Goal: Register for event/course: Register for event/course

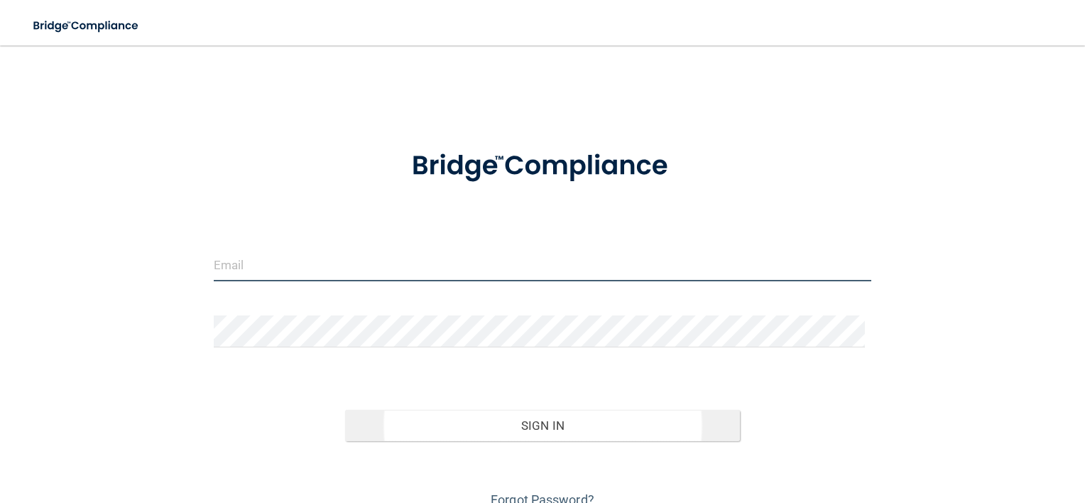
type input "GTAN0001@GMAIL.COM"
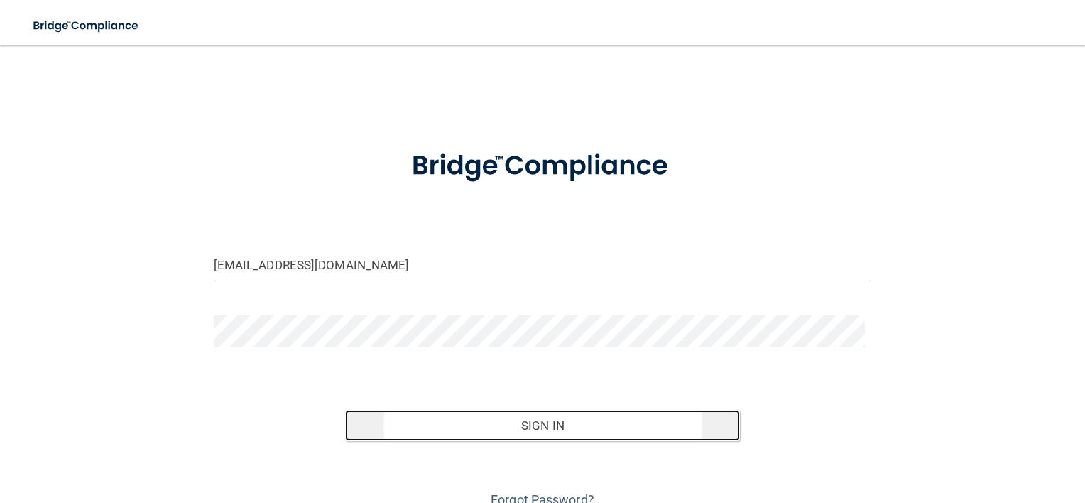
click at [562, 418] on button "Sign In" at bounding box center [542, 425] width 395 height 31
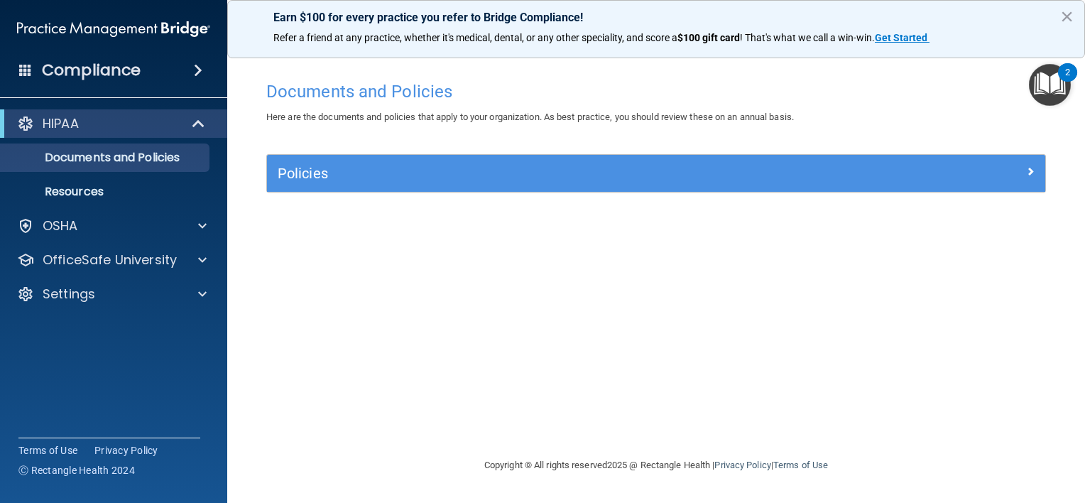
click at [1042, 86] on img "Open Resource Center, 2 new notifications" at bounding box center [1050, 85] width 42 height 42
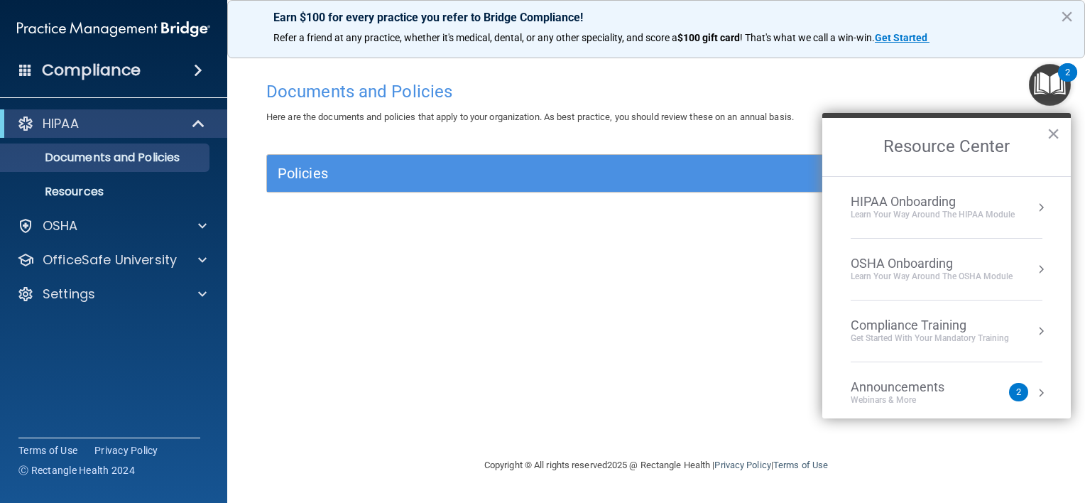
click at [158, 173] on ul "Documents and Policies Report an Incident Business Associates Emergency Plannin…" at bounding box center [114, 172] width 257 height 68
click at [162, 161] on p "Documents and Policies" at bounding box center [106, 158] width 194 height 14
click at [1048, 131] on button "×" at bounding box center [1053, 133] width 13 height 23
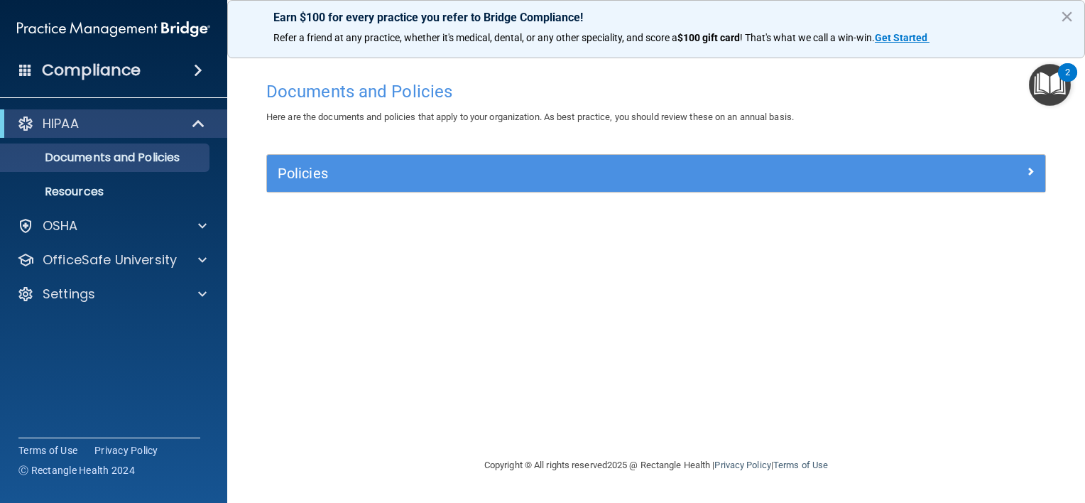
click at [697, 159] on div "Policies" at bounding box center [656, 173] width 778 height 37
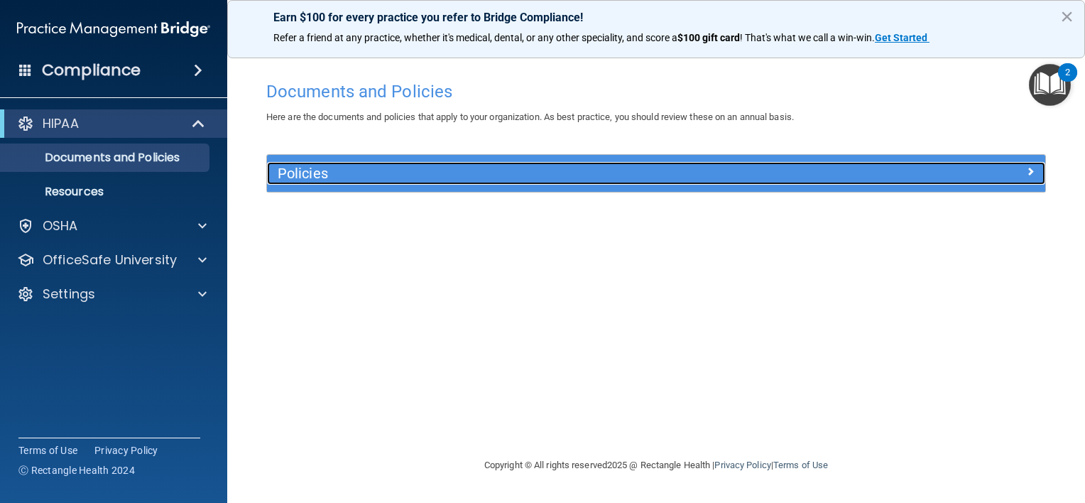
click at [625, 173] on h5 "Policies" at bounding box center [559, 173] width 562 height 16
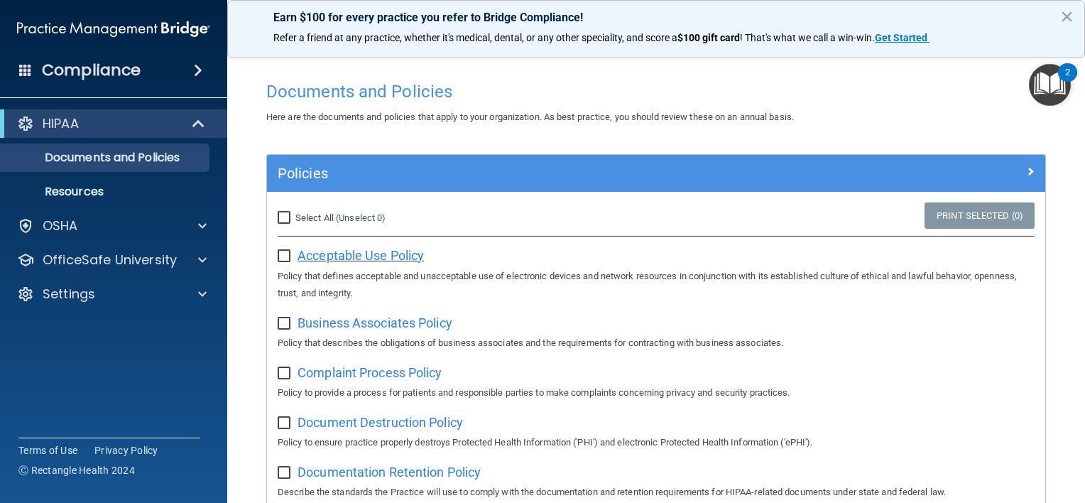
click at [351, 249] on span "Acceptable Use Policy" at bounding box center [361, 255] width 126 height 15
click at [282, 254] on input "checkbox" at bounding box center [286, 256] width 16 height 11
click at [278, 258] on input "checkbox" at bounding box center [286, 256] width 16 height 11
checkbox input "false"
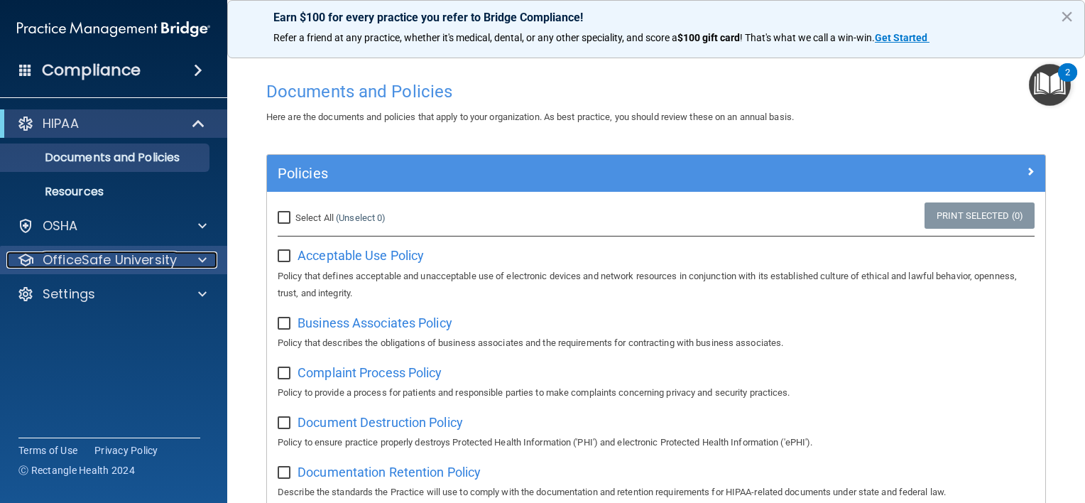
click at [89, 258] on p "OfficeSafe University" at bounding box center [110, 259] width 134 height 17
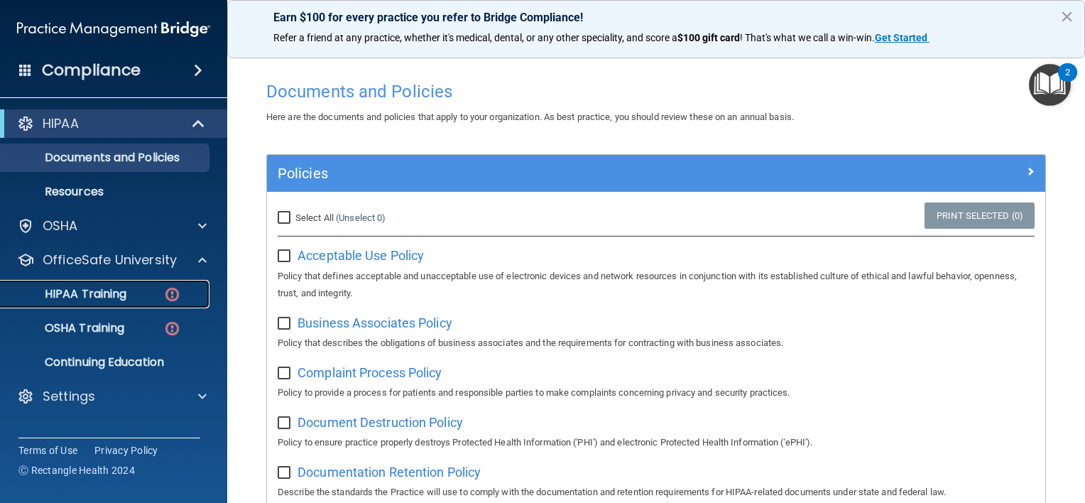
click at [98, 294] on p "HIPAA Training" at bounding box center [67, 294] width 117 height 14
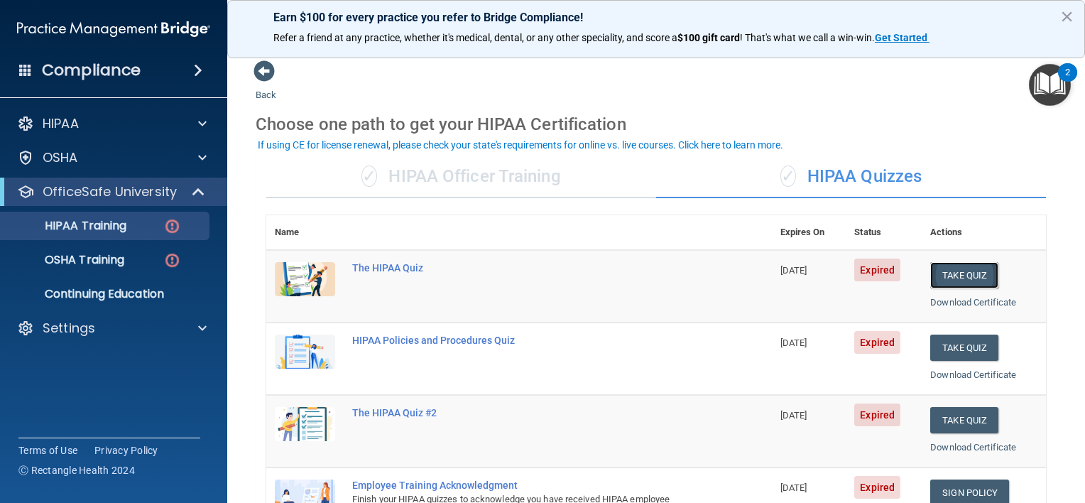
click at [935, 264] on button "Take Quiz" at bounding box center [964, 275] width 68 height 26
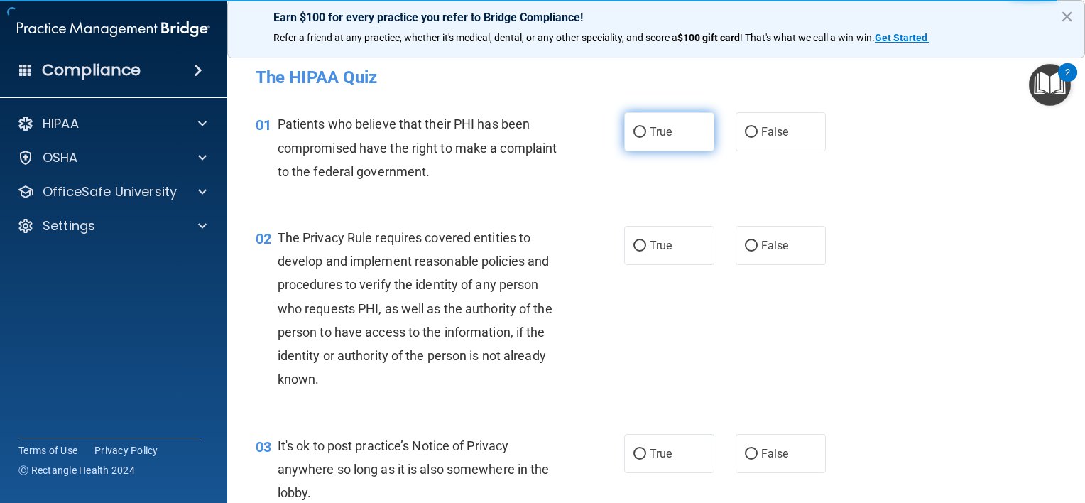
click at [682, 141] on label "True" at bounding box center [669, 131] width 90 height 39
click at [646, 138] on input "True" at bounding box center [639, 132] width 13 height 11
radio input "true"
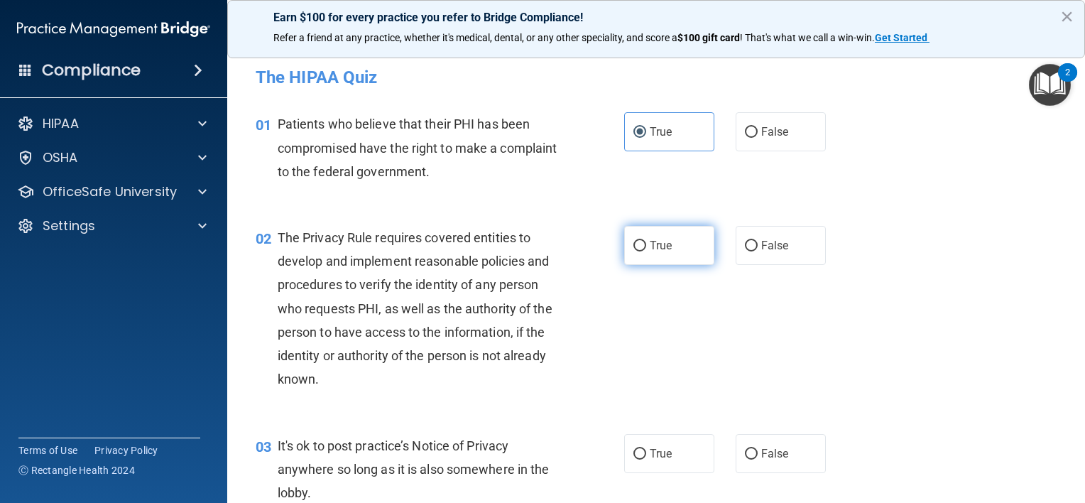
click at [660, 246] on span "True" at bounding box center [661, 245] width 22 height 13
click at [646, 246] on input "True" at bounding box center [639, 246] width 13 height 11
radio input "true"
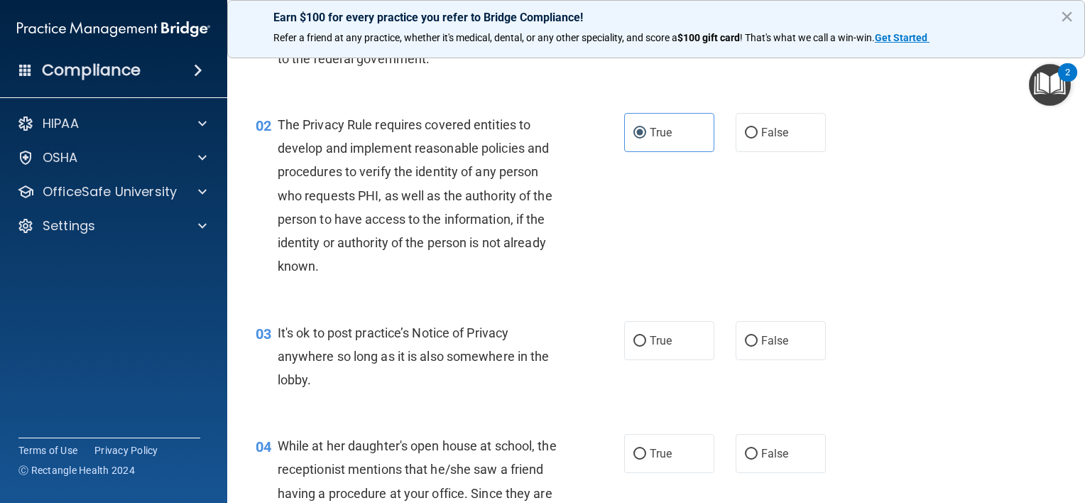
scroll to position [213, 0]
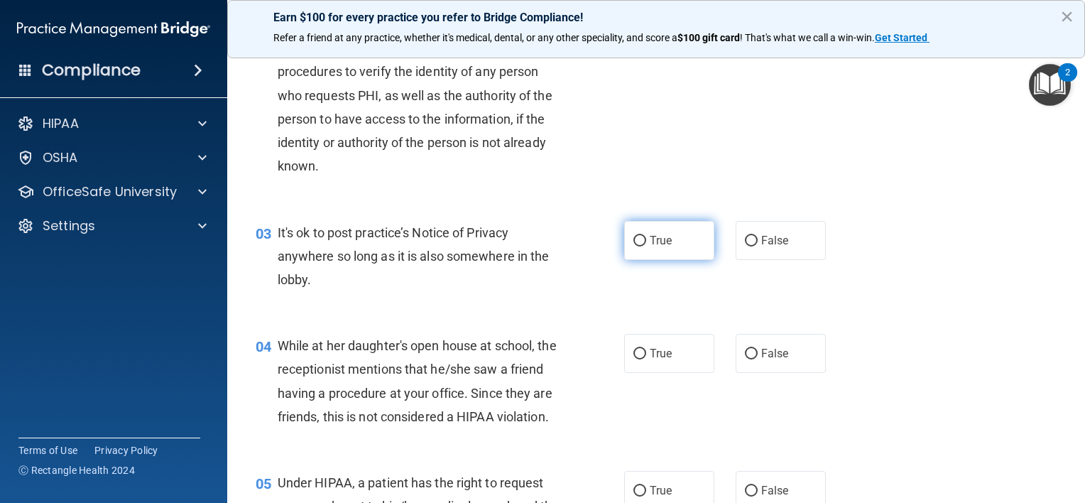
click at [660, 226] on label "True" at bounding box center [669, 240] width 90 height 39
click at [646, 236] on input "True" at bounding box center [639, 241] width 13 height 11
radio input "true"
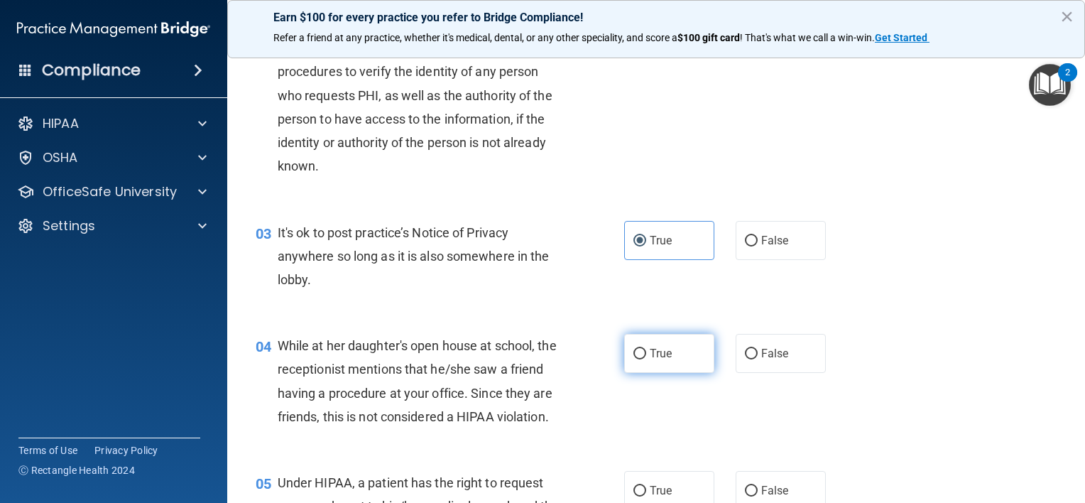
click at [653, 351] on span "True" at bounding box center [661, 353] width 22 height 13
click at [646, 351] on input "True" at bounding box center [639, 354] width 13 height 11
radio input "true"
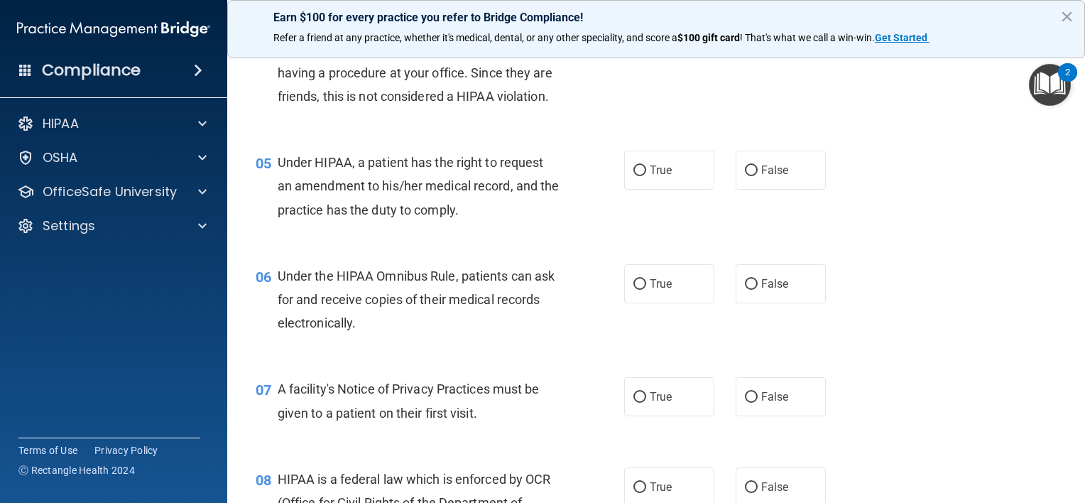
scroll to position [568, 0]
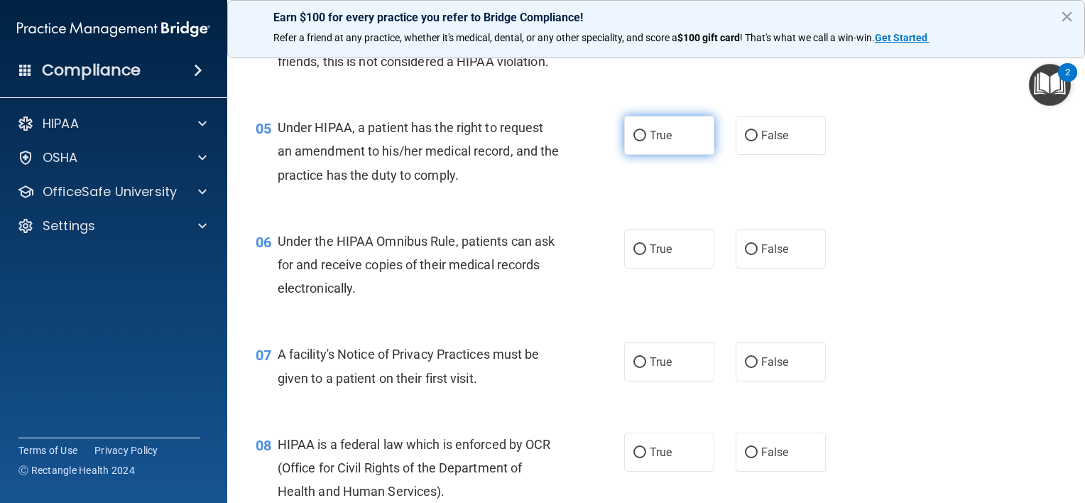
click at [675, 155] on label "True" at bounding box center [669, 135] width 90 height 39
click at [646, 141] on input "True" at bounding box center [639, 136] width 13 height 11
radio input "true"
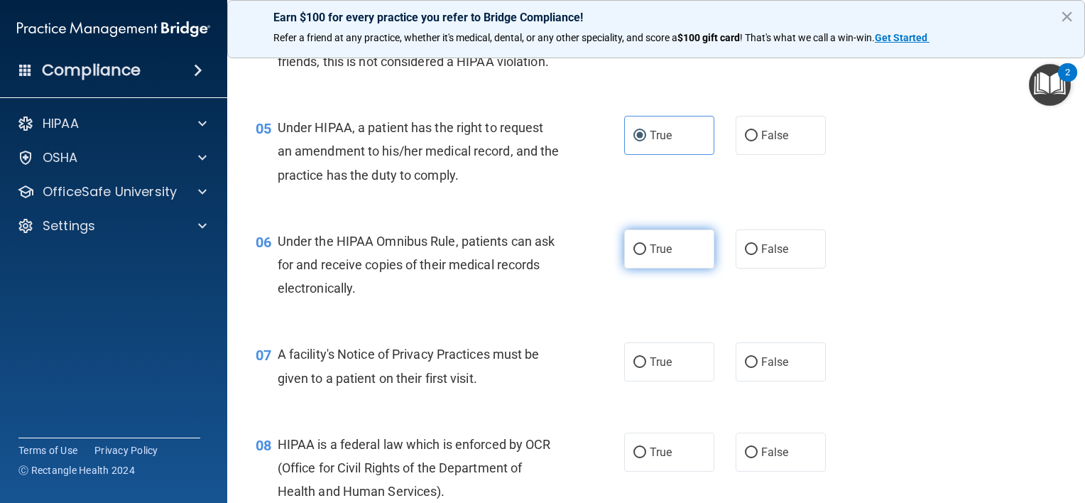
click at [667, 268] on label "True" at bounding box center [669, 248] width 90 height 39
click at [646, 255] on input "True" at bounding box center [639, 249] width 13 height 11
radio input "true"
click at [653, 381] on label "True" at bounding box center [669, 361] width 90 height 39
click at [646, 368] on input "True" at bounding box center [639, 362] width 13 height 11
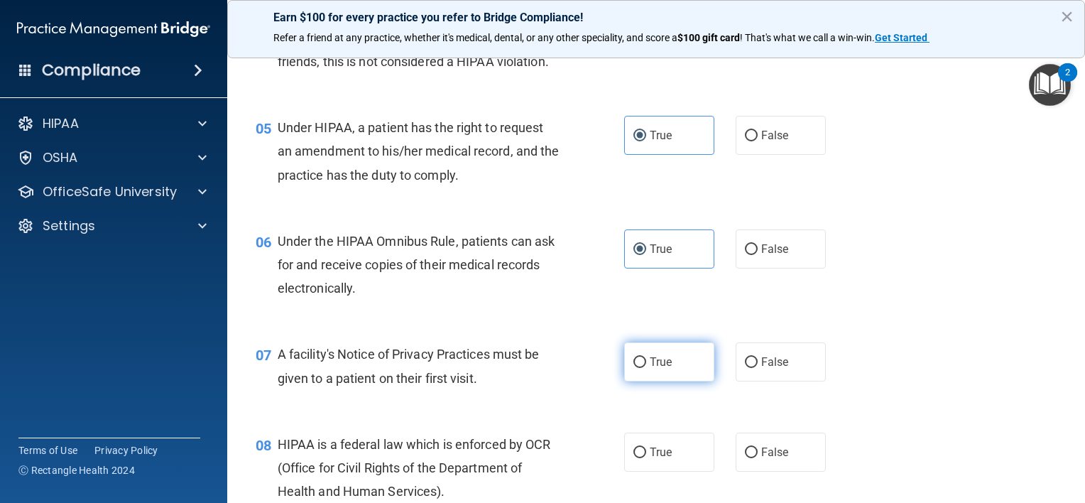
radio input "true"
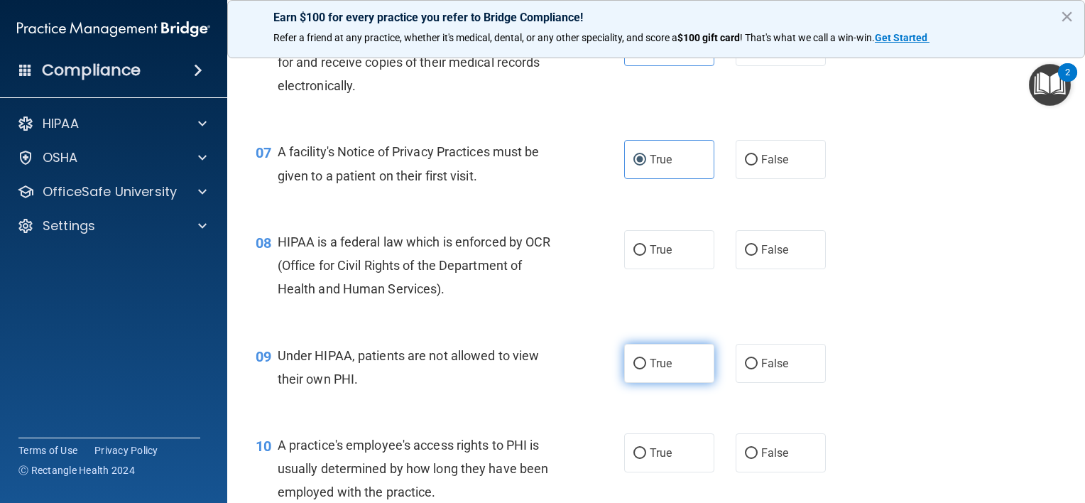
scroll to position [781, 0]
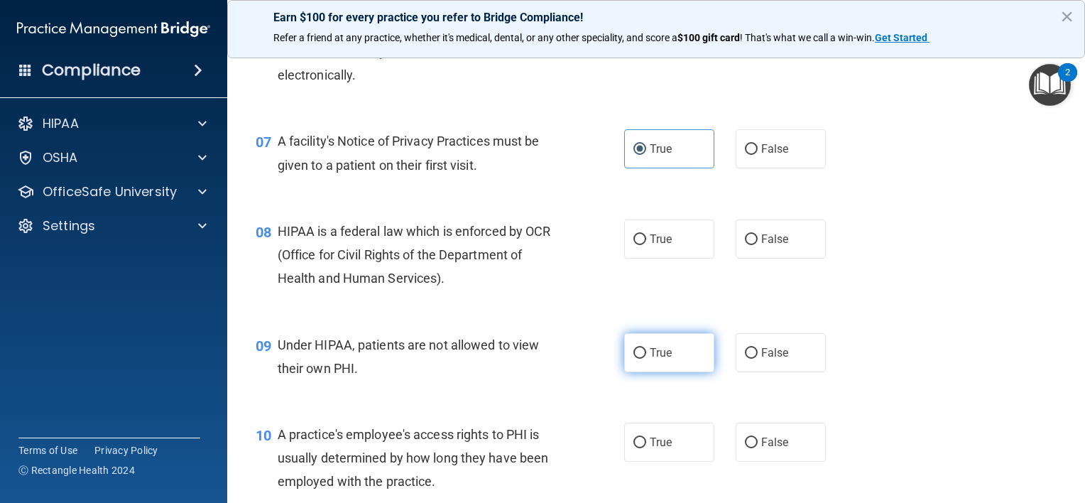
drag, startPoint x: 649, startPoint y: 378, endPoint x: 649, endPoint y: 366, distance: 12.1
click at [650, 359] on span "True" at bounding box center [661, 352] width 22 height 13
click at [646, 359] on input "True" at bounding box center [639, 353] width 13 height 11
radio input "true"
click at [662, 283] on div "08 HIPAA is a federal law which is enforced by OCR (Office for Civil Rights of …" at bounding box center [656, 259] width 822 height 114
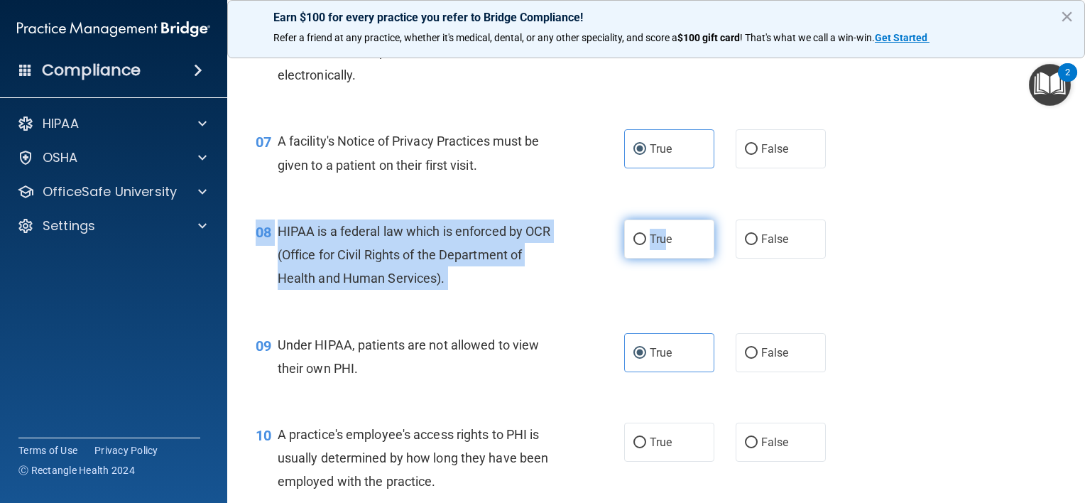
click at [650, 258] on label "True" at bounding box center [669, 238] width 90 height 39
click at [646, 245] on input "True" at bounding box center [639, 239] width 13 height 11
radio input "true"
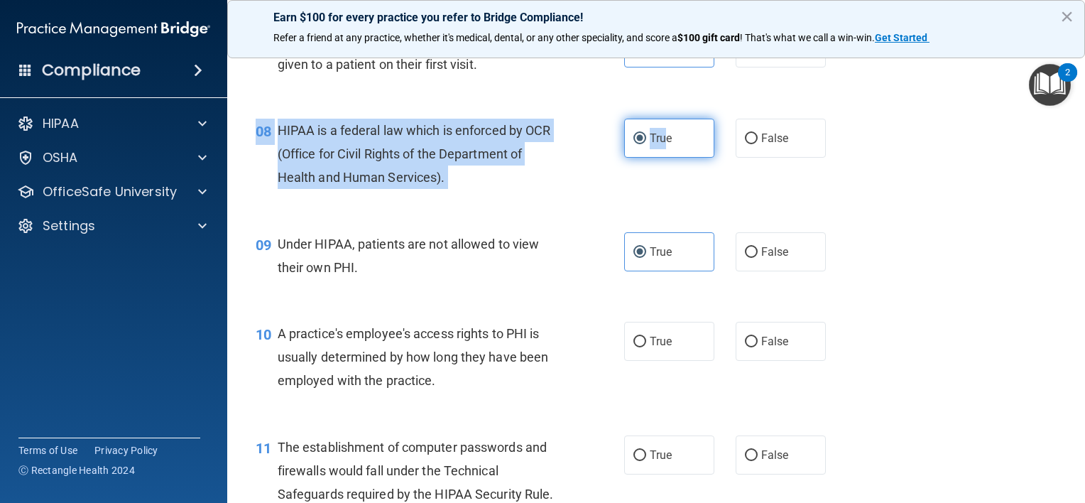
scroll to position [994, 0]
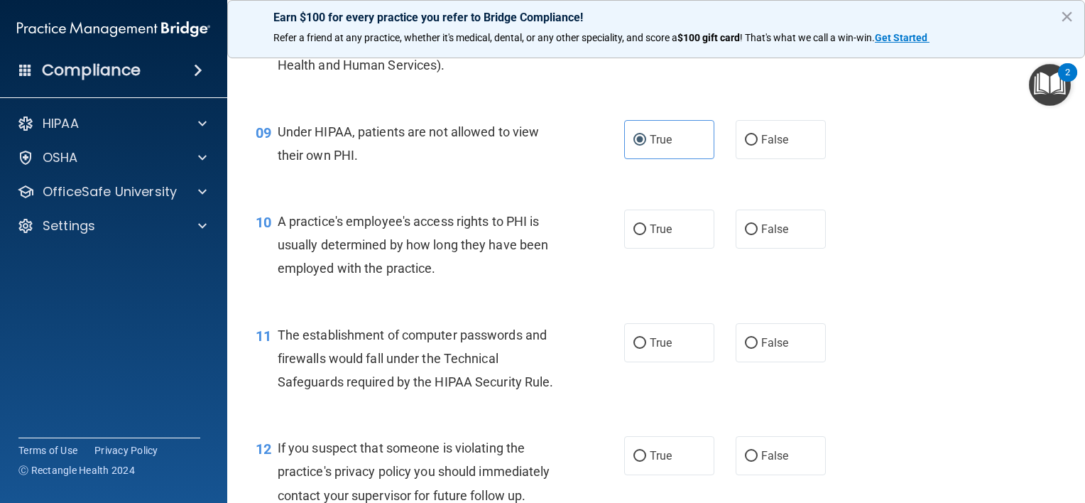
drag, startPoint x: 650, startPoint y: 241, endPoint x: 648, endPoint y: 285, distance: 44.1
click at [650, 241] on label "True" at bounding box center [669, 228] width 90 height 39
click at [646, 235] on input "True" at bounding box center [639, 229] width 13 height 11
radio input "true"
click at [650, 349] on span "True" at bounding box center [661, 342] width 22 height 13
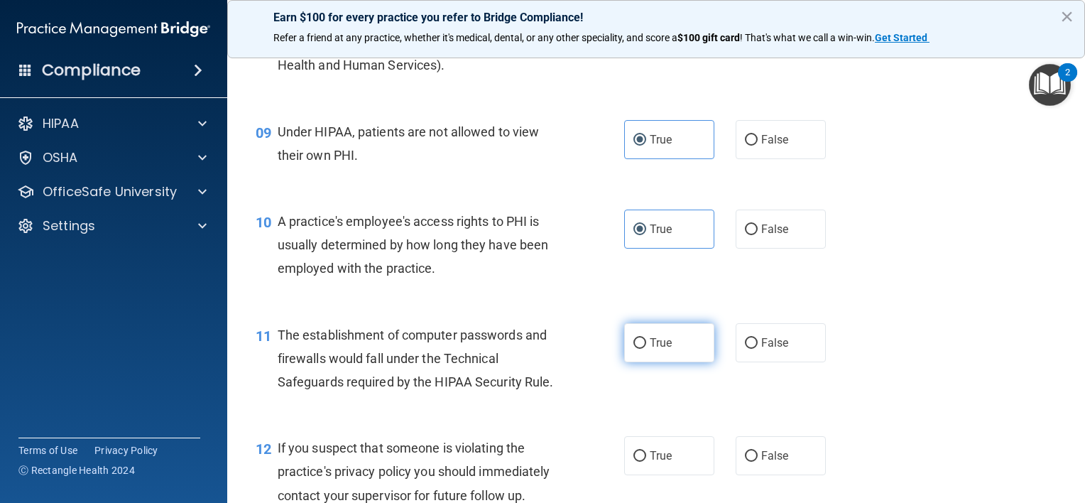
click at [646, 349] on input "True" at bounding box center [639, 343] width 13 height 11
radio input "true"
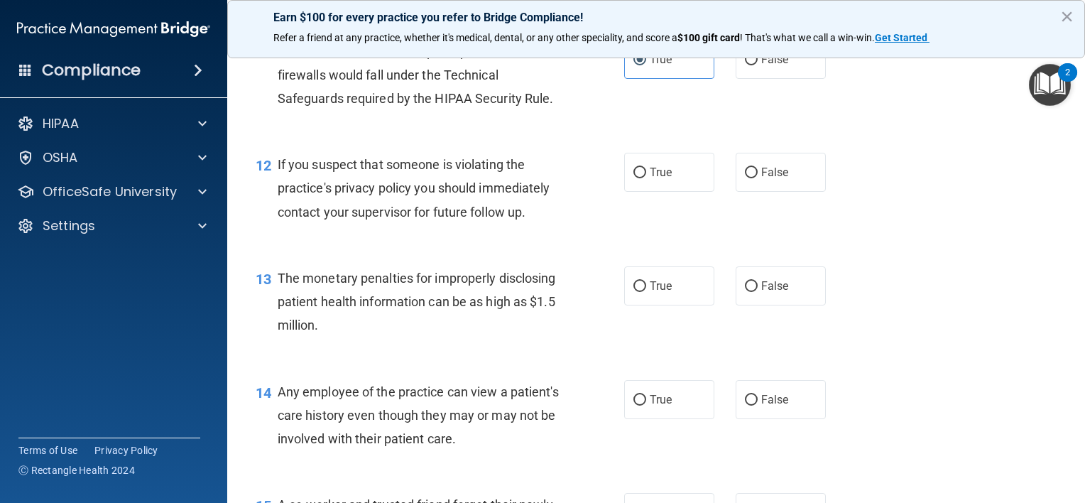
scroll to position [1278, 0]
click at [650, 292] on span "True" at bounding box center [661, 284] width 22 height 13
click at [646, 291] on input "True" at bounding box center [639, 285] width 13 height 11
radio input "true"
click at [644, 440] on div "14 Any employee of the practice can view a patient's care history even though t…" at bounding box center [656, 418] width 822 height 114
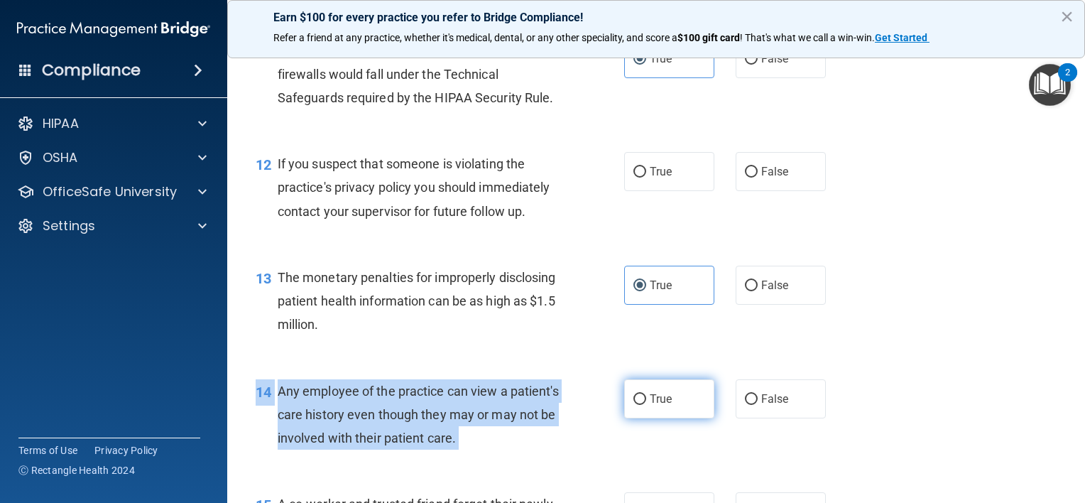
drag, startPoint x: 644, startPoint y: 440, endPoint x: 647, endPoint y: 425, distance: 15.2
click at [650, 405] on span "True" at bounding box center [661, 398] width 22 height 13
click at [646, 405] on input "True" at bounding box center [639, 399] width 13 height 11
radio input "true"
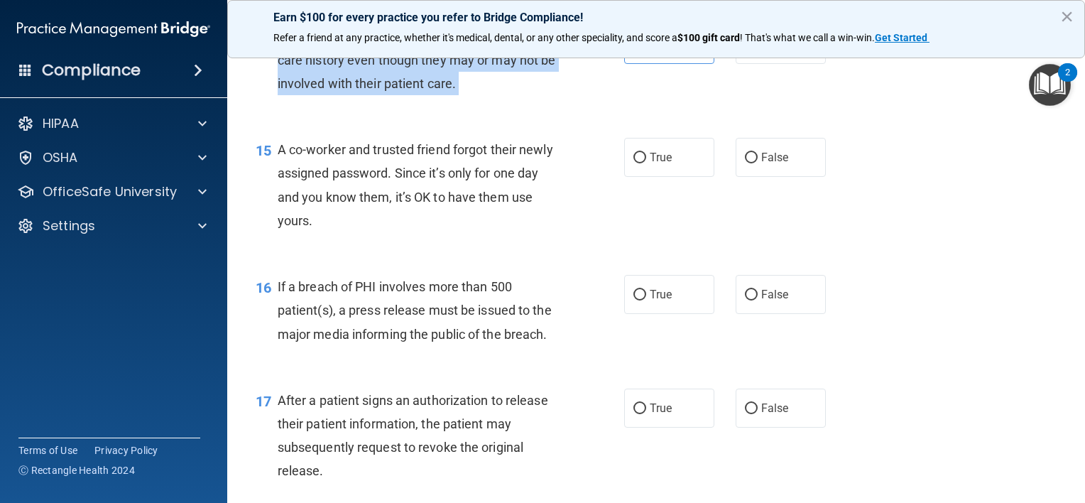
scroll to position [1633, 0]
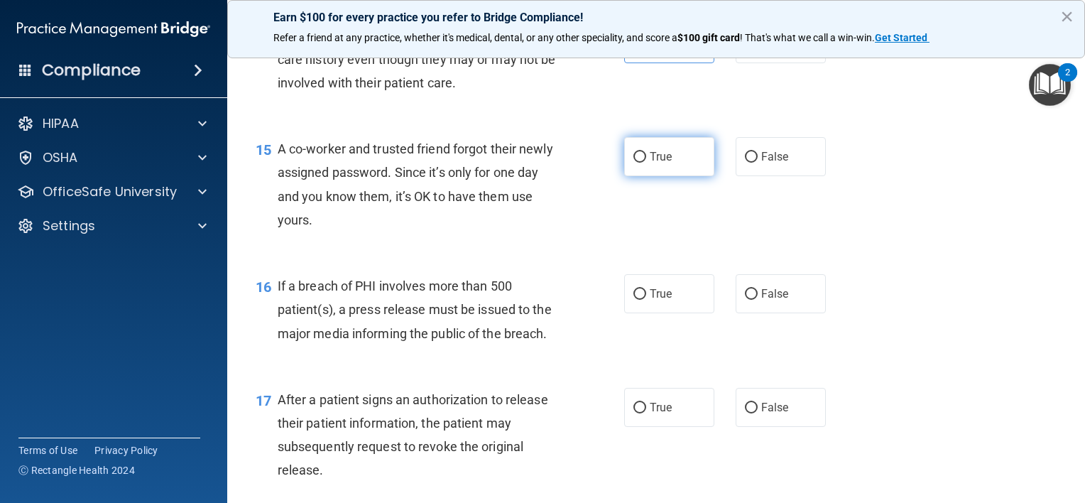
click at [664, 163] on span "True" at bounding box center [661, 156] width 22 height 13
click at [646, 163] on input "True" at bounding box center [639, 157] width 13 height 11
radio input "true"
click at [667, 302] on label "True" at bounding box center [669, 293] width 90 height 39
click at [646, 300] on input "True" at bounding box center [639, 294] width 13 height 11
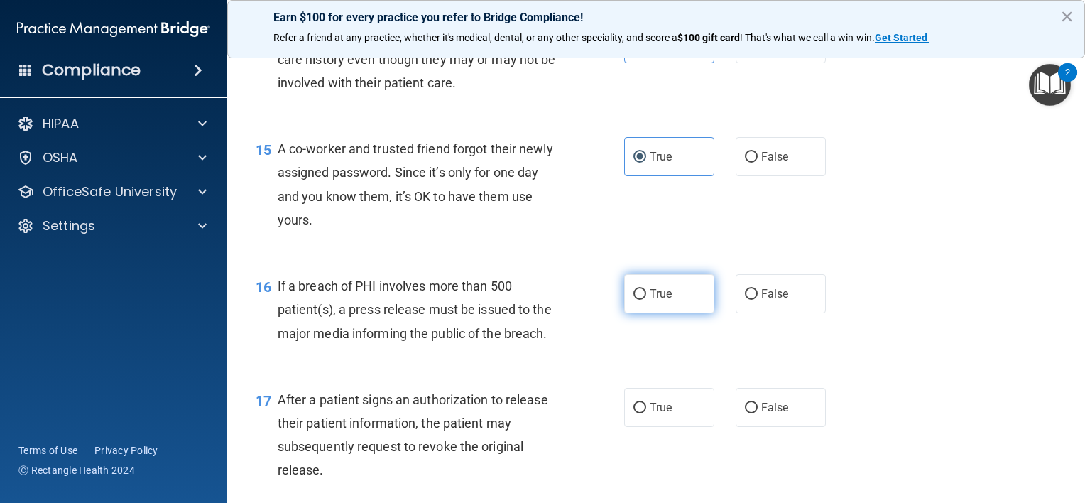
radio input "true"
click at [650, 418] on label "True" at bounding box center [669, 407] width 90 height 39
click at [646, 413] on input "True" at bounding box center [639, 408] width 13 height 11
radio input "true"
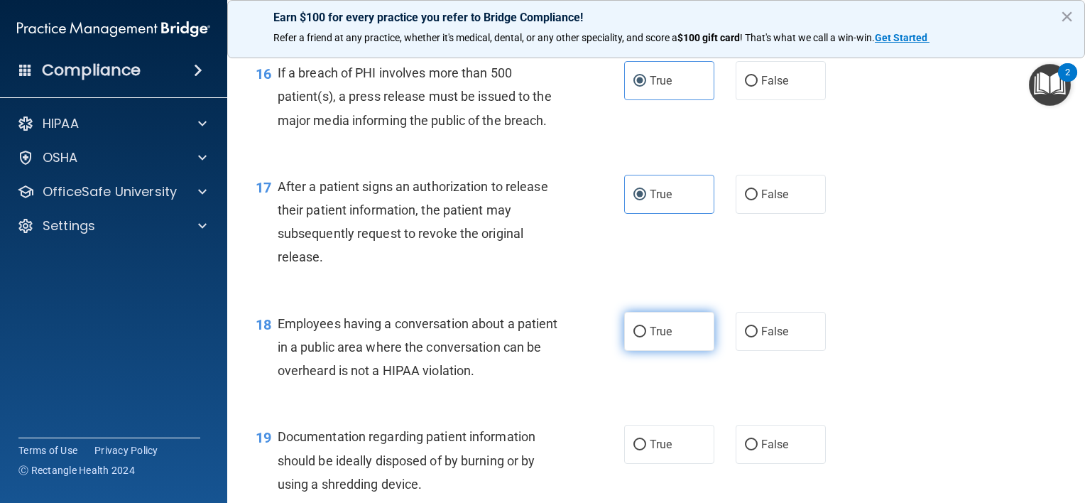
click at [656, 338] on span "True" at bounding box center [661, 331] width 22 height 13
click at [646, 337] on input "True" at bounding box center [639, 332] width 13 height 11
radio input "true"
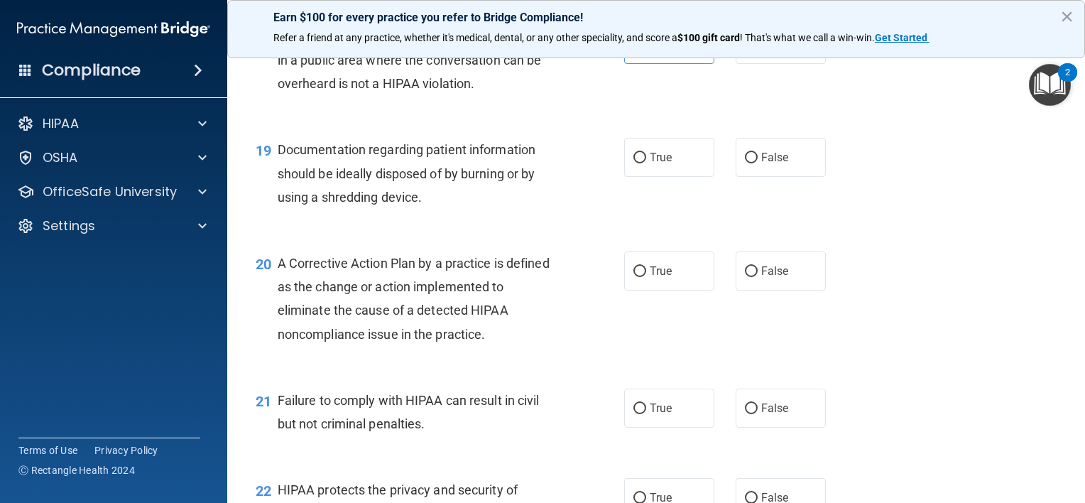
scroll to position [2130, 0]
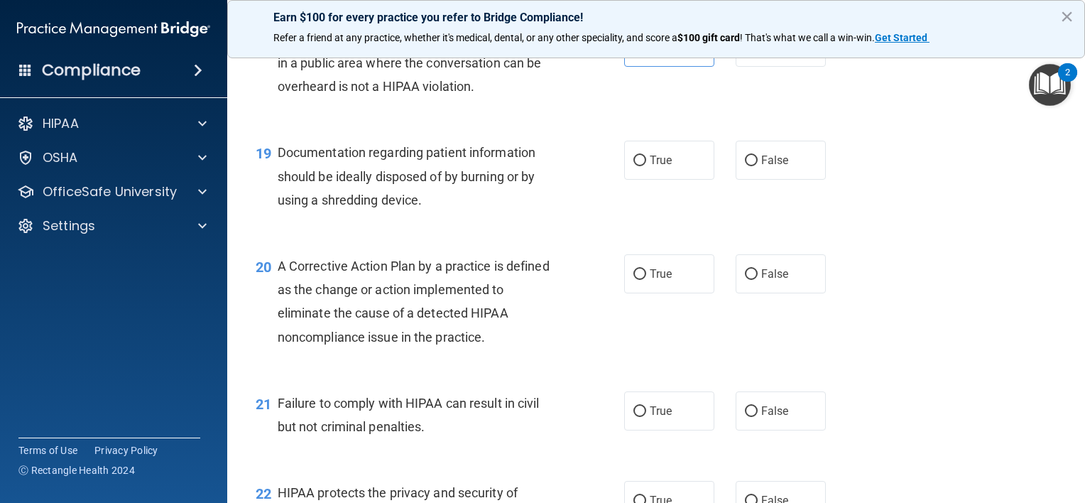
drag, startPoint x: 660, startPoint y: 175, endPoint x: 655, endPoint y: 217, distance: 42.3
click at [660, 175] on label "True" at bounding box center [669, 160] width 90 height 39
click at [646, 166] on input "True" at bounding box center [639, 161] width 13 height 11
radio input "true"
click at [650, 280] on span "True" at bounding box center [661, 273] width 22 height 13
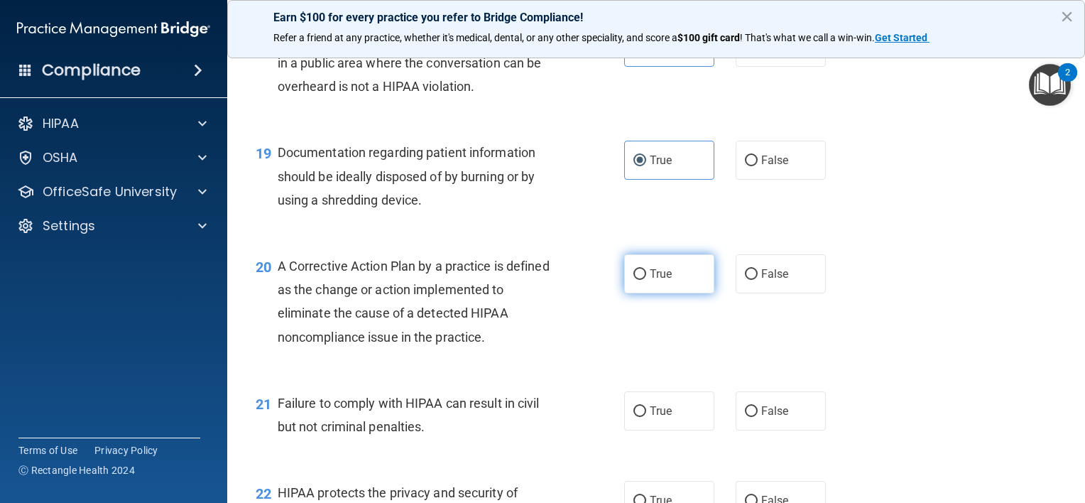
click at [646, 280] on input "True" at bounding box center [639, 274] width 13 height 11
radio input "true"
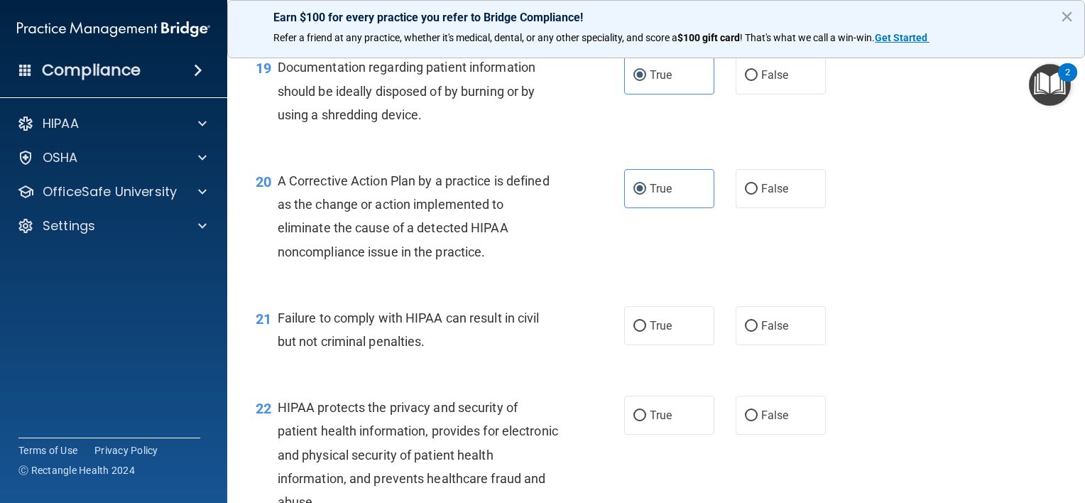
scroll to position [2272, 0]
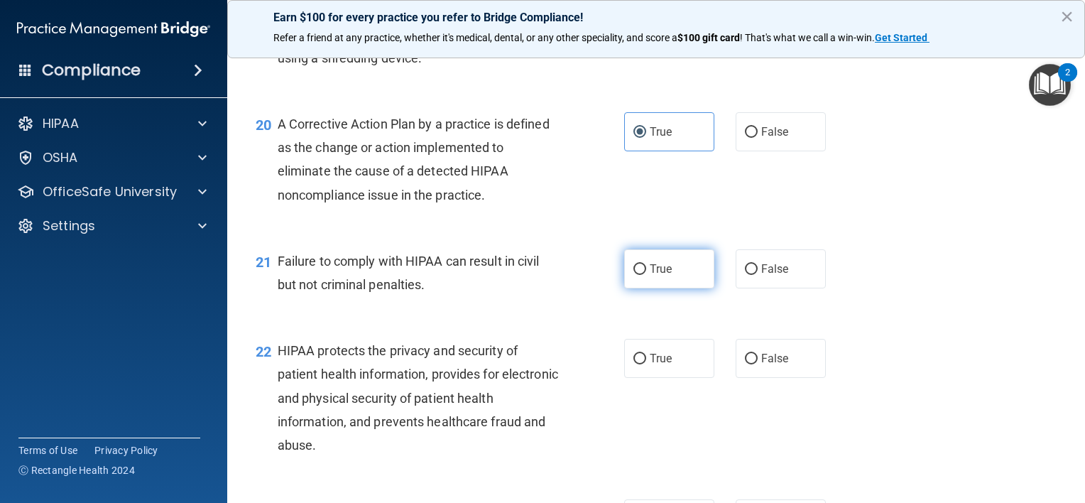
click at [650, 276] on span "True" at bounding box center [661, 268] width 22 height 13
click at [646, 275] on input "True" at bounding box center [639, 269] width 13 height 11
radio input "true"
click at [644, 361] on div "22 HIPAA protects the privacy and security of patient health information, provi…" at bounding box center [656, 401] width 822 height 160
click at [650, 365] on span "True" at bounding box center [661, 357] width 22 height 13
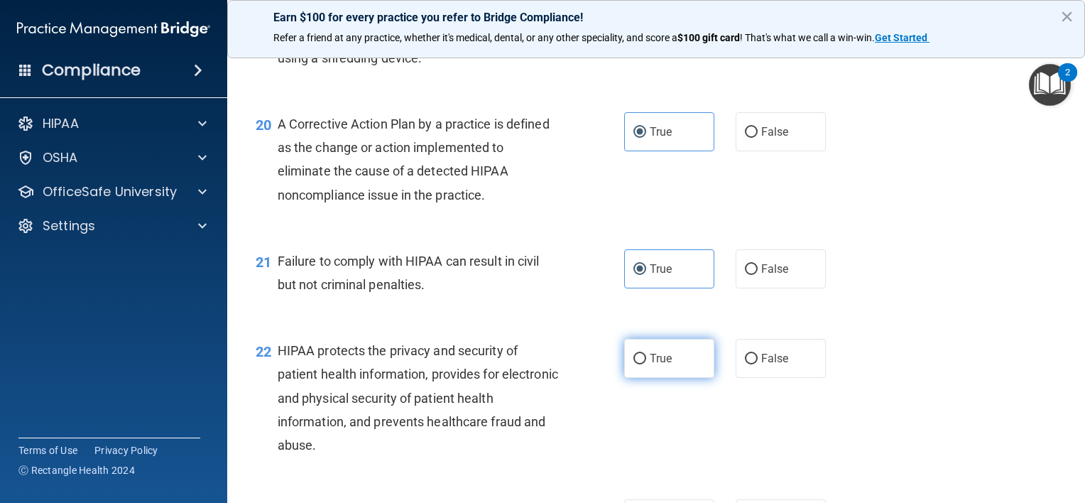
click at [644, 364] on input "True" at bounding box center [639, 359] width 13 height 11
radio input "true"
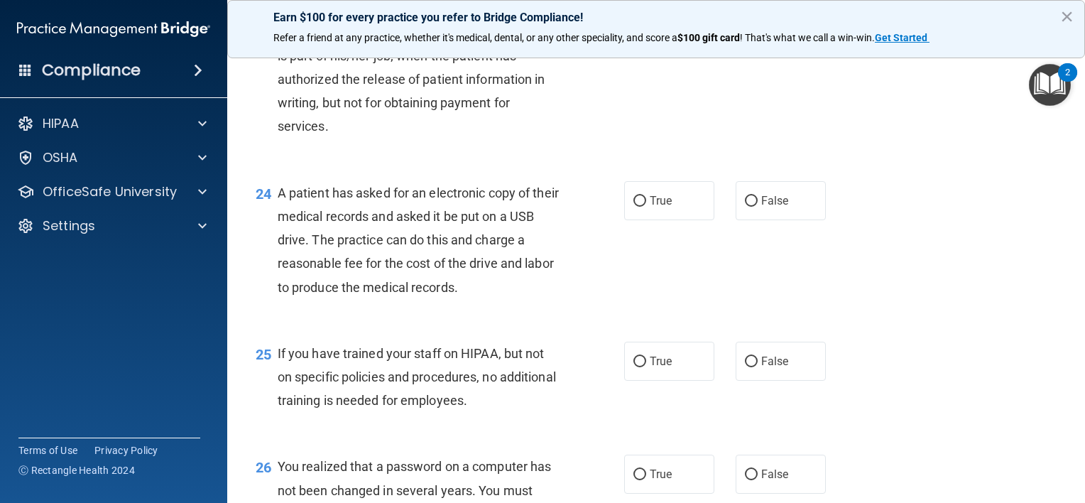
scroll to position [2698, 0]
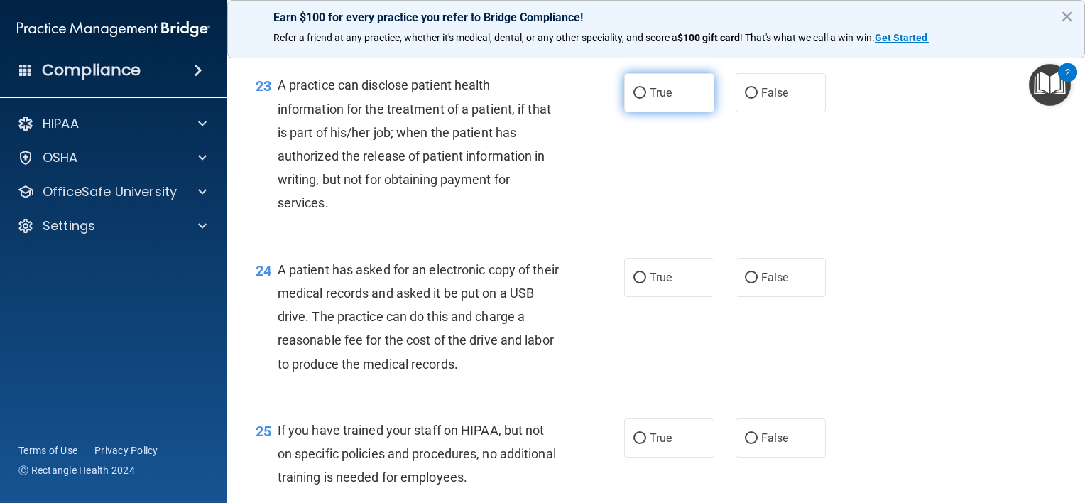
click at [653, 99] on span "True" at bounding box center [661, 92] width 22 height 13
click at [646, 99] on input "True" at bounding box center [639, 93] width 13 height 11
radio input "true"
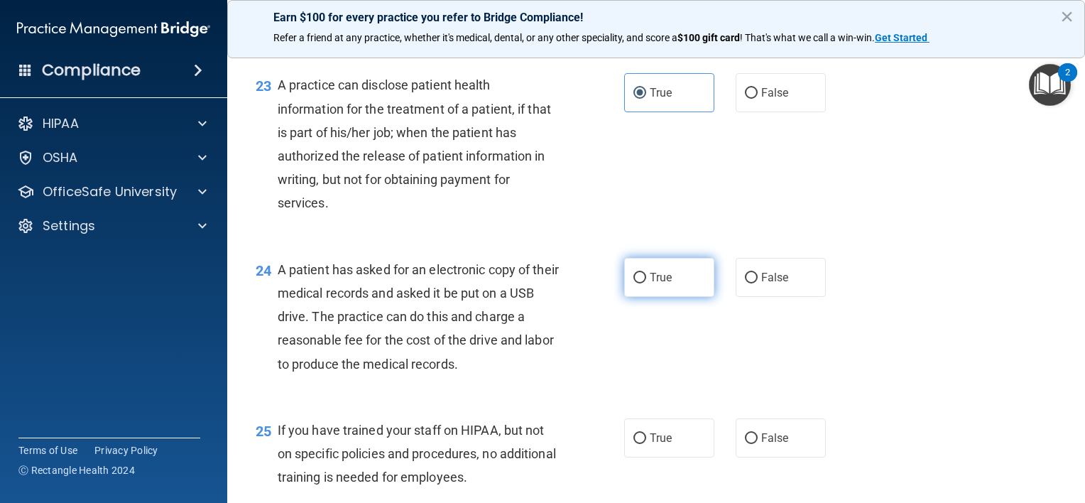
click at [643, 287] on label "True" at bounding box center [669, 277] width 90 height 39
click at [643, 283] on input "True" at bounding box center [639, 278] width 13 height 11
radio input "true"
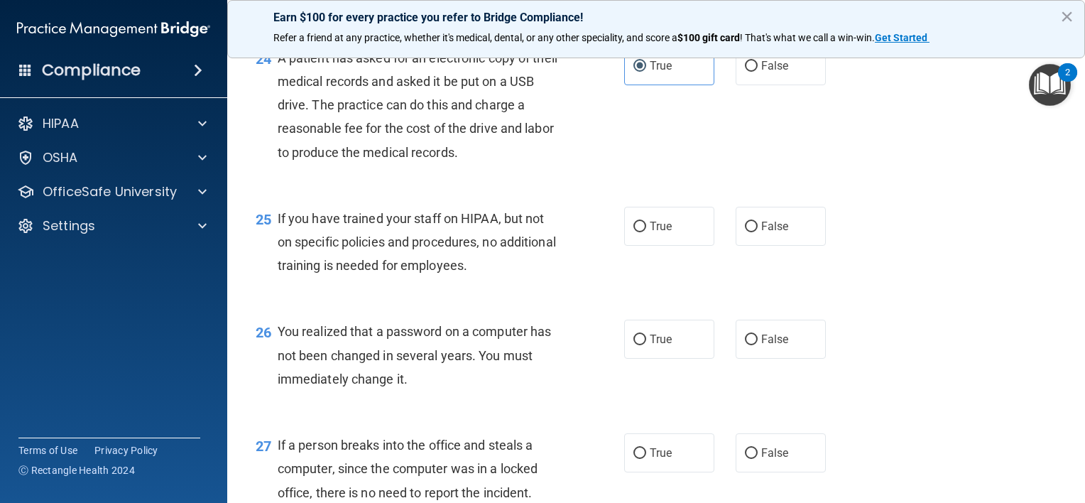
scroll to position [2911, 0]
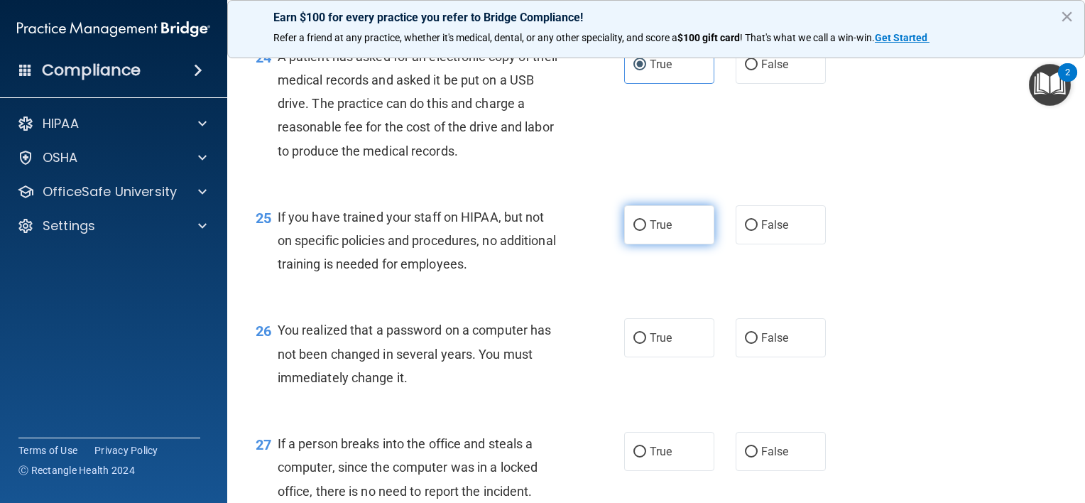
click at [645, 235] on label "True" at bounding box center [669, 224] width 90 height 39
click at [645, 231] on input "True" at bounding box center [639, 225] width 13 height 11
radio input "true"
click at [647, 353] on label "True" at bounding box center [669, 337] width 90 height 39
click at [646, 344] on input "True" at bounding box center [639, 338] width 13 height 11
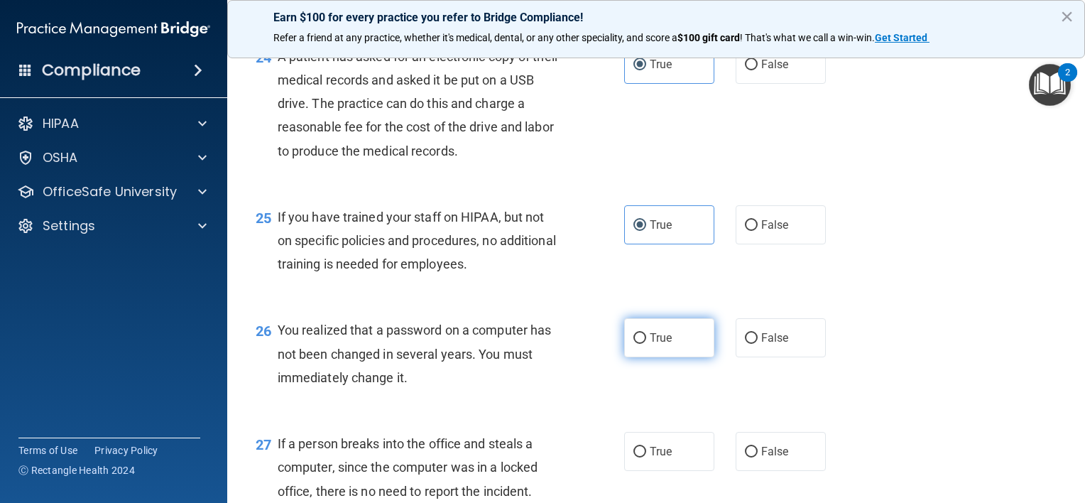
radio input "true"
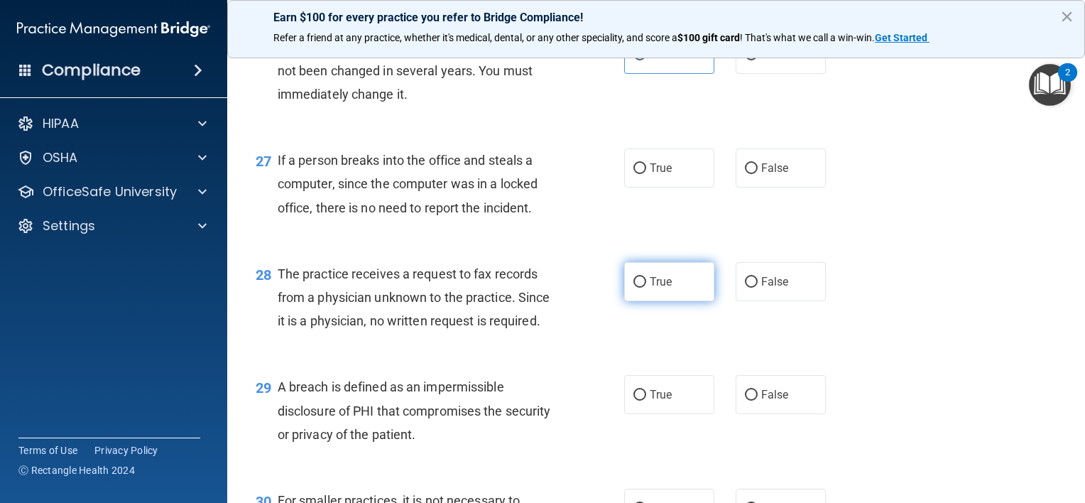
scroll to position [3195, 0]
click at [667, 187] on label "True" at bounding box center [669, 167] width 90 height 39
click at [646, 173] on input "True" at bounding box center [639, 168] width 13 height 11
radio input "true"
click at [664, 286] on label "True" at bounding box center [669, 280] width 90 height 39
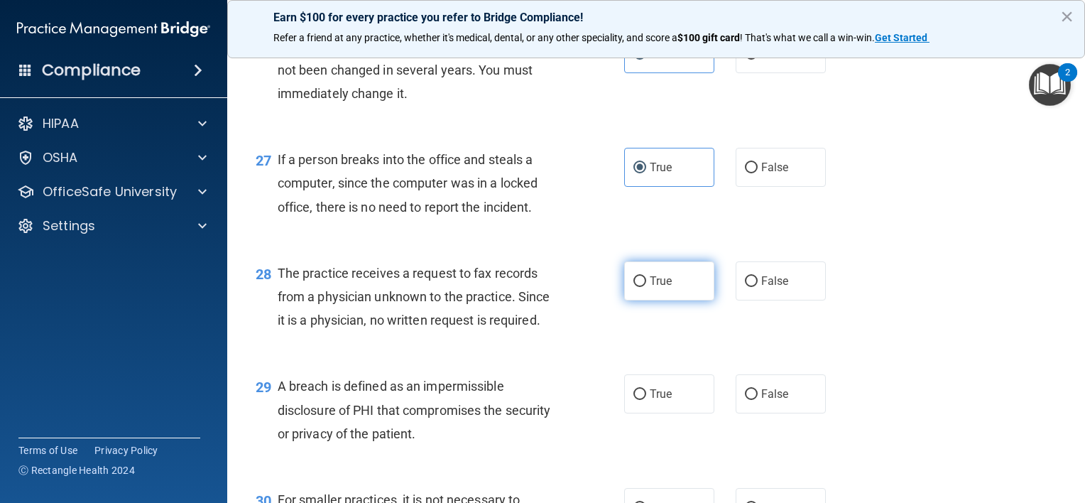
click at [646, 286] on input "True" at bounding box center [639, 281] width 13 height 11
radio input "true"
click at [655, 413] on label "True" at bounding box center [669, 393] width 90 height 39
click at [646, 400] on input "True" at bounding box center [639, 394] width 13 height 11
radio input "true"
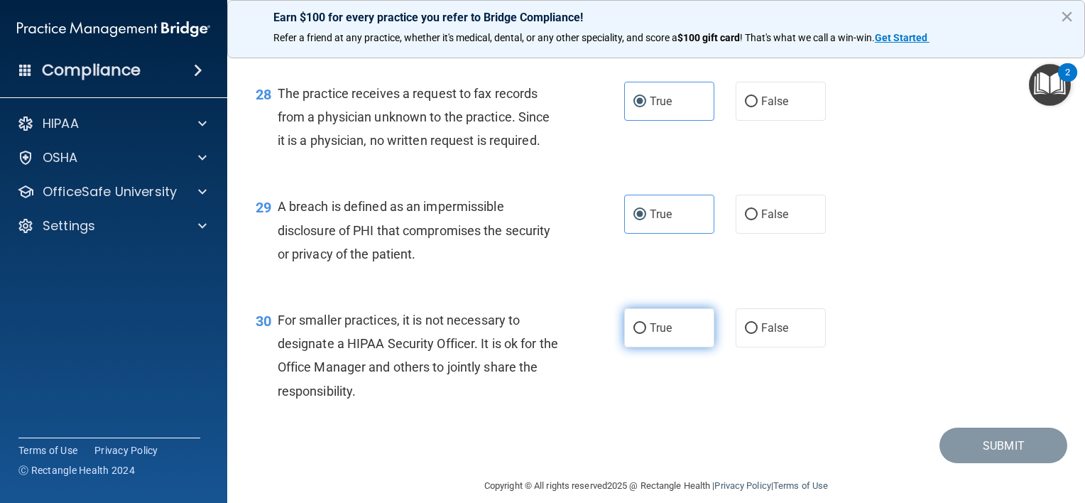
scroll to position [3416, 0]
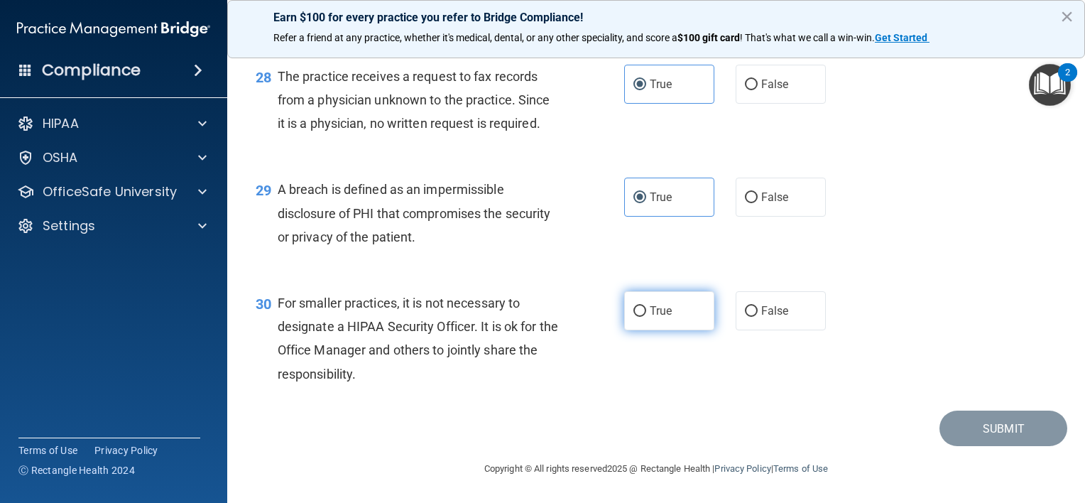
drag, startPoint x: 653, startPoint y: 322, endPoint x: 660, endPoint y: 324, distance: 7.4
click at [653, 324] on label "True" at bounding box center [669, 310] width 90 height 39
click at [646, 317] on input "True" at bounding box center [639, 311] width 13 height 11
radio input "true"
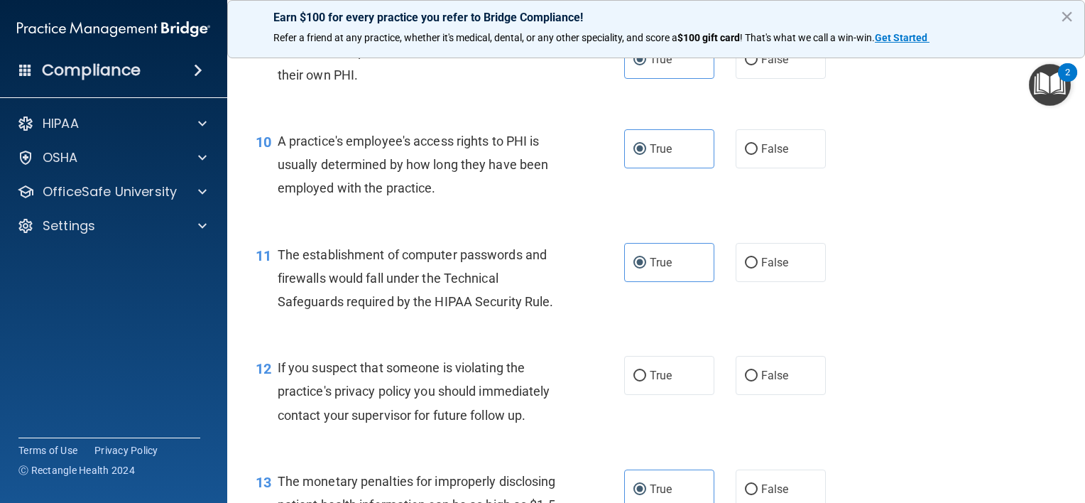
scroll to position [1073, 0]
drag, startPoint x: 658, startPoint y: 389, endPoint x: 691, endPoint y: 373, distance: 36.5
click at [658, 389] on label "True" at bounding box center [669, 376] width 90 height 39
click at [646, 383] on input "True" at bounding box center [639, 377] width 13 height 11
radio input "true"
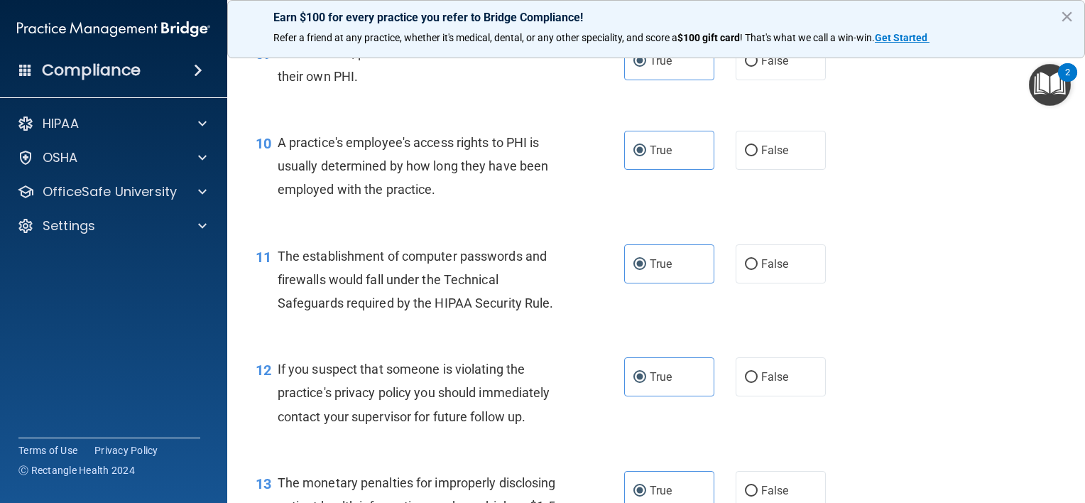
click at [1074, 207] on main "- The HIPAA Quiz This quiz doesn’t expire until 07/19/2025. Are you sure you wa…" at bounding box center [656, 273] width 858 height 457
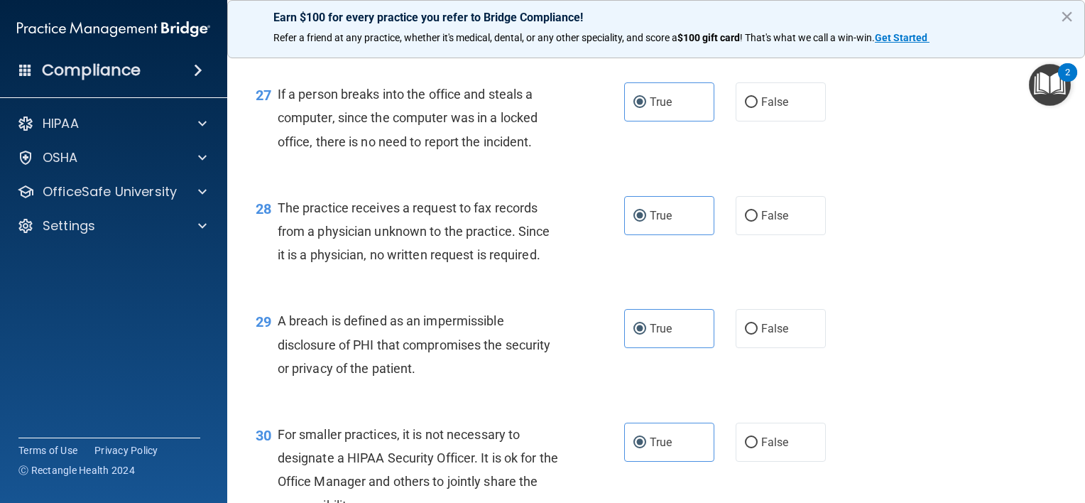
scroll to position [3416, 0]
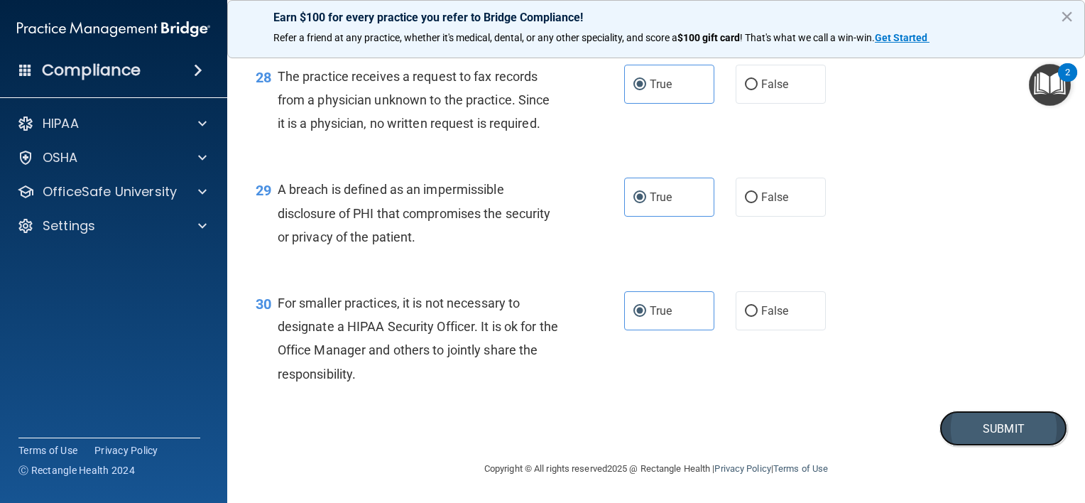
click at [1018, 417] on button "Submit" at bounding box center [1003, 428] width 128 height 36
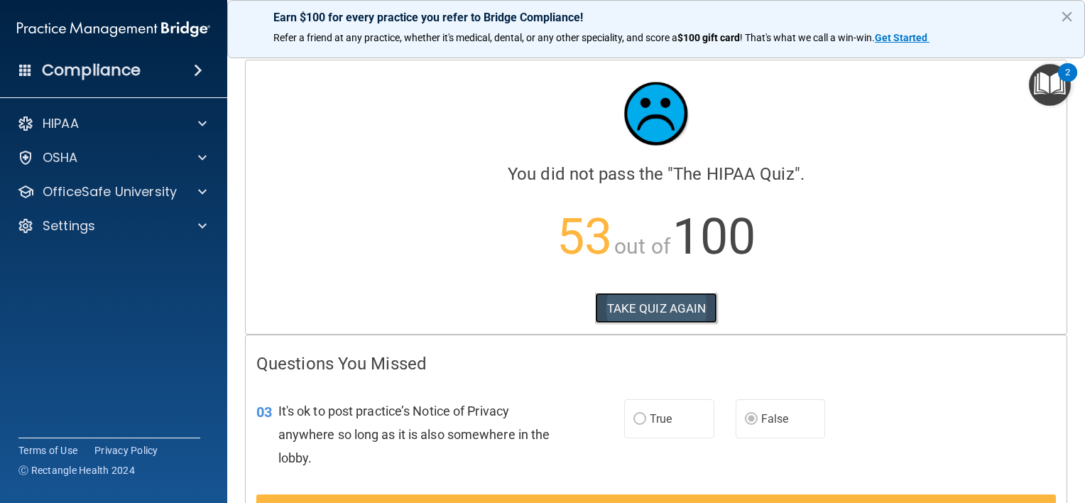
click at [638, 303] on button "TAKE QUIZ AGAIN" at bounding box center [656, 308] width 123 height 31
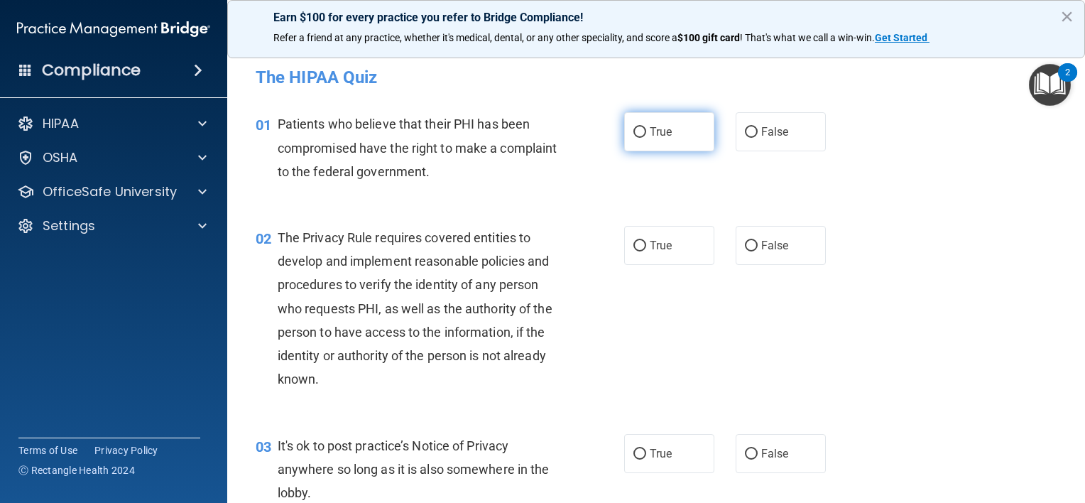
click at [677, 133] on label "True" at bounding box center [669, 131] width 90 height 39
click at [646, 133] on input "True" at bounding box center [639, 132] width 13 height 11
radio input "true"
click at [655, 247] on span "True" at bounding box center [661, 245] width 22 height 13
click at [646, 247] on input "True" at bounding box center [639, 246] width 13 height 11
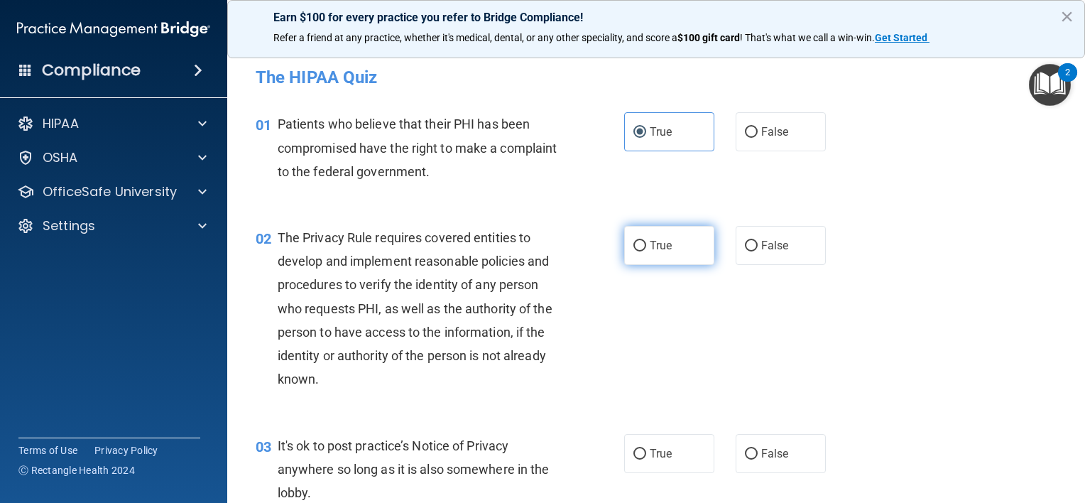
radio input "true"
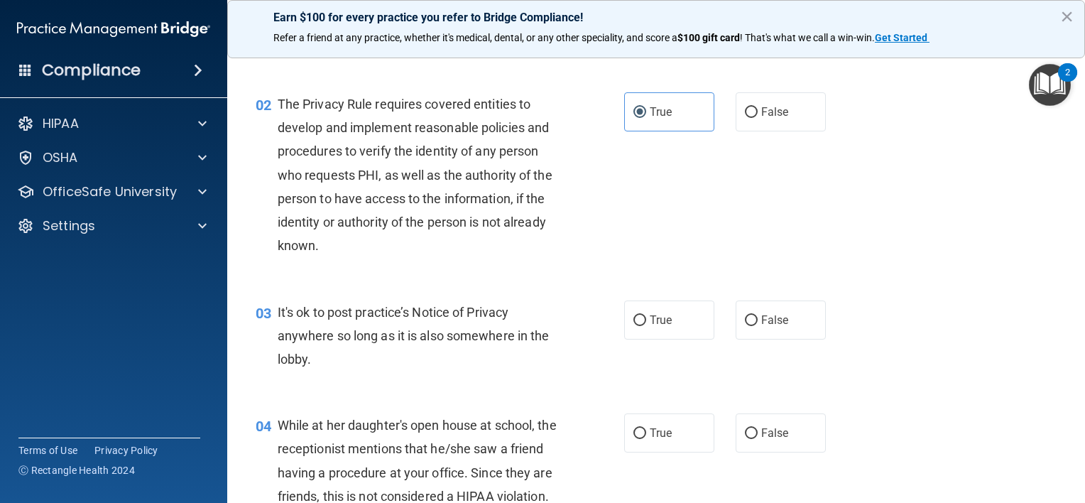
scroll to position [142, 0]
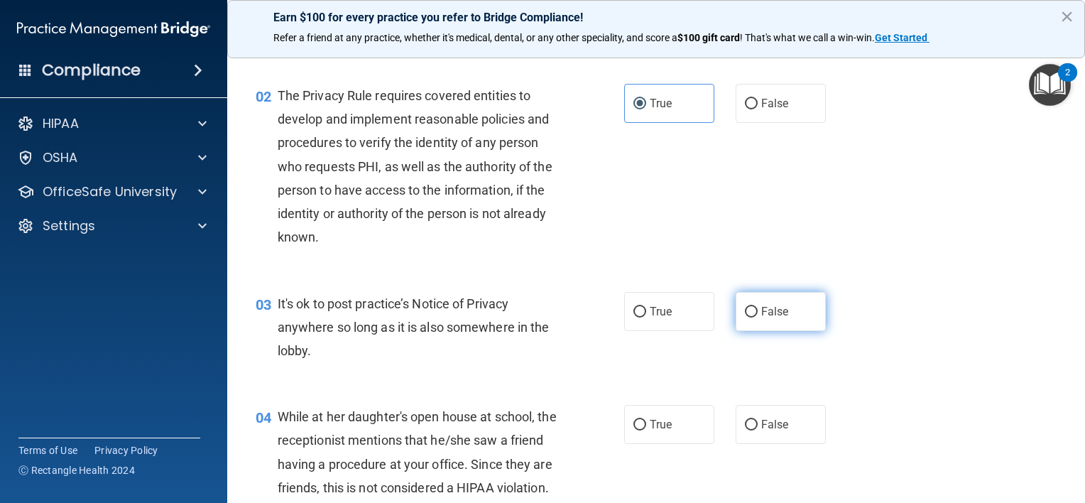
click at [761, 315] on span "False" at bounding box center [775, 311] width 28 height 13
click at [755, 315] on input "False" at bounding box center [751, 312] width 13 height 11
radio input "true"
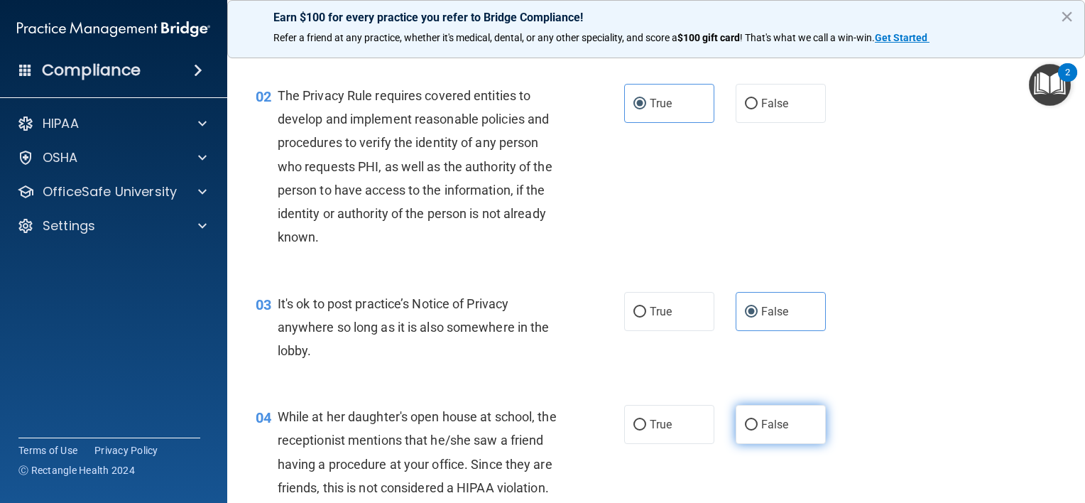
click at [765, 420] on span "False" at bounding box center [775, 424] width 28 height 13
click at [758, 420] on input "False" at bounding box center [751, 425] width 13 height 11
radio input "true"
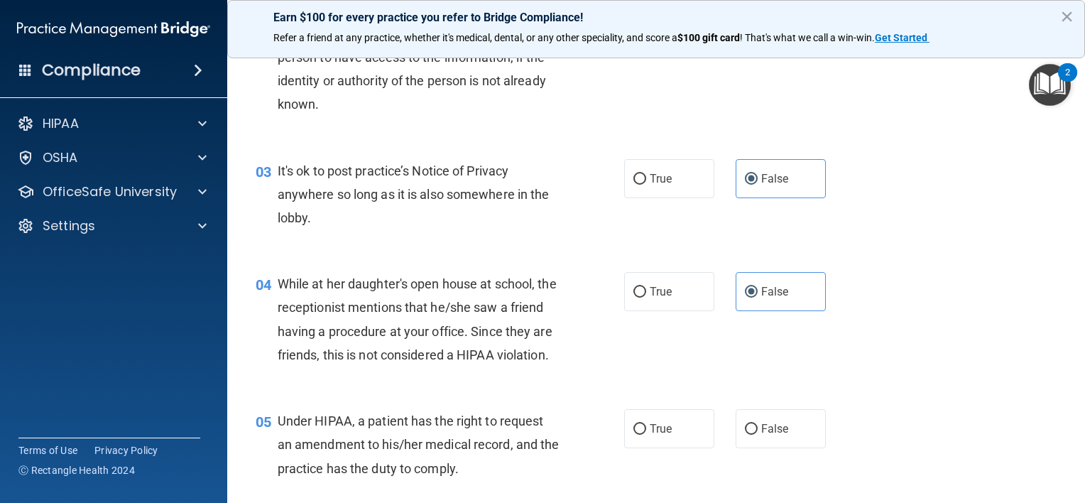
scroll to position [284, 0]
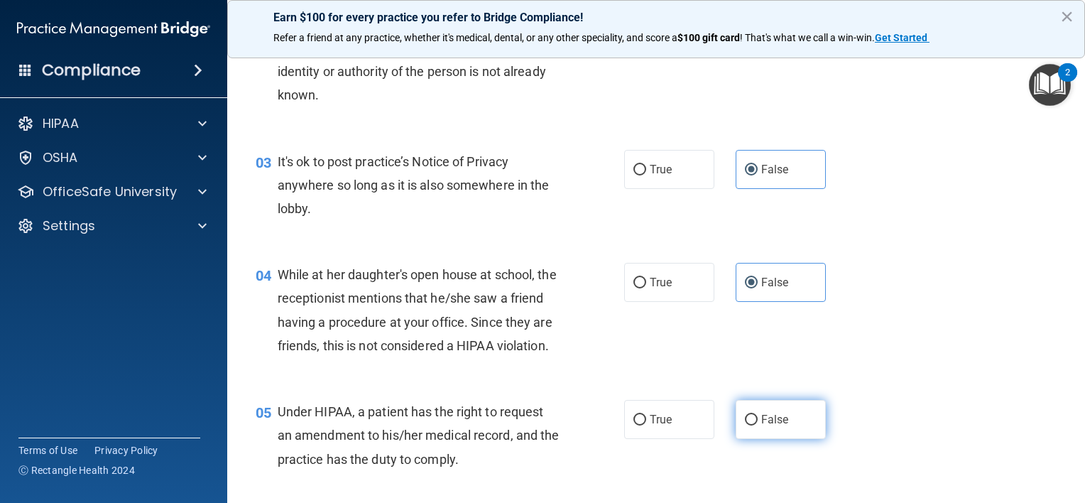
click at [759, 435] on label "False" at bounding box center [781, 419] width 90 height 39
click at [758, 425] on input "False" at bounding box center [751, 420] width 13 height 11
radio input "true"
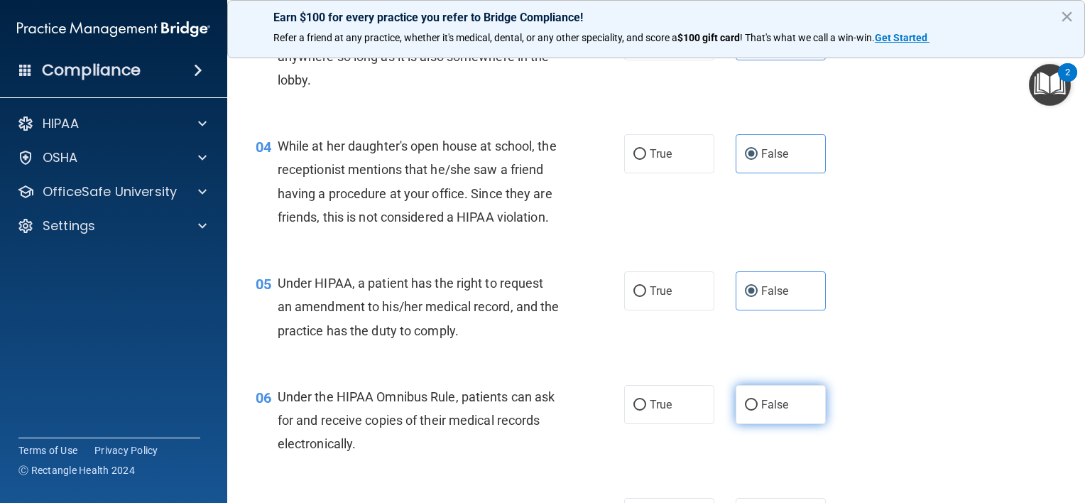
scroll to position [497, 0]
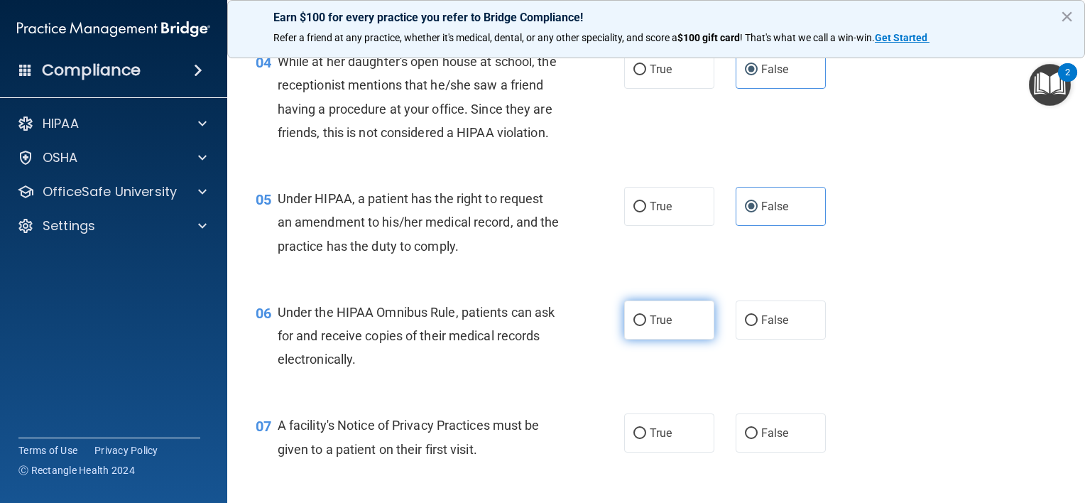
click at [641, 339] on label "True" at bounding box center [669, 319] width 90 height 39
click at [641, 326] on input "True" at bounding box center [639, 320] width 13 height 11
radio input "true"
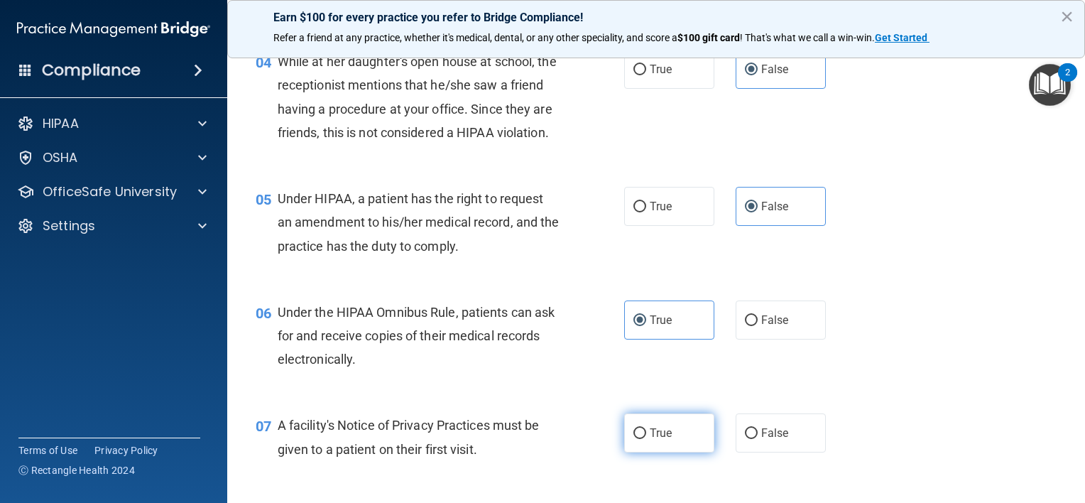
click at [655, 452] on label "True" at bounding box center [669, 432] width 90 height 39
click at [646, 439] on input "True" at bounding box center [639, 433] width 13 height 11
radio input "true"
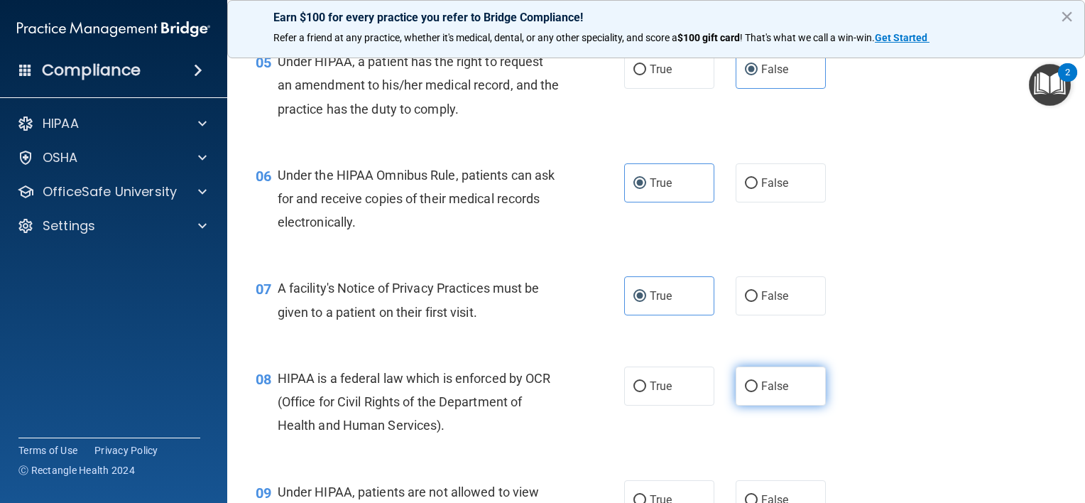
scroll to position [710, 0]
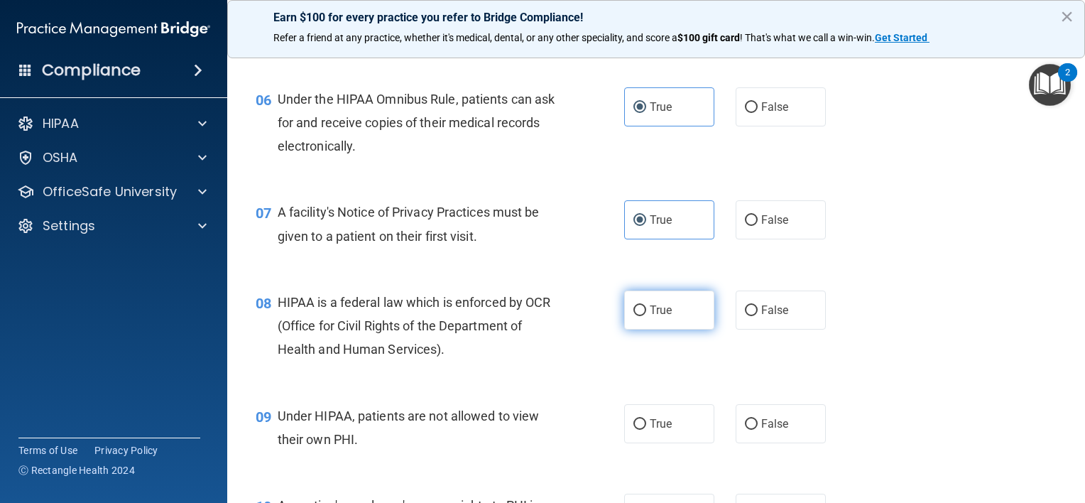
click at [624, 326] on label "True" at bounding box center [669, 309] width 90 height 39
click at [633, 316] on input "True" at bounding box center [639, 310] width 13 height 11
radio input "true"
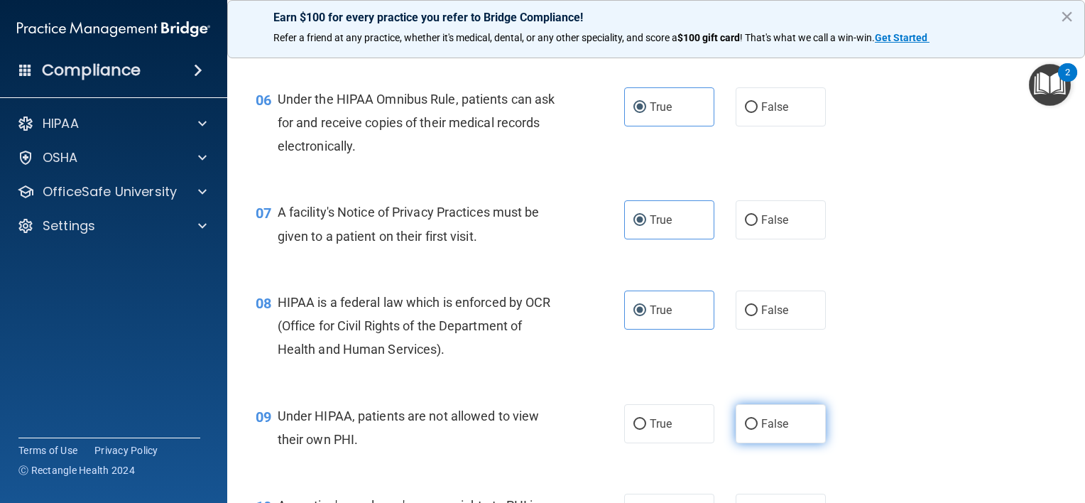
click at [761, 430] on span "False" at bounding box center [775, 423] width 28 height 13
click at [756, 430] on input "False" at bounding box center [751, 424] width 13 height 11
radio input "true"
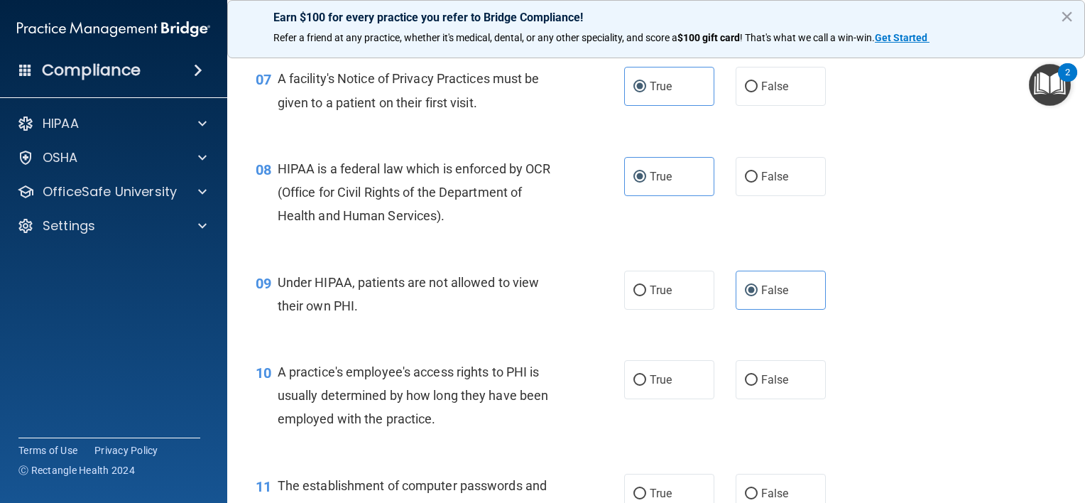
scroll to position [852, 0]
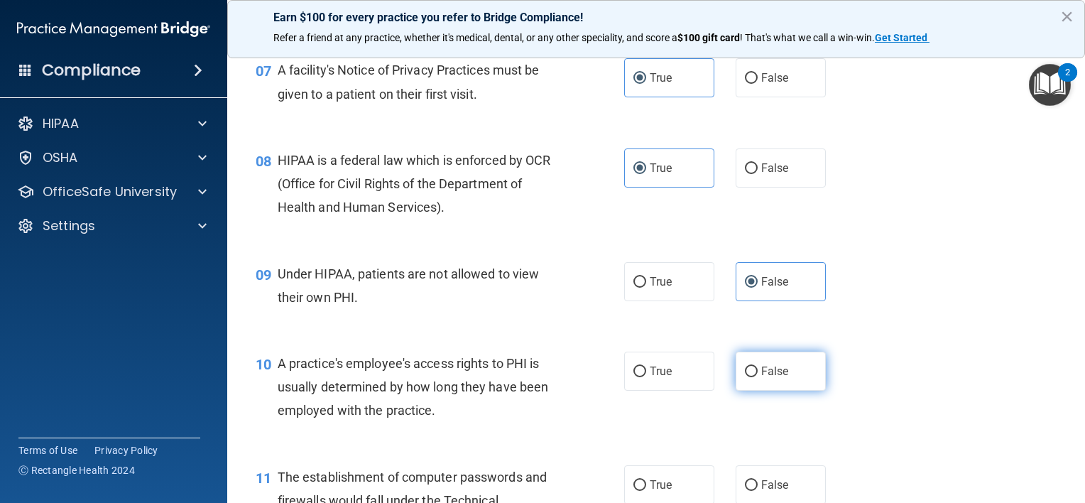
click at [789, 375] on label "False" at bounding box center [781, 370] width 90 height 39
click at [758, 375] on input "False" at bounding box center [751, 371] width 13 height 11
radio input "true"
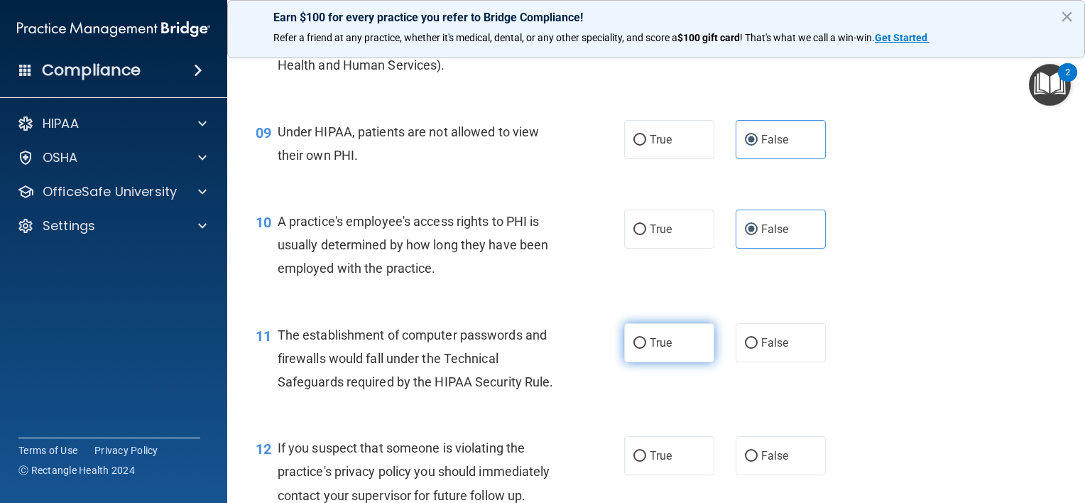
click at [670, 362] on label "True" at bounding box center [669, 342] width 90 height 39
click at [646, 349] on input "True" at bounding box center [639, 343] width 13 height 11
radio input "true"
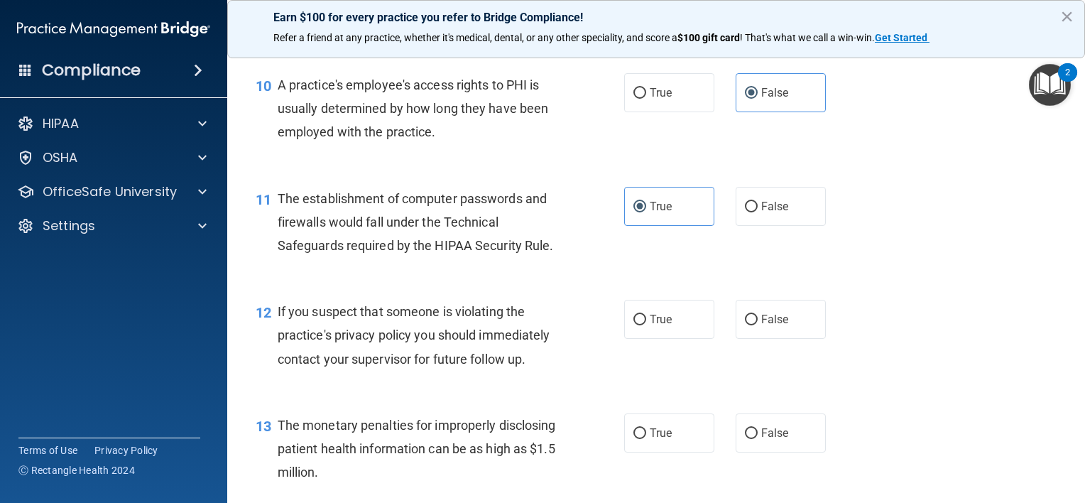
scroll to position [1136, 0]
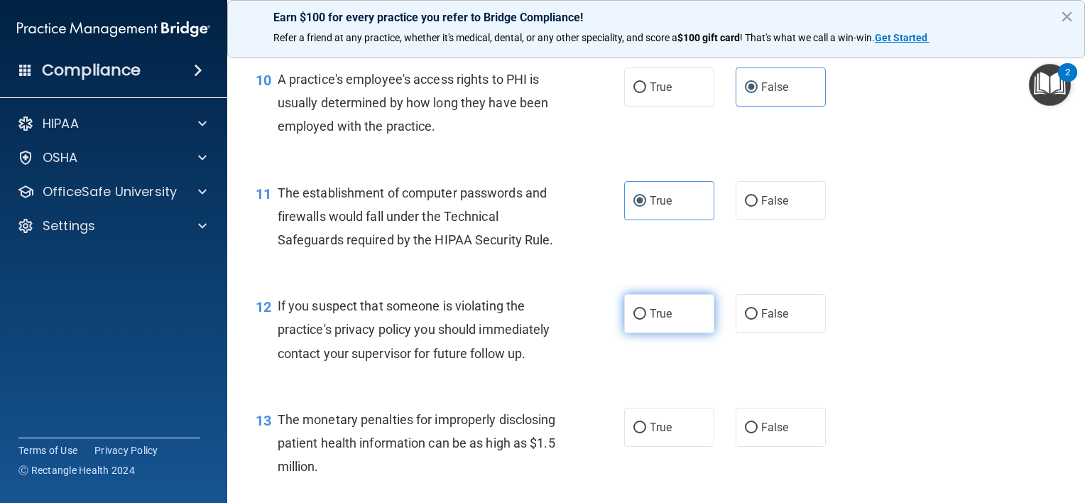
click at [677, 333] on label "True" at bounding box center [669, 313] width 90 height 39
click at [646, 320] on input "True" at bounding box center [639, 314] width 13 height 11
radio input "true"
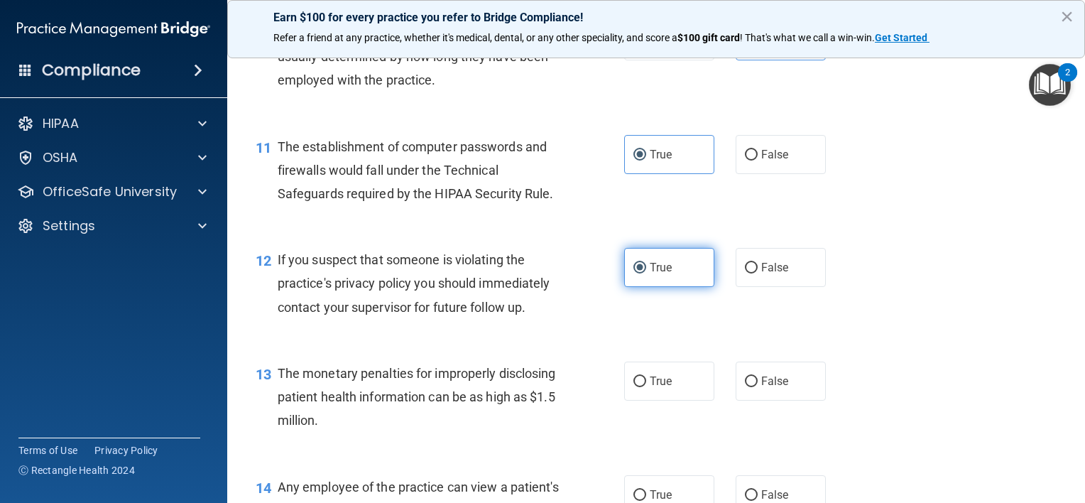
scroll to position [1207, 0]
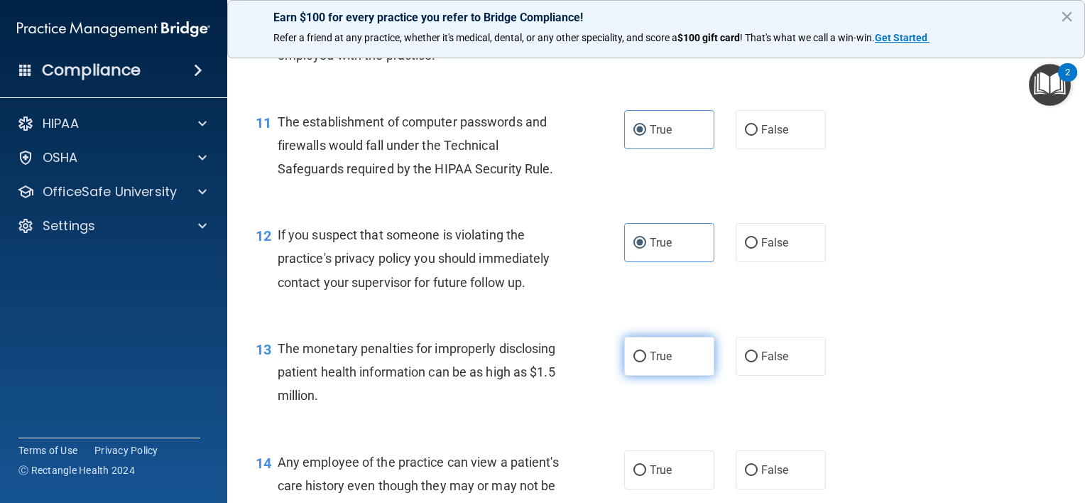
click at [661, 363] on span "True" at bounding box center [661, 355] width 22 height 13
click at [646, 362] on input "True" at bounding box center [639, 356] width 13 height 11
radio input "true"
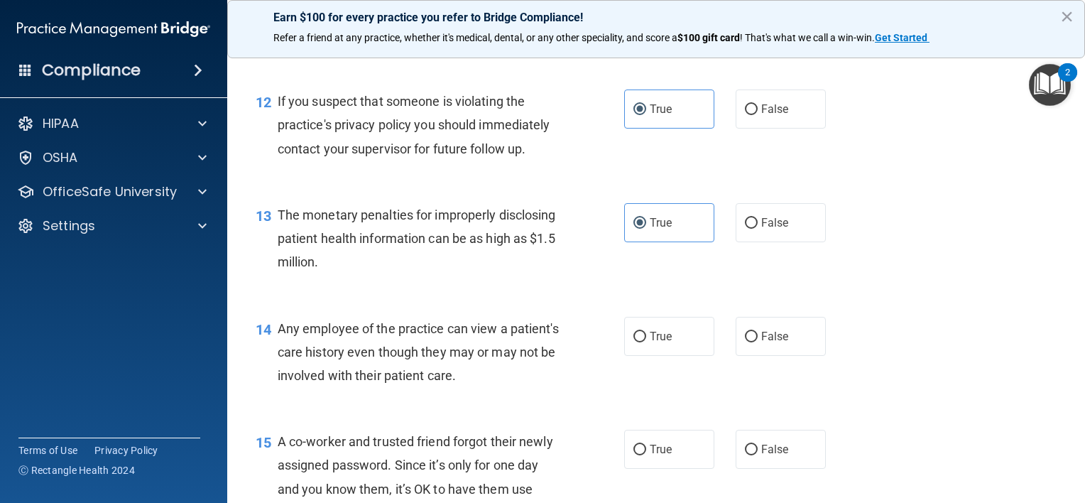
scroll to position [1349, 0]
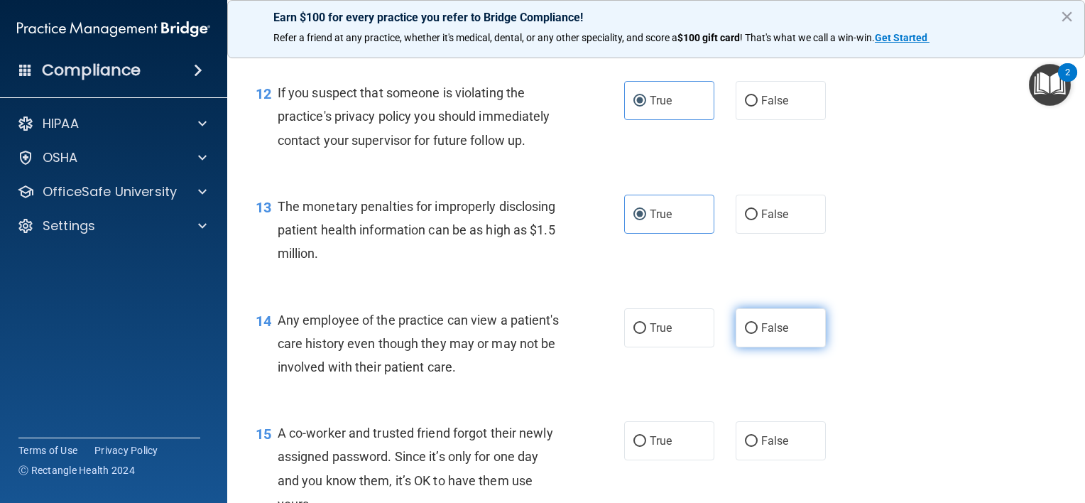
click at [761, 334] on span "False" at bounding box center [775, 327] width 28 height 13
click at [758, 334] on input "False" at bounding box center [751, 328] width 13 height 11
radio input "true"
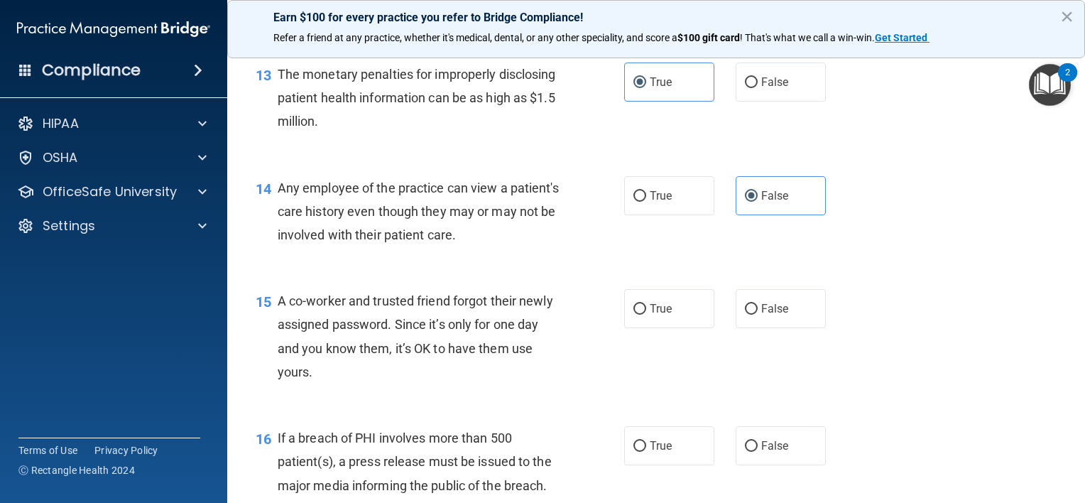
scroll to position [1491, 0]
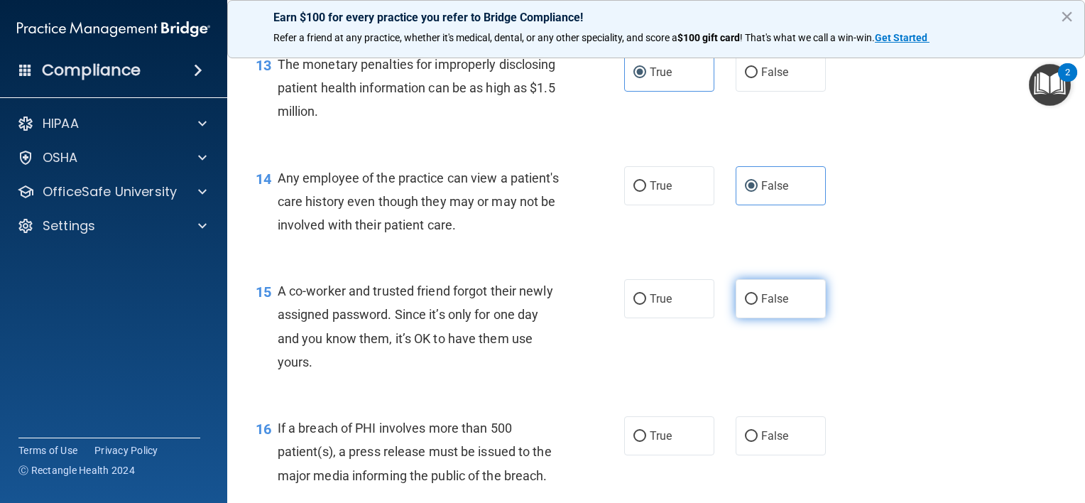
click at [791, 318] on label "False" at bounding box center [781, 298] width 90 height 39
click at [758, 305] on input "False" at bounding box center [751, 299] width 13 height 11
radio input "true"
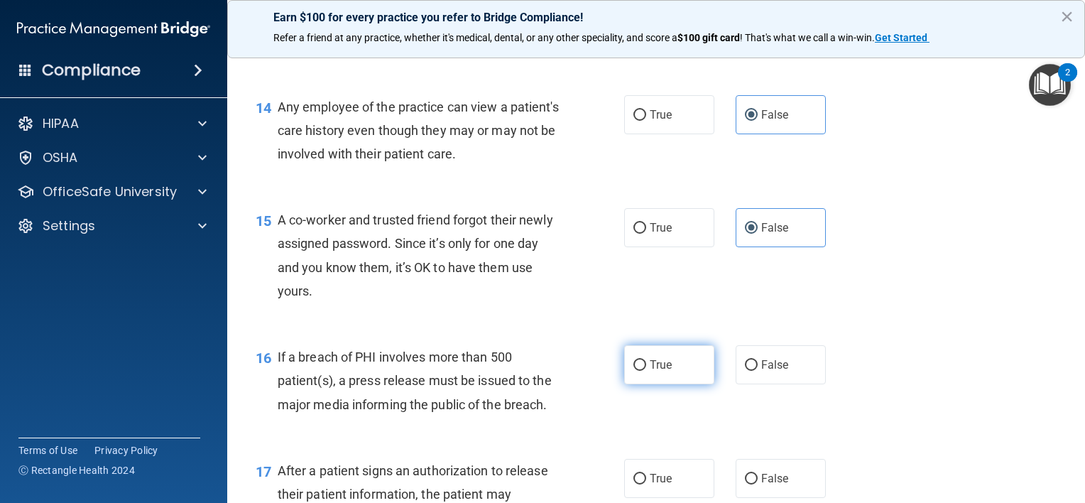
click at [683, 384] on label "True" at bounding box center [669, 364] width 90 height 39
click at [646, 371] on input "True" at bounding box center [639, 365] width 13 height 11
radio input "true"
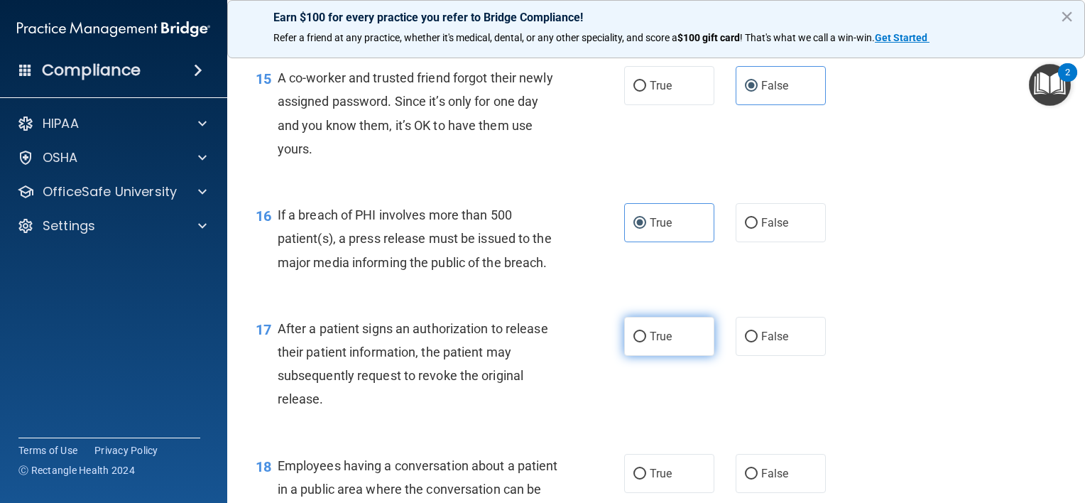
click at [690, 356] on label "True" at bounding box center [669, 336] width 90 height 39
click at [646, 342] on input "True" at bounding box center [639, 337] width 13 height 11
radio input "true"
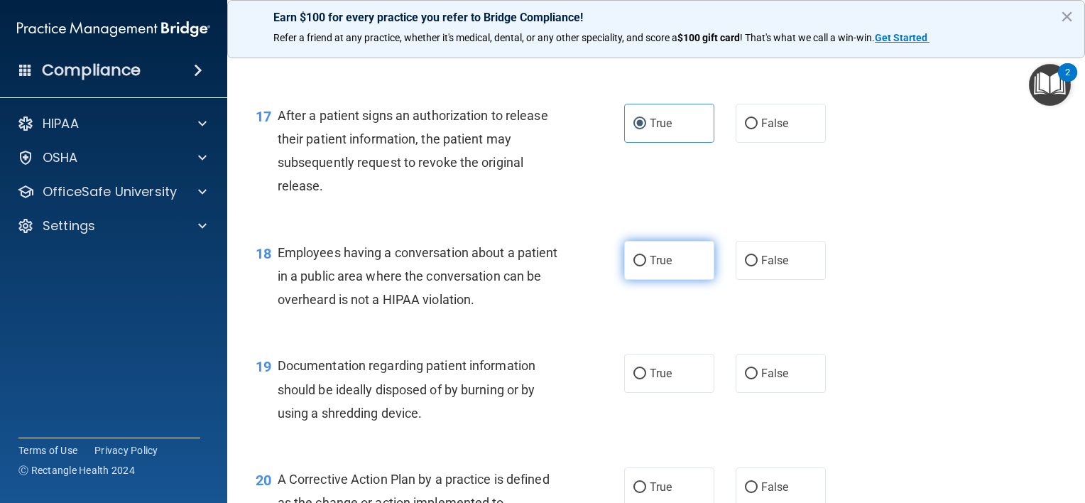
click at [691, 280] on label "True" at bounding box center [669, 260] width 90 height 39
click at [646, 266] on input "True" at bounding box center [639, 261] width 13 height 11
radio input "true"
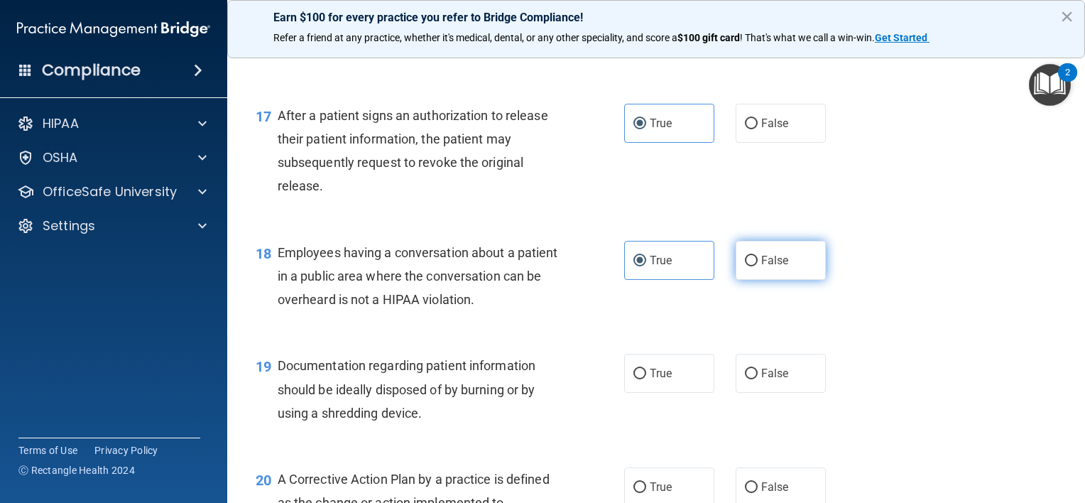
click at [767, 267] on span "False" at bounding box center [775, 259] width 28 height 13
click at [758, 266] on input "False" at bounding box center [751, 261] width 13 height 11
radio input "true"
radio input "false"
click at [669, 372] on div "19 Documentation regarding patient information should be ideally disposed of by…" at bounding box center [656, 393] width 822 height 114
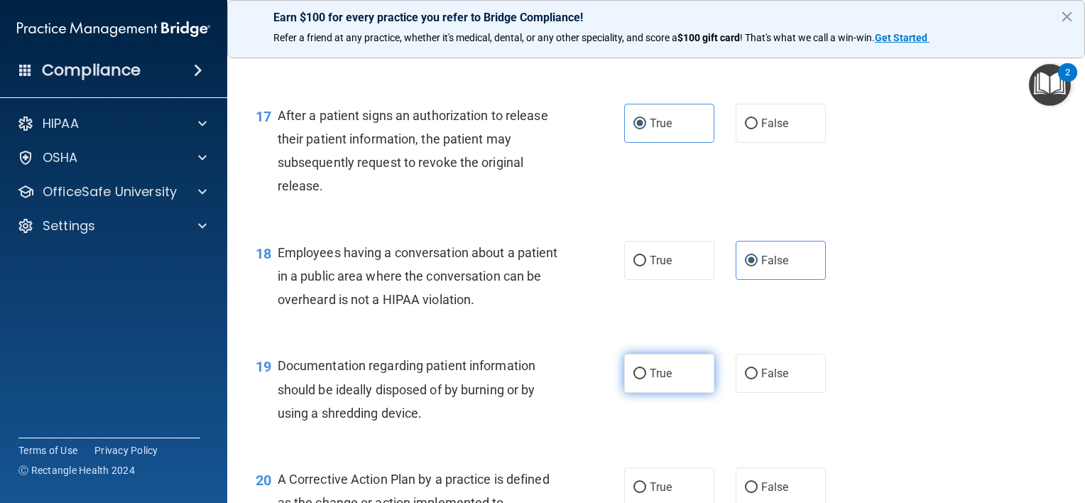
click at [669, 387] on label "True" at bounding box center [669, 373] width 90 height 39
click at [646, 379] on input "True" at bounding box center [639, 374] width 13 height 11
radio input "true"
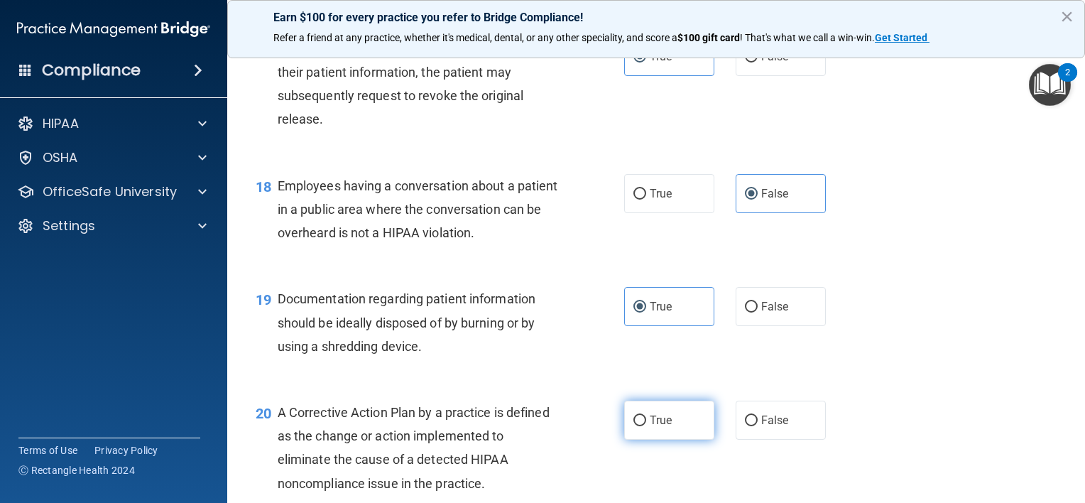
scroll to position [2130, 0]
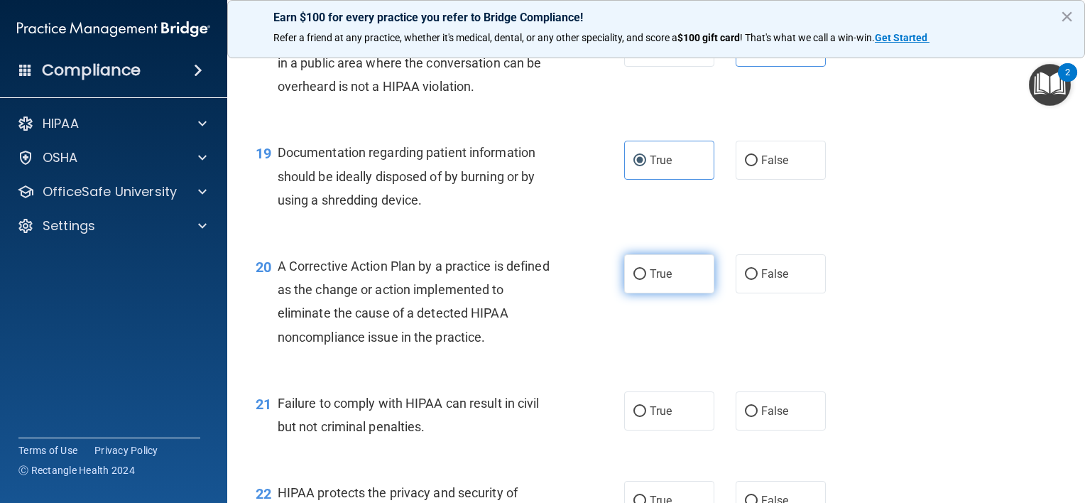
click at [684, 293] on label "True" at bounding box center [669, 273] width 90 height 39
click at [646, 280] on input "True" at bounding box center [639, 274] width 13 height 11
radio input "true"
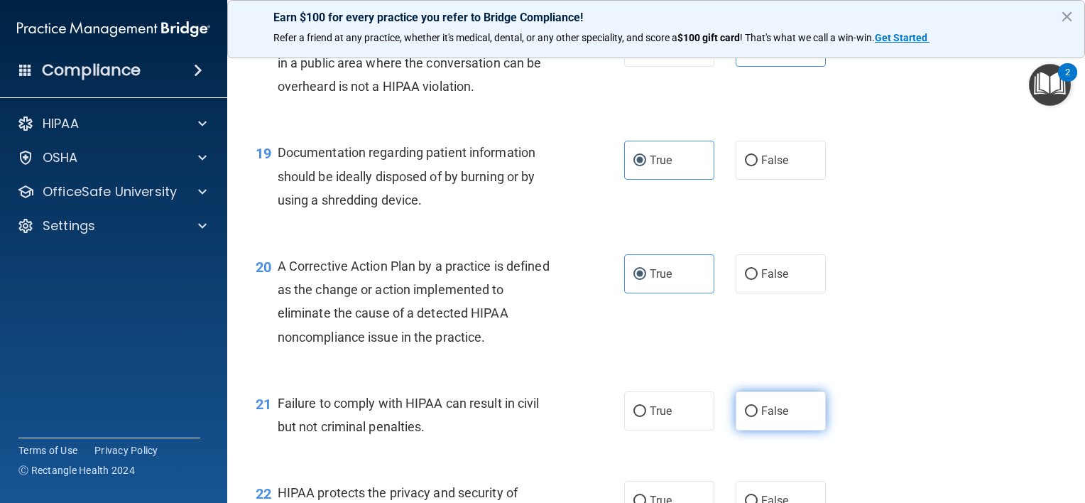
click at [780, 418] on span "False" at bounding box center [775, 410] width 28 height 13
click at [758, 417] on input "False" at bounding box center [751, 411] width 13 height 11
radio input "true"
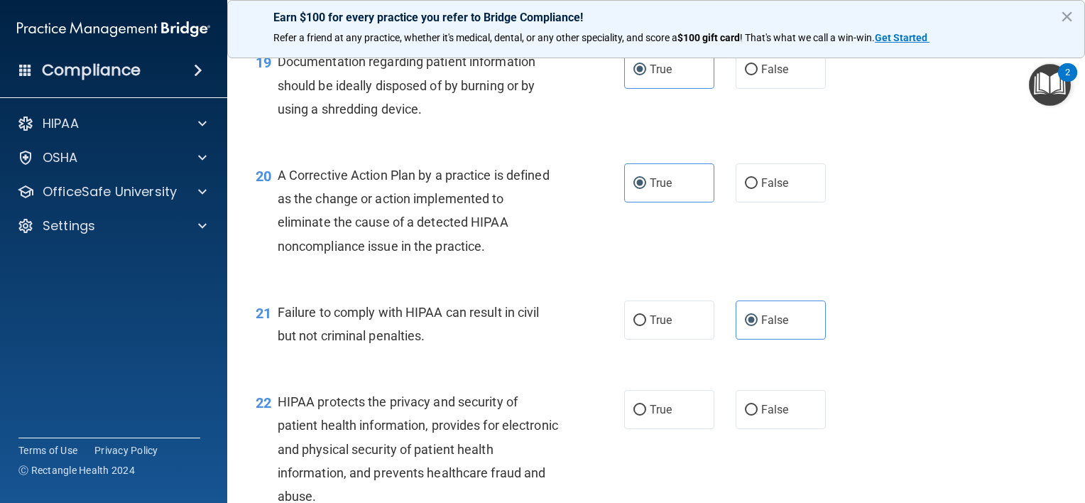
scroll to position [2343, 0]
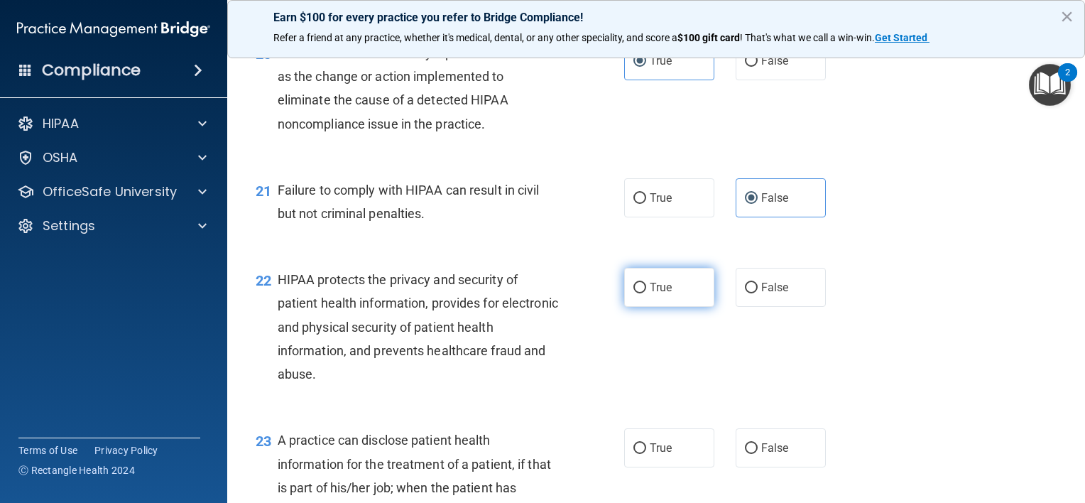
click at [644, 307] on label "True" at bounding box center [669, 287] width 90 height 39
click at [644, 293] on input "True" at bounding box center [639, 288] width 13 height 11
radio input "true"
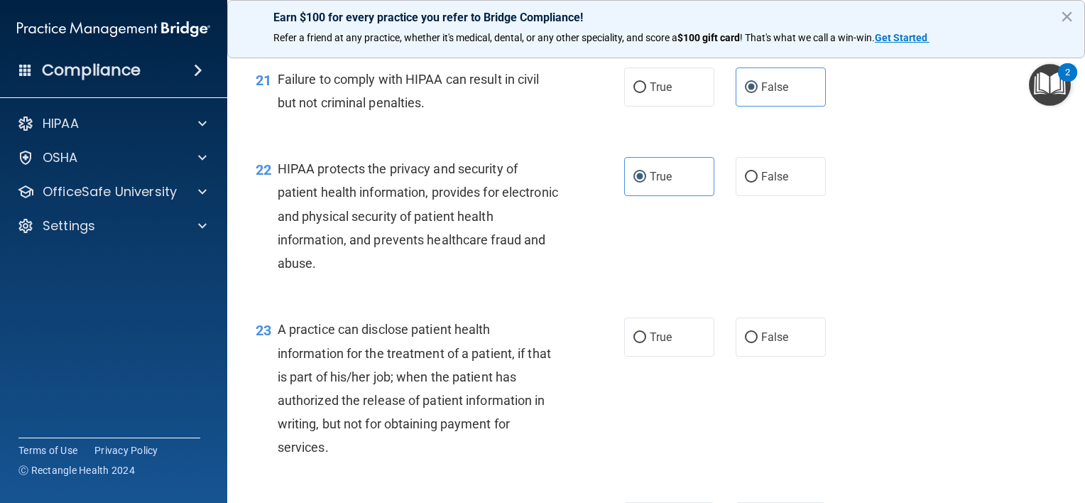
scroll to position [2556, 0]
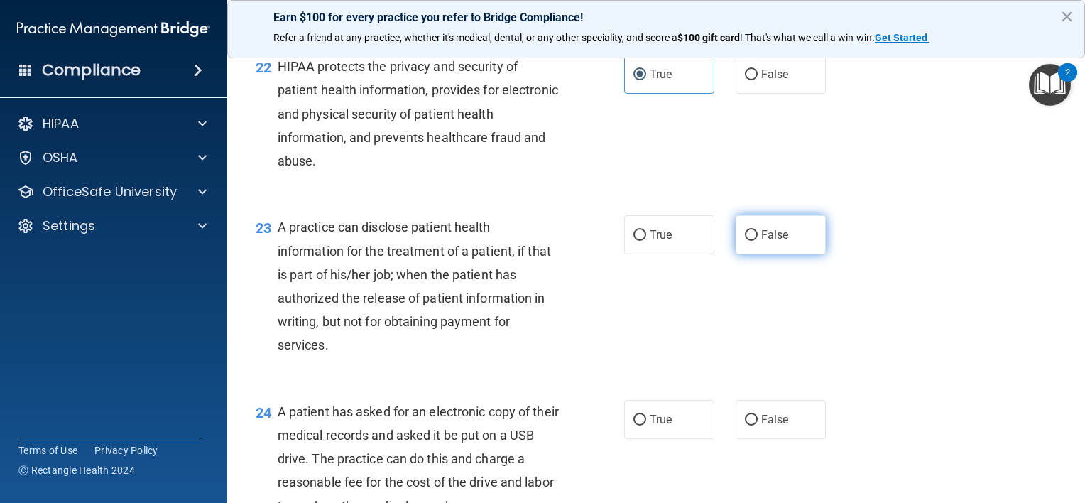
click at [736, 254] on label "False" at bounding box center [781, 234] width 90 height 39
click at [745, 241] on input "False" at bounding box center [751, 235] width 13 height 11
radio input "true"
click at [650, 435] on label "True" at bounding box center [669, 419] width 90 height 39
click at [646, 425] on input "True" at bounding box center [639, 420] width 13 height 11
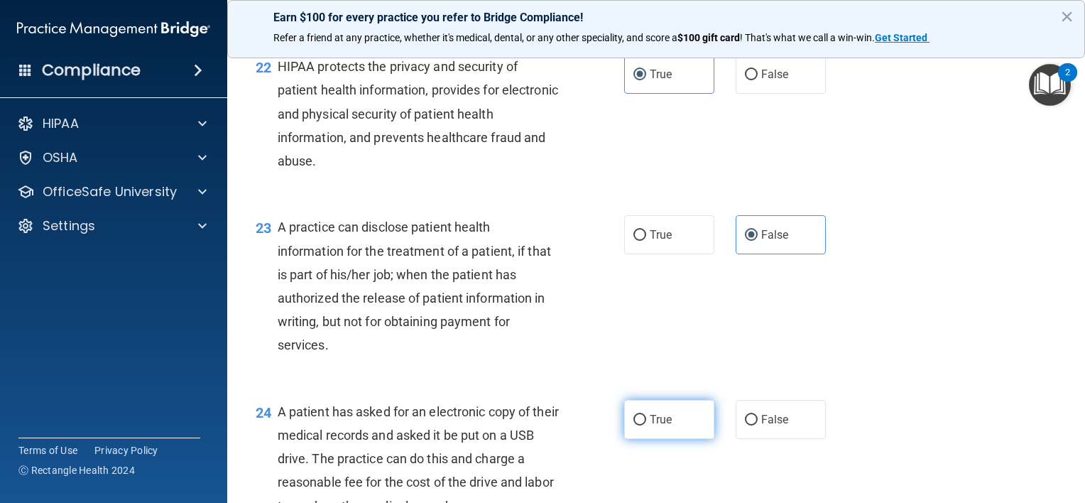
radio input "true"
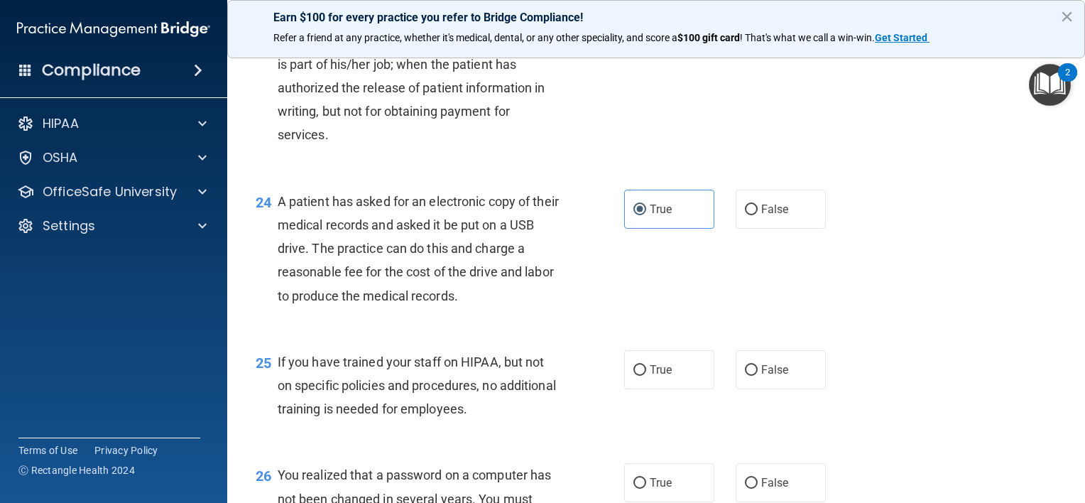
scroll to position [2769, 0]
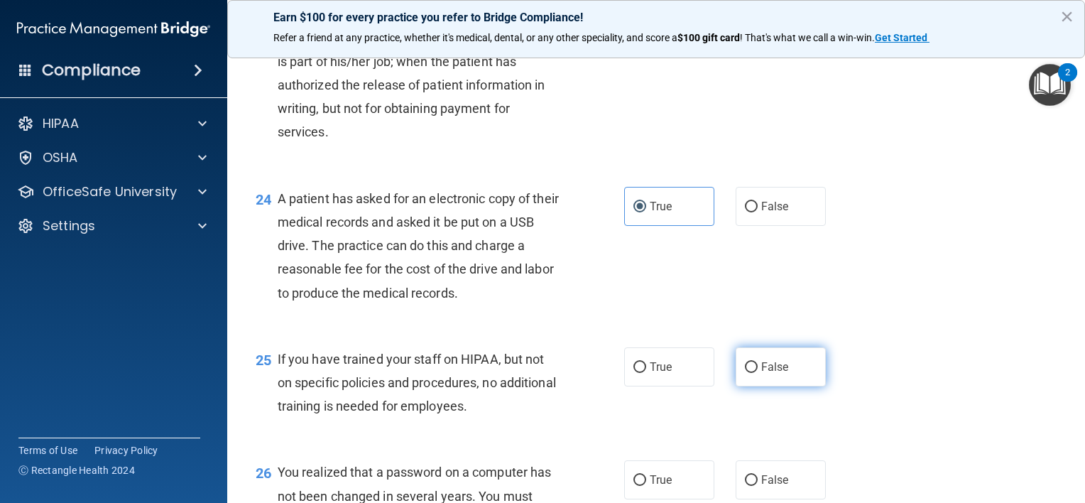
click at [767, 373] on span "False" at bounding box center [775, 366] width 28 height 13
click at [758, 373] on input "False" at bounding box center [751, 367] width 13 height 11
radio input "true"
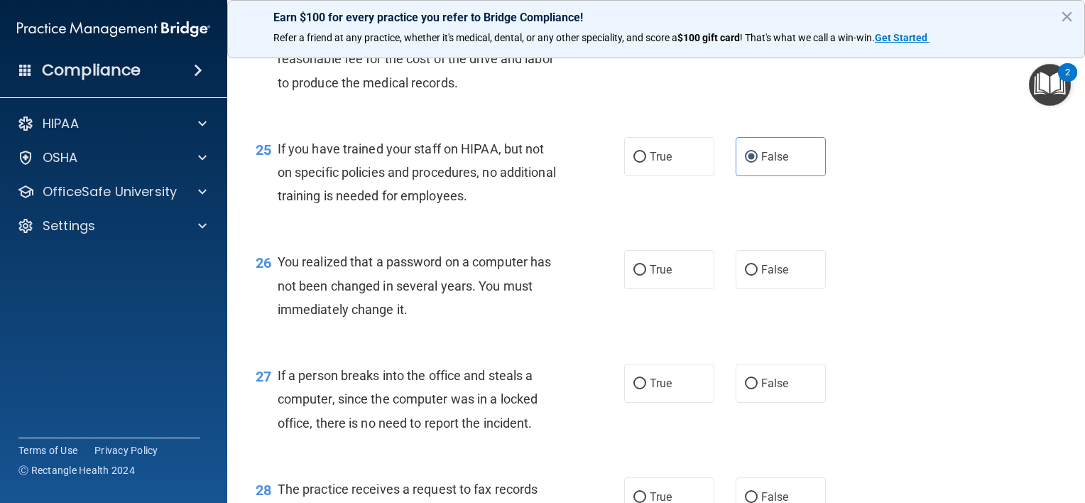
scroll to position [2982, 0]
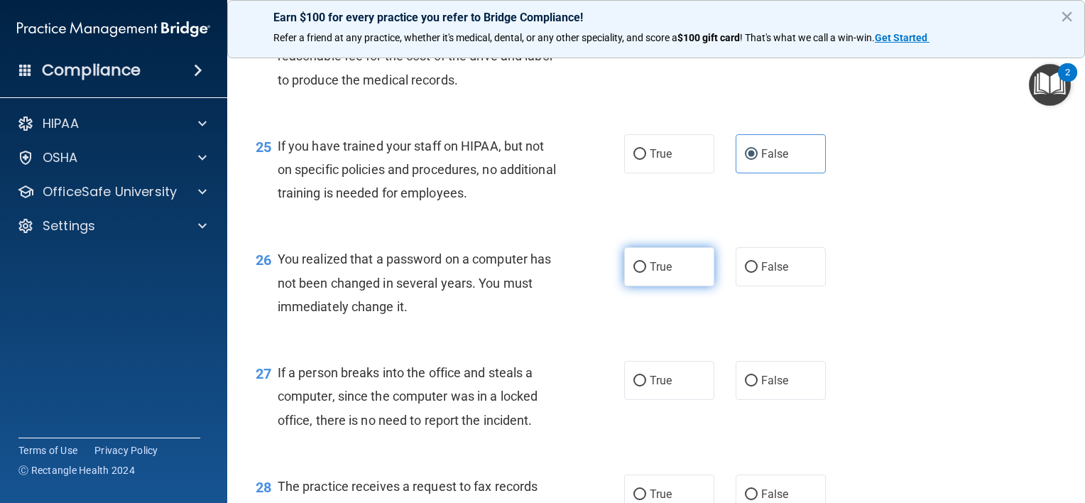
click at [665, 273] on span "True" at bounding box center [661, 266] width 22 height 13
drag, startPoint x: 665, startPoint y: 290, endPoint x: 639, endPoint y: 295, distance: 26.2
click at [639, 273] on input "True" at bounding box center [639, 267] width 13 height 11
radio input "true"
click at [767, 387] on span "False" at bounding box center [775, 379] width 28 height 13
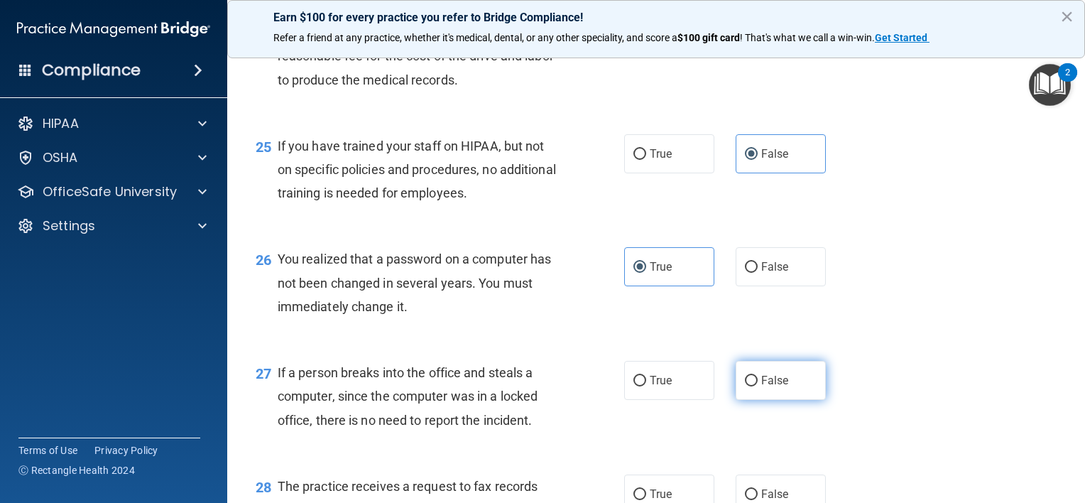
click at [758, 386] on input "False" at bounding box center [751, 381] width 13 height 11
radio input "true"
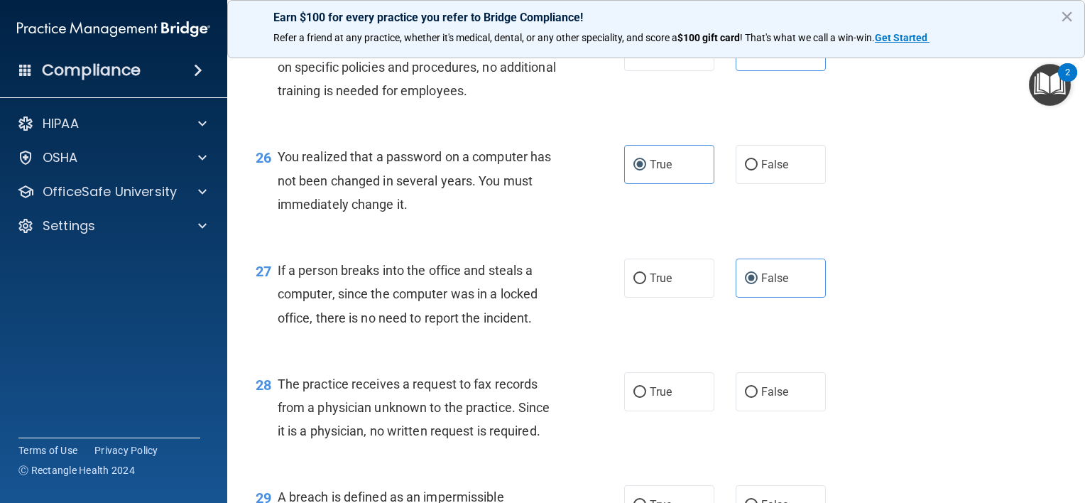
scroll to position [3195, 0]
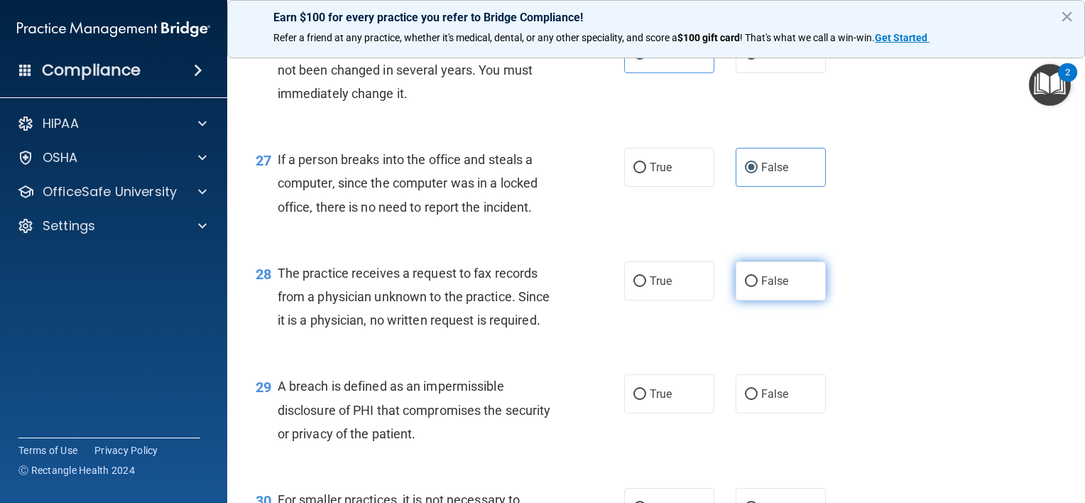
click at [751, 300] on label "False" at bounding box center [781, 280] width 90 height 39
click at [751, 287] on input "False" at bounding box center [751, 281] width 13 height 11
radio input "true"
click at [674, 413] on label "True" at bounding box center [669, 393] width 90 height 39
click at [646, 400] on input "True" at bounding box center [639, 394] width 13 height 11
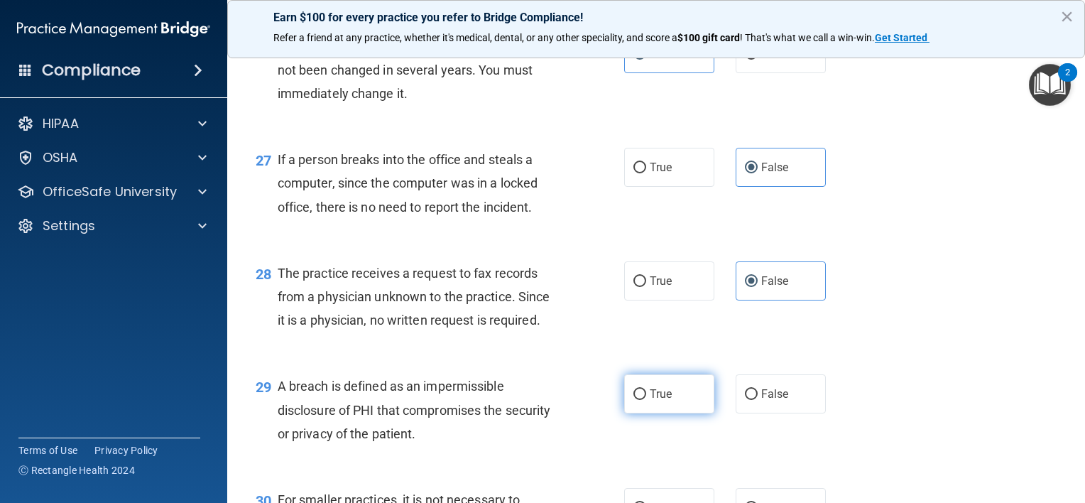
radio input "true"
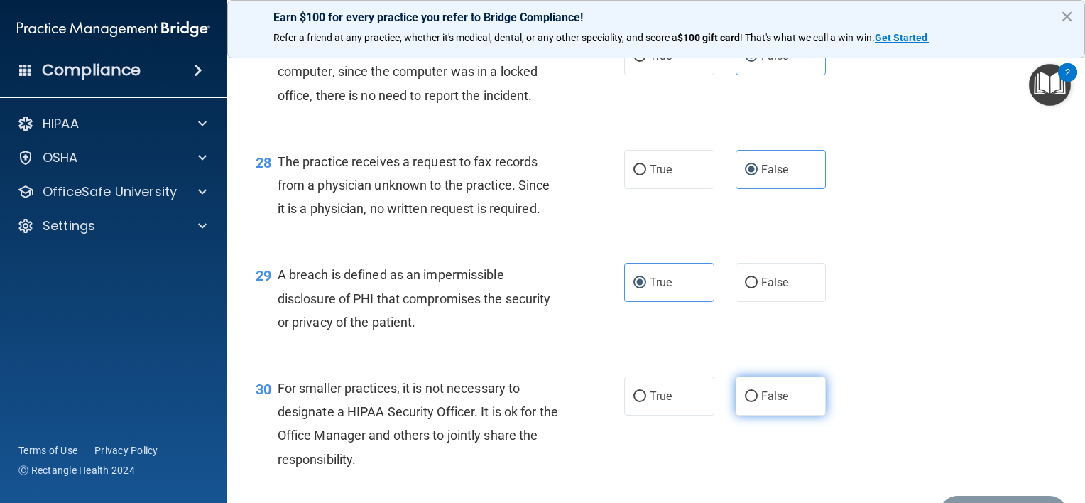
scroll to position [3408, 0]
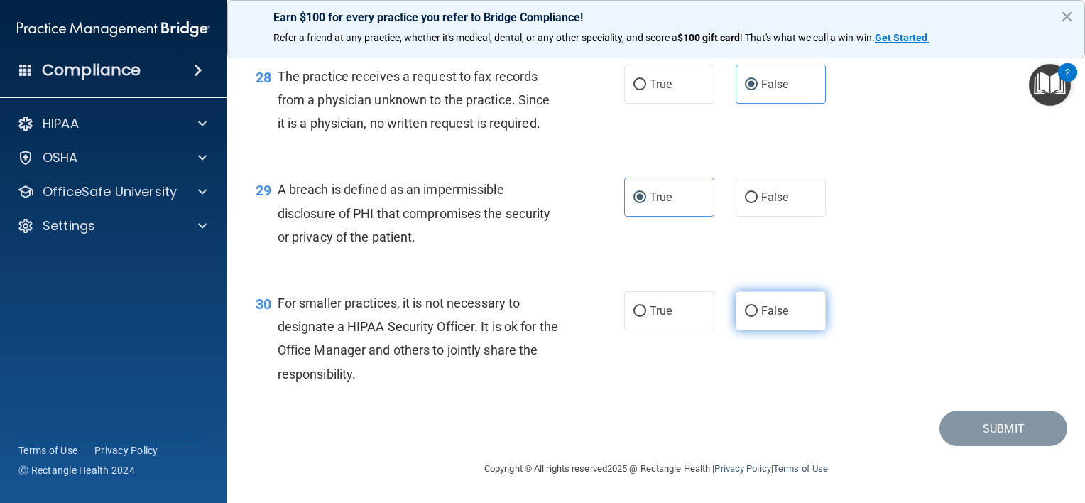
click at [808, 322] on label "False" at bounding box center [781, 310] width 90 height 39
click at [758, 317] on input "False" at bounding box center [751, 311] width 13 height 11
radio input "true"
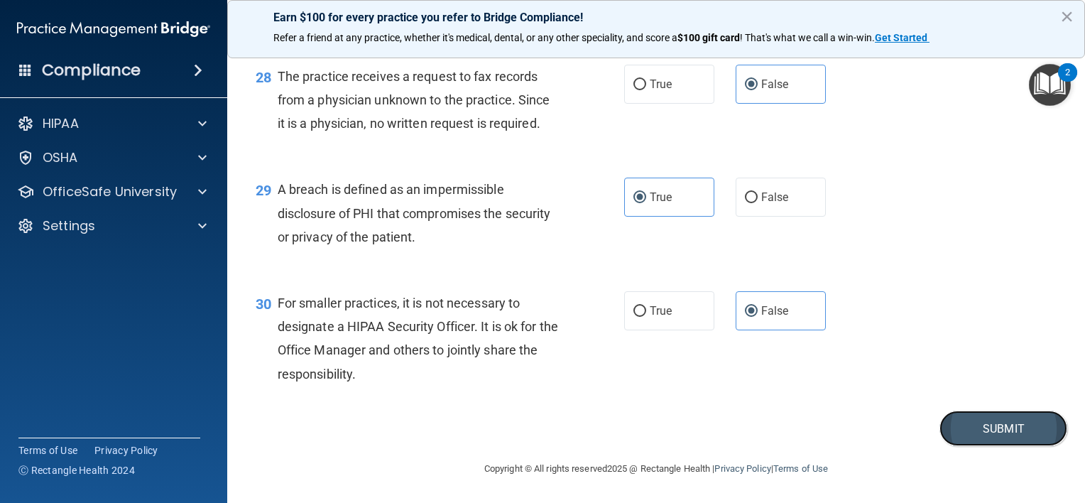
click at [981, 437] on button "Submit" at bounding box center [1003, 428] width 128 height 36
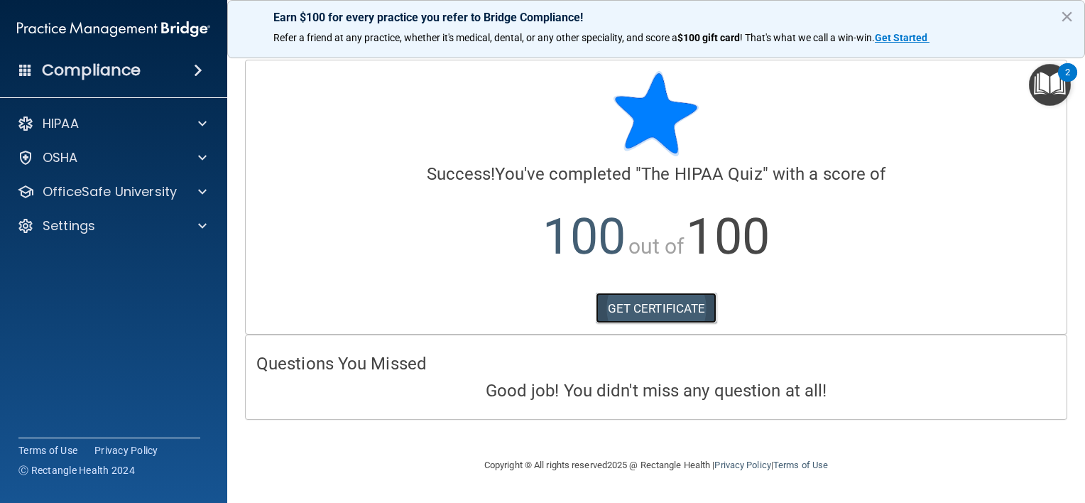
click at [661, 307] on link "GET CERTIFICATE" at bounding box center [656, 308] width 121 height 31
click at [1074, 12] on div "Earn $100 for every practice you refer to Bridge Compliance! Refer a friend at …" at bounding box center [656, 29] width 858 height 58
click at [1072, 12] on button "×" at bounding box center [1066, 16] width 13 height 23
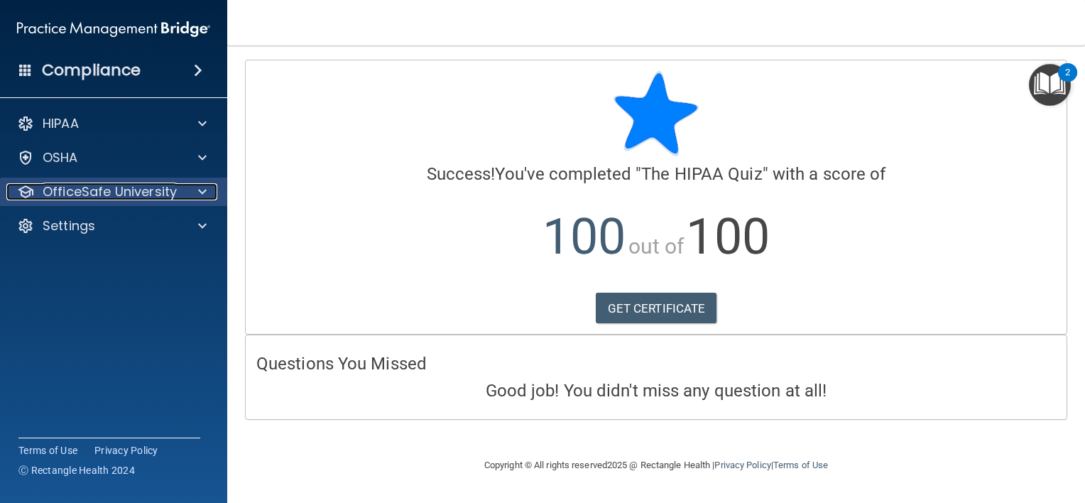
click at [143, 198] on p "OfficeSafe University" at bounding box center [110, 191] width 134 height 17
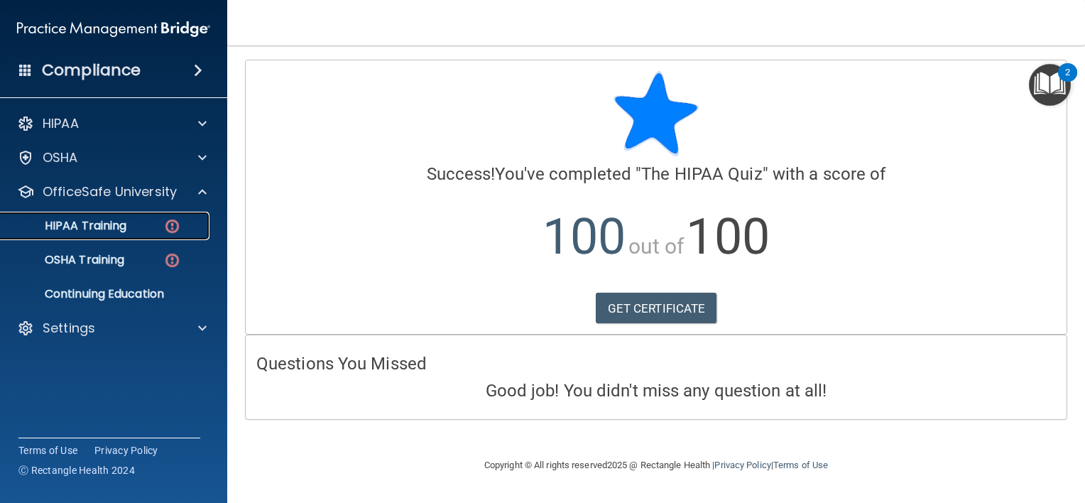
click at [142, 227] on div "HIPAA Training" at bounding box center [106, 226] width 194 height 14
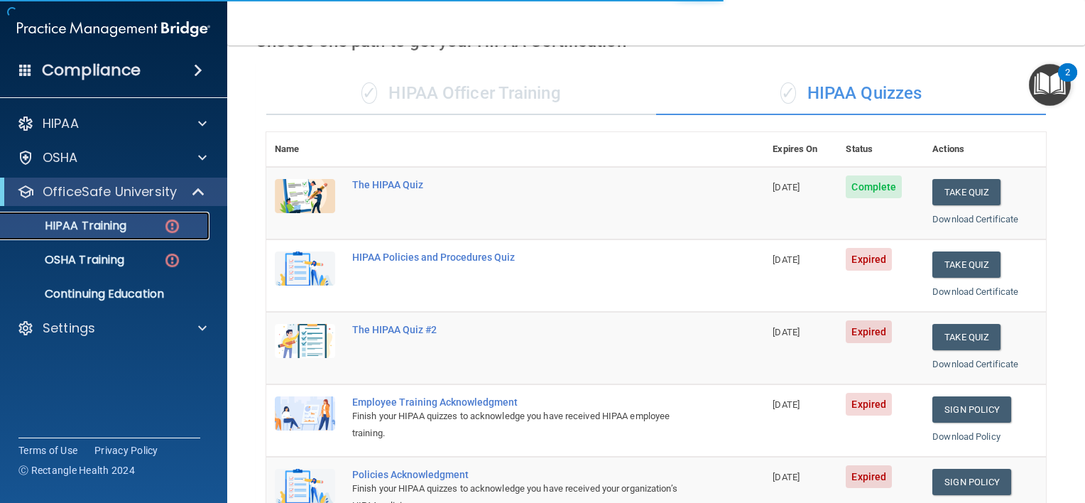
scroll to position [213, 0]
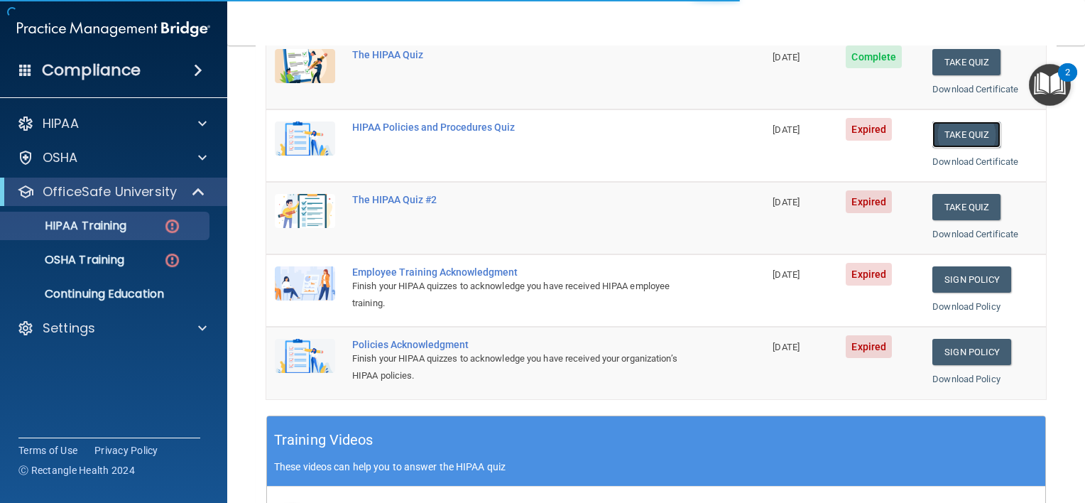
click at [980, 138] on button "Take Quiz" at bounding box center [966, 134] width 68 height 26
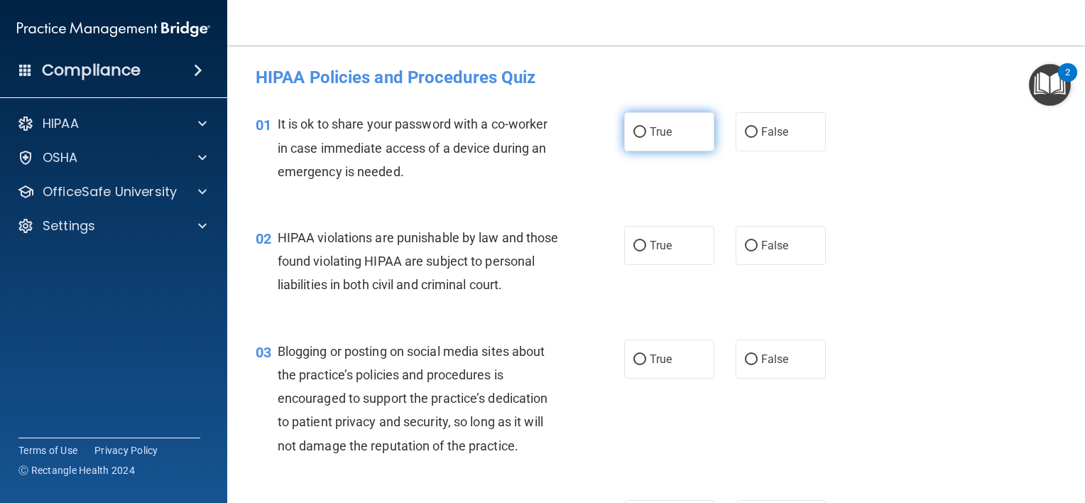
click at [698, 138] on label "True" at bounding box center [669, 131] width 90 height 39
click at [646, 138] on input "True" at bounding box center [639, 132] width 13 height 11
radio input "true"
click at [660, 264] on div "02 HIPAA violations are punishable by law and those found violating HIPAA are s…" at bounding box center [656, 265] width 822 height 114
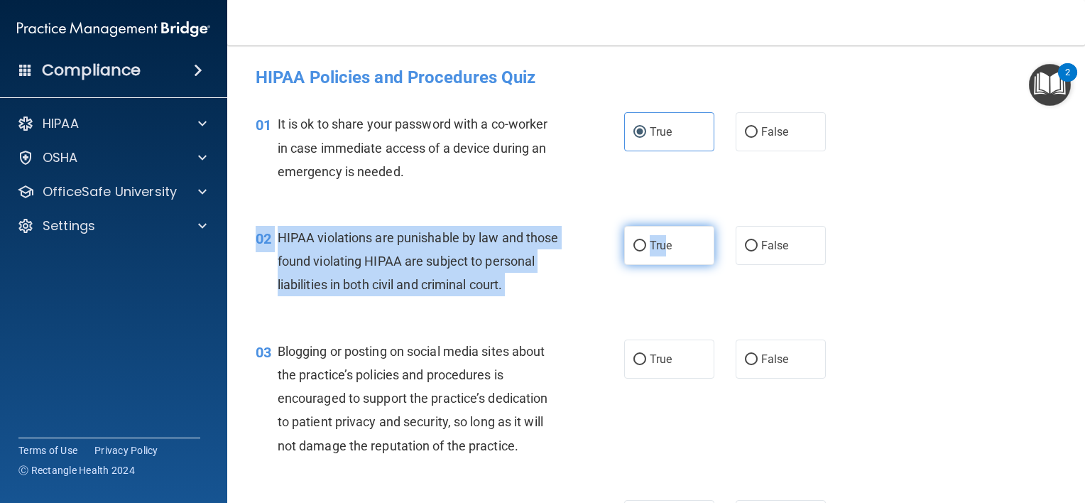
drag, startPoint x: 660, startPoint y: 263, endPoint x: 662, endPoint y: 250, distance: 13.6
click at [662, 250] on span "True" at bounding box center [661, 245] width 22 height 13
click at [646, 250] on input "True" at bounding box center [639, 246] width 13 height 11
radio input "true"
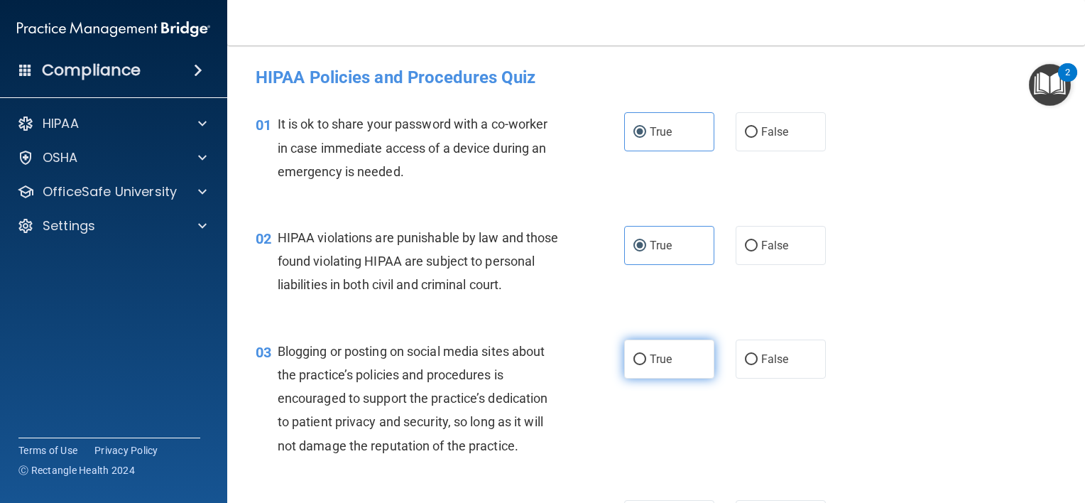
click at [668, 378] on label "True" at bounding box center [669, 358] width 90 height 39
click at [646, 365] on input "True" at bounding box center [639, 359] width 13 height 11
radio input "true"
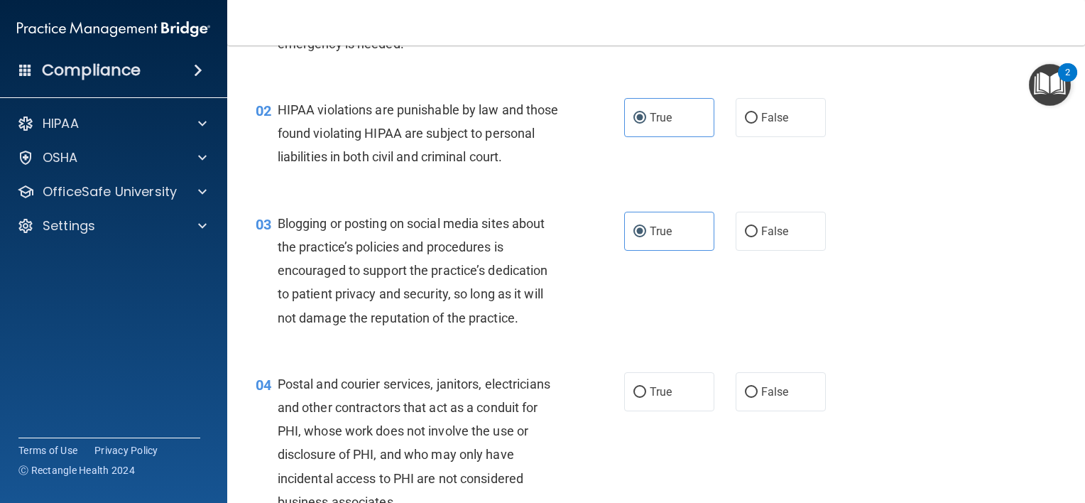
scroll to position [284, 0]
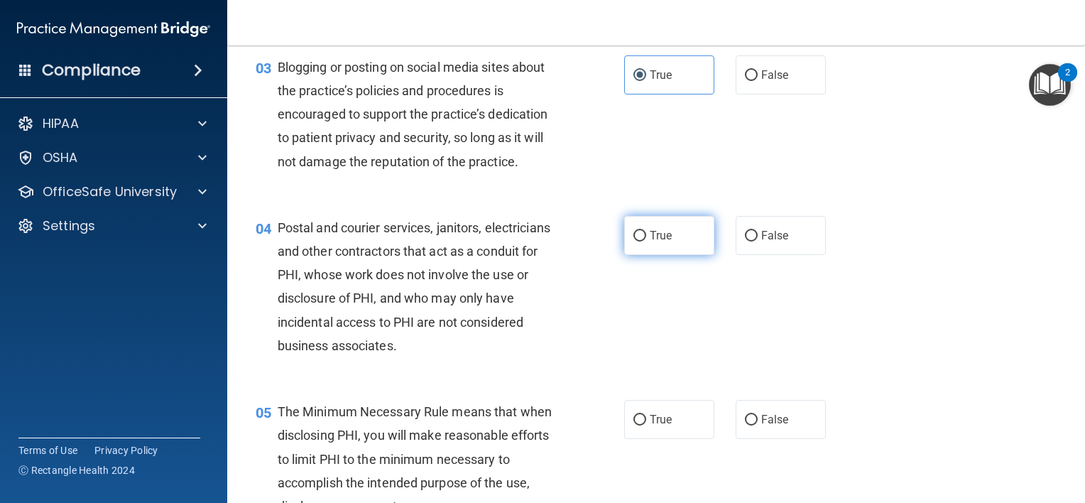
click at [657, 242] on span "True" at bounding box center [661, 235] width 22 height 13
click at [646, 241] on input "True" at bounding box center [639, 236] width 13 height 11
radio input "true"
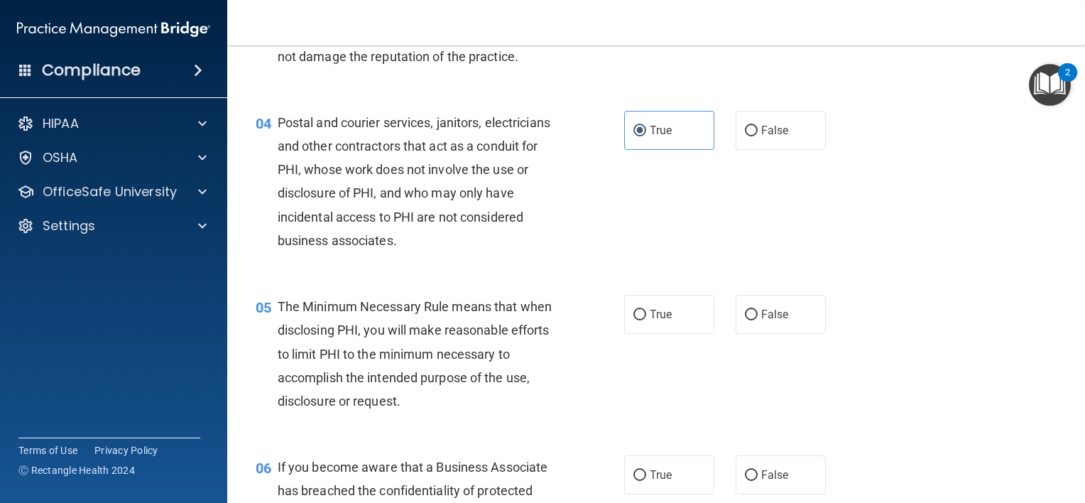
scroll to position [497, 0]
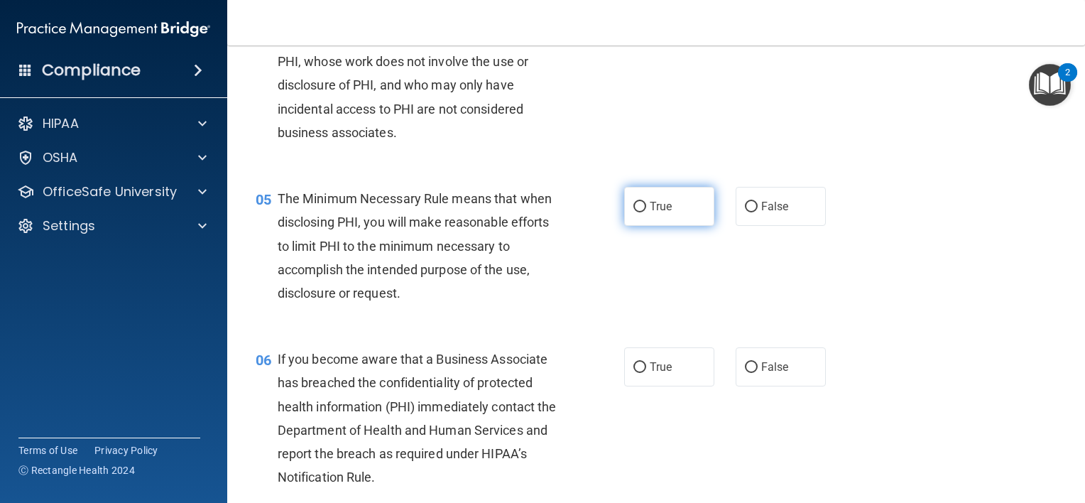
click at [659, 213] on span "True" at bounding box center [661, 206] width 22 height 13
click at [646, 212] on input "True" at bounding box center [639, 207] width 13 height 11
radio input "true"
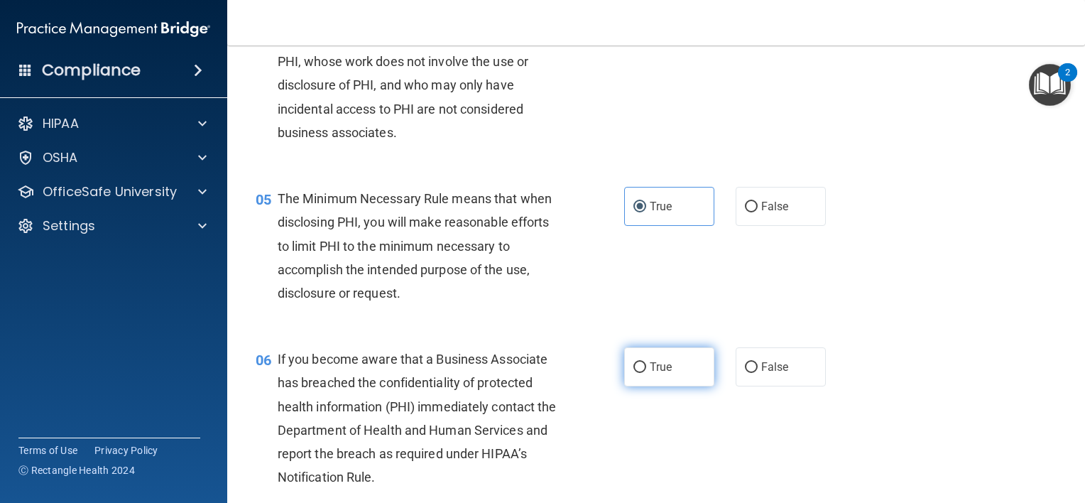
click at [670, 386] on label "True" at bounding box center [669, 366] width 90 height 39
click at [646, 373] on input "True" at bounding box center [639, 367] width 13 height 11
radio input "true"
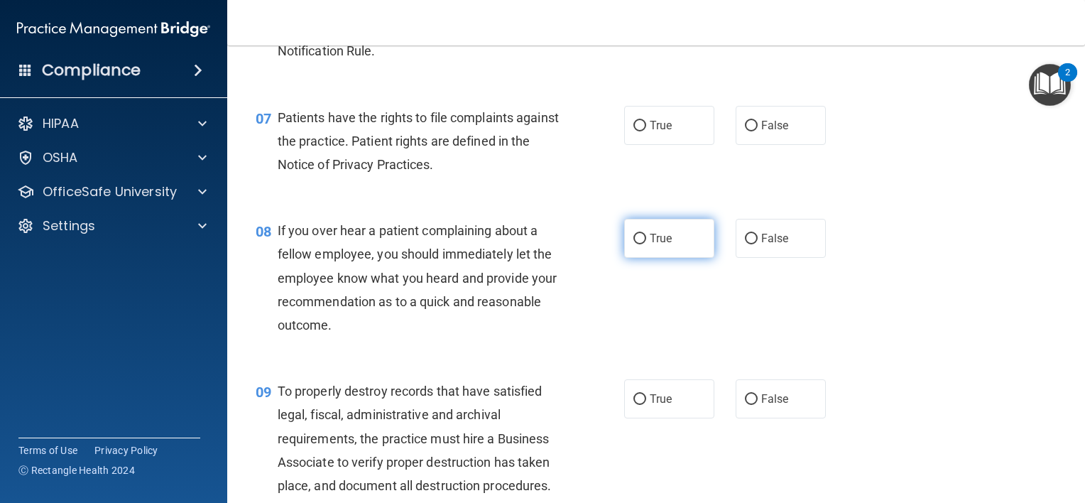
click at [675, 258] on label "True" at bounding box center [669, 238] width 90 height 39
click at [646, 244] on input "True" at bounding box center [639, 239] width 13 height 11
radio input "true"
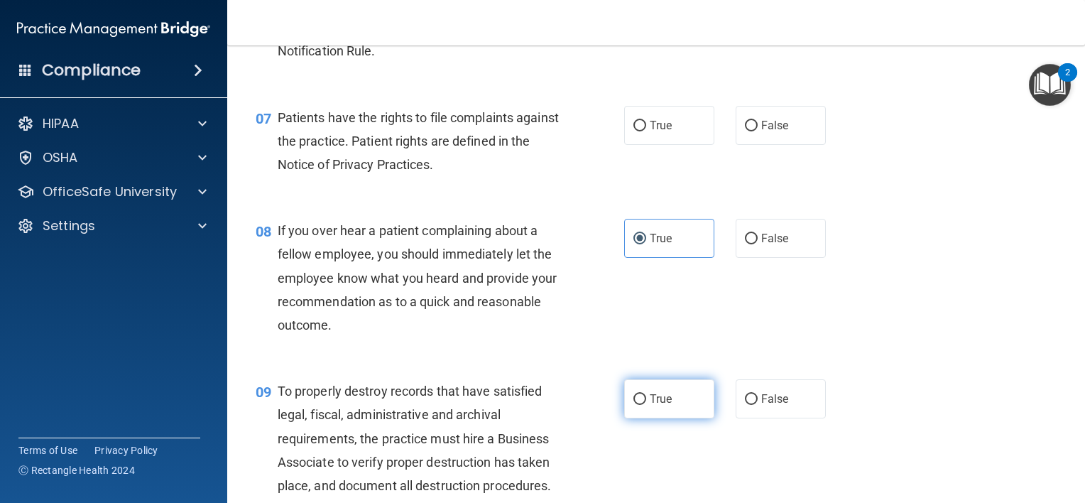
click at [671, 418] on label "True" at bounding box center [669, 398] width 90 height 39
click at [646, 405] on input "True" at bounding box center [639, 399] width 13 height 11
radio input "true"
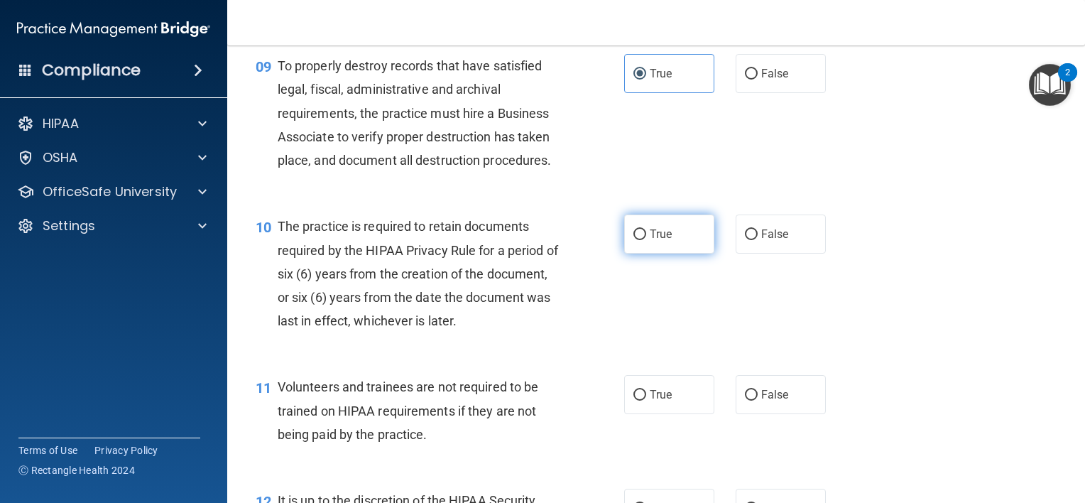
scroll to position [1278, 0]
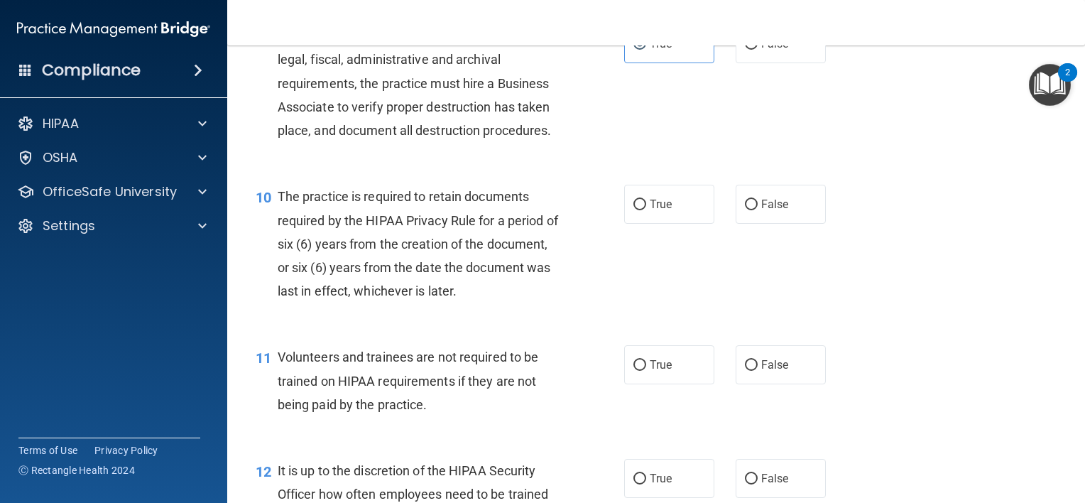
drag, startPoint x: 669, startPoint y: 244, endPoint x: 670, endPoint y: 309, distance: 65.3
click at [670, 224] on label "True" at bounding box center [669, 204] width 90 height 39
click at [646, 210] on input "True" at bounding box center [639, 205] width 13 height 11
radio input "true"
click at [659, 371] on span "True" at bounding box center [661, 364] width 22 height 13
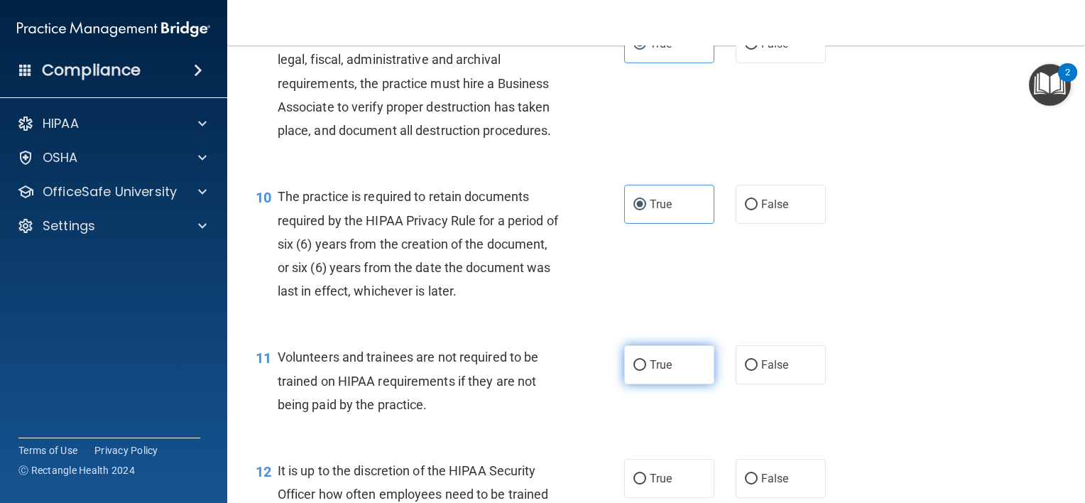
click at [646, 371] on input "True" at bounding box center [639, 365] width 13 height 11
radio input "true"
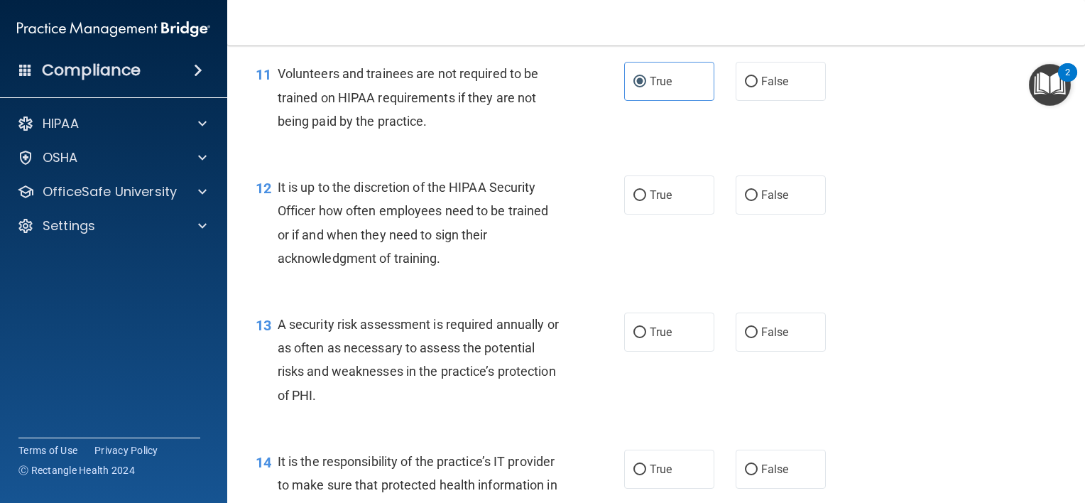
scroll to position [1562, 0]
click at [667, 214] on label "True" at bounding box center [669, 194] width 90 height 39
click at [646, 200] on input "True" at bounding box center [639, 195] width 13 height 11
radio input "true"
click at [665, 338] on span "True" at bounding box center [661, 331] width 22 height 13
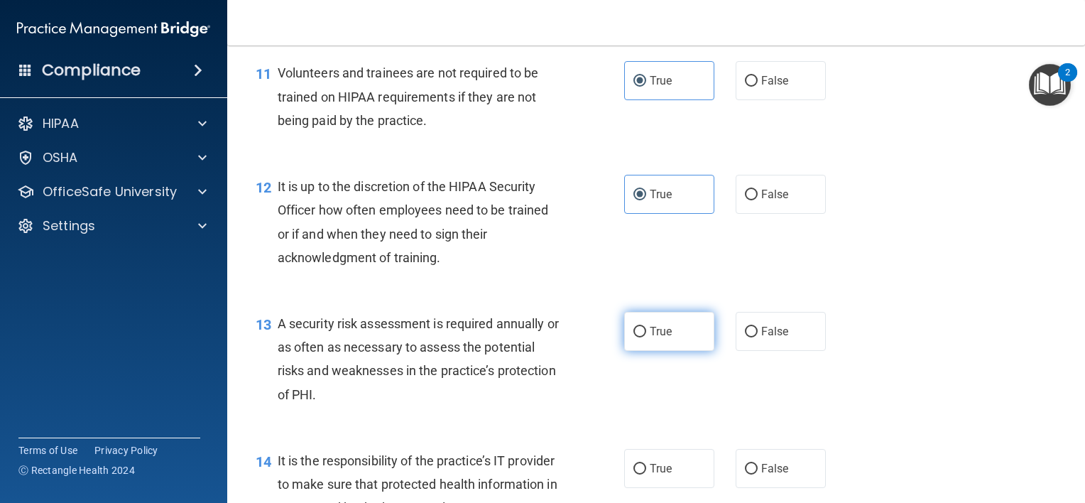
click at [646, 337] on input "True" at bounding box center [639, 332] width 13 height 11
radio input "true"
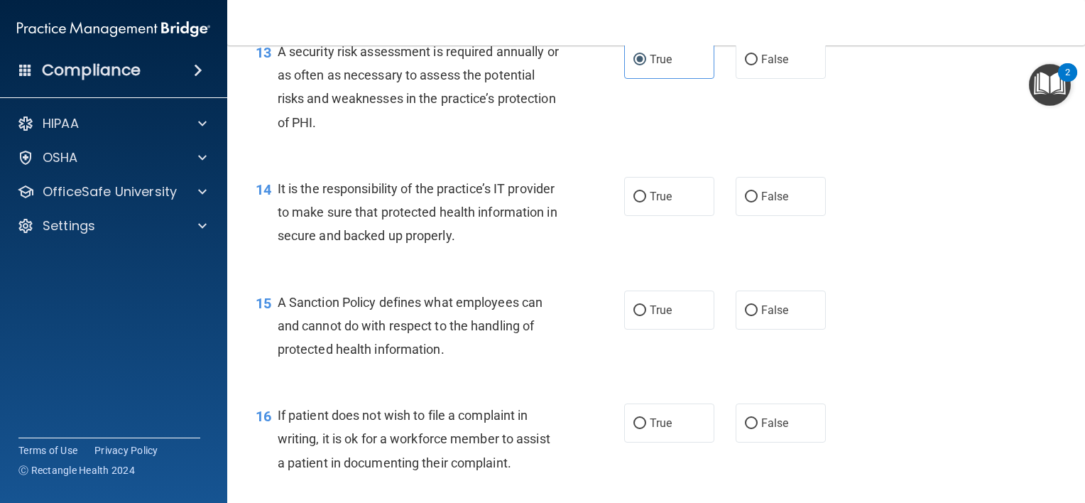
scroll to position [1704, 0]
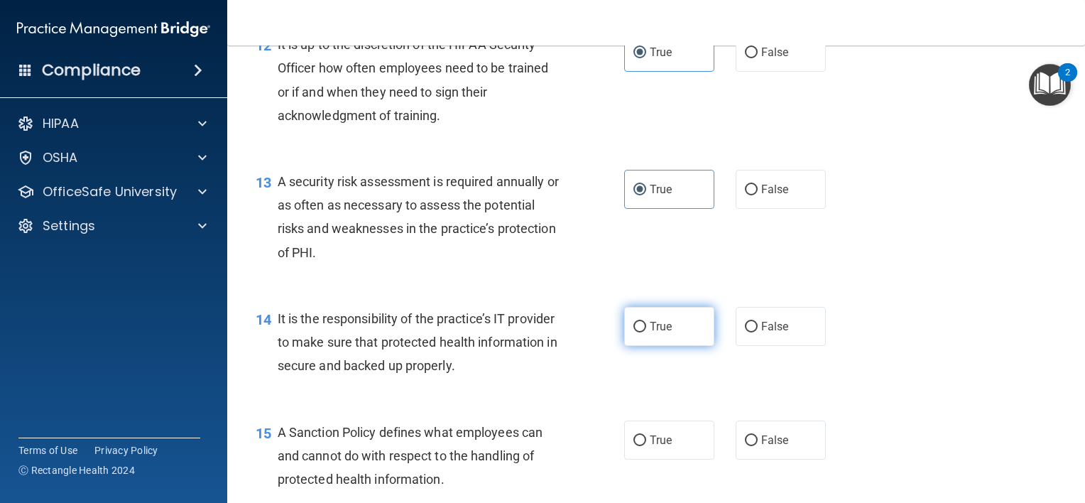
click at [658, 346] on label "True" at bounding box center [669, 326] width 90 height 39
click at [646, 332] on input "True" at bounding box center [639, 327] width 13 height 11
radio input "true"
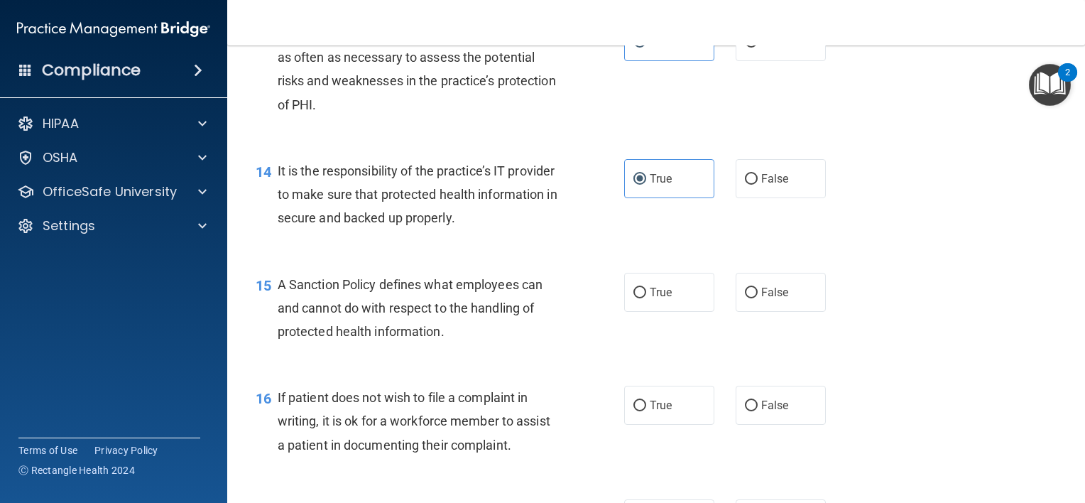
scroll to position [1988, 0]
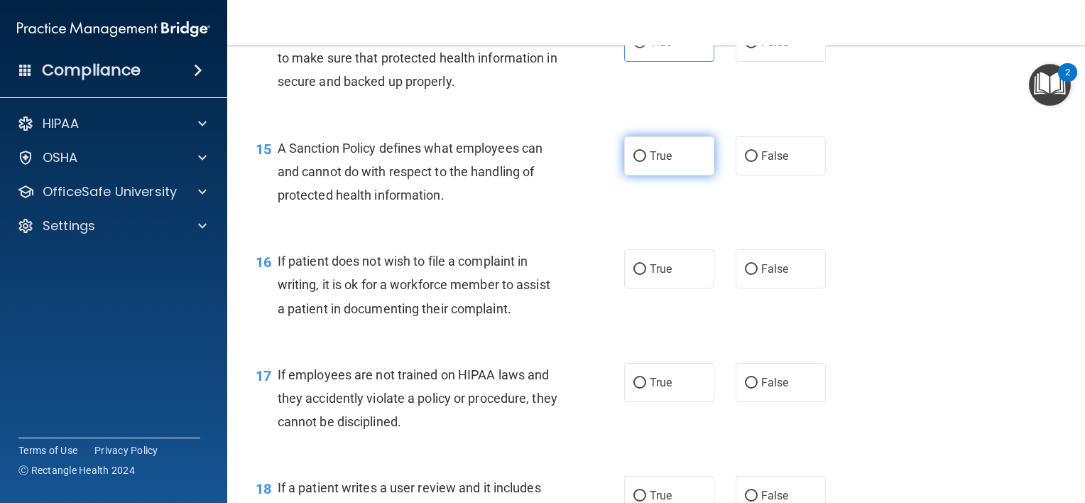
click at [658, 163] on span "True" at bounding box center [661, 155] width 22 height 13
click at [646, 162] on input "True" at bounding box center [639, 156] width 13 height 11
radio input "true"
click at [642, 288] on label "True" at bounding box center [669, 268] width 90 height 39
click at [642, 275] on input "True" at bounding box center [639, 269] width 13 height 11
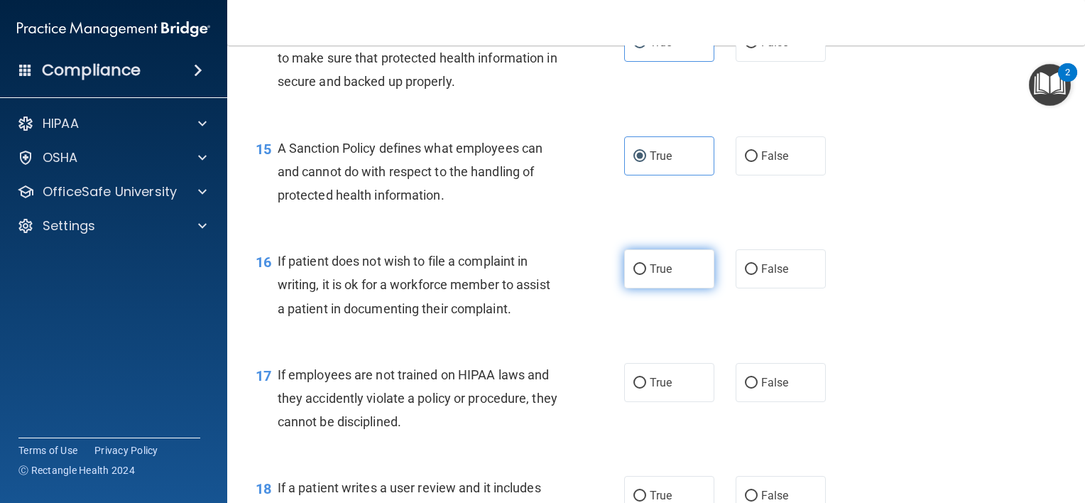
radio input "true"
click at [650, 389] on span "True" at bounding box center [661, 382] width 22 height 13
click at [645, 388] on input "True" at bounding box center [639, 383] width 13 height 11
radio input "true"
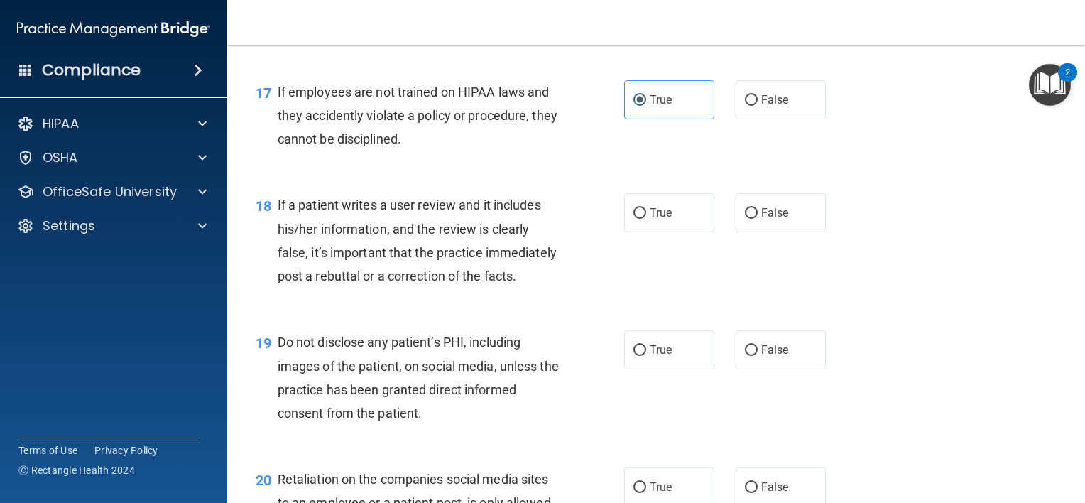
scroll to position [2272, 0]
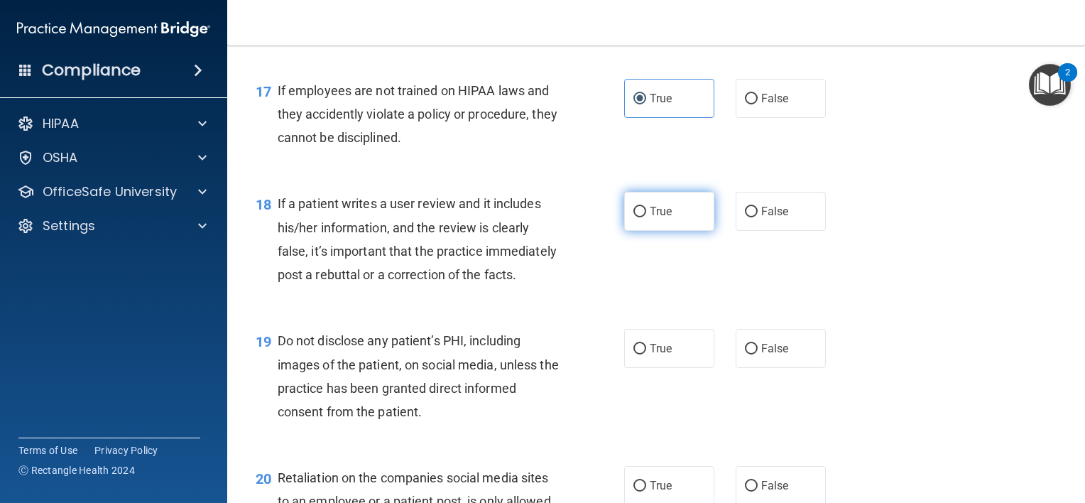
click at [652, 218] on span "True" at bounding box center [661, 211] width 22 height 13
click at [646, 217] on input "True" at bounding box center [639, 212] width 13 height 11
radio input "true"
click at [658, 368] on label "True" at bounding box center [669, 348] width 90 height 39
drag, startPoint x: 658, startPoint y: 403, endPoint x: 648, endPoint y: 378, distance: 27.0
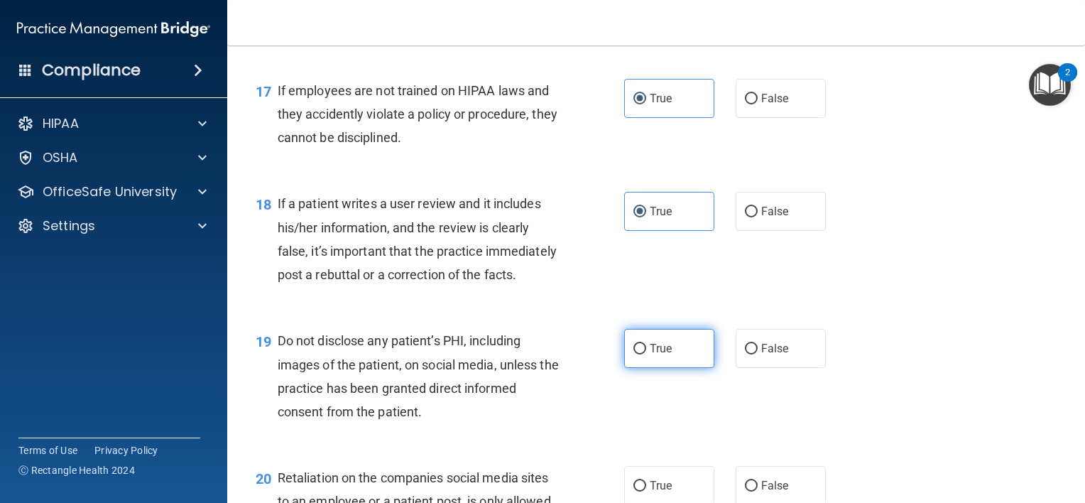
click at [648, 368] on label "True" at bounding box center [669, 348] width 90 height 39
click at [646, 354] on input "True" at bounding box center [639, 349] width 13 height 11
radio input "true"
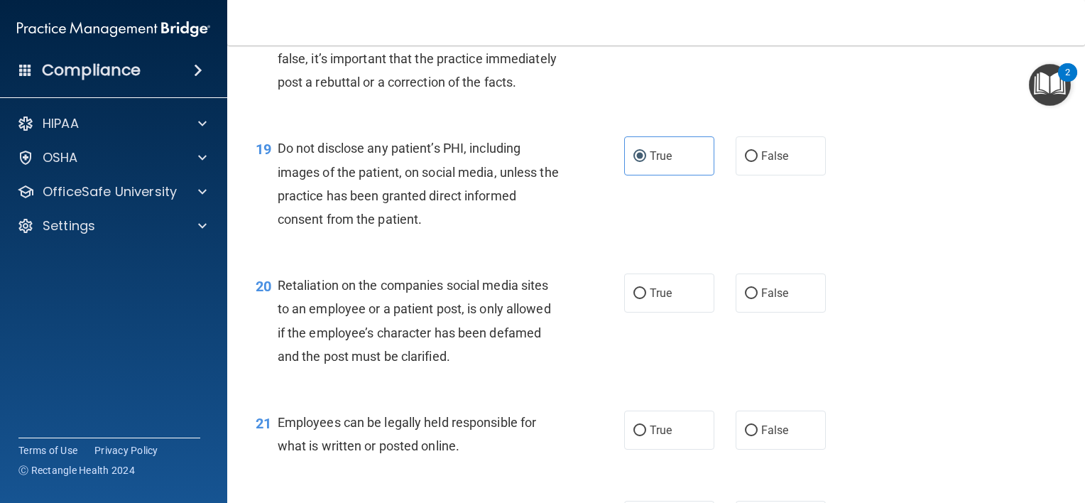
scroll to position [2556, 0]
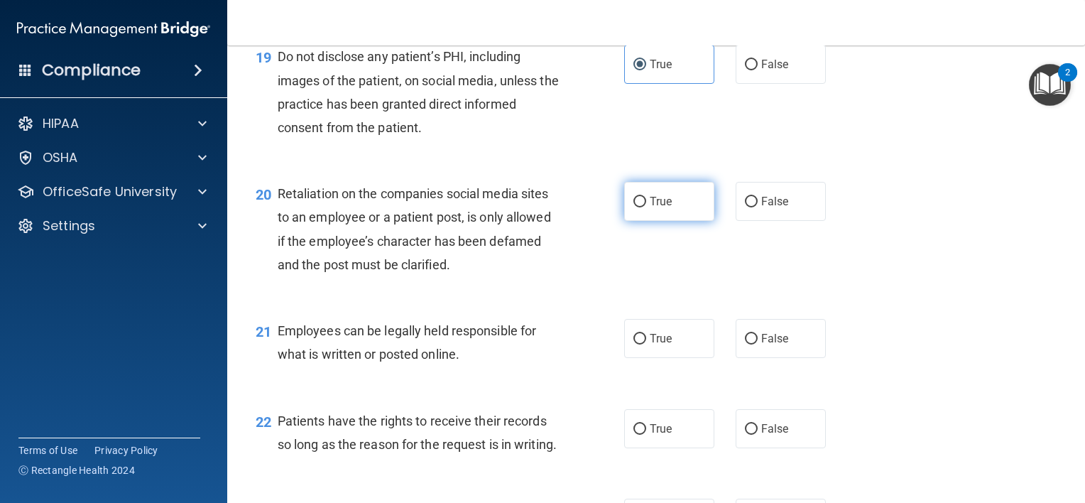
click at [662, 221] on label "True" at bounding box center [669, 201] width 90 height 39
click at [646, 207] on input "True" at bounding box center [639, 202] width 13 height 11
radio input "true"
click at [650, 345] on span "True" at bounding box center [661, 338] width 22 height 13
click at [646, 344] on input "True" at bounding box center [639, 339] width 13 height 11
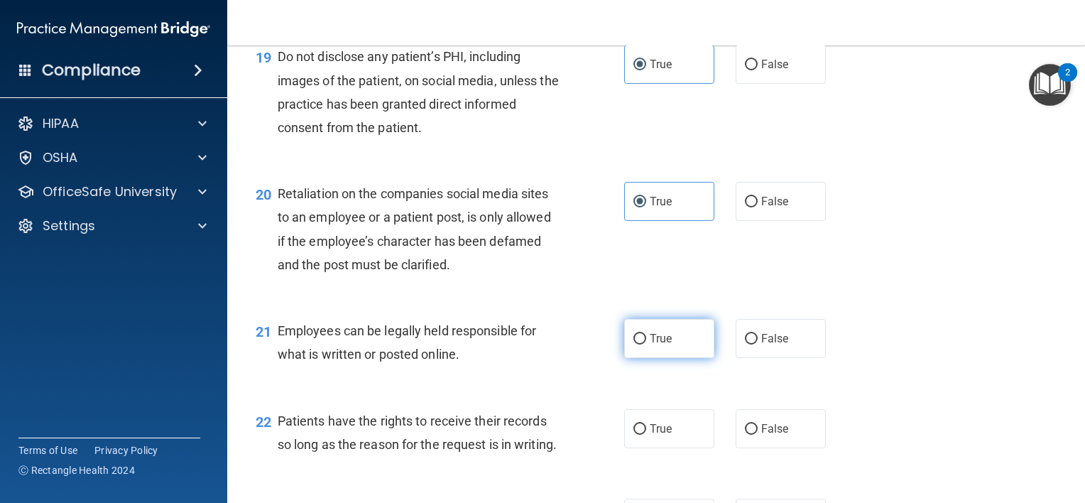
radio input "true"
click at [640, 448] on label "True" at bounding box center [669, 428] width 90 height 39
click at [640, 435] on input "True" at bounding box center [639, 429] width 13 height 11
radio input "true"
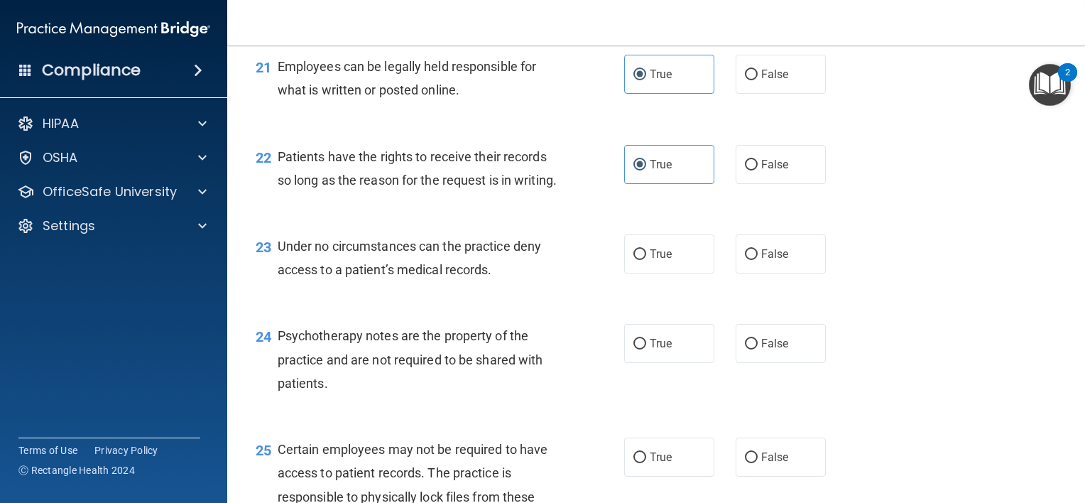
scroll to position [2840, 0]
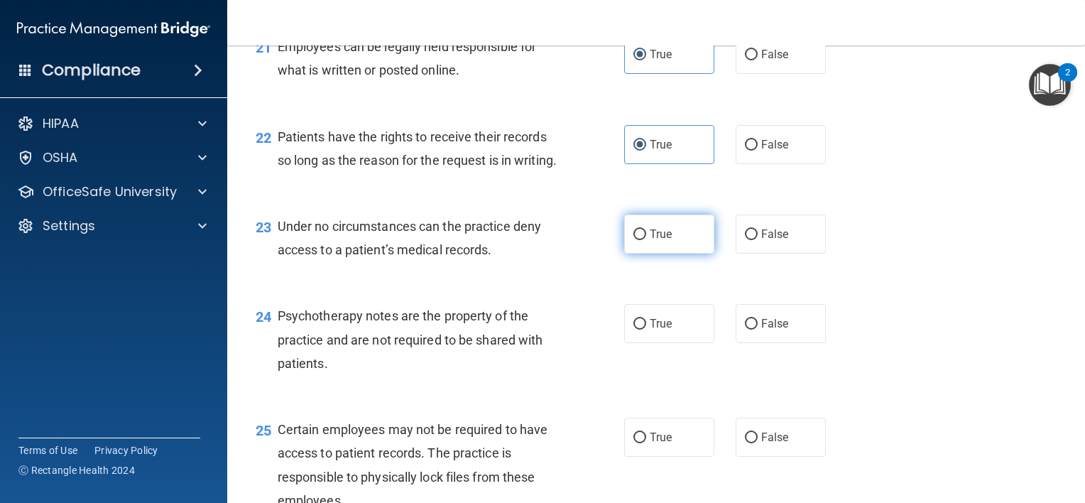
click at [658, 241] on span "True" at bounding box center [661, 233] width 22 height 13
click at [646, 240] on input "True" at bounding box center [639, 234] width 13 height 11
radio input "true"
click at [652, 343] on label "True" at bounding box center [669, 323] width 90 height 39
click at [646, 329] on input "True" at bounding box center [639, 324] width 13 height 11
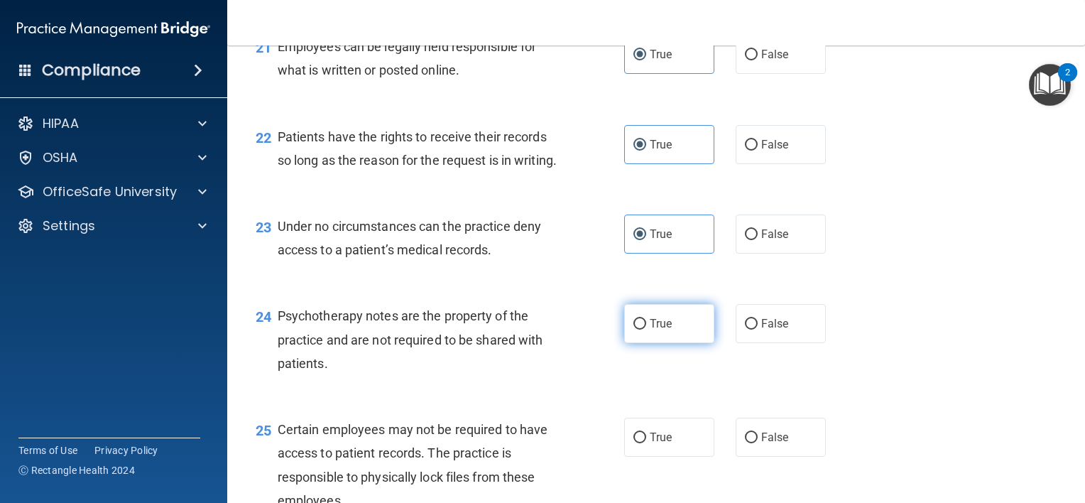
radio input "true"
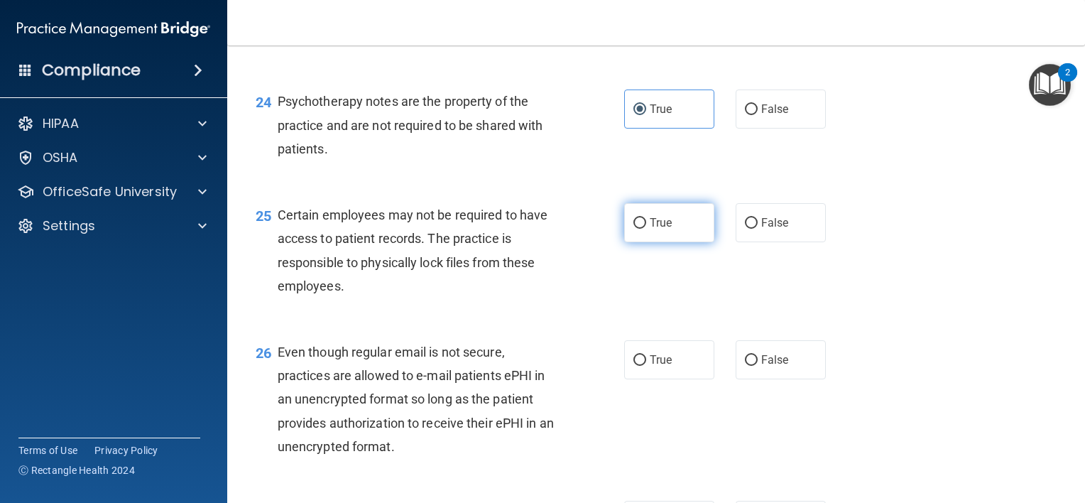
scroll to position [3053, 0]
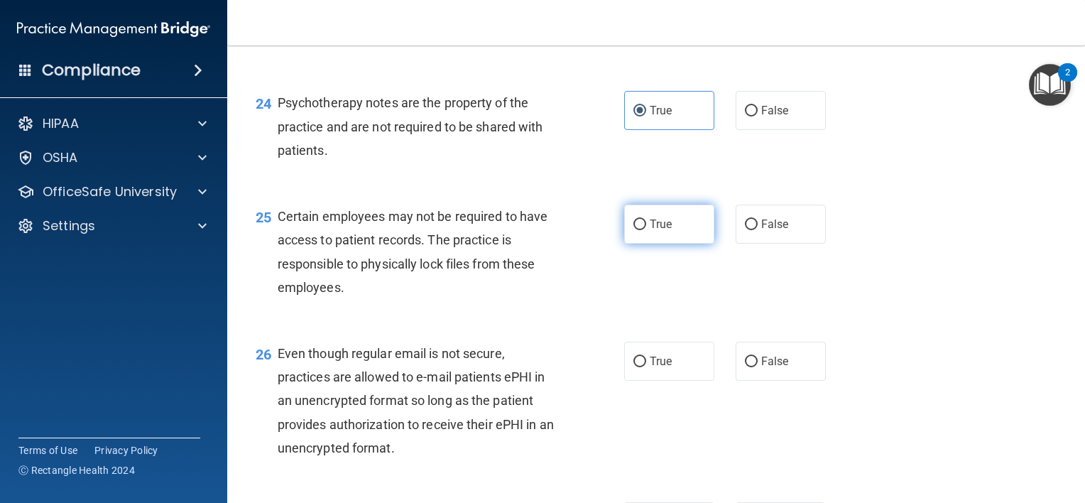
click at [653, 231] on span "True" at bounding box center [661, 223] width 22 height 13
click at [640, 244] on label "True" at bounding box center [669, 224] width 90 height 39
click at [640, 230] on input "True" at bounding box center [639, 224] width 13 height 11
radio input "true"
click at [643, 453] on div "26 Even though regular email is not secure, practices are allowed to e-mail pat…" at bounding box center [656, 404] width 822 height 160
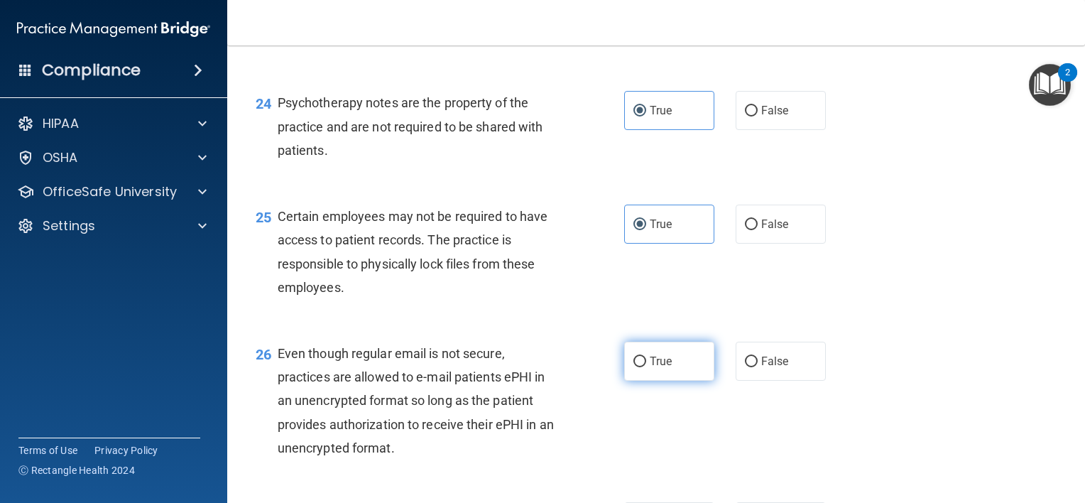
click at [645, 381] on label "True" at bounding box center [669, 361] width 90 height 39
click at [645, 367] on input "True" at bounding box center [639, 361] width 13 height 11
radio input "true"
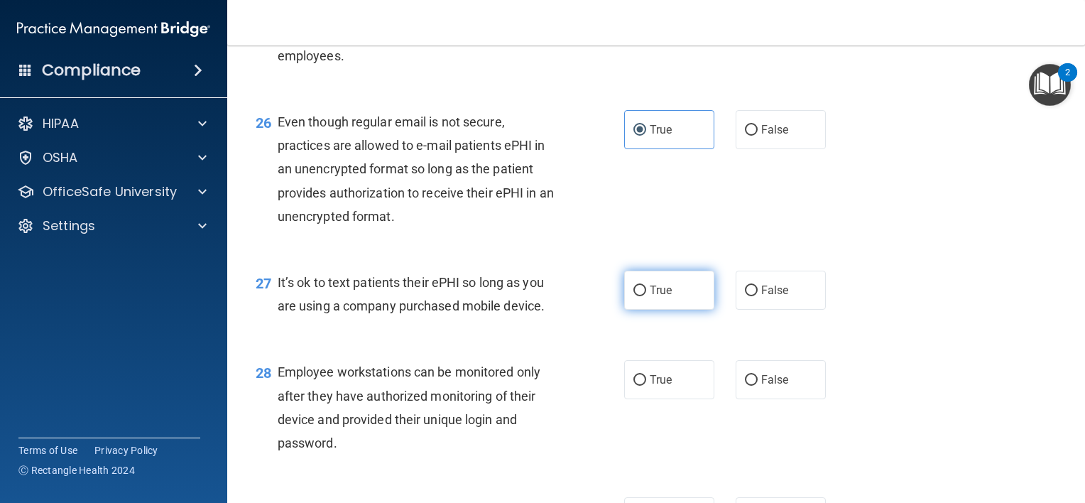
scroll to position [3408, 0]
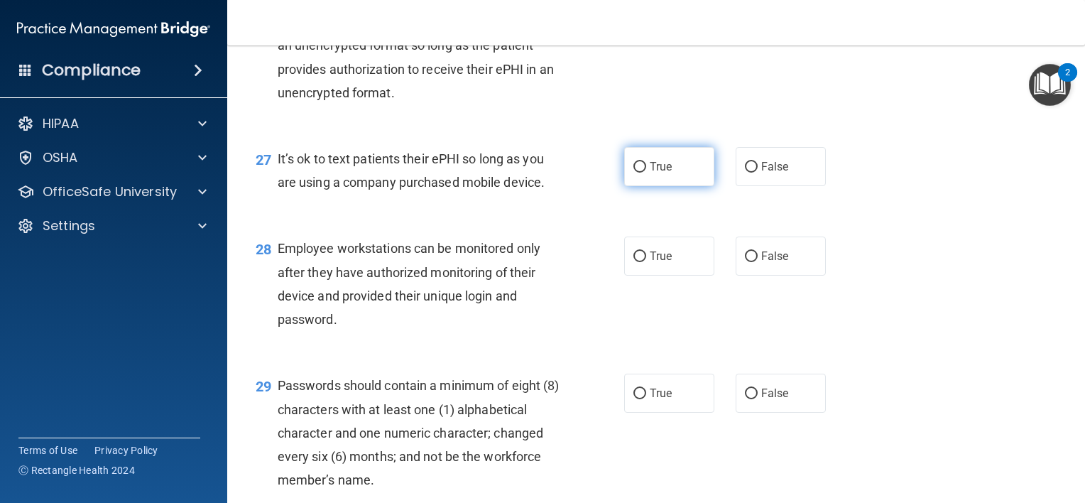
drag, startPoint x: 669, startPoint y: 253, endPoint x: 667, endPoint y: 241, distance: 12.2
click at [669, 186] on label "True" at bounding box center [669, 166] width 90 height 39
click at [646, 173] on input "True" at bounding box center [639, 167] width 13 height 11
radio input "true"
drag, startPoint x: 618, startPoint y: 378, endPoint x: 630, endPoint y: 353, distance: 27.6
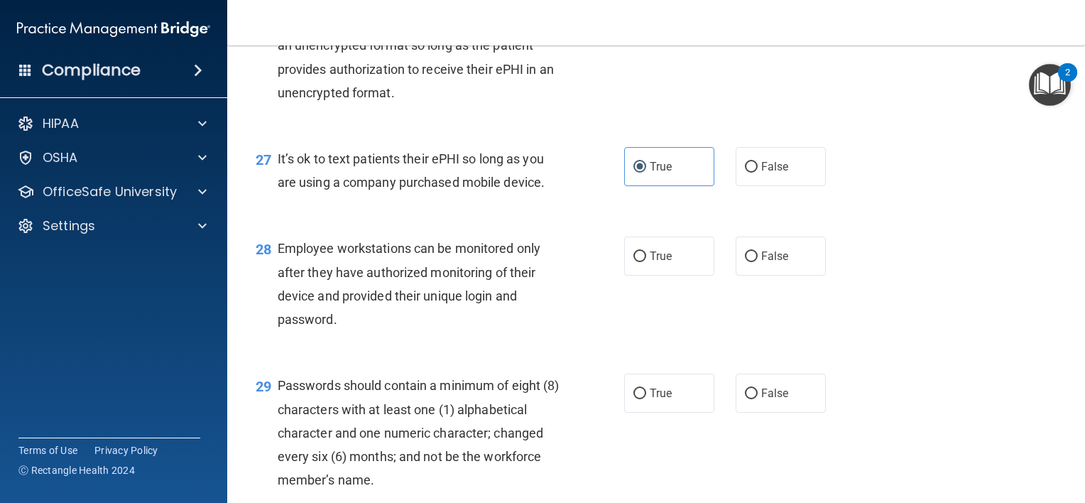
click at [630, 338] on div "28 Employee workstations can be monitored only after they have authorized monit…" at bounding box center [439, 287] width 411 height 102
click at [671, 276] on label "True" at bounding box center [669, 255] width 90 height 39
click at [646, 262] on input "True" at bounding box center [639, 256] width 13 height 11
radio input "true"
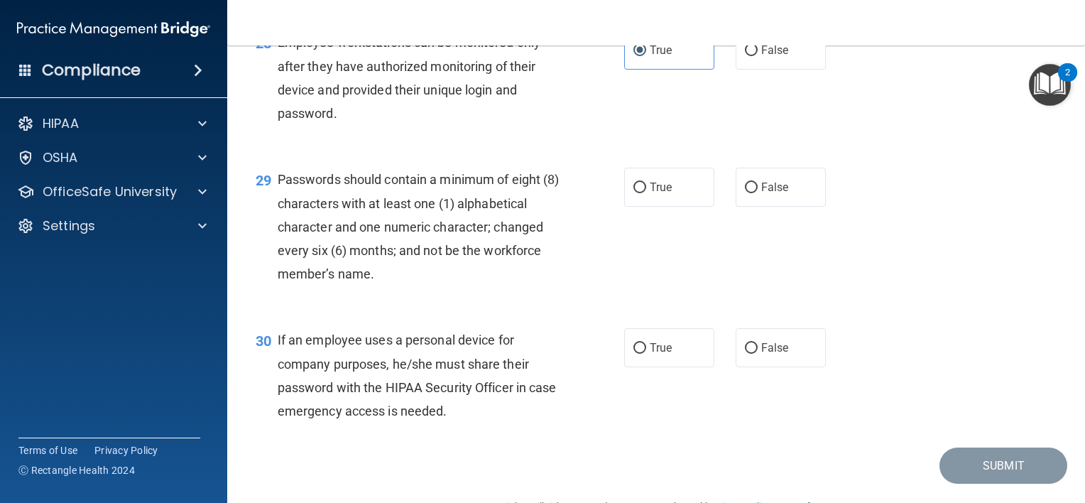
scroll to position [3621, 0]
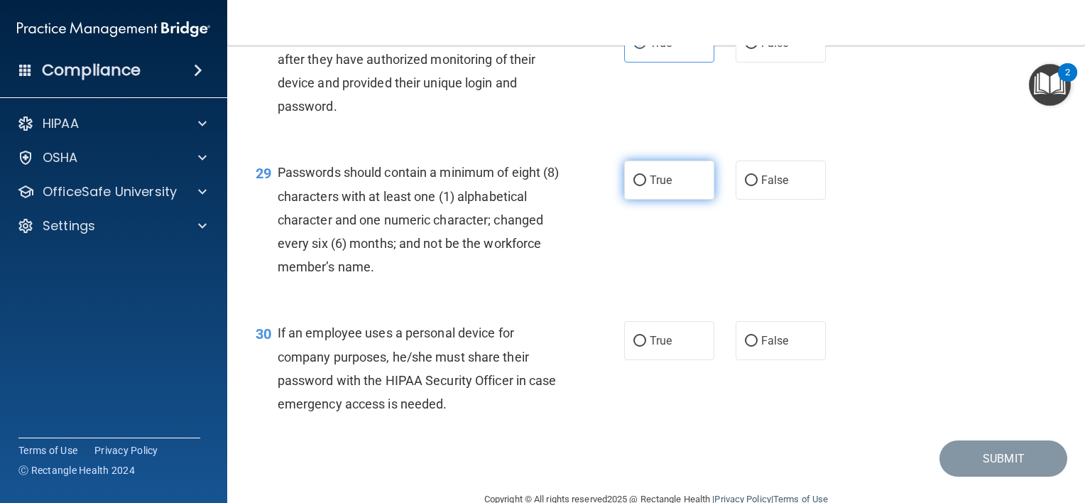
click at [665, 200] on label "True" at bounding box center [669, 179] width 90 height 39
click at [646, 186] on input "True" at bounding box center [639, 180] width 13 height 11
radio input "true"
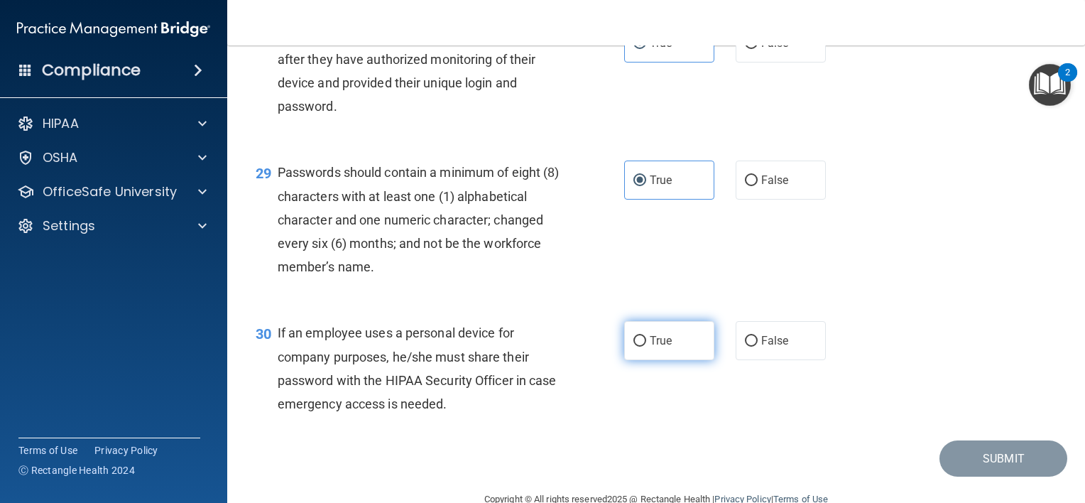
click at [645, 360] on label "True" at bounding box center [669, 340] width 90 height 39
click at [645, 347] on input "True" at bounding box center [639, 341] width 13 height 11
radio input "true"
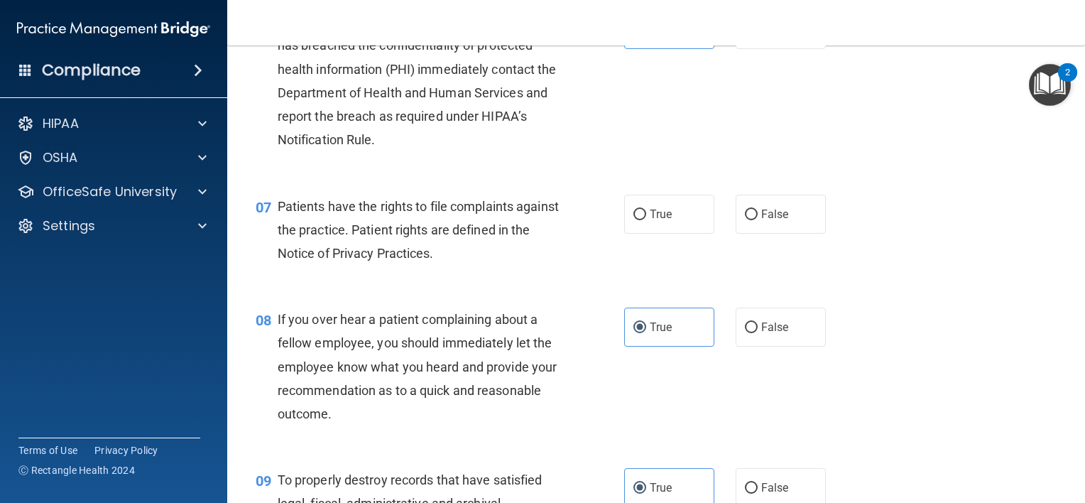
scroll to position [812, 0]
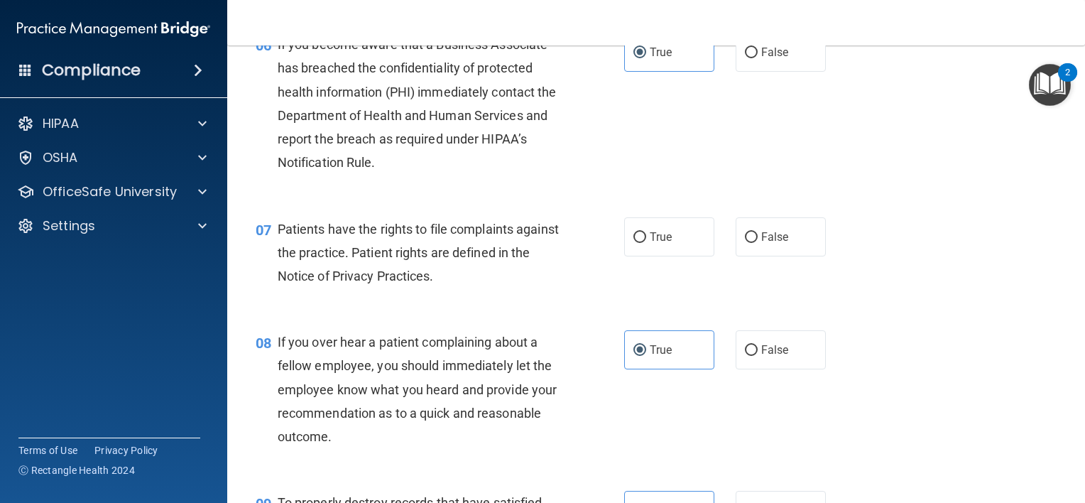
click at [713, 256] on div "True False" at bounding box center [732, 236] width 217 height 39
click at [696, 256] on label "True" at bounding box center [669, 236] width 90 height 39
click at [646, 243] on input "True" at bounding box center [639, 237] width 13 height 11
radio input "true"
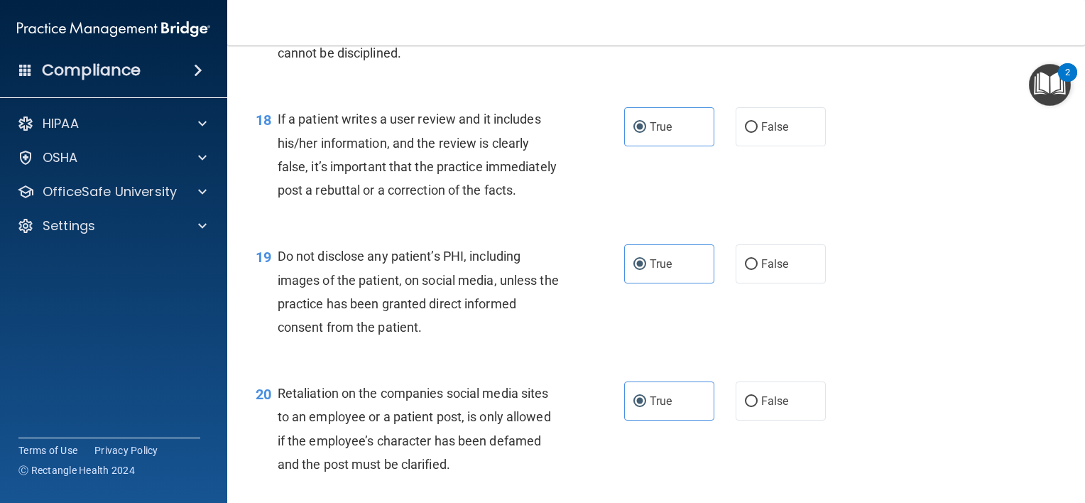
scroll to position [3723, 0]
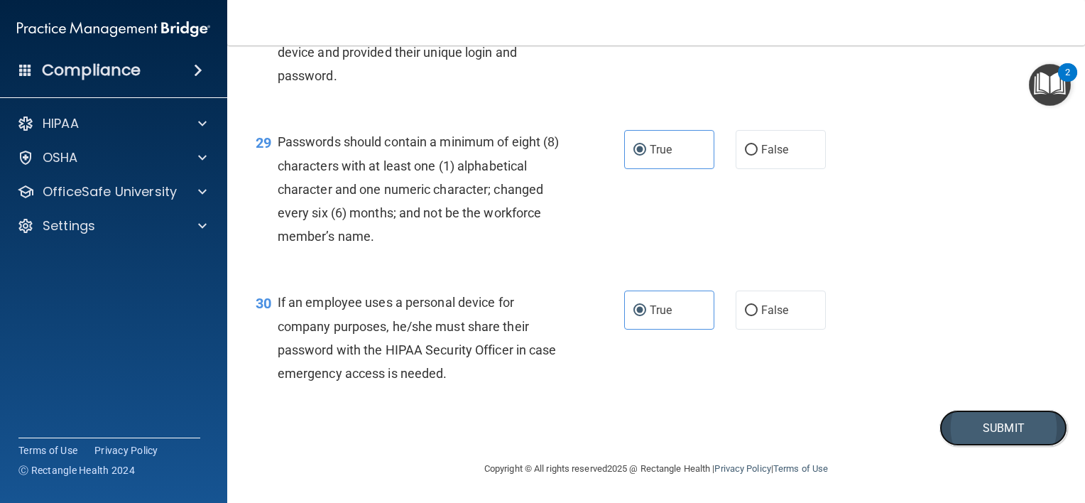
drag, startPoint x: 980, startPoint y: 432, endPoint x: 958, endPoint y: 420, distance: 25.1
click at [980, 431] on button "Submit" at bounding box center [1003, 428] width 128 height 36
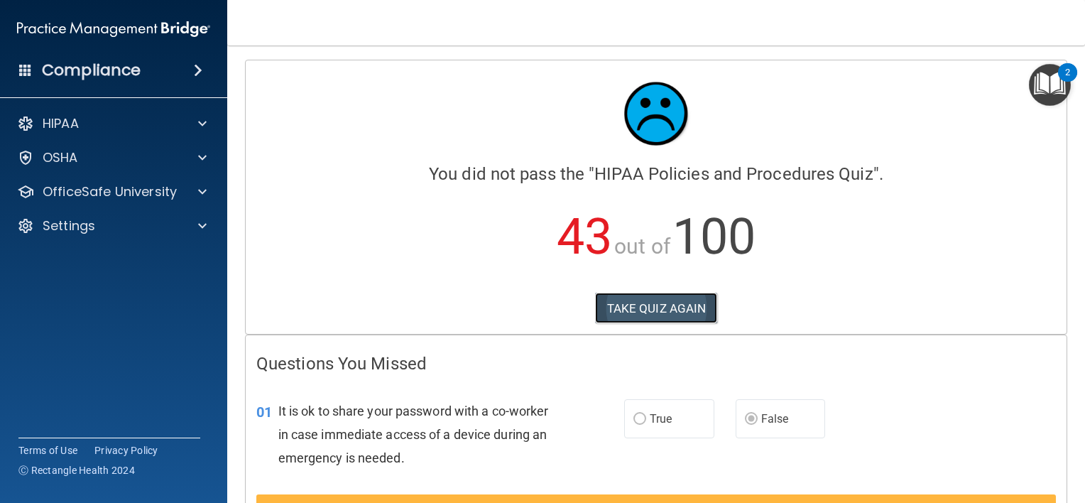
click at [654, 304] on button "TAKE QUIZ AGAIN" at bounding box center [656, 308] width 123 height 31
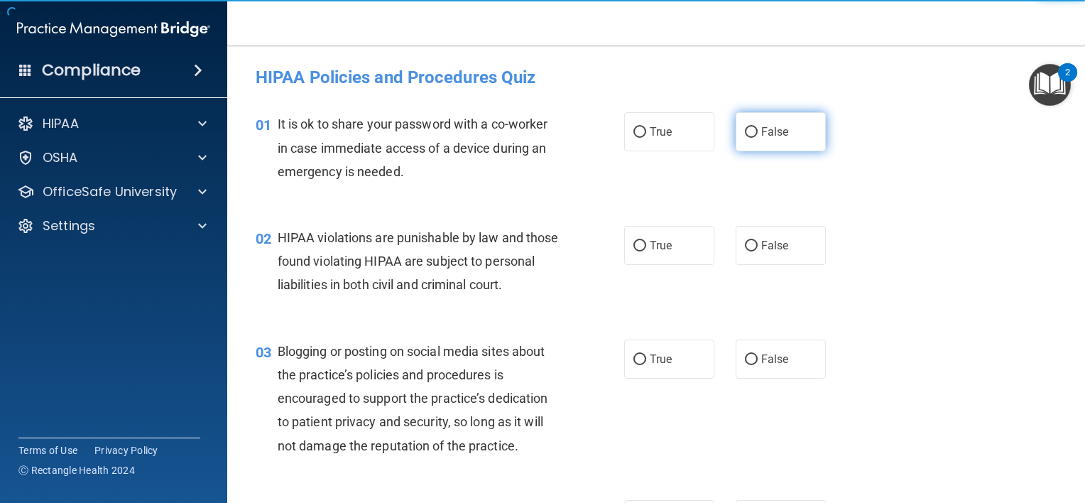
click at [738, 139] on label "False" at bounding box center [781, 131] width 90 height 39
click at [745, 138] on input "False" at bounding box center [751, 132] width 13 height 11
radio input "true"
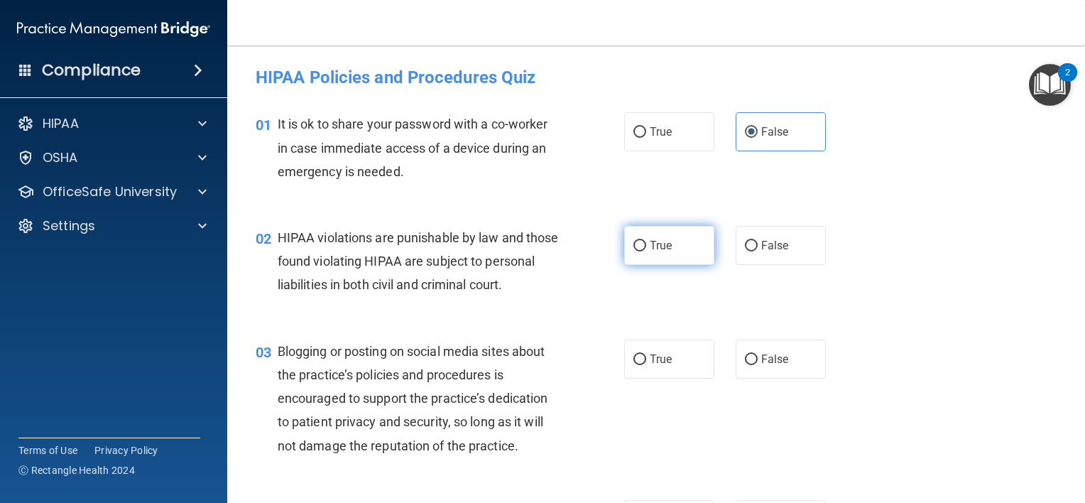
click at [631, 230] on label "True" at bounding box center [669, 245] width 90 height 39
click at [633, 241] on input "True" at bounding box center [639, 246] width 13 height 11
radio input "true"
click at [761, 366] on span "False" at bounding box center [775, 358] width 28 height 13
click at [758, 365] on input "False" at bounding box center [751, 359] width 13 height 11
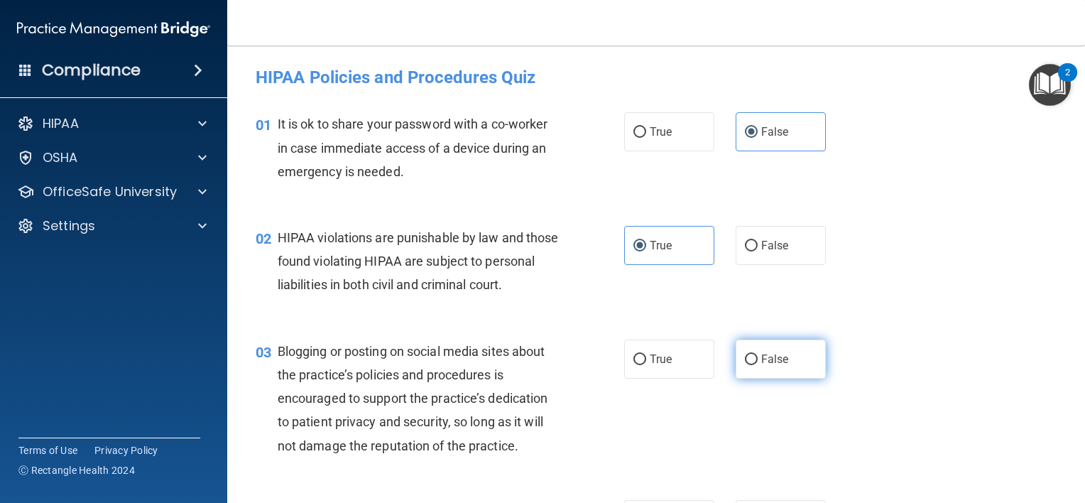
radio input "true"
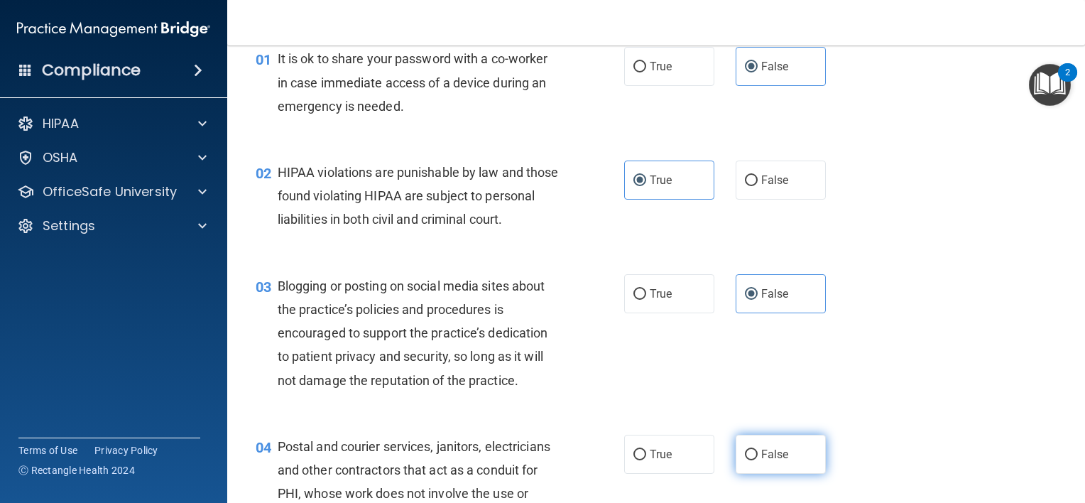
scroll to position [284, 0]
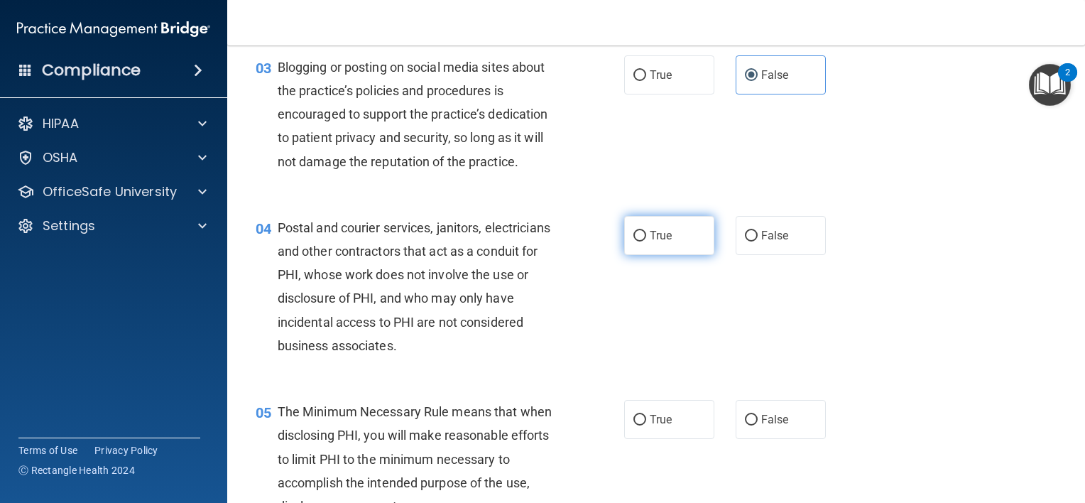
click at [662, 242] on span "True" at bounding box center [661, 235] width 22 height 13
click at [646, 241] on input "True" at bounding box center [639, 236] width 13 height 11
radio input "true"
click at [664, 426] on span "True" at bounding box center [661, 419] width 22 height 13
click at [646, 425] on input "True" at bounding box center [639, 420] width 13 height 11
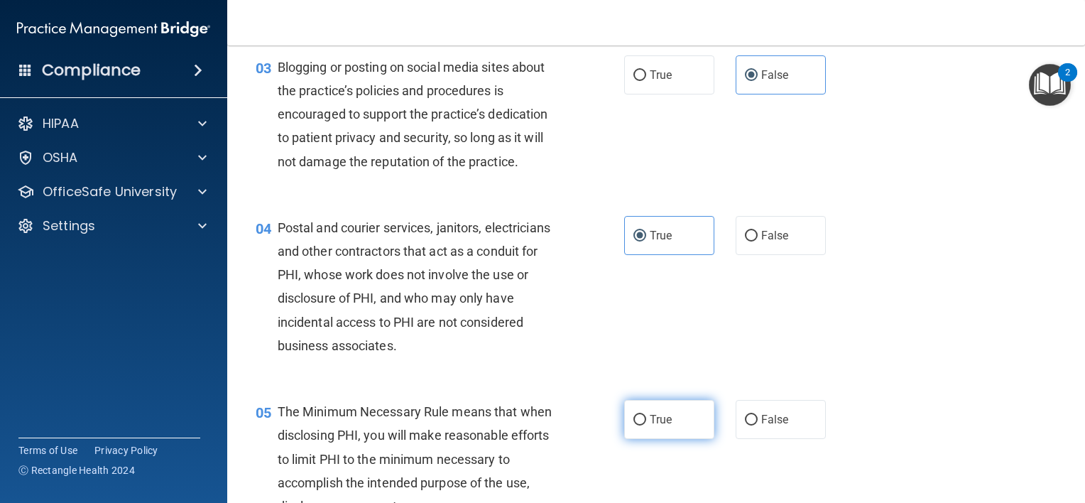
radio input "true"
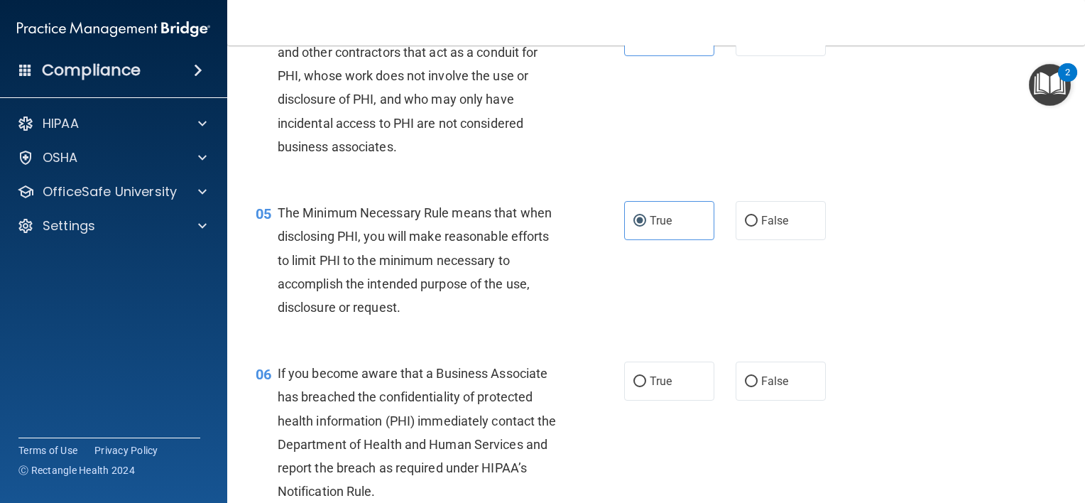
scroll to position [568, 0]
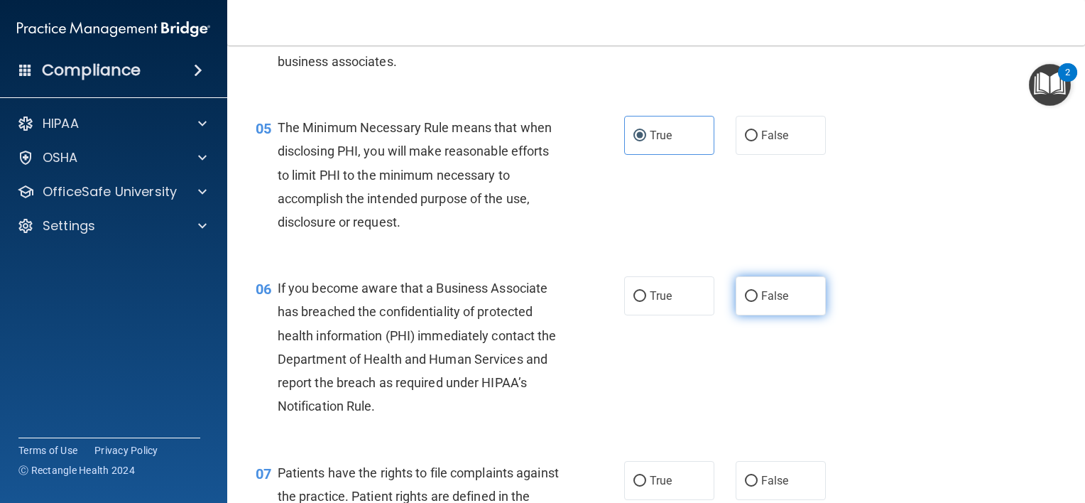
click at [778, 302] on span "False" at bounding box center [775, 295] width 28 height 13
click at [758, 302] on input "False" at bounding box center [751, 296] width 13 height 11
radio input "true"
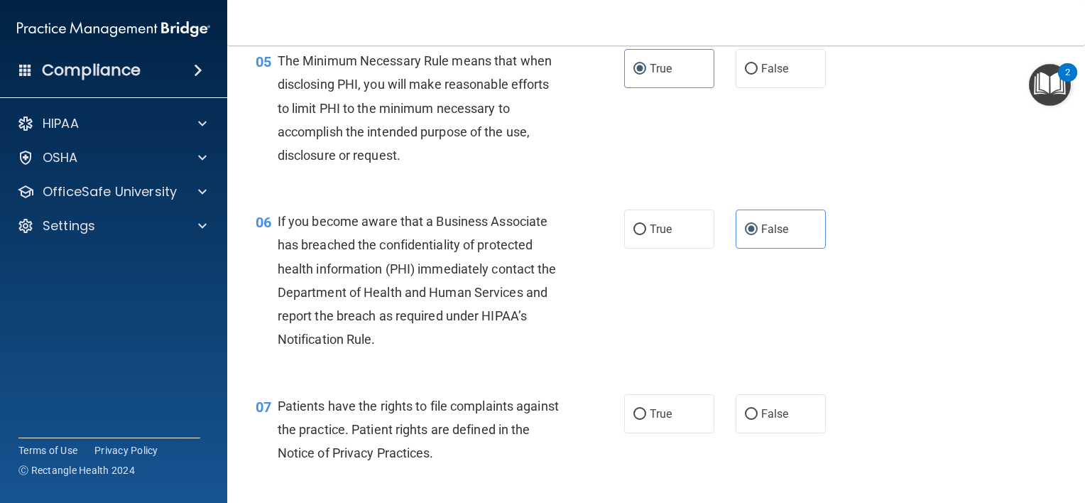
scroll to position [710, 0]
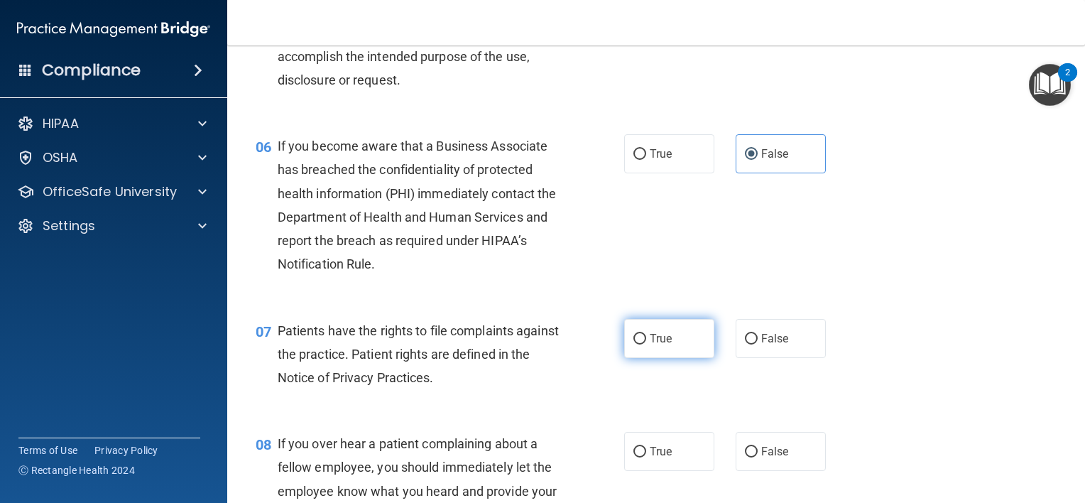
click at [660, 358] on label "True" at bounding box center [669, 338] width 90 height 39
click at [646, 344] on input "True" at bounding box center [639, 339] width 13 height 11
radio input "true"
click at [790, 471] on label "False" at bounding box center [781, 451] width 90 height 39
click at [758, 457] on input "False" at bounding box center [751, 452] width 13 height 11
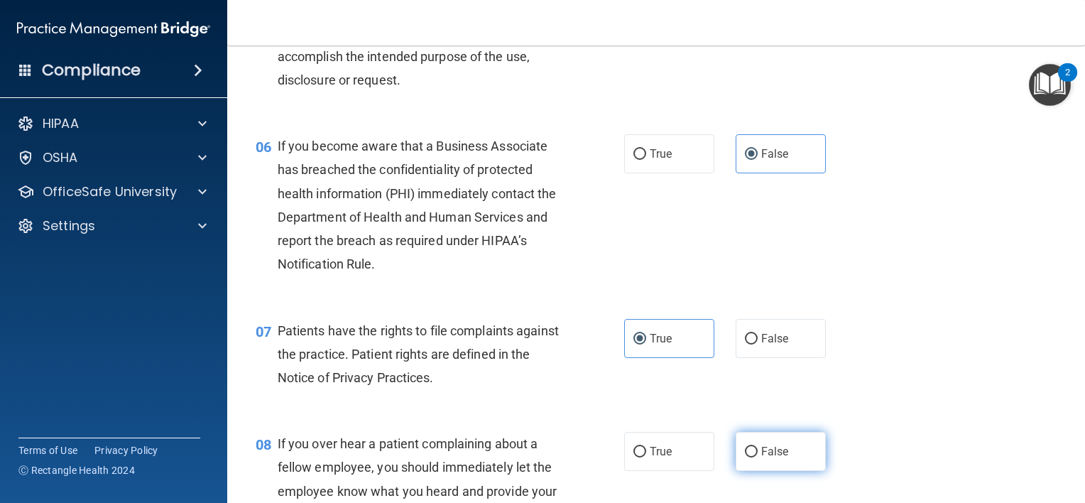
radio input "true"
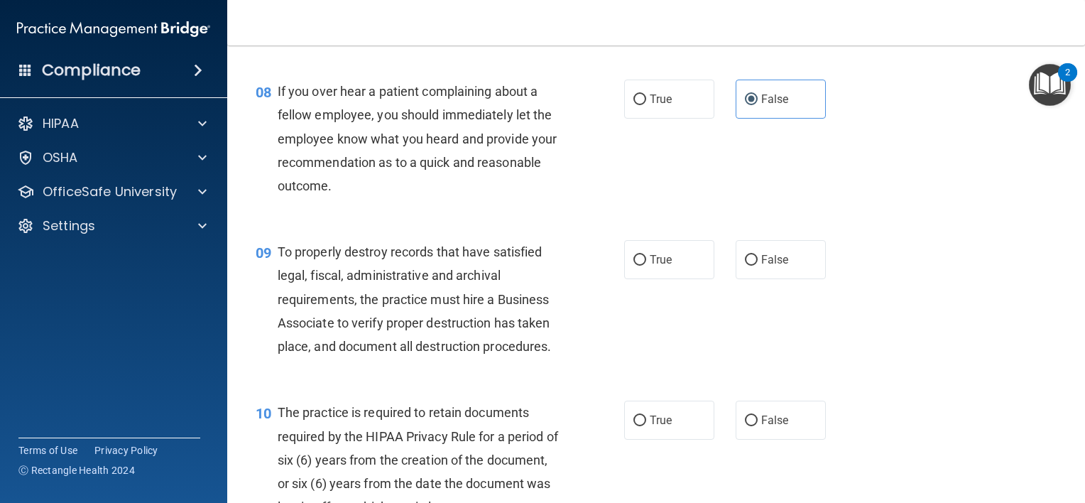
scroll to position [1065, 0]
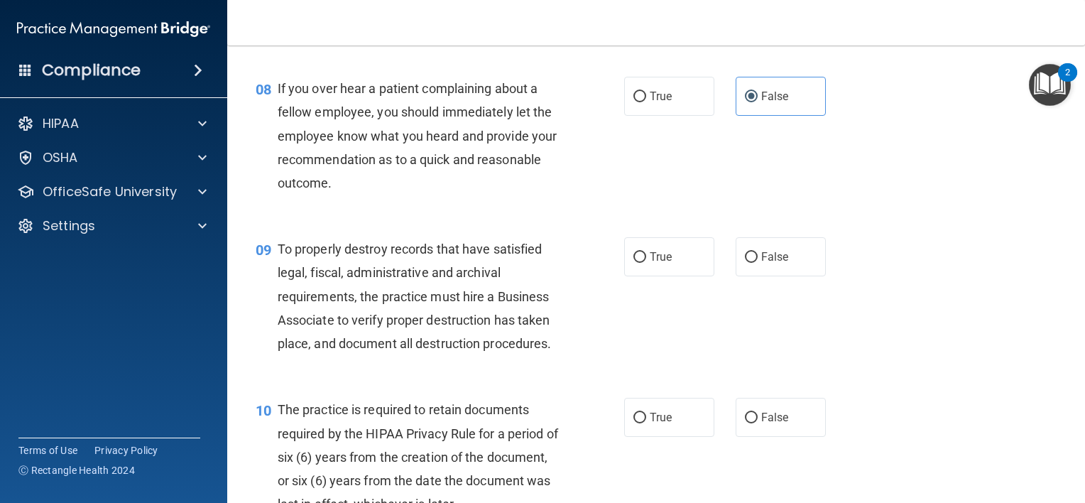
click at [775, 259] on div "09 To properly destroy records that have satisfied legal, fiscal, administrativ…" at bounding box center [656, 299] width 822 height 160
click at [768, 263] on span "False" at bounding box center [775, 256] width 28 height 13
click at [758, 263] on input "False" at bounding box center [751, 257] width 13 height 11
radio input "true"
click at [664, 424] on span "True" at bounding box center [661, 416] width 22 height 13
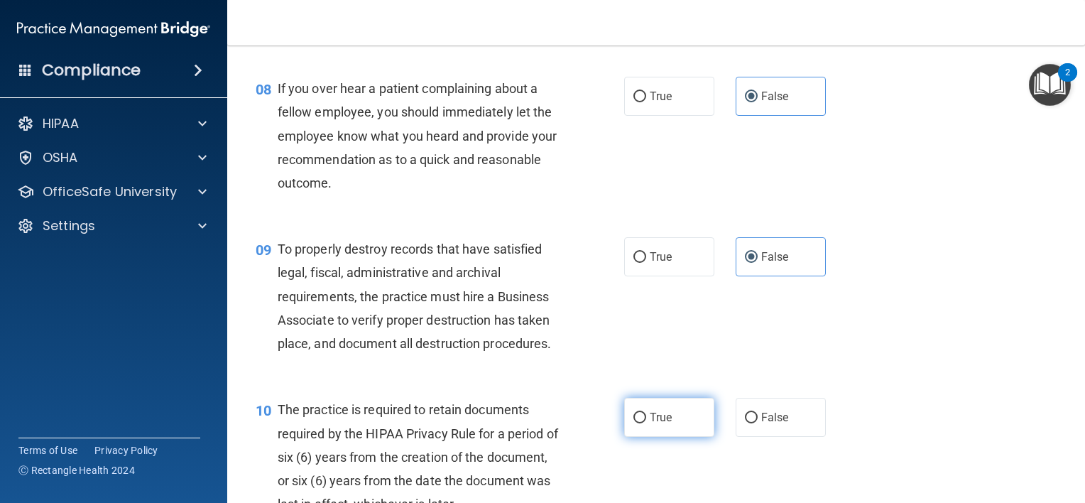
click at [646, 423] on input "True" at bounding box center [639, 418] width 13 height 11
radio input "true"
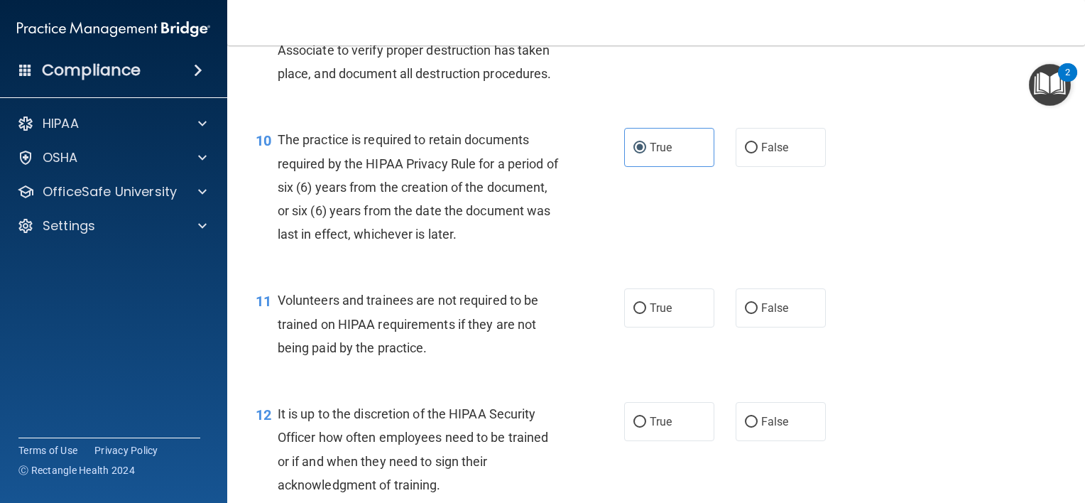
scroll to position [1349, 0]
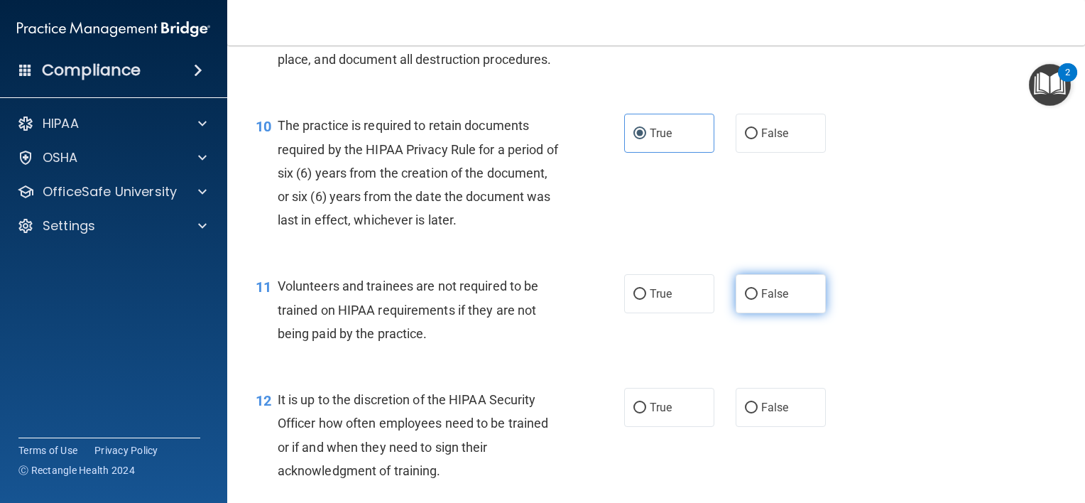
click at [761, 300] on span "False" at bounding box center [775, 293] width 28 height 13
click at [758, 300] on input "False" at bounding box center [751, 294] width 13 height 11
radio input "true"
click at [772, 423] on label "False" at bounding box center [781, 407] width 90 height 39
click at [758, 413] on input "False" at bounding box center [751, 408] width 13 height 11
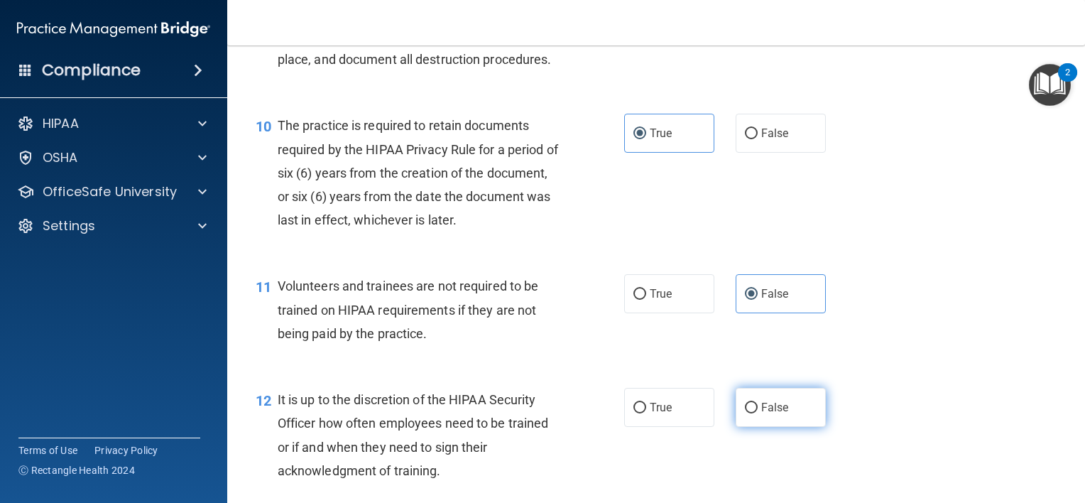
radio input "true"
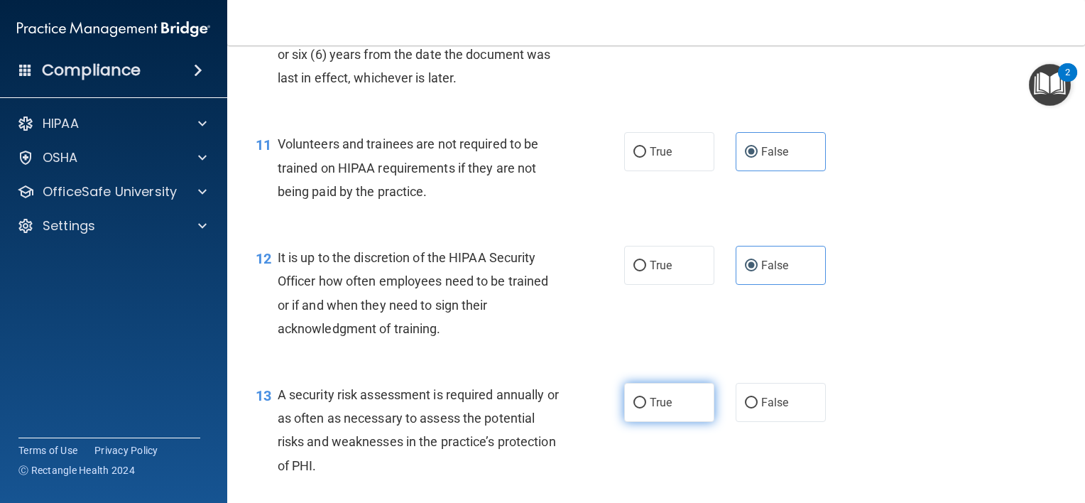
click at [665, 409] on span "True" at bounding box center [661, 402] width 22 height 13
click at [646, 408] on input "True" at bounding box center [639, 403] width 13 height 11
radio input "true"
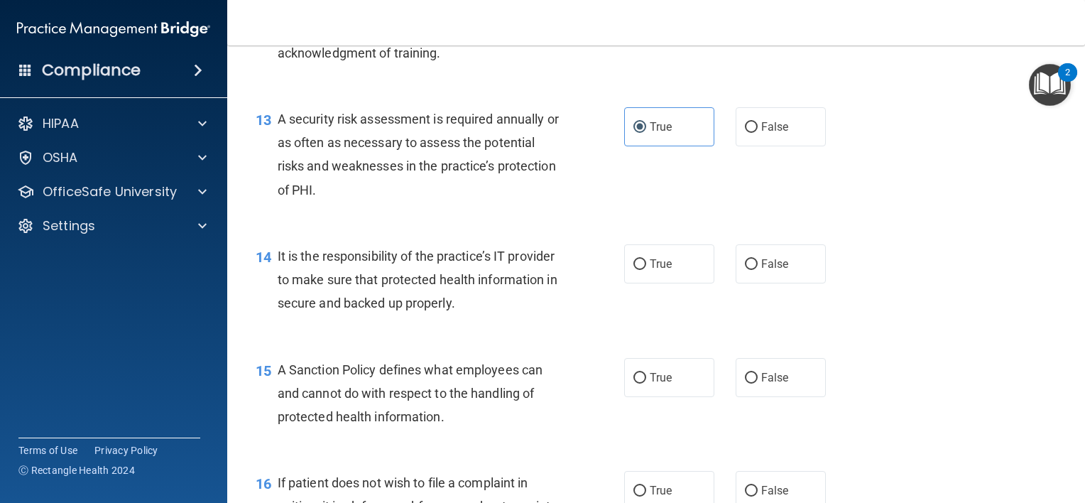
scroll to position [1775, 0]
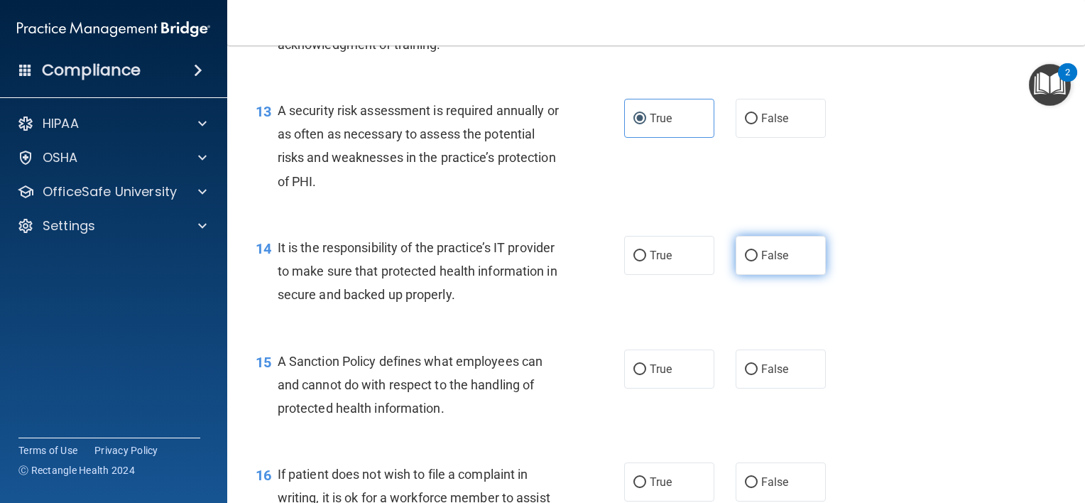
click at [770, 262] on span "False" at bounding box center [775, 255] width 28 height 13
click at [758, 261] on input "False" at bounding box center [751, 256] width 13 height 11
radio input "true"
click at [768, 376] on span "False" at bounding box center [775, 368] width 28 height 13
click at [758, 375] on input "False" at bounding box center [751, 369] width 13 height 11
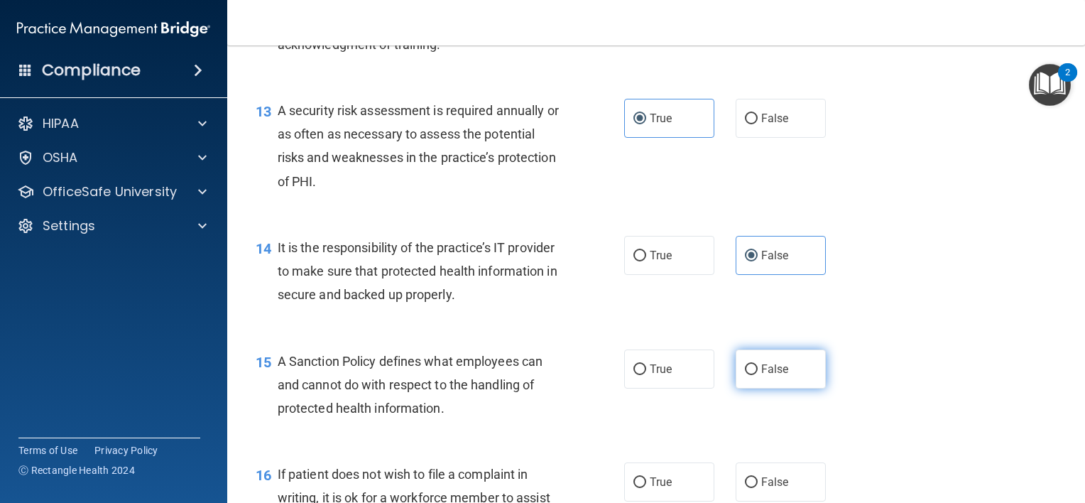
radio input "true"
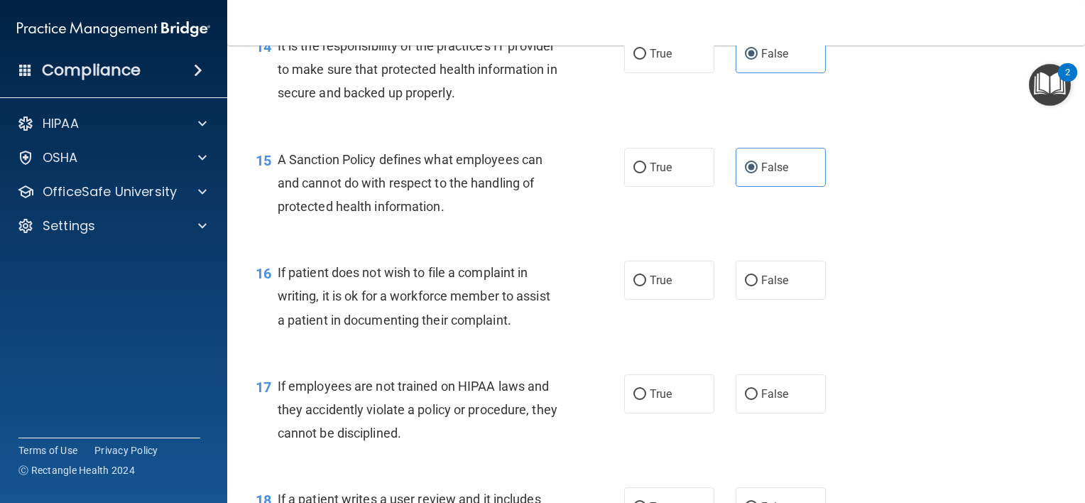
scroll to position [1988, 0]
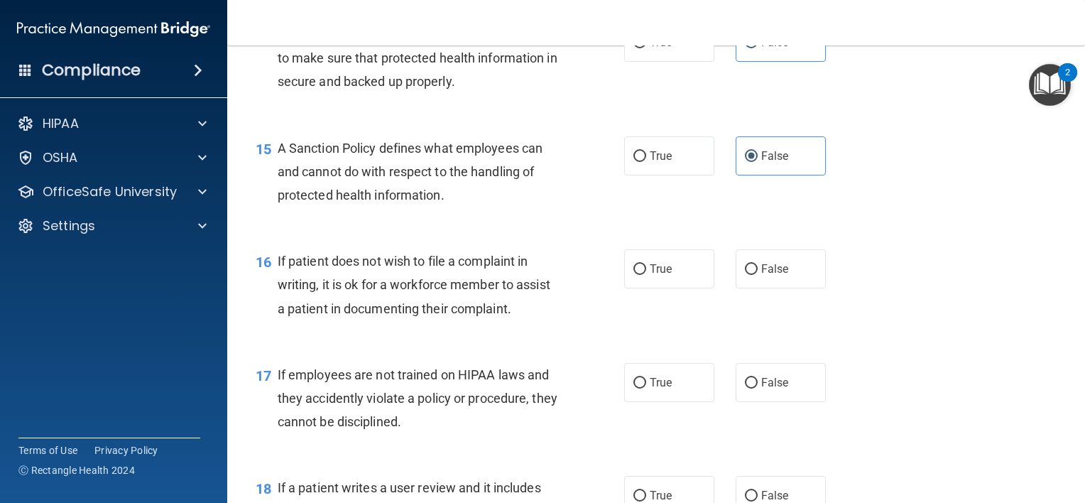
drag, startPoint x: 667, startPoint y: 294, endPoint x: 682, endPoint y: 347, distance: 55.3
click at [667, 288] on label "True" at bounding box center [669, 268] width 90 height 39
click at [646, 275] on input "True" at bounding box center [639, 269] width 13 height 11
radio input "true"
click at [765, 389] on span "False" at bounding box center [775, 382] width 28 height 13
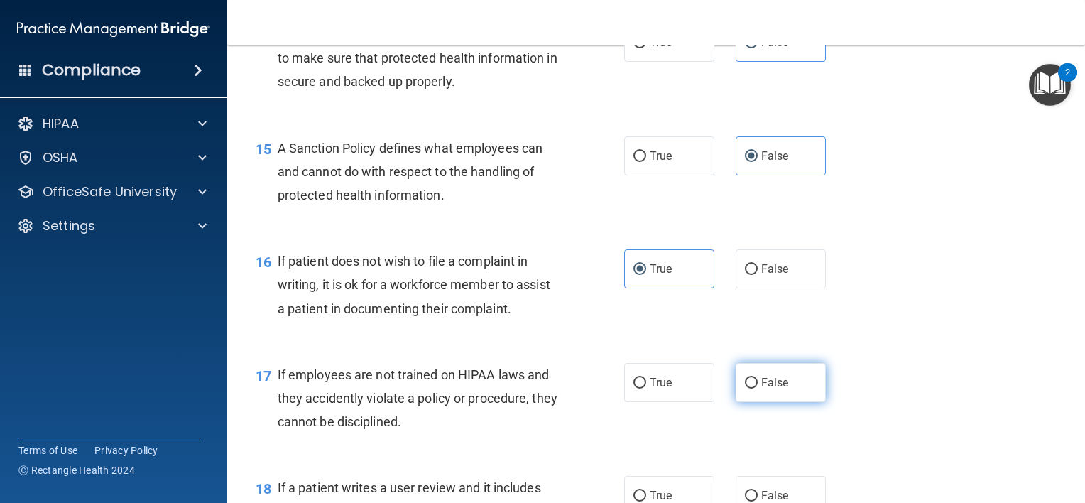
click at [758, 388] on input "False" at bounding box center [751, 383] width 13 height 11
radio input "true"
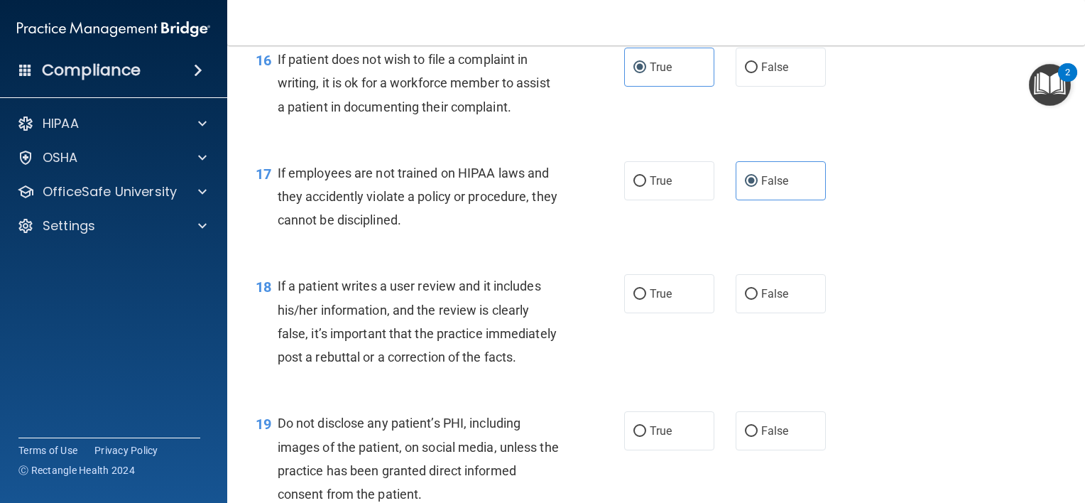
scroll to position [2343, 0]
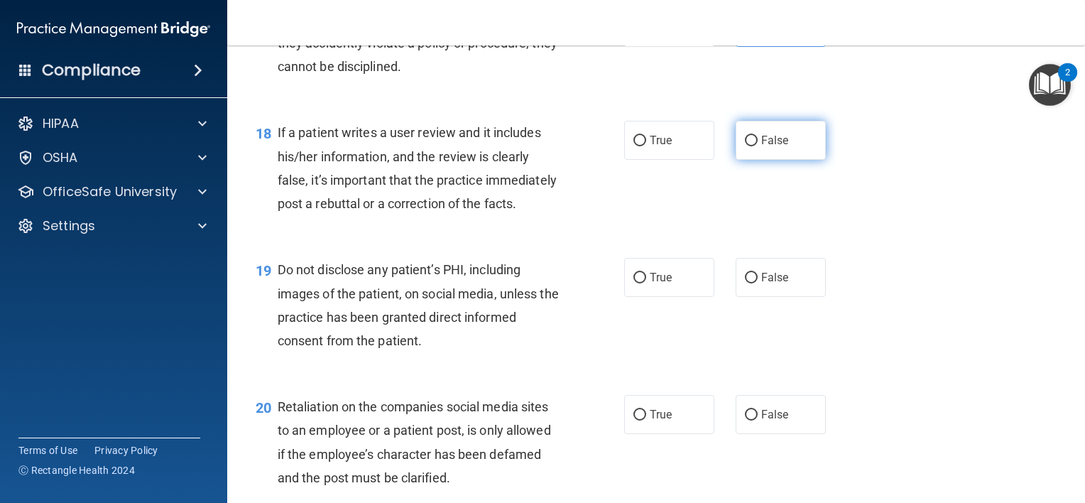
click at [774, 147] on span "False" at bounding box center [775, 139] width 28 height 13
click at [758, 146] on input "False" at bounding box center [751, 141] width 13 height 11
radio input "true"
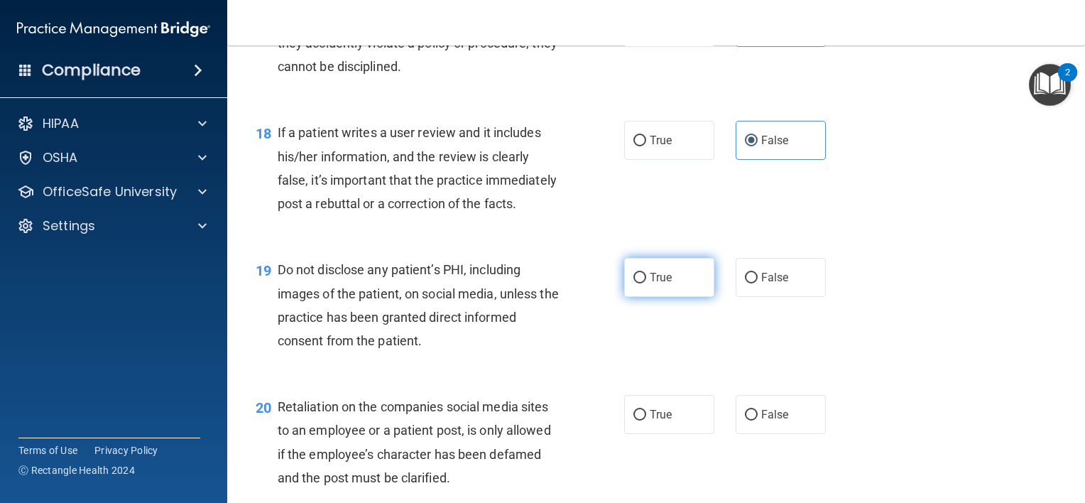
drag, startPoint x: 633, startPoint y: 330, endPoint x: 641, endPoint y: 338, distance: 11.0
click at [636, 283] on input "True" at bounding box center [639, 278] width 13 height 11
radio input "true"
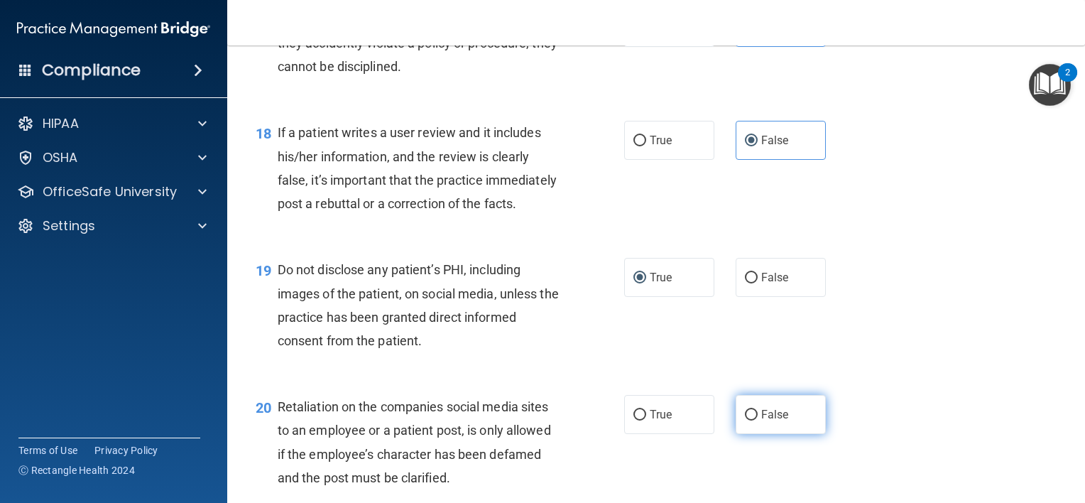
click at [791, 434] on label "False" at bounding box center [781, 414] width 90 height 39
click at [758, 420] on input "False" at bounding box center [751, 415] width 13 height 11
radio input "true"
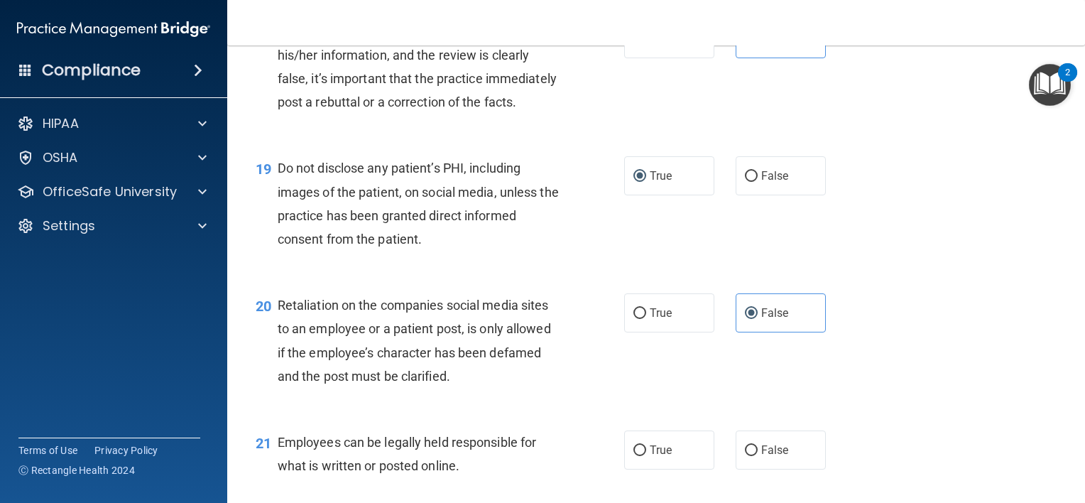
scroll to position [2627, 0]
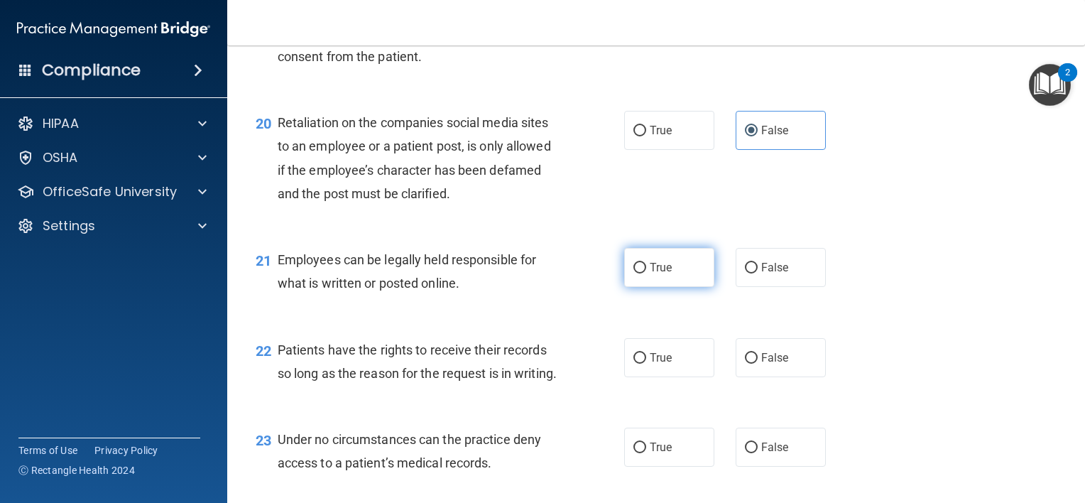
click at [629, 287] on label "True" at bounding box center [669, 267] width 90 height 39
click at [633, 273] on input "True" at bounding box center [639, 268] width 13 height 11
radio input "true"
click at [796, 377] on label "False" at bounding box center [781, 357] width 90 height 39
click at [758, 364] on input "False" at bounding box center [751, 358] width 13 height 11
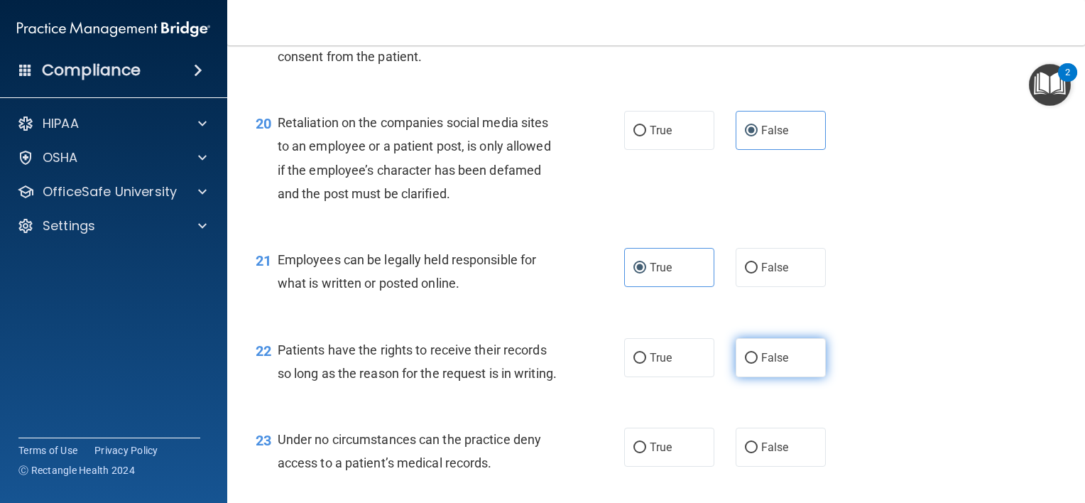
radio input "true"
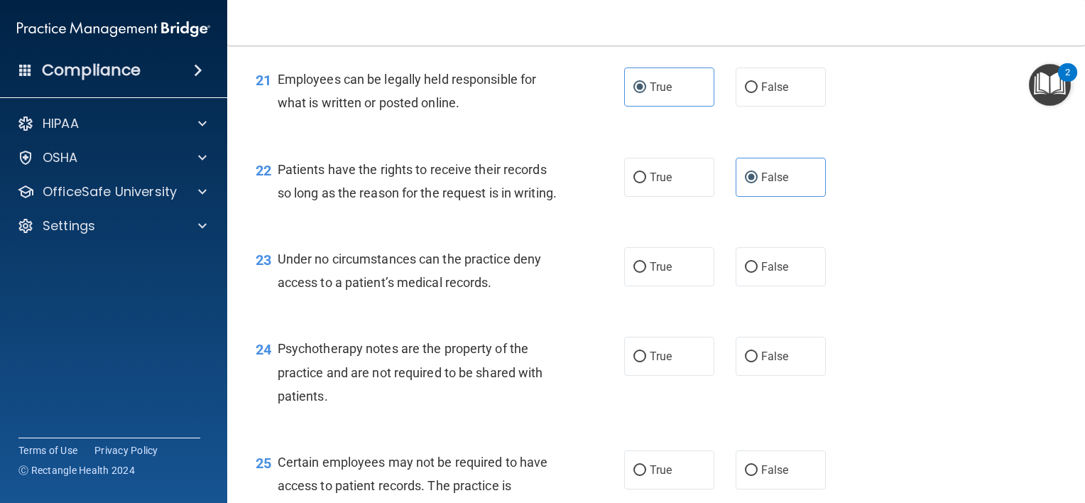
scroll to position [2840, 0]
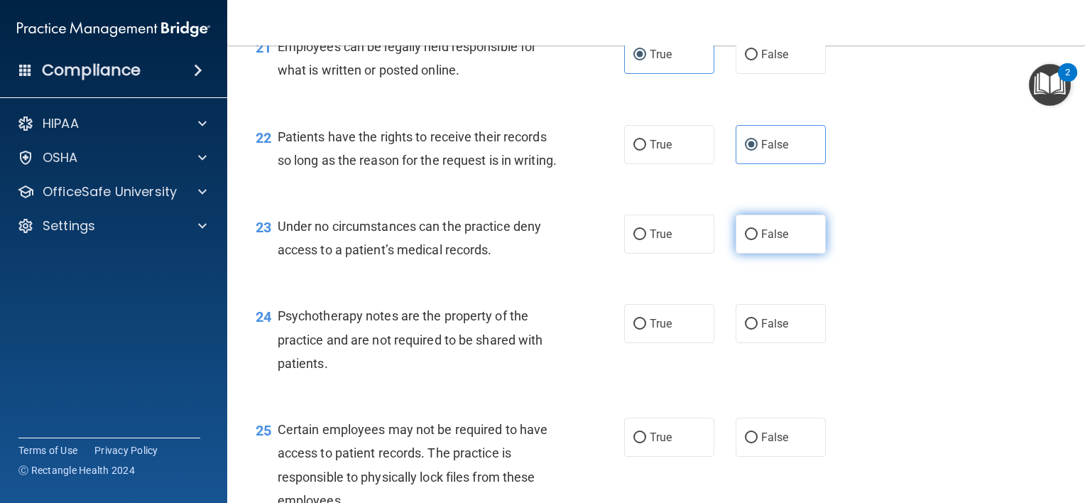
click at [795, 253] on label "False" at bounding box center [781, 233] width 90 height 39
click at [758, 240] on input "False" at bounding box center [751, 234] width 13 height 11
radio input "true"
click at [650, 330] on span "True" at bounding box center [661, 323] width 22 height 13
click at [645, 329] on input "True" at bounding box center [639, 324] width 13 height 11
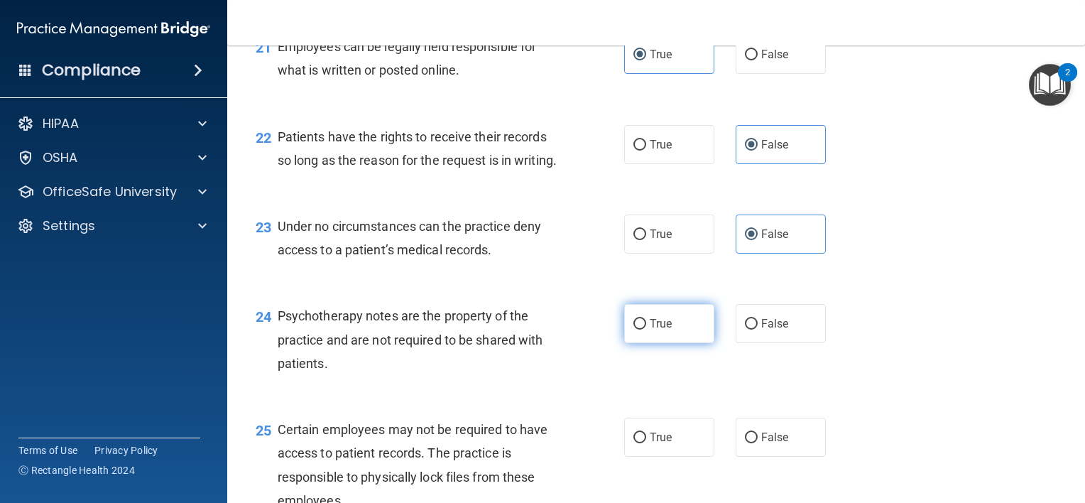
radio input "true"
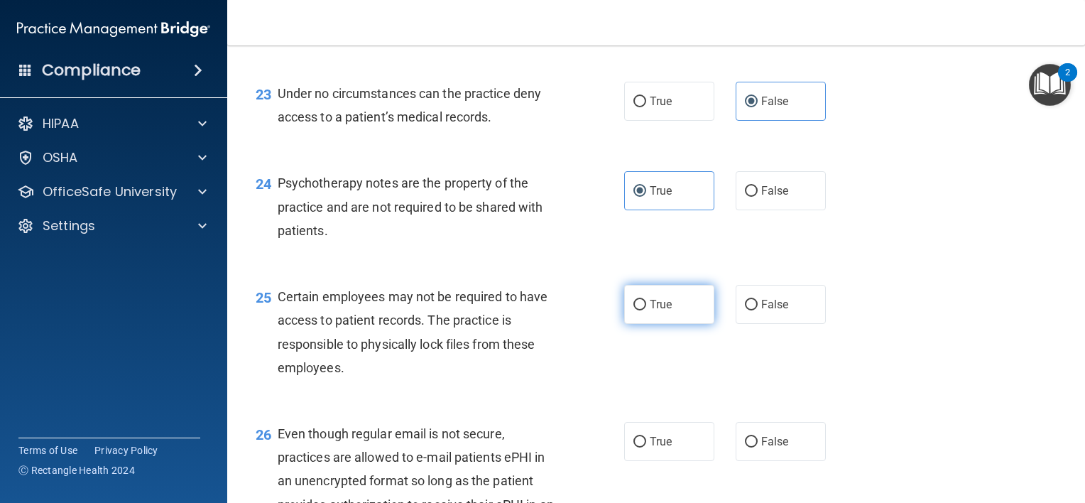
scroll to position [2982, 0]
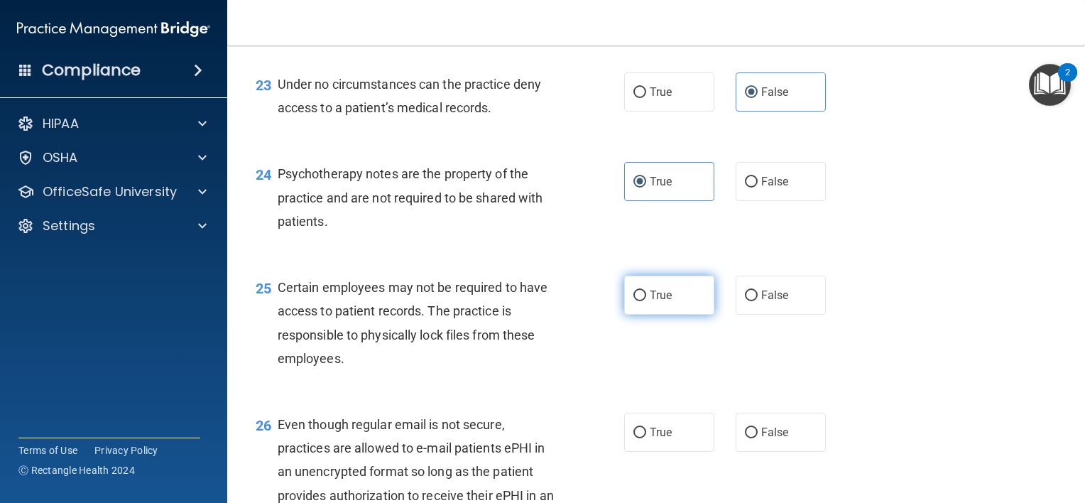
click at [668, 315] on label "True" at bounding box center [669, 295] width 90 height 39
click at [646, 301] on input "True" at bounding box center [639, 295] width 13 height 11
radio input "true"
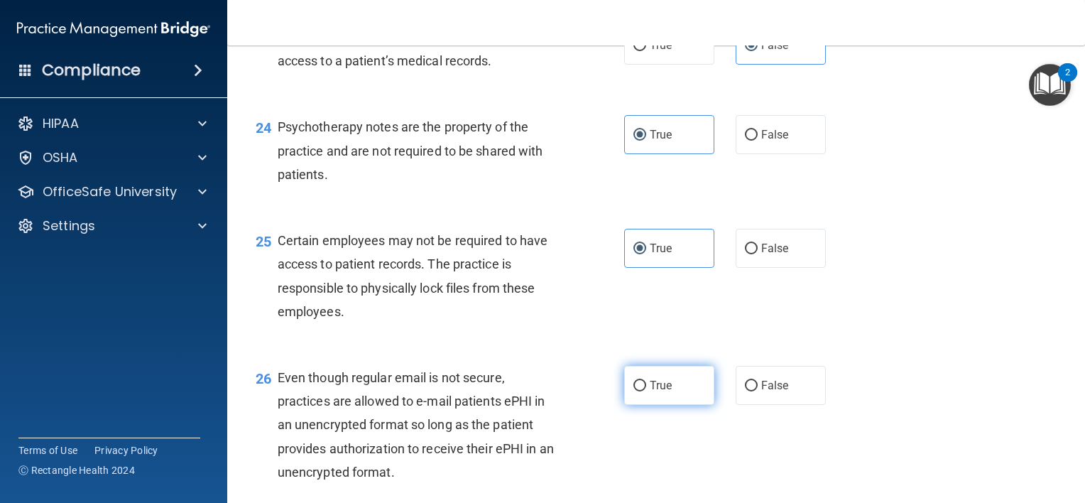
scroll to position [3124, 0]
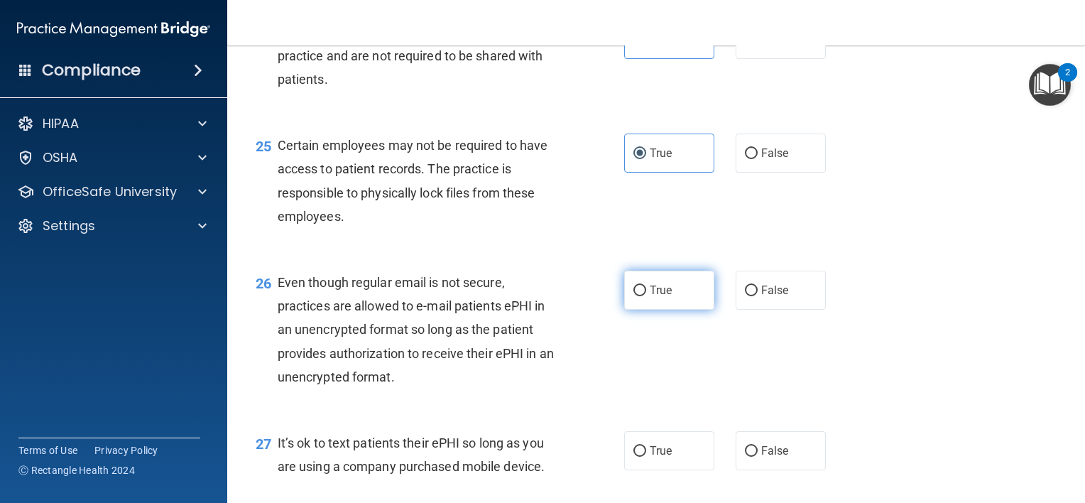
click at [667, 310] on label "True" at bounding box center [669, 290] width 90 height 39
click at [646, 296] on input "True" at bounding box center [639, 290] width 13 height 11
radio input "true"
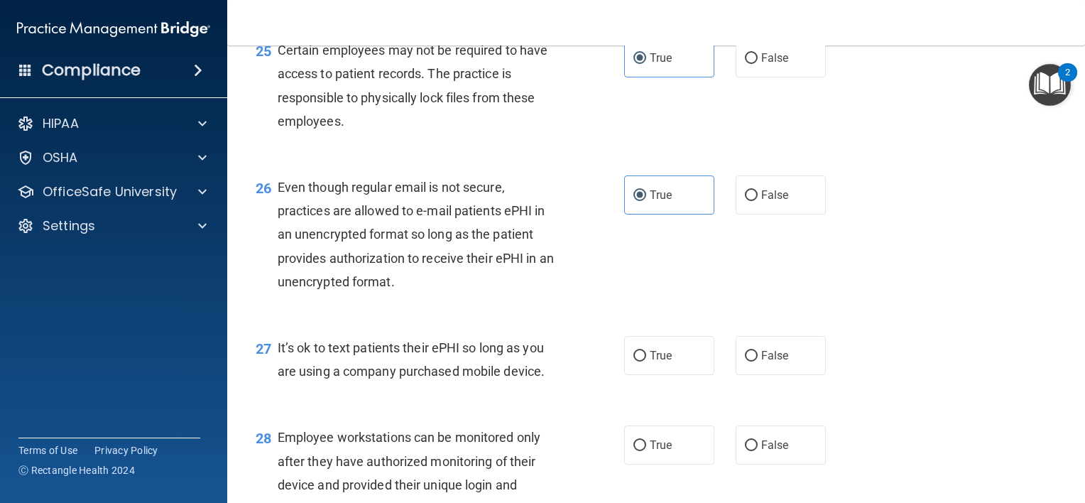
scroll to position [3337, 0]
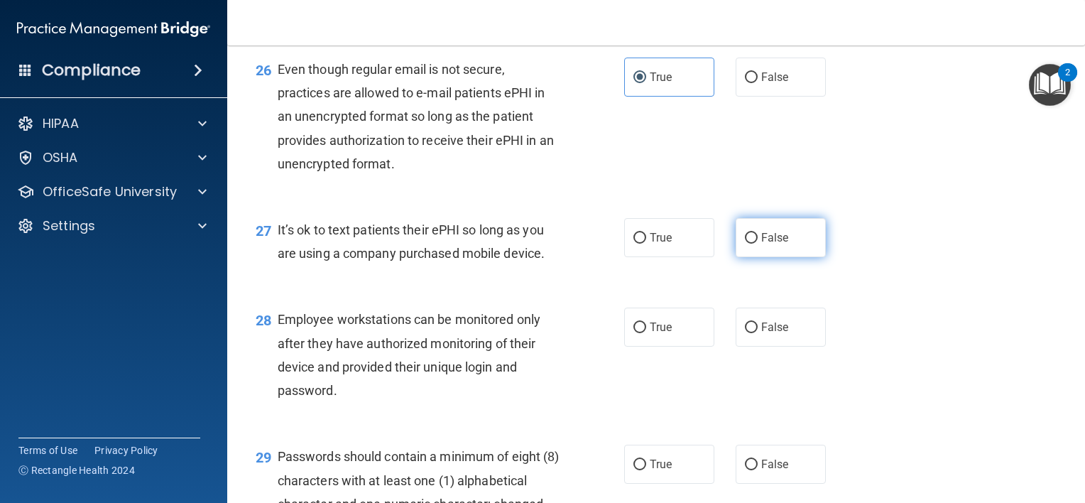
click at [775, 244] on span "False" at bounding box center [775, 237] width 28 height 13
click at [758, 244] on input "False" at bounding box center [751, 238] width 13 height 11
radio input "true"
click at [753, 347] on label "False" at bounding box center [781, 326] width 90 height 39
click at [753, 333] on input "False" at bounding box center [751, 327] width 13 height 11
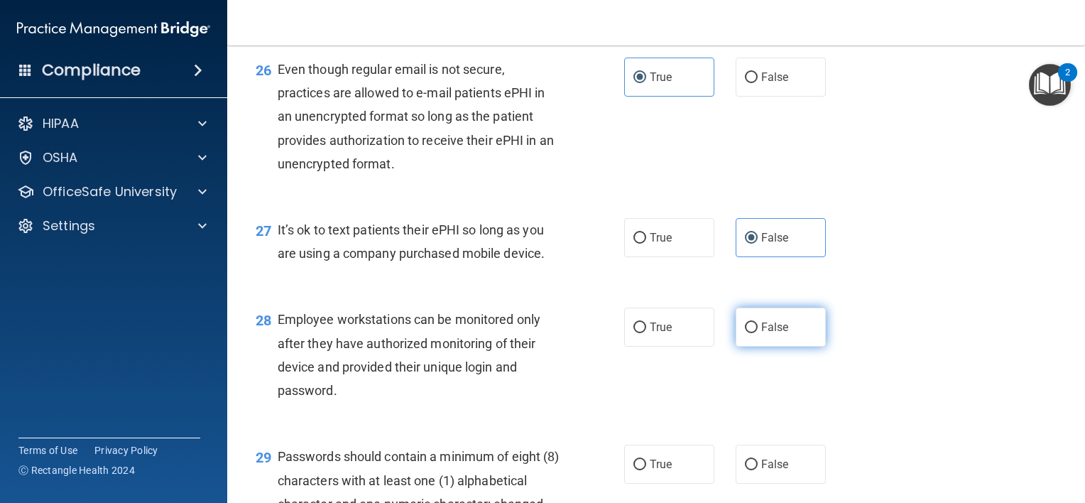
radio input "true"
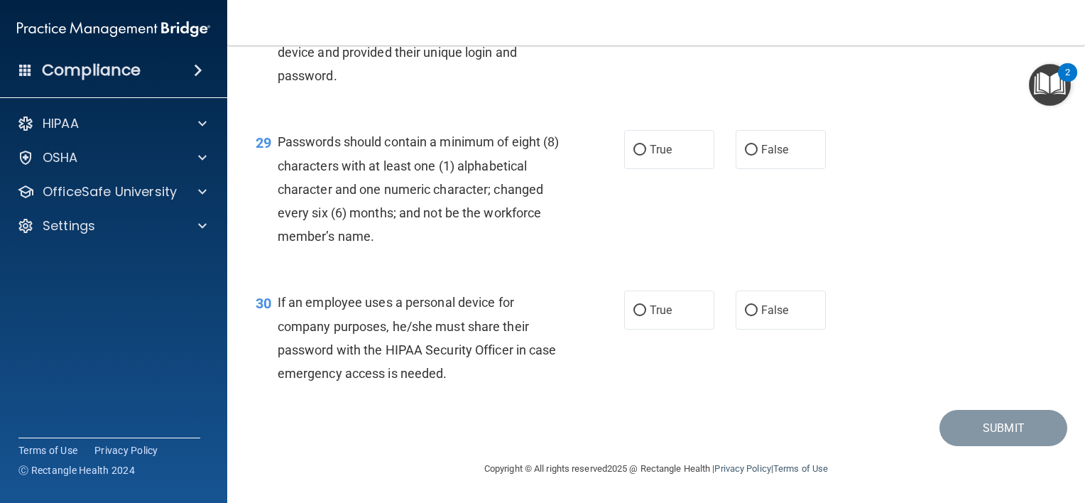
scroll to position [3692, 0]
click at [670, 169] on label "True" at bounding box center [669, 149] width 90 height 39
click at [646, 156] on input "True" at bounding box center [639, 150] width 13 height 11
radio input "true"
click at [795, 329] on label "False" at bounding box center [781, 309] width 90 height 39
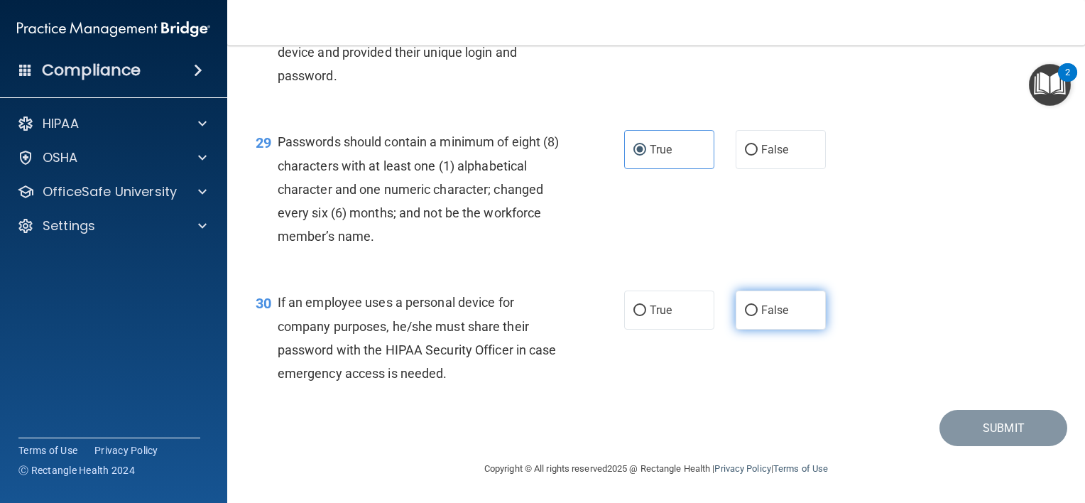
click at [758, 316] on input "False" at bounding box center [751, 310] width 13 height 11
radio input "true"
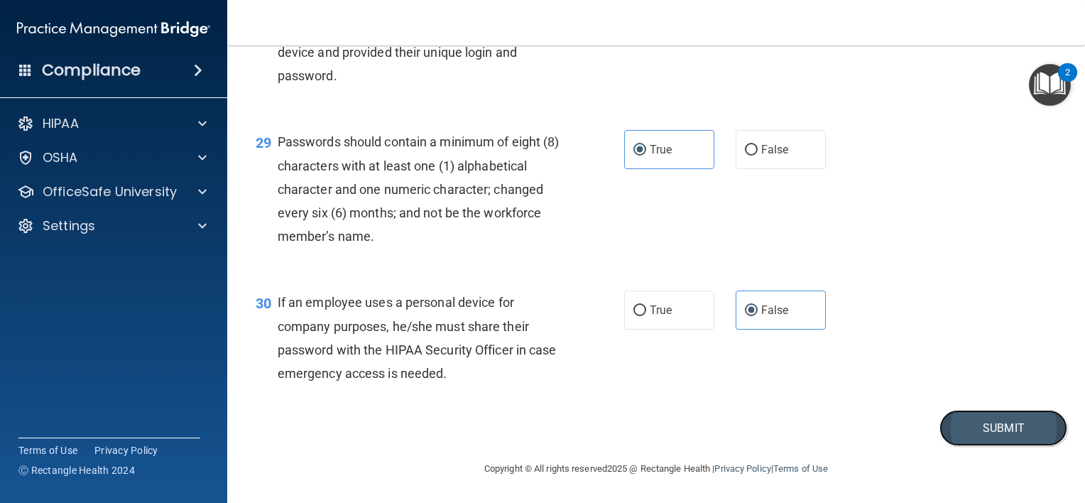
click at [1008, 446] on button "Submit" at bounding box center [1003, 428] width 128 height 36
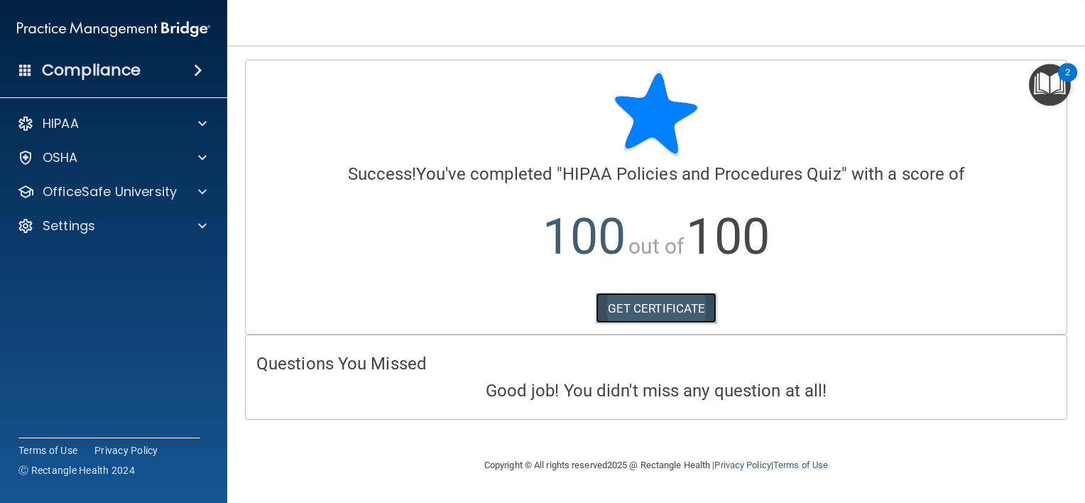
click at [662, 305] on link "GET CERTIFICATE" at bounding box center [656, 308] width 121 height 31
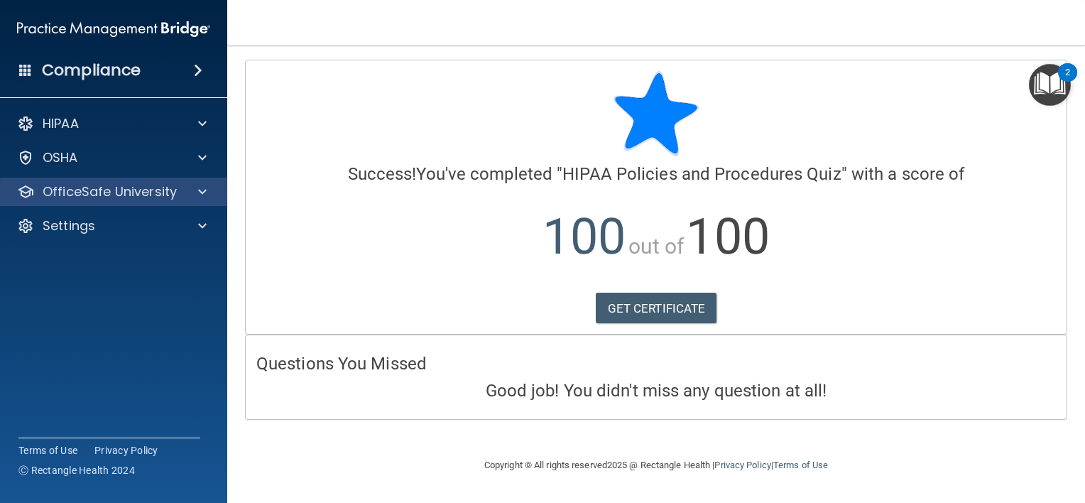
click at [80, 205] on div "OfficeSafe University" at bounding box center [114, 192] width 228 height 28
click at [155, 201] on div "OfficeSafe University" at bounding box center [114, 192] width 228 height 28
click at [205, 196] on span at bounding box center [202, 191] width 9 height 17
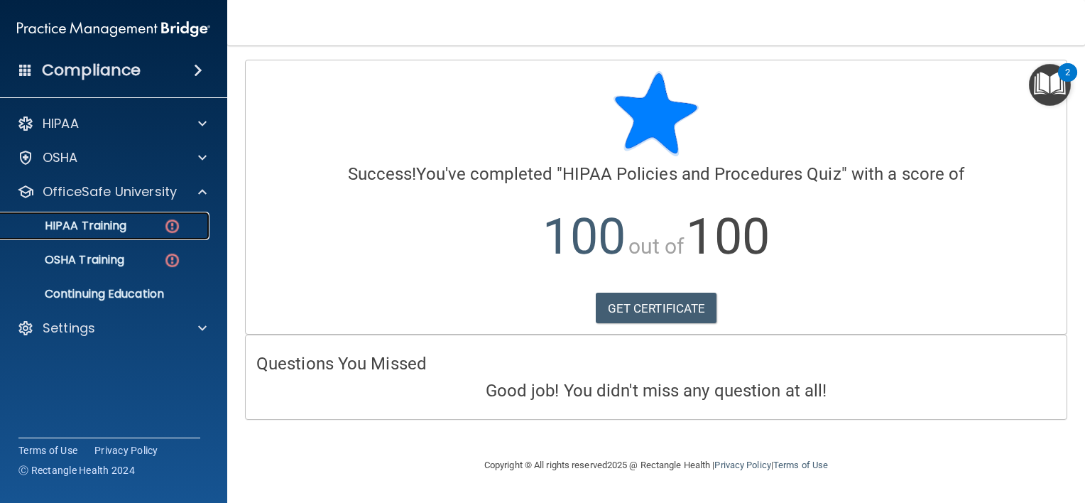
click at [131, 224] on div "HIPAA Training" at bounding box center [106, 226] width 194 height 14
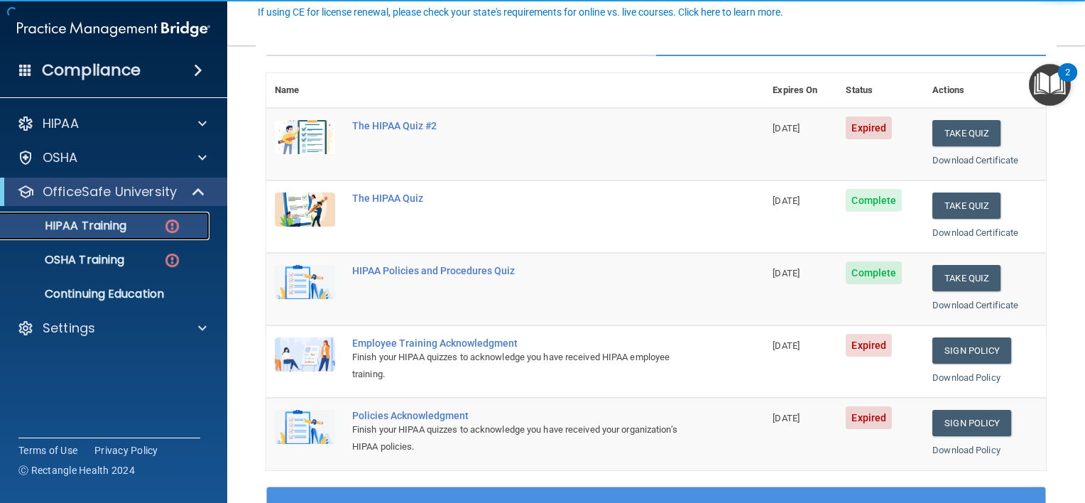
scroll to position [71, 0]
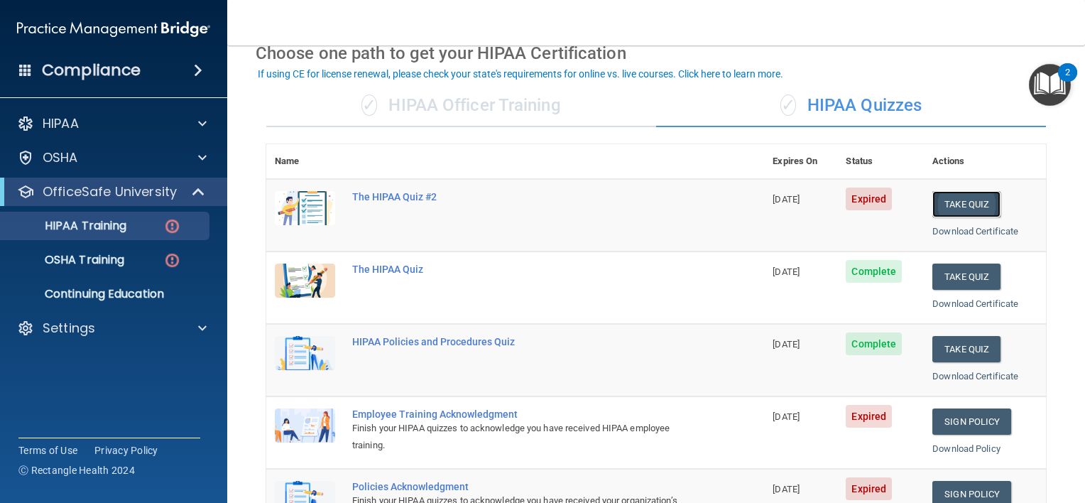
click at [961, 197] on button "Take Quiz" at bounding box center [966, 204] width 68 height 26
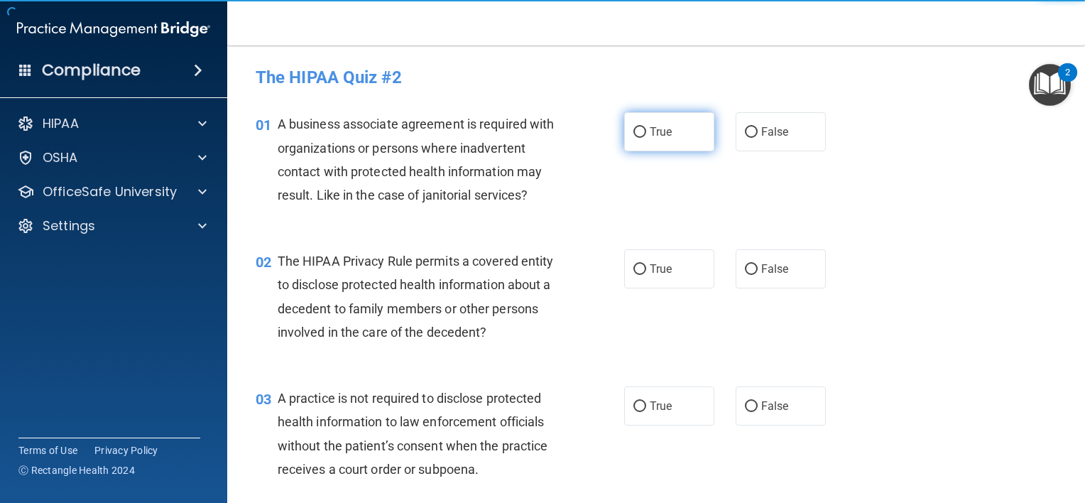
click at [650, 137] on span "True" at bounding box center [661, 131] width 22 height 13
click at [644, 137] on input "True" at bounding box center [639, 132] width 13 height 11
radio input "true"
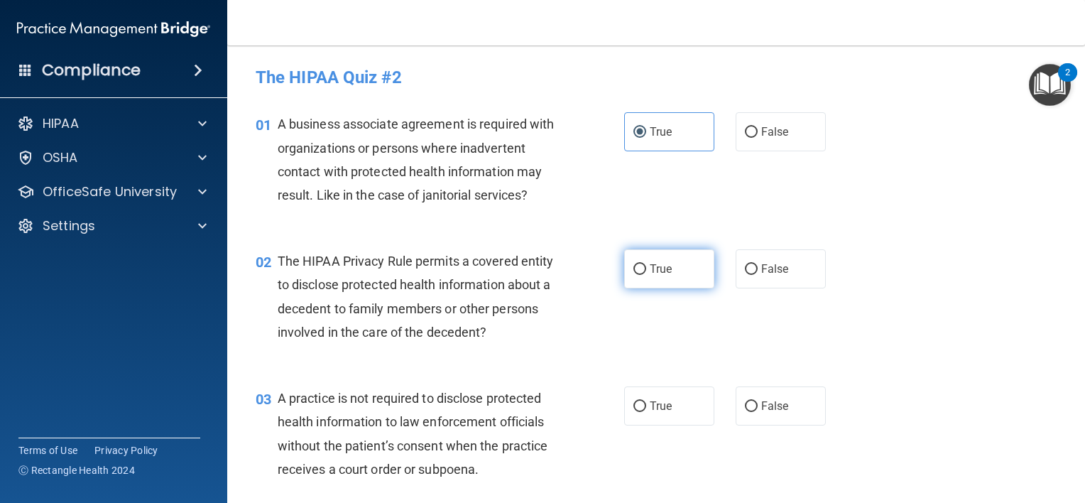
click at [655, 258] on label "True" at bounding box center [669, 268] width 90 height 39
click at [646, 264] on input "True" at bounding box center [639, 269] width 13 height 11
radio input "true"
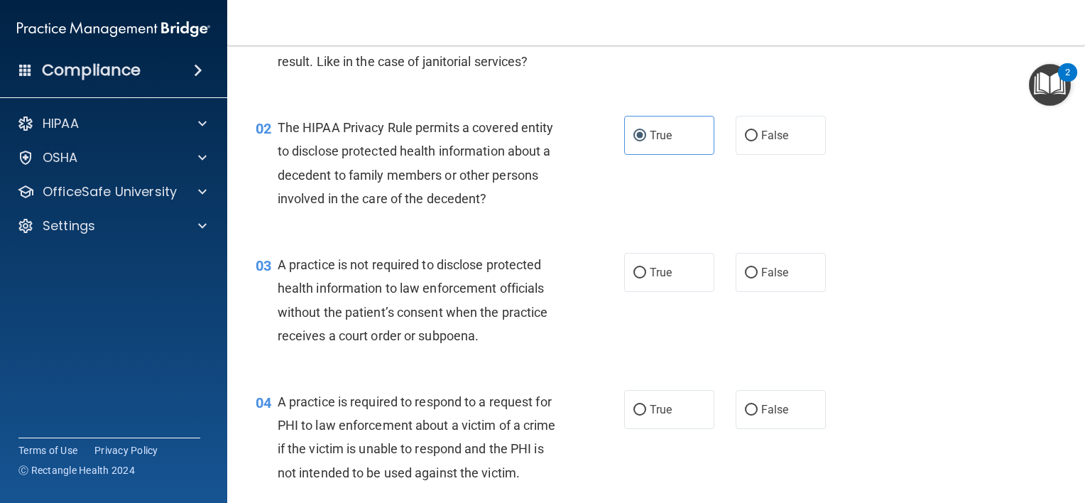
scroll to position [142, 0]
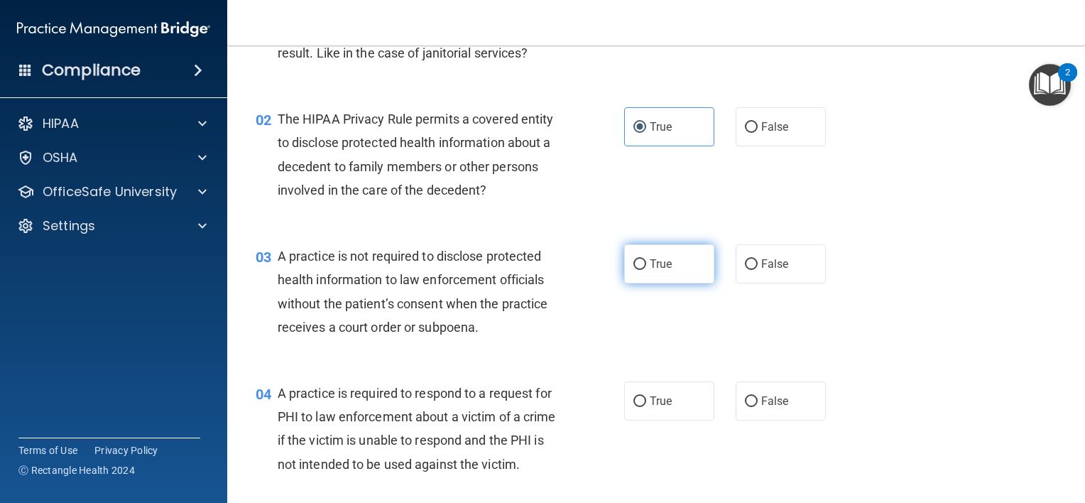
click at [653, 262] on span "True" at bounding box center [661, 263] width 22 height 13
click at [646, 262] on input "True" at bounding box center [639, 264] width 13 height 11
radio input "true"
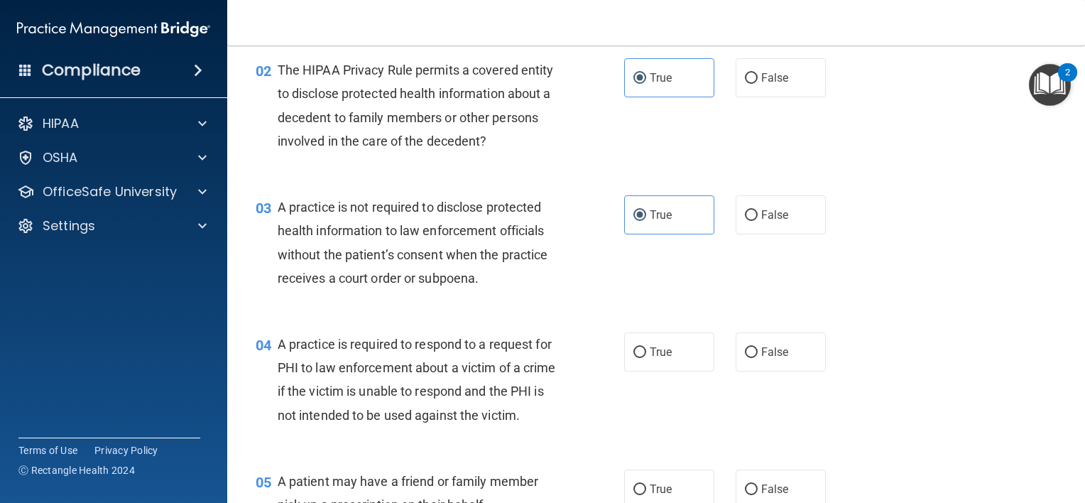
scroll to position [213, 0]
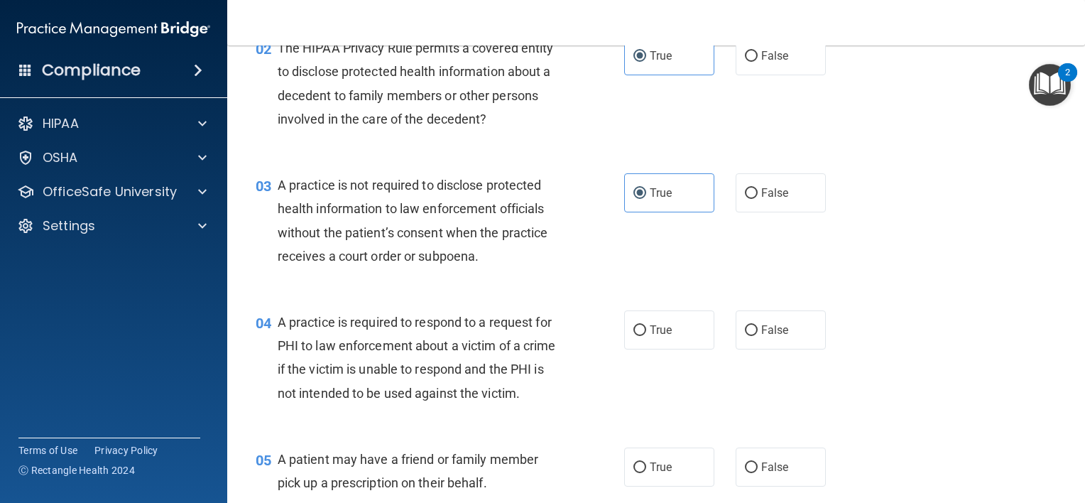
click at [653, 399] on div "04 A practice is required to respond to a request for PHI to law enforcement ab…" at bounding box center [656, 361] width 822 height 137
click at [658, 302] on div "04 A practice is required to respond to a request for PHI to law enforcement ab…" at bounding box center [656, 361] width 822 height 137
click at [658, 314] on label "True" at bounding box center [669, 329] width 90 height 39
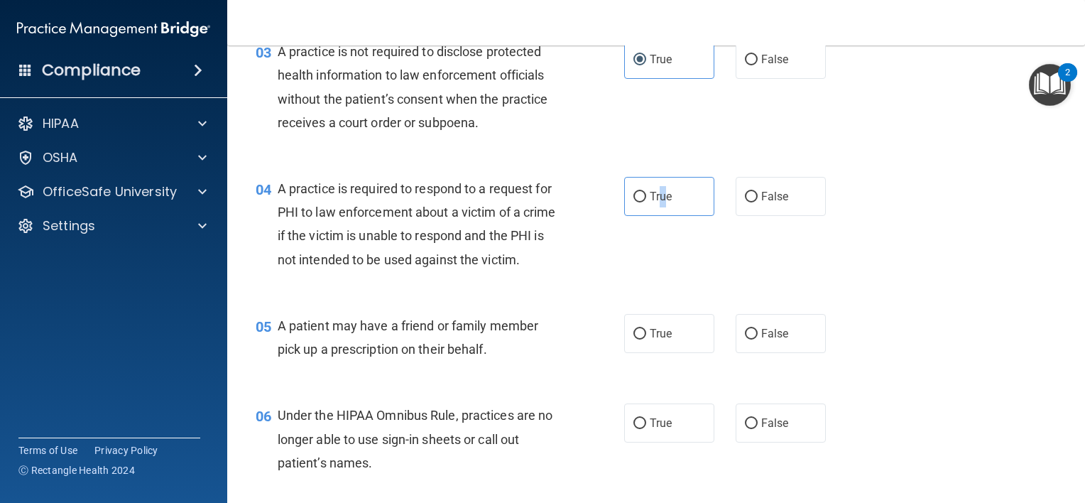
scroll to position [355, 0]
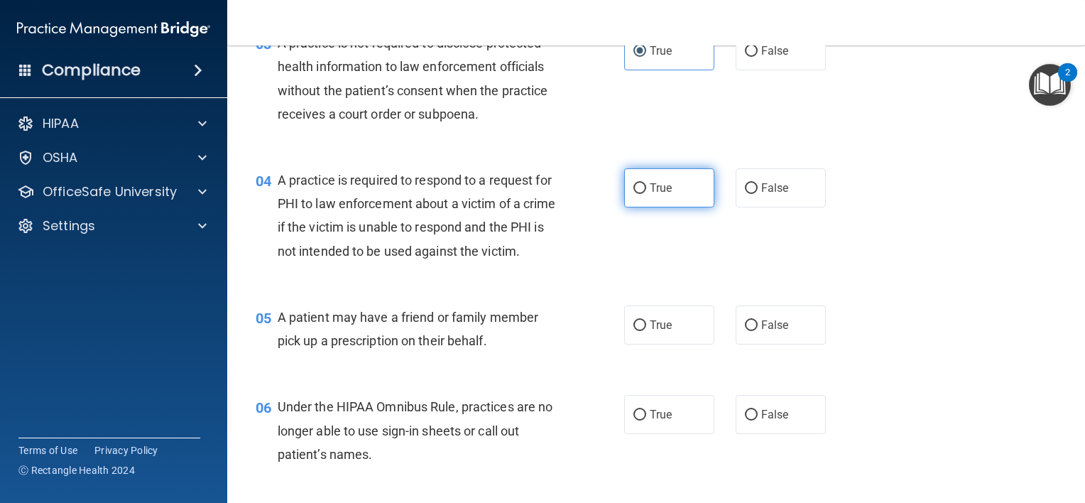
click at [636, 200] on label "True" at bounding box center [669, 187] width 90 height 39
click at [636, 194] on input "True" at bounding box center [639, 188] width 13 height 11
radio input "true"
click at [648, 344] on label "True" at bounding box center [669, 324] width 90 height 39
click at [646, 331] on input "True" at bounding box center [639, 325] width 13 height 11
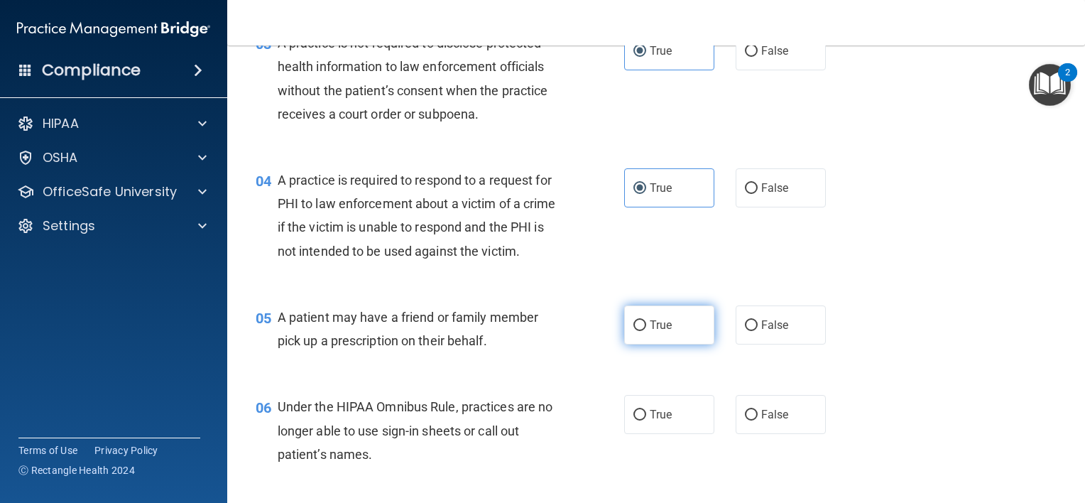
radio input "true"
click at [639, 420] on input "True" at bounding box center [639, 415] width 13 height 11
radio input "true"
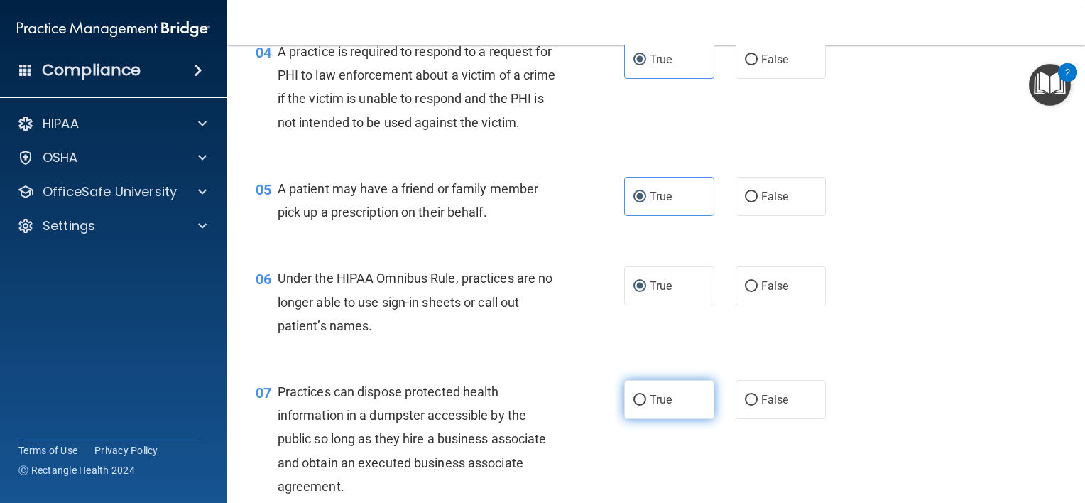
scroll to position [639, 0]
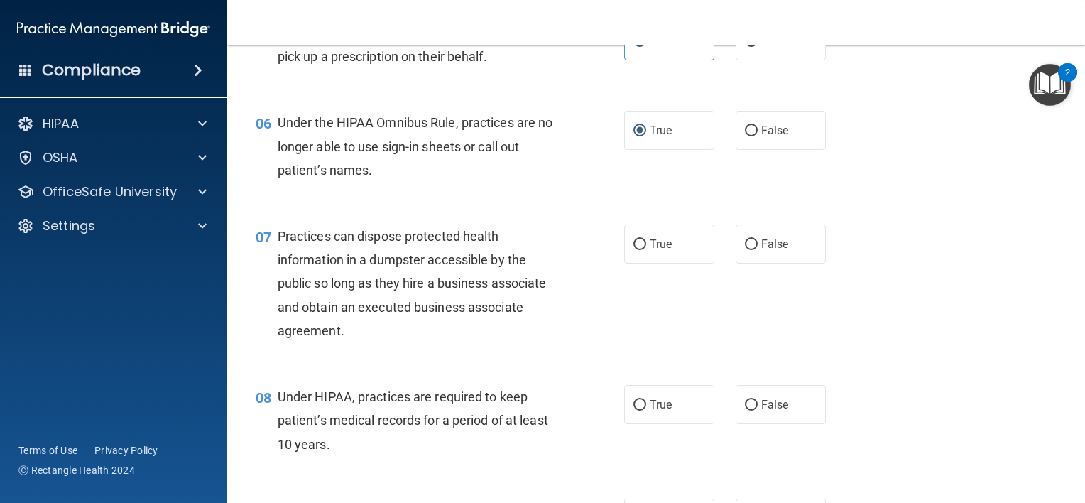
drag, startPoint x: 642, startPoint y: 279, endPoint x: 630, endPoint y: 298, distance: 22.7
click at [841, 224] on ng-form "07 Practices can dispose protected health information in a dumpster accessible …" at bounding box center [841, 224] width 0 height 0
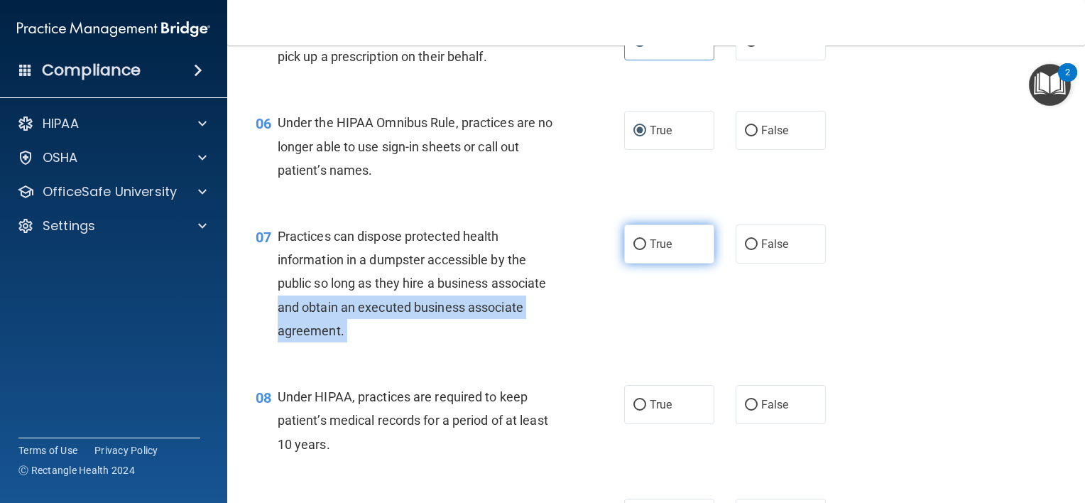
drag, startPoint x: 630, startPoint y: 298, endPoint x: 636, endPoint y: 275, distance: 24.1
click at [633, 263] on label "True" at bounding box center [669, 243] width 90 height 39
click at [633, 250] on input "True" at bounding box center [639, 244] width 13 height 11
radio input "true"
drag, startPoint x: 639, startPoint y: 425, endPoint x: 639, endPoint y: 418, distance: 7.8
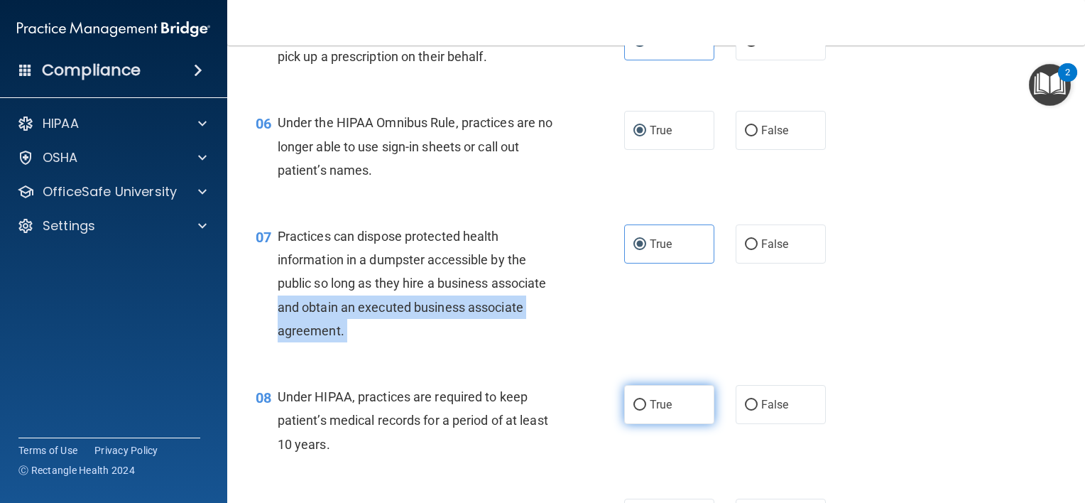
click at [639, 421] on label "True" at bounding box center [669, 404] width 90 height 39
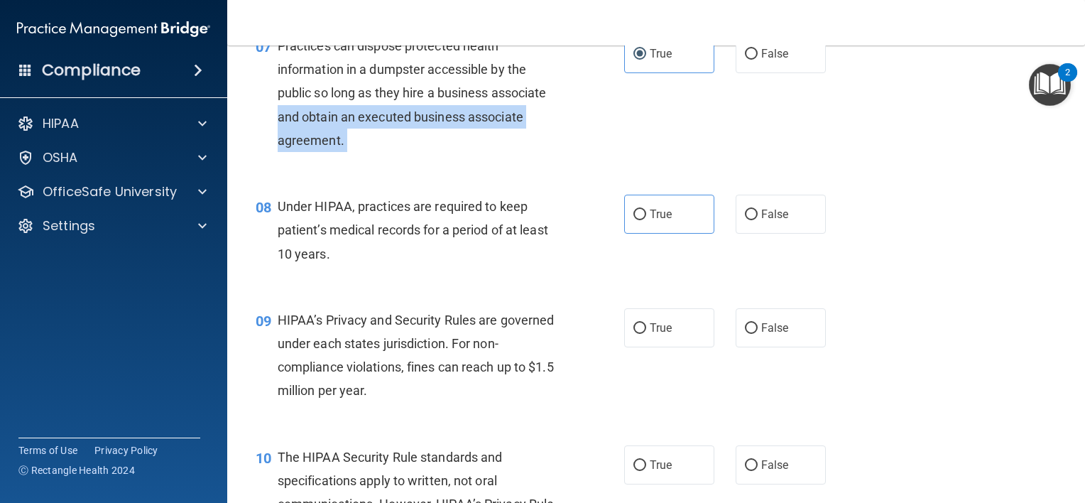
scroll to position [852, 0]
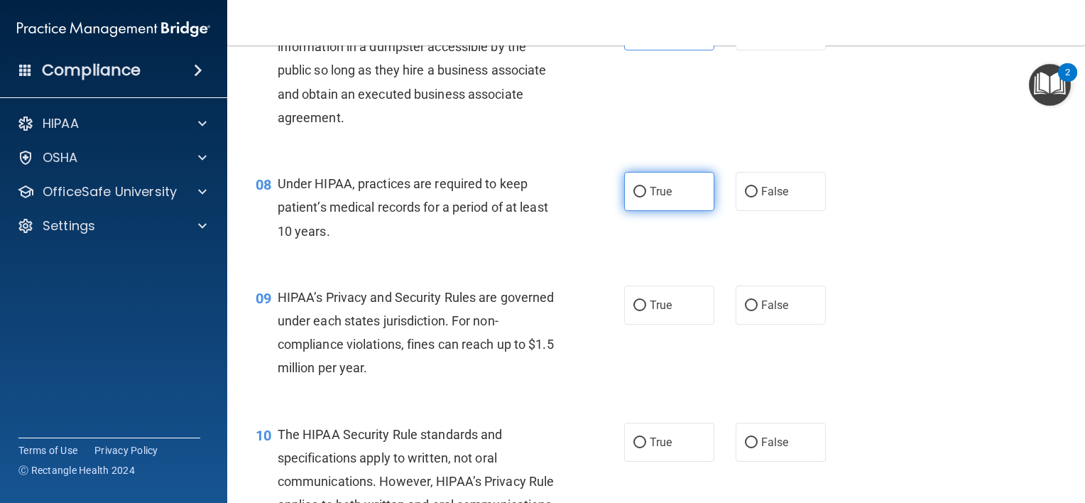
click at [655, 211] on label "True" at bounding box center [669, 191] width 90 height 39
click at [646, 197] on input "True" at bounding box center [639, 192] width 13 height 11
radio input "true"
click at [653, 312] on span "True" at bounding box center [661, 304] width 22 height 13
click at [646, 311] on input "True" at bounding box center [639, 305] width 13 height 11
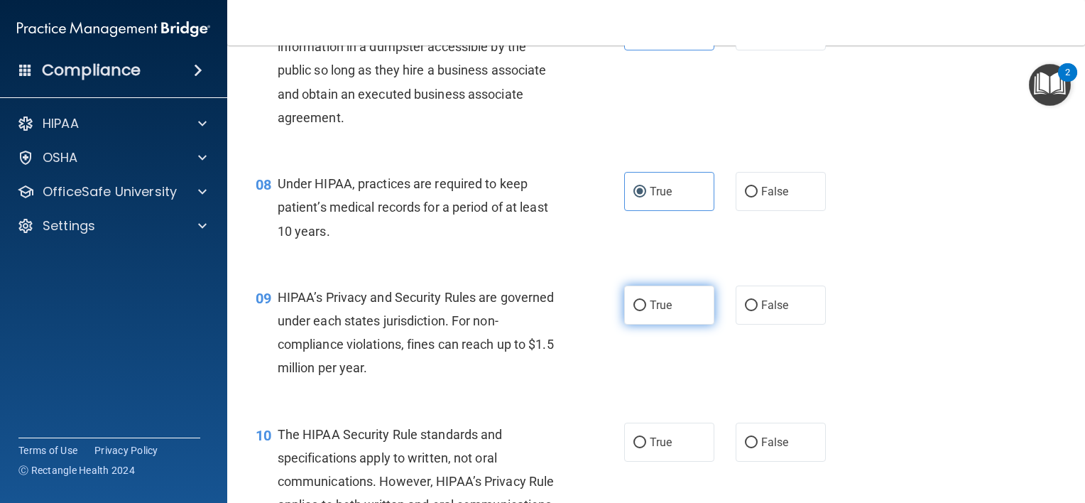
radio input "true"
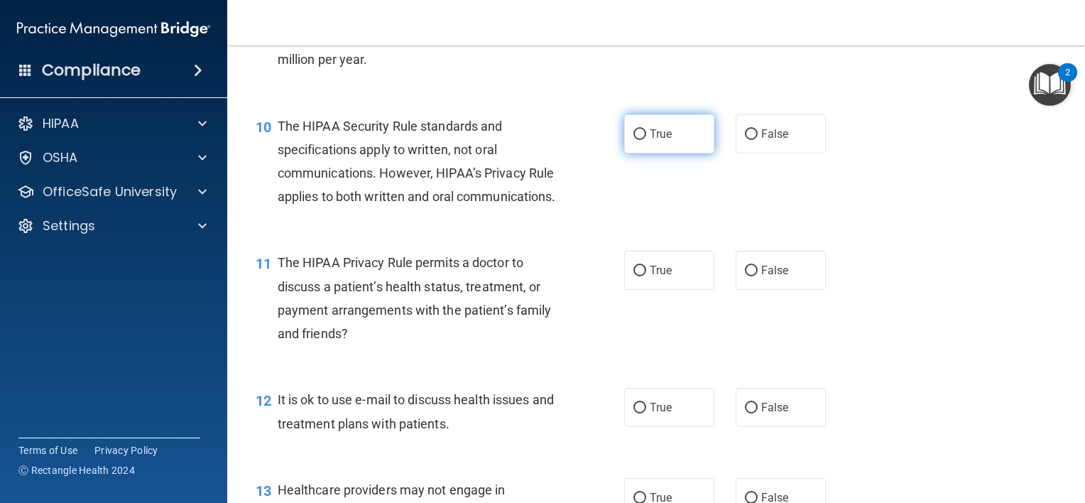
scroll to position [1136, 0]
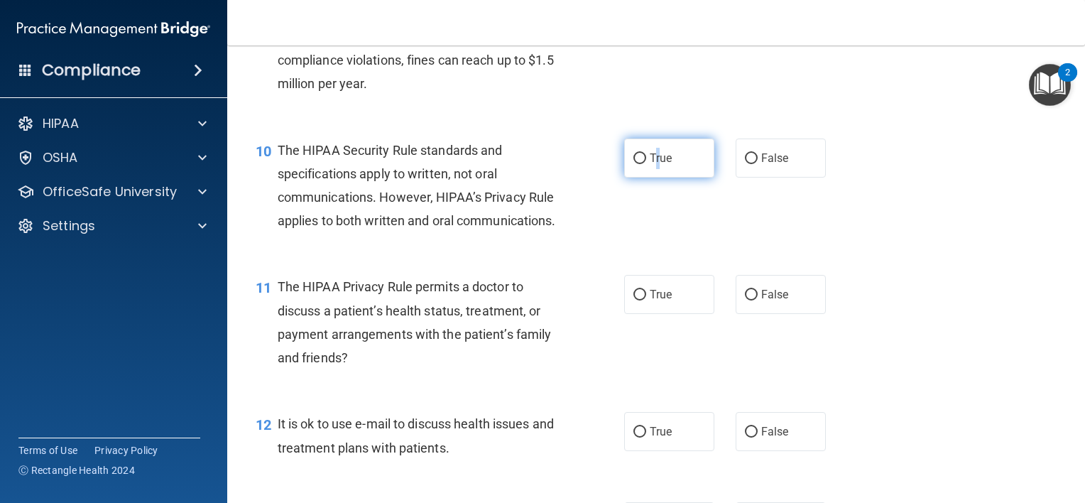
click at [653, 165] on span "True" at bounding box center [661, 157] width 22 height 13
click at [638, 164] on input "True" at bounding box center [639, 158] width 13 height 11
radio input "true"
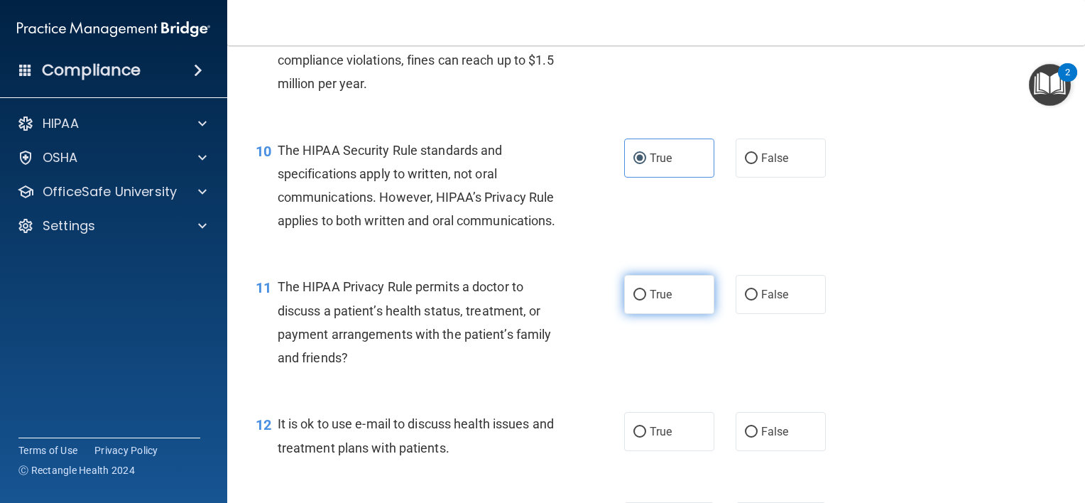
click at [642, 314] on label "True" at bounding box center [669, 294] width 90 height 39
click at [642, 300] on input "True" at bounding box center [639, 295] width 13 height 11
radio input "true"
click at [643, 451] on label "True" at bounding box center [669, 431] width 90 height 39
click at [643, 437] on input "True" at bounding box center [639, 432] width 13 height 11
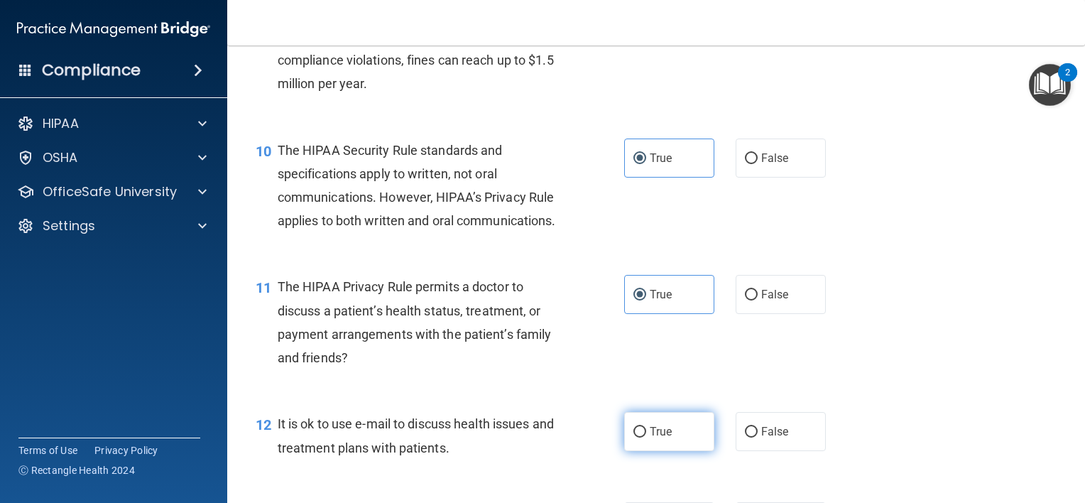
radio input "true"
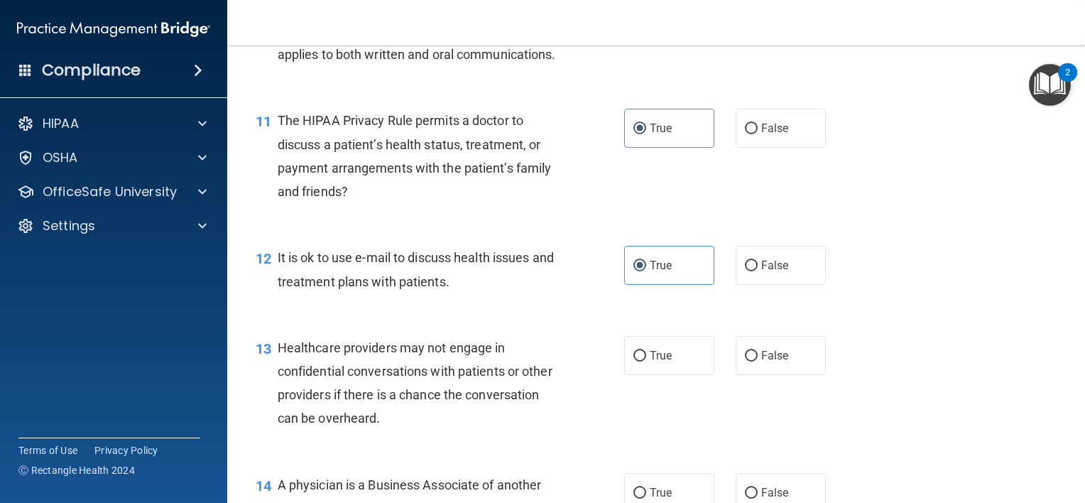
scroll to position [1420, 0]
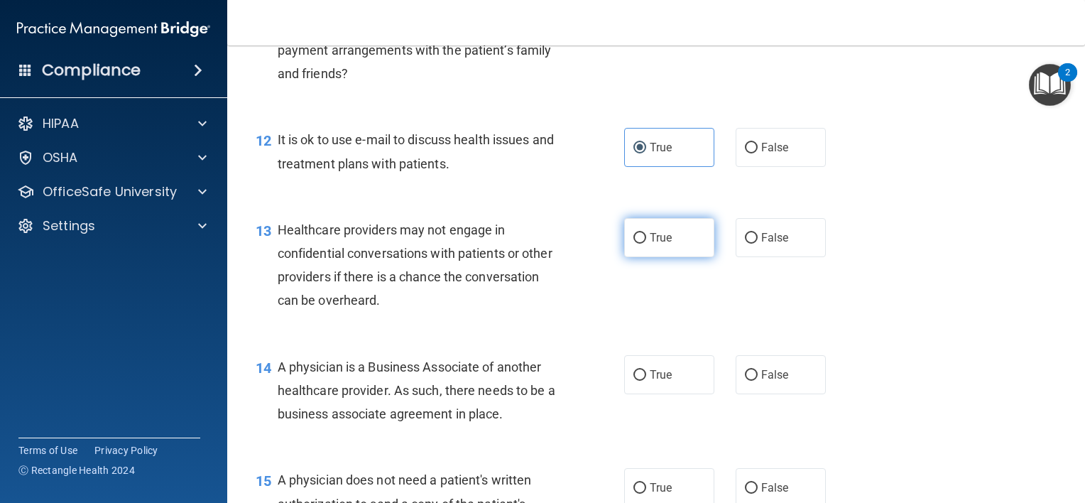
click at [645, 257] on label "True" at bounding box center [669, 237] width 90 height 39
click at [645, 244] on input "True" at bounding box center [639, 238] width 13 height 11
radio input "true"
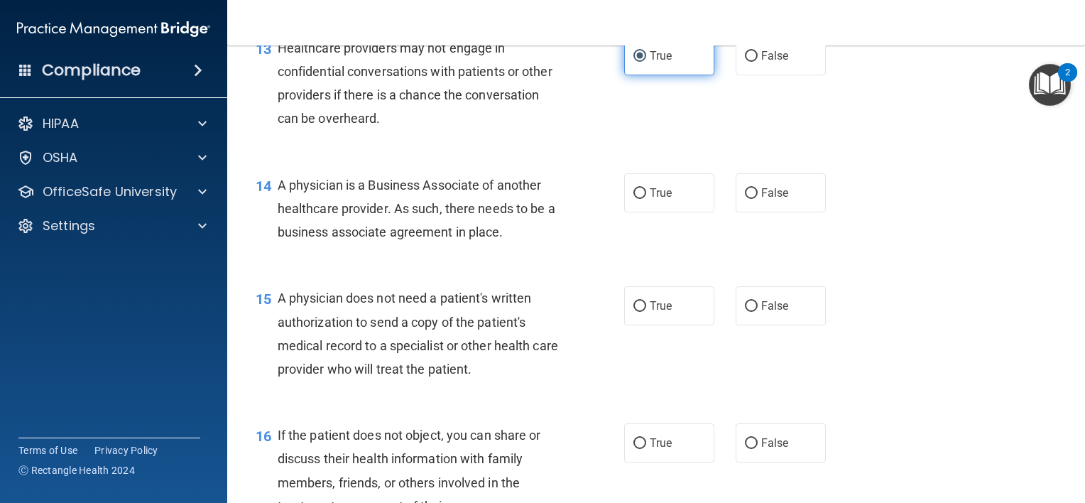
scroll to position [1633, 0]
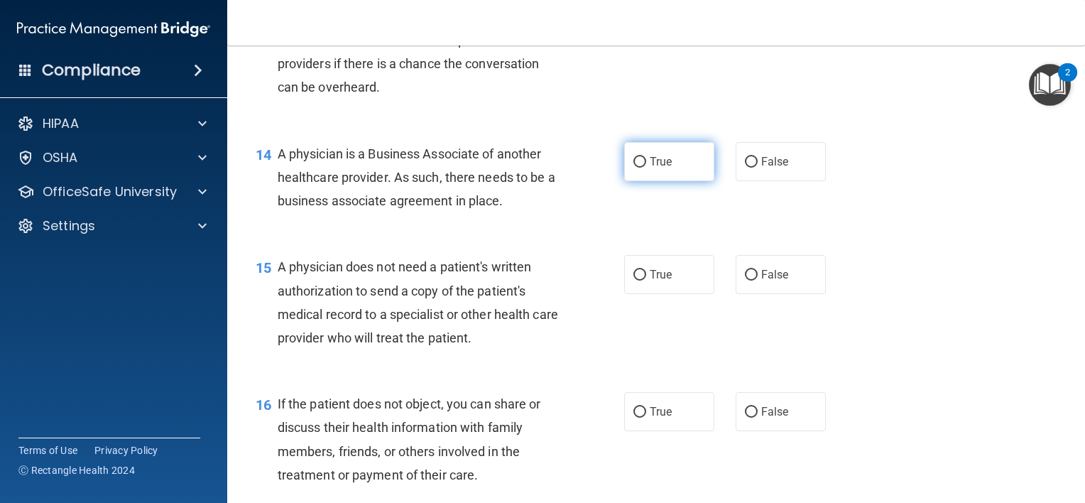
click at [639, 181] on label "True" at bounding box center [669, 161] width 90 height 39
click at [639, 168] on input "True" at bounding box center [639, 162] width 13 height 11
radio input "true"
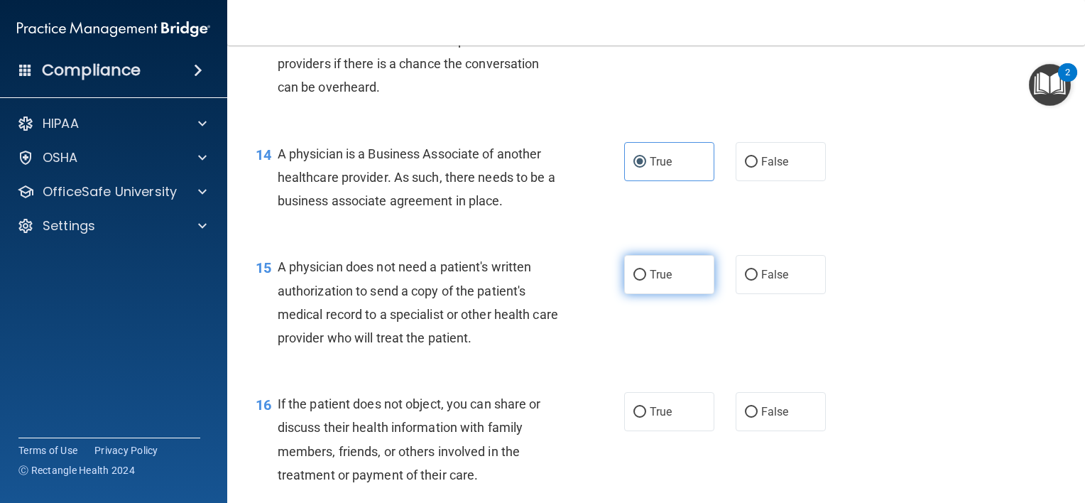
click at [650, 281] on span "True" at bounding box center [661, 274] width 22 height 13
click at [645, 280] on input "True" at bounding box center [639, 275] width 13 height 11
radio input "true"
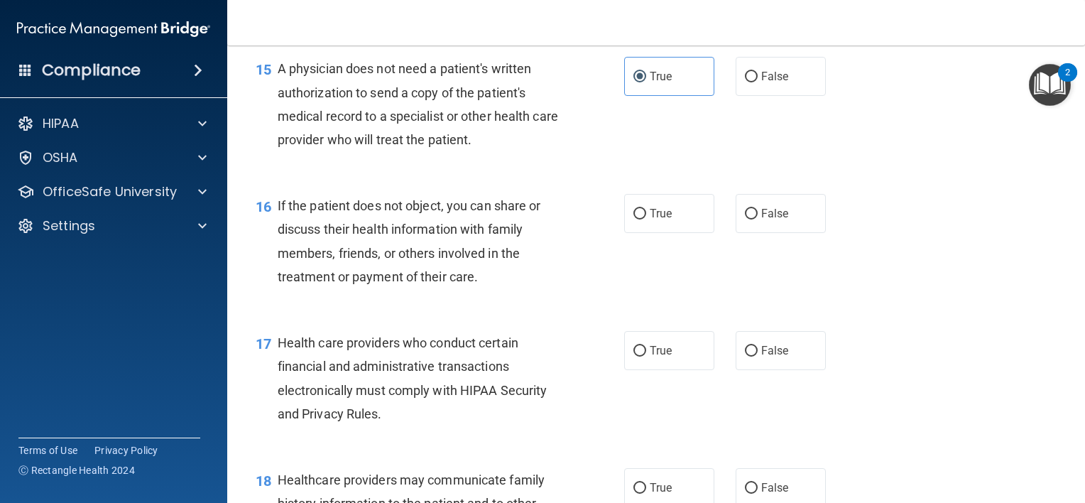
scroll to position [1846, 0]
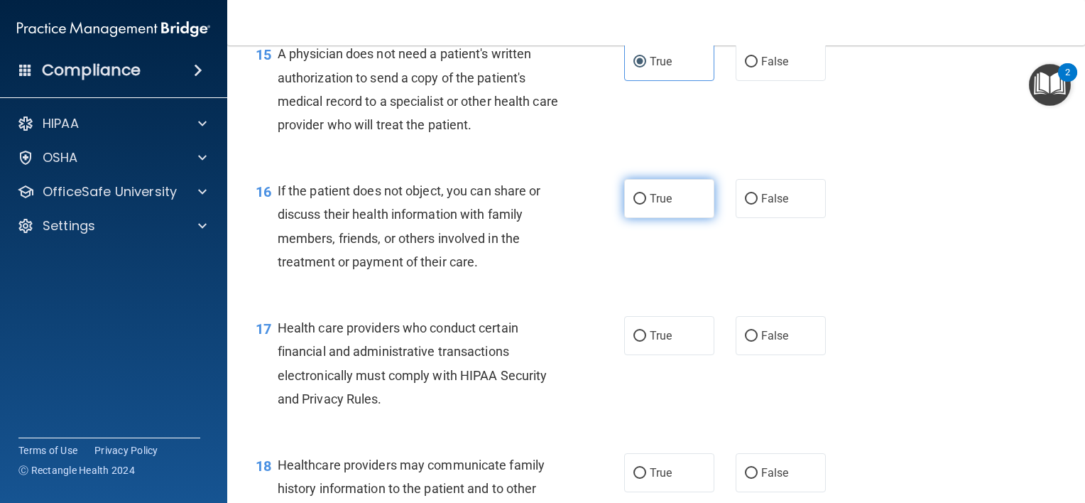
click at [654, 218] on label "True" at bounding box center [669, 198] width 90 height 39
click at [646, 205] on input "True" at bounding box center [639, 199] width 13 height 11
radio input "true"
click at [642, 355] on label "True" at bounding box center [669, 335] width 90 height 39
click at [642, 342] on input "True" at bounding box center [639, 336] width 13 height 11
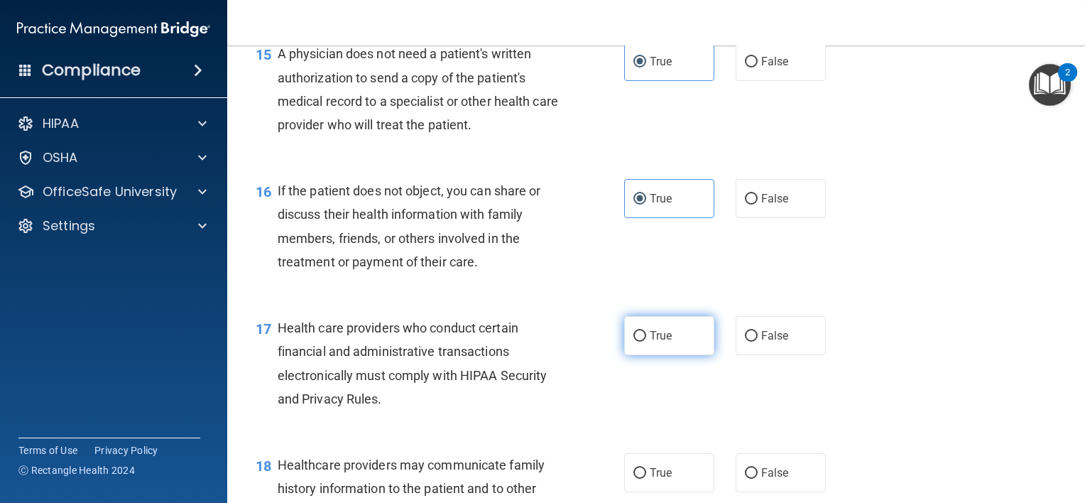
radio input "true"
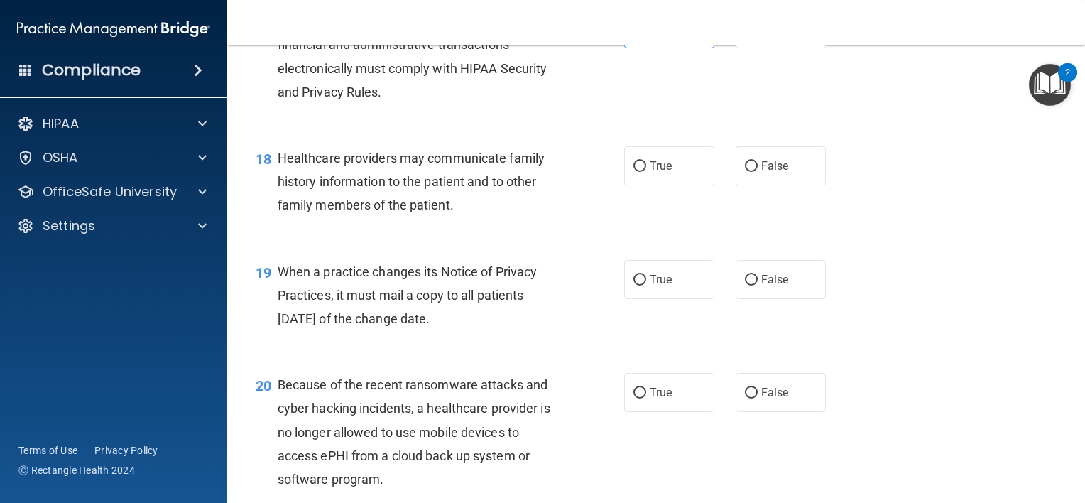
scroll to position [2130, 0]
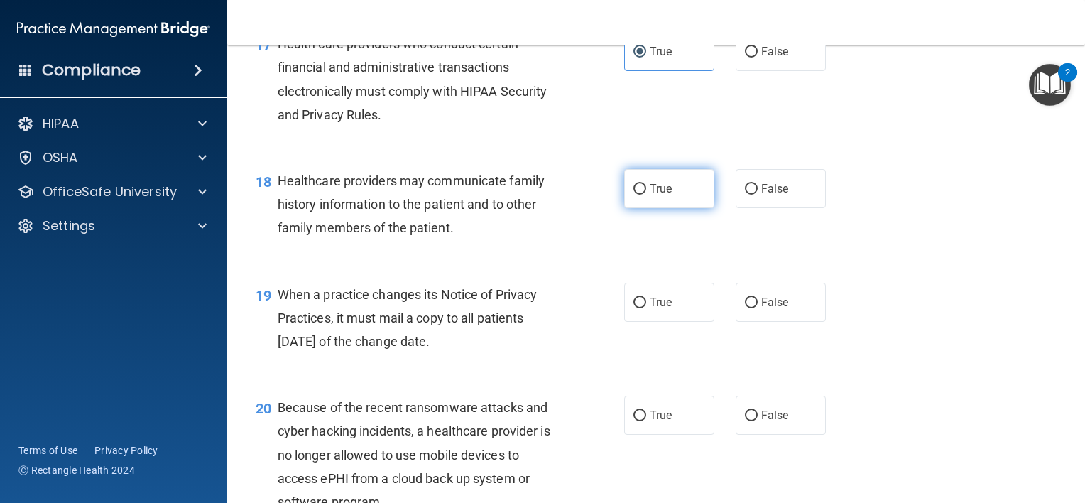
click at [650, 208] on label "True" at bounding box center [669, 188] width 90 height 39
click at [646, 195] on input "True" at bounding box center [639, 189] width 13 height 11
radio input "true"
click at [650, 309] on span "True" at bounding box center [661, 301] width 22 height 13
click at [646, 308] on input "True" at bounding box center [639, 303] width 13 height 11
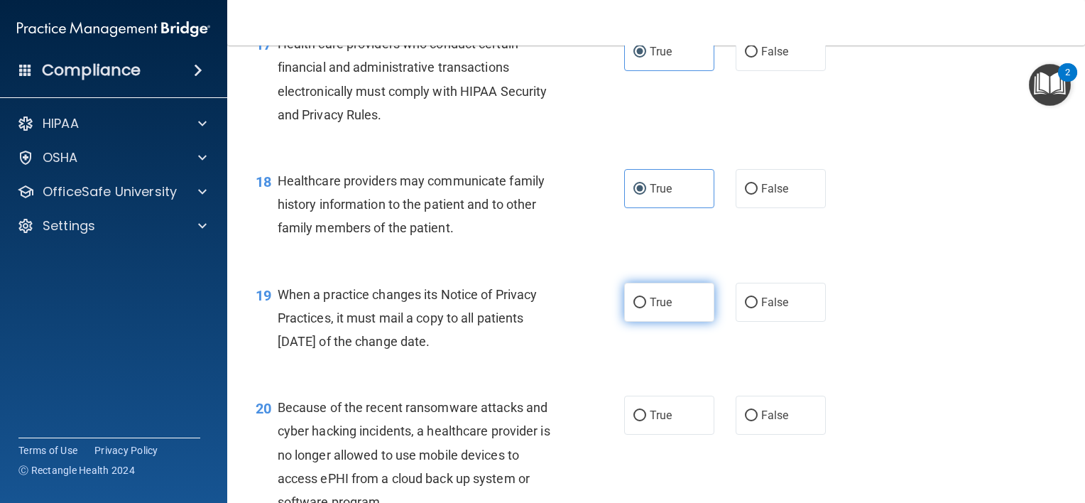
radio input "true"
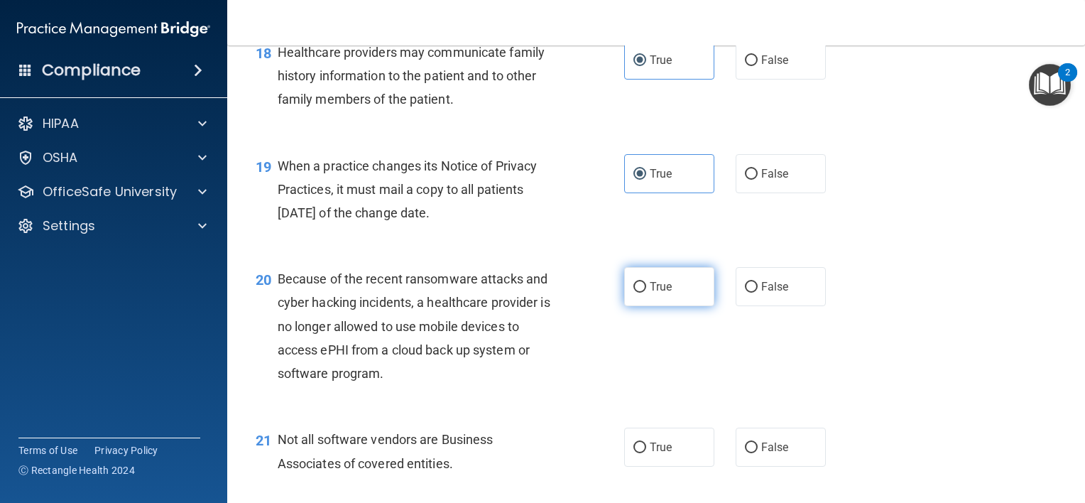
scroll to position [2272, 0]
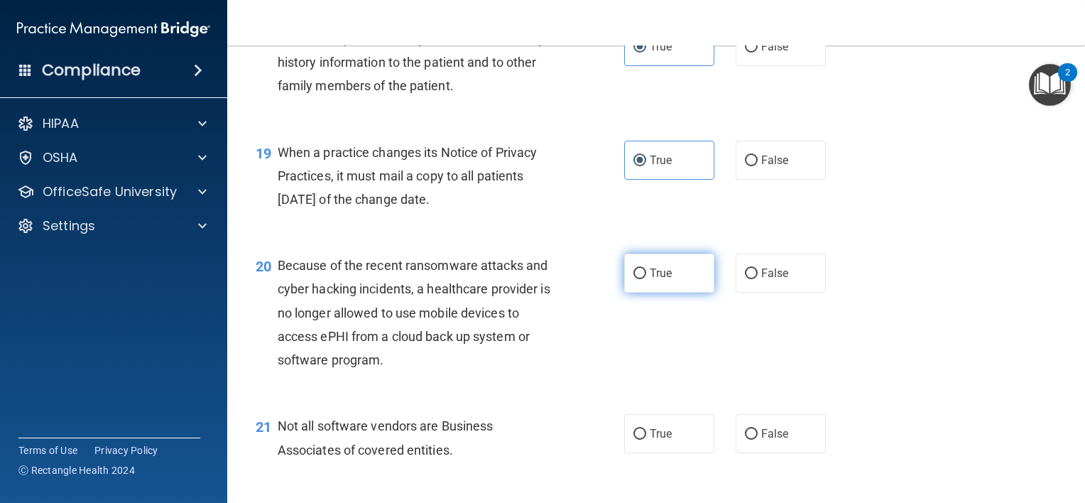
click at [638, 293] on label "True" at bounding box center [669, 272] width 90 height 39
click at [638, 279] on input "True" at bounding box center [639, 273] width 13 height 11
radio input "true"
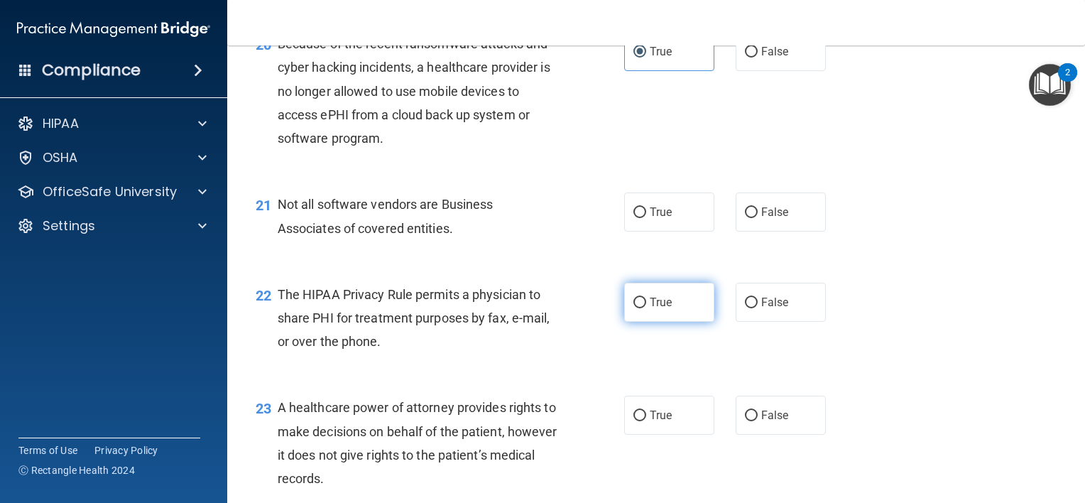
scroll to position [2485, 0]
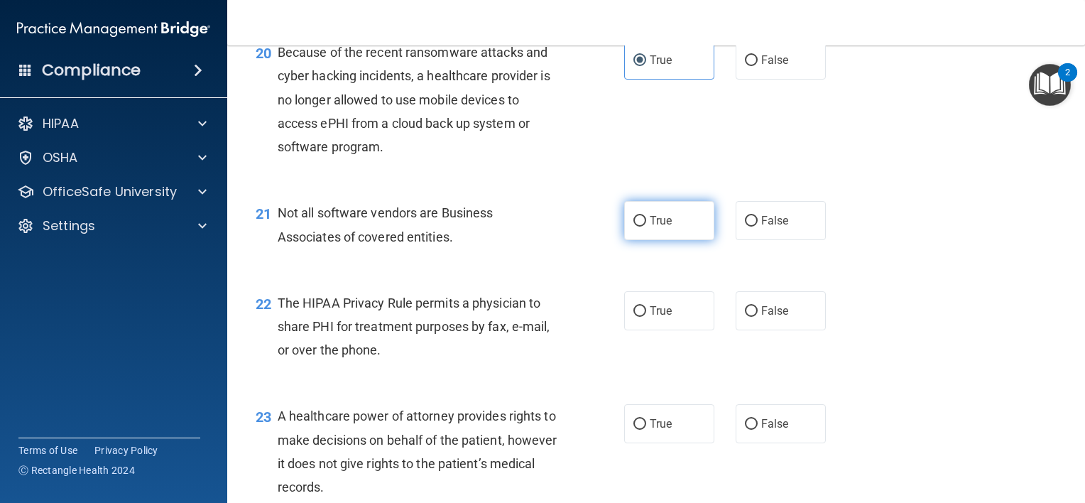
click at [650, 240] on label "True" at bounding box center [669, 220] width 90 height 39
click at [646, 227] on input "True" at bounding box center [639, 221] width 13 height 11
radio input "true"
click at [653, 328] on div "22 The HIPAA Privacy Rule permits a physician to share PHI for treatment purpos…" at bounding box center [656, 330] width 822 height 114
click at [648, 332] on div "22 The HIPAA Privacy Rule permits a physician to share PHI for treatment purpos…" at bounding box center [656, 330] width 822 height 114
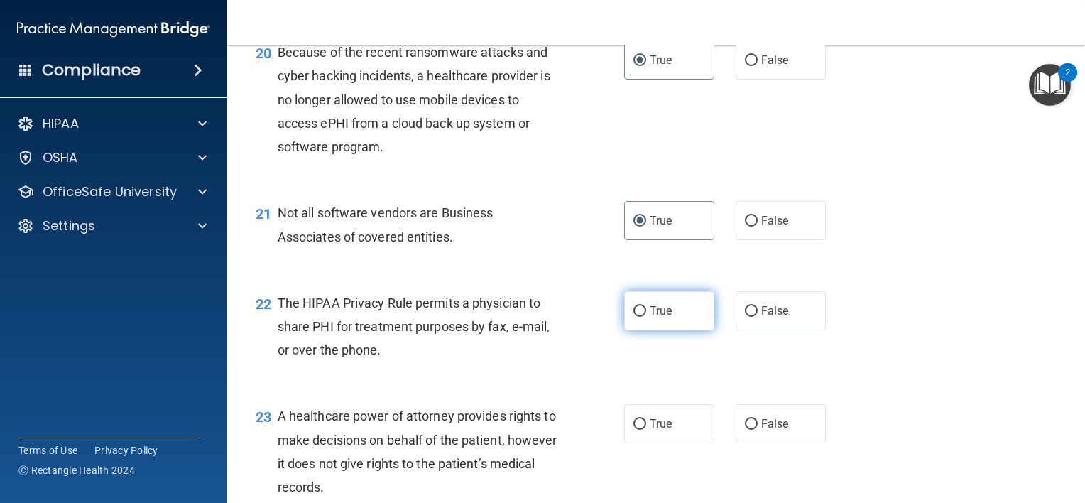
click at [650, 317] on span "True" at bounding box center [661, 310] width 22 height 13
click at [646, 317] on input "True" at bounding box center [639, 311] width 13 height 11
radio input "true"
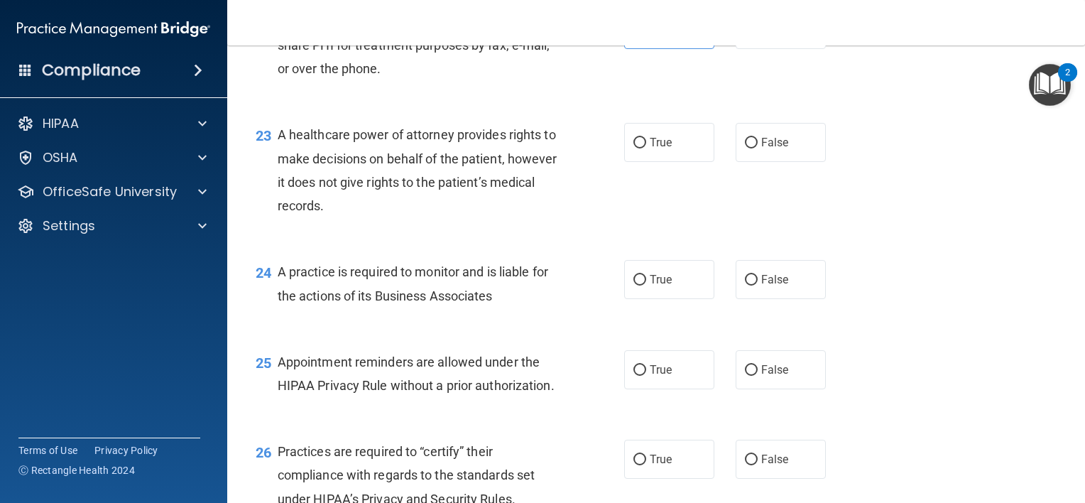
scroll to position [2769, 0]
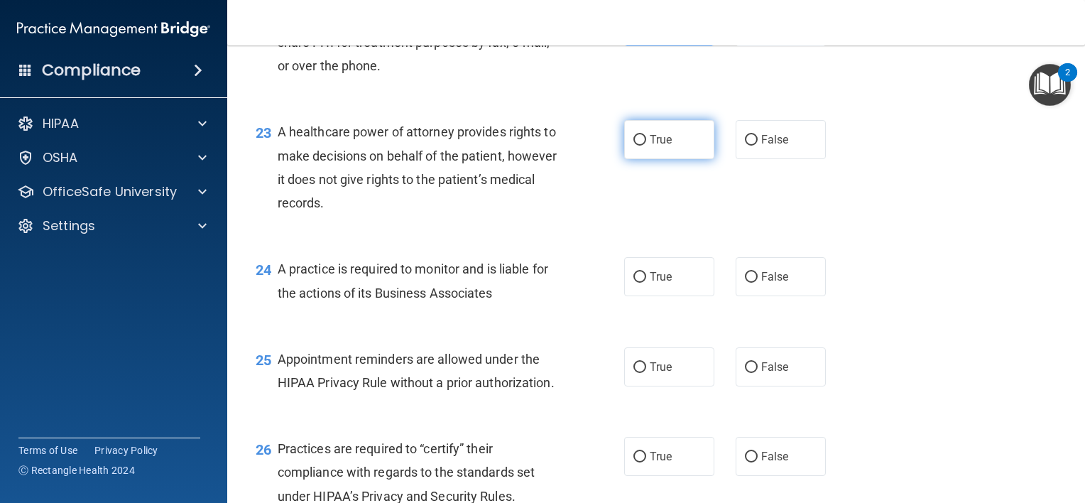
click at [649, 159] on label "True" at bounding box center [669, 139] width 90 height 39
click at [646, 146] on input "True" at bounding box center [639, 140] width 13 height 11
radio input "true"
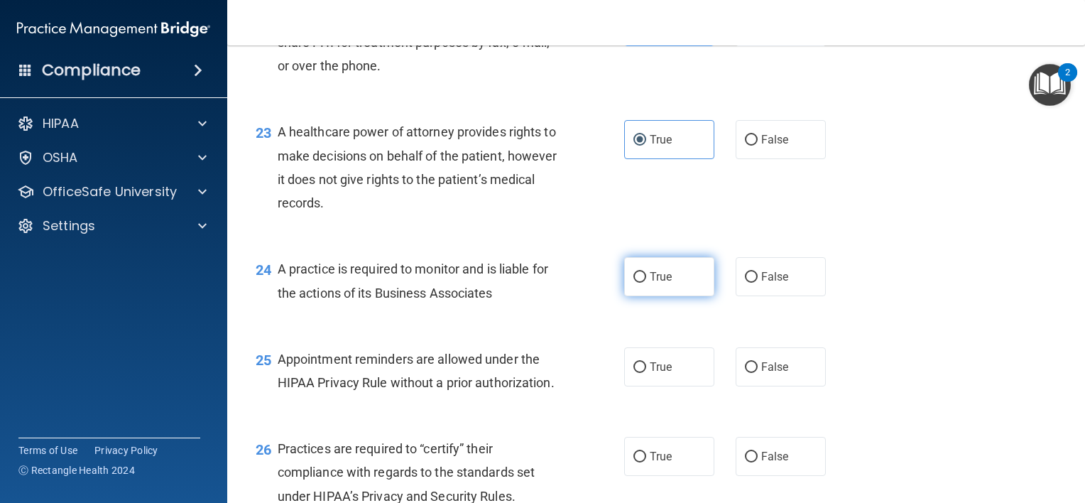
click at [643, 296] on label "True" at bounding box center [669, 276] width 90 height 39
click at [643, 283] on input "True" at bounding box center [639, 277] width 13 height 11
radio input "true"
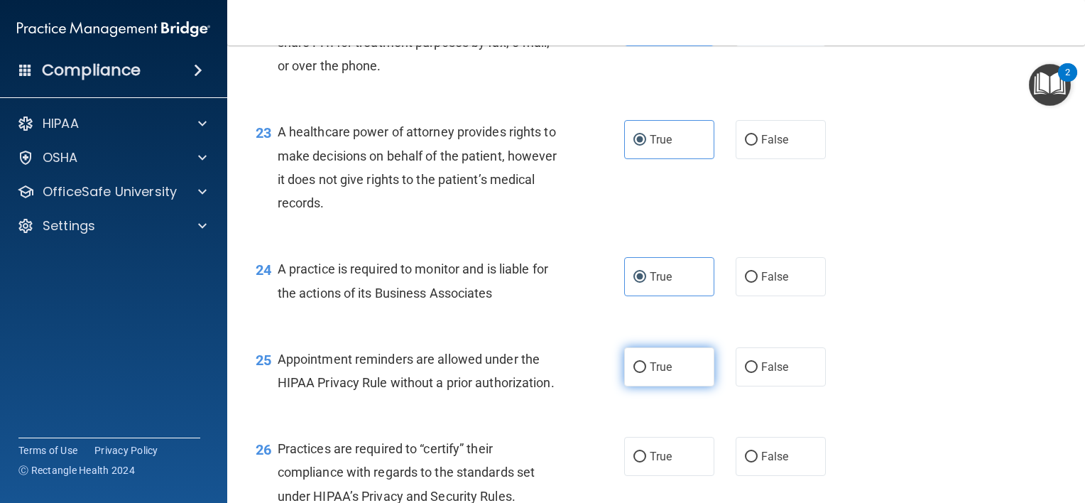
click at [645, 386] on label "True" at bounding box center [669, 366] width 90 height 39
click at [645, 373] on input "True" at bounding box center [639, 367] width 13 height 11
radio input "true"
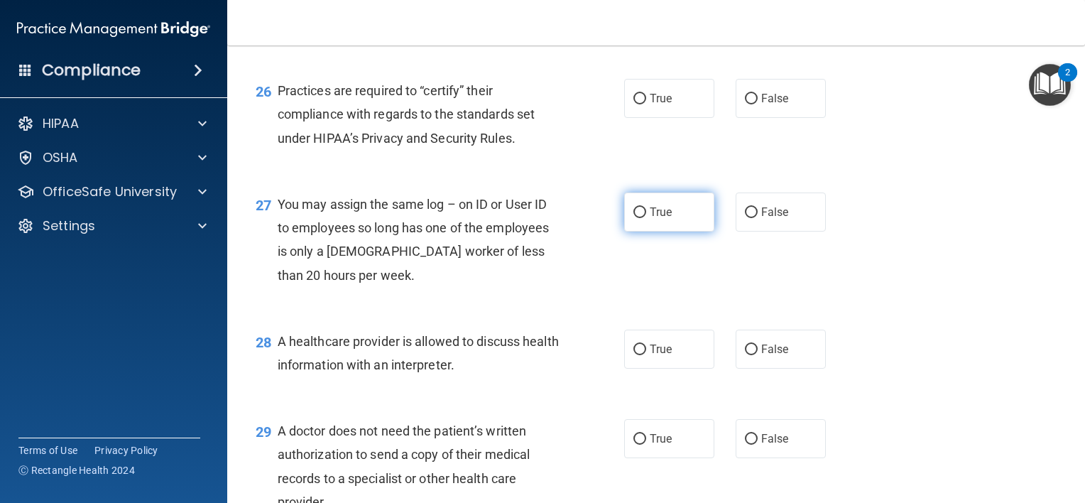
scroll to position [3124, 0]
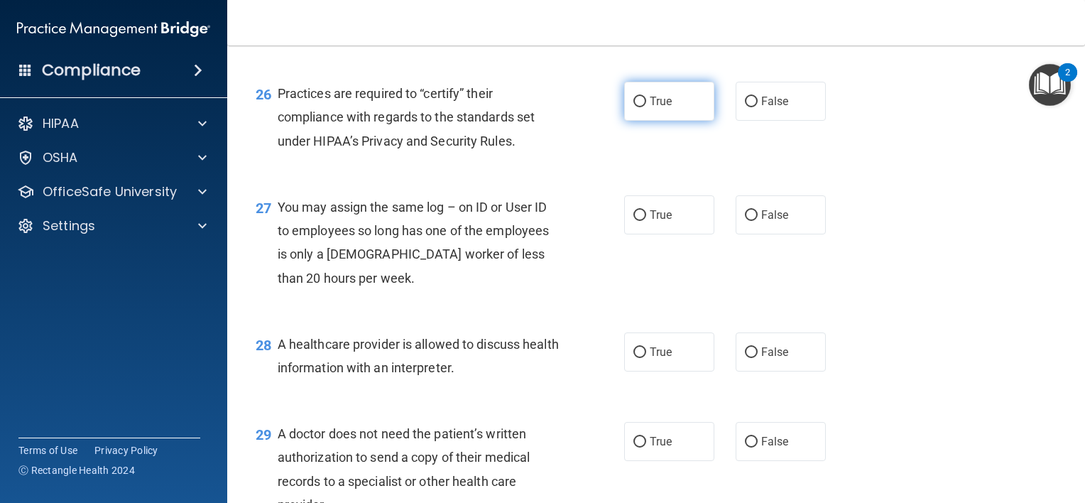
click at [676, 121] on label "True" at bounding box center [669, 101] width 90 height 39
click at [646, 107] on input "True" at bounding box center [639, 102] width 13 height 11
radio input "true"
drag, startPoint x: 659, startPoint y: 276, endPoint x: 659, endPoint y: 306, distance: 29.8
click at [659, 234] on label "True" at bounding box center [669, 214] width 90 height 39
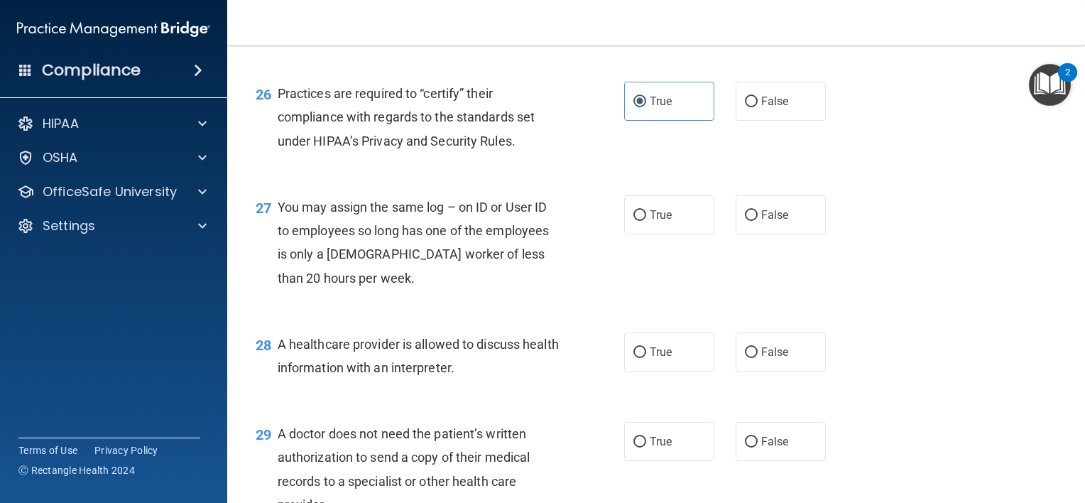
click at [646, 221] on input "True" at bounding box center [639, 215] width 13 height 11
radio input "true"
click at [655, 371] on label "True" at bounding box center [669, 351] width 90 height 39
click at [646, 358] on input "True" at bounding box center [639, 352] width 13 height 11
radio input "true"
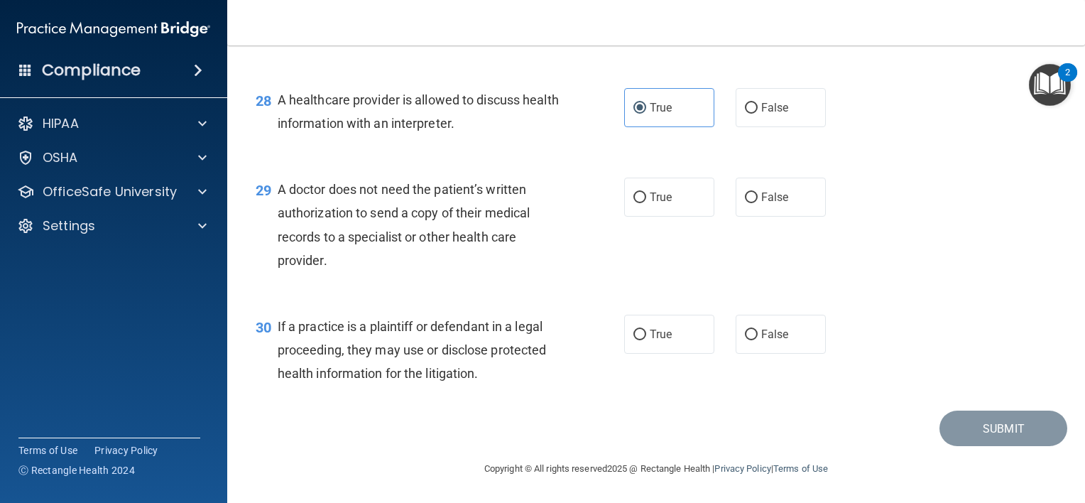
scroll to position [3337, 0]
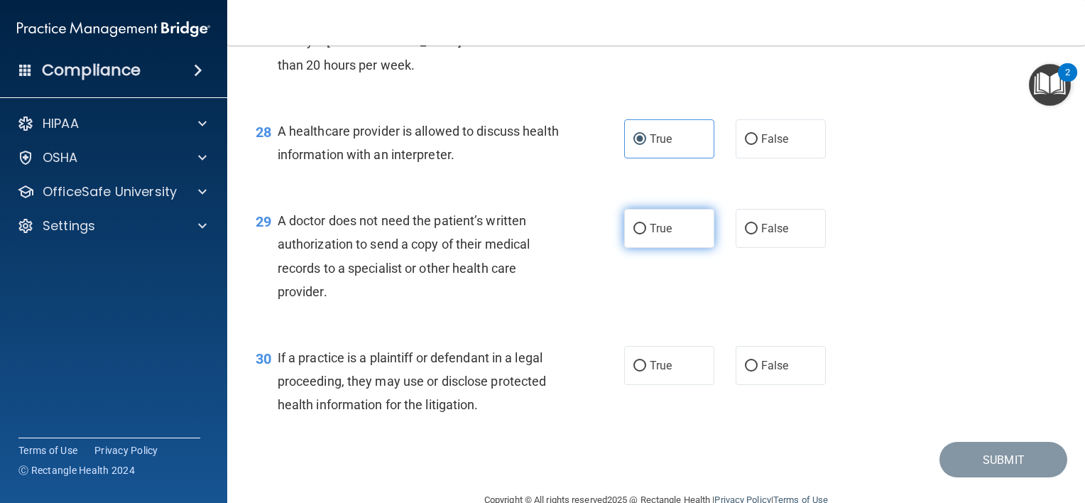
click at [667, 248] on label "True" at bounding box center [669, 228] width 90 height 39
click at [646, 234] on input "True" at bounding box center [639, 229] width 13 height 11
radio input "true"
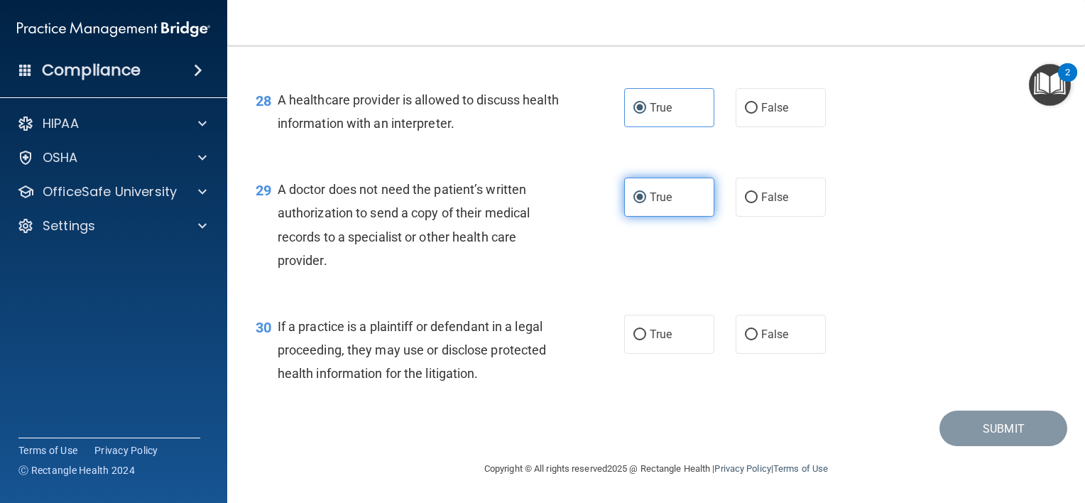
scroll to position [3440, 0]
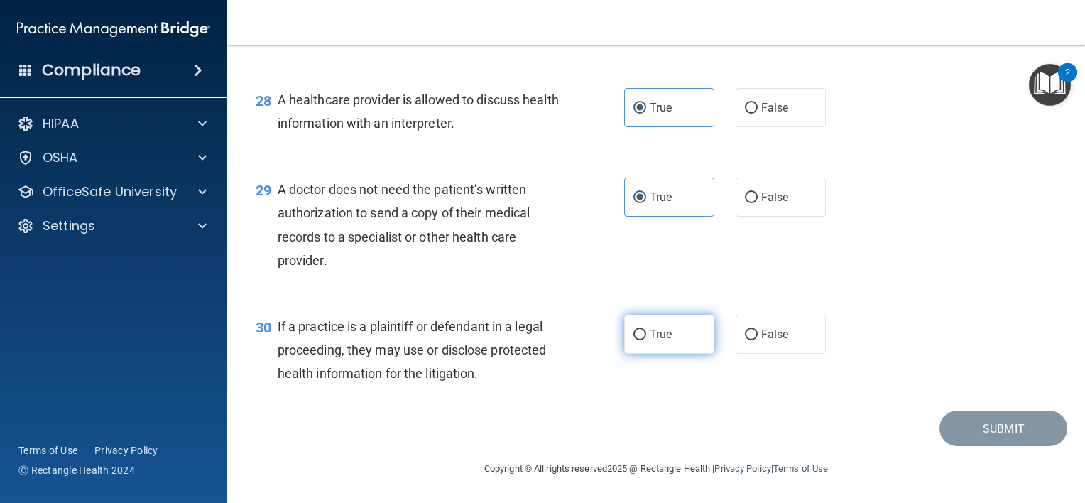
click at [658, 323] on label "True" at bounding box center [669, 334] width 90 height 39
click at [646, 329] on input "True" at bounding box center [639, 334] width 13 height 11
radio input "true"
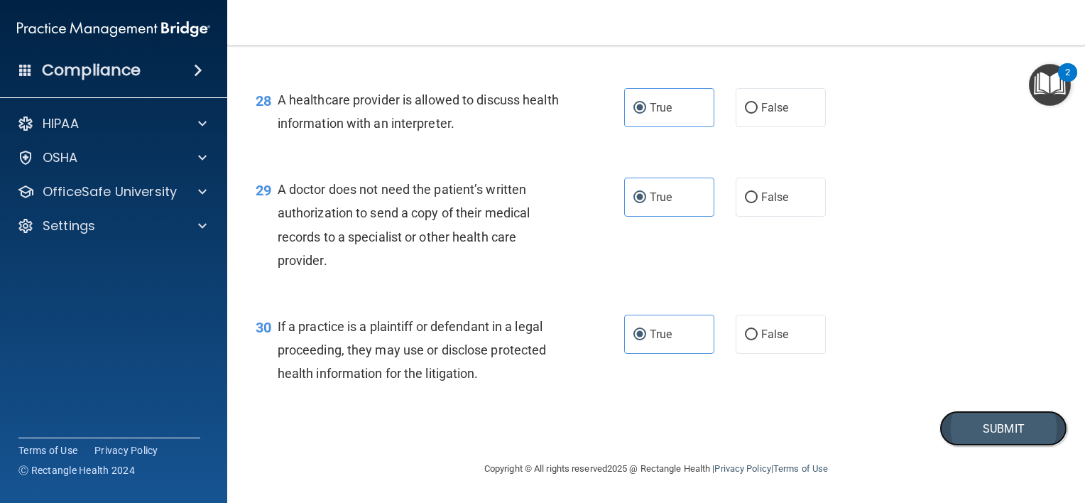
click at [993, 418] on button "Submit" at bounding box center [1003, 428] width 128 height 36
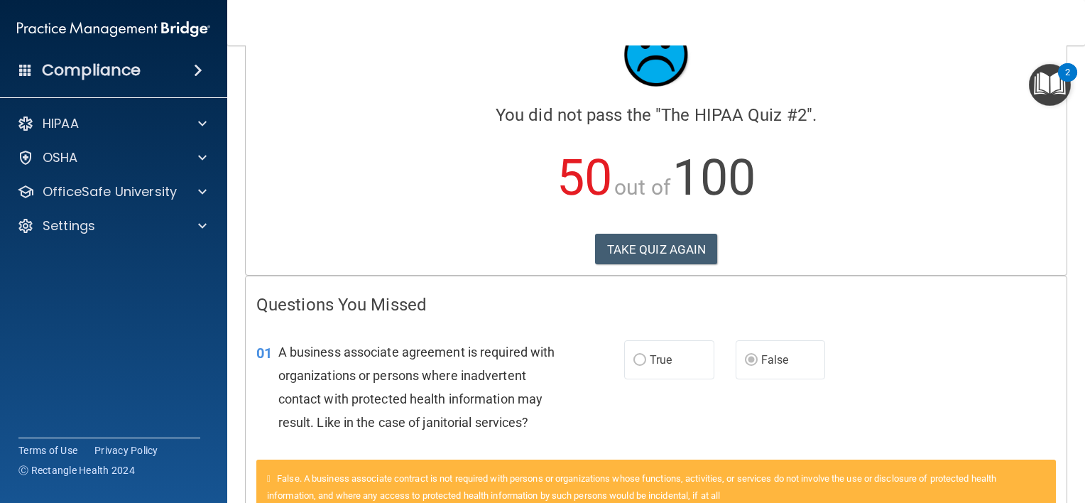
scroll to position [57, 0]
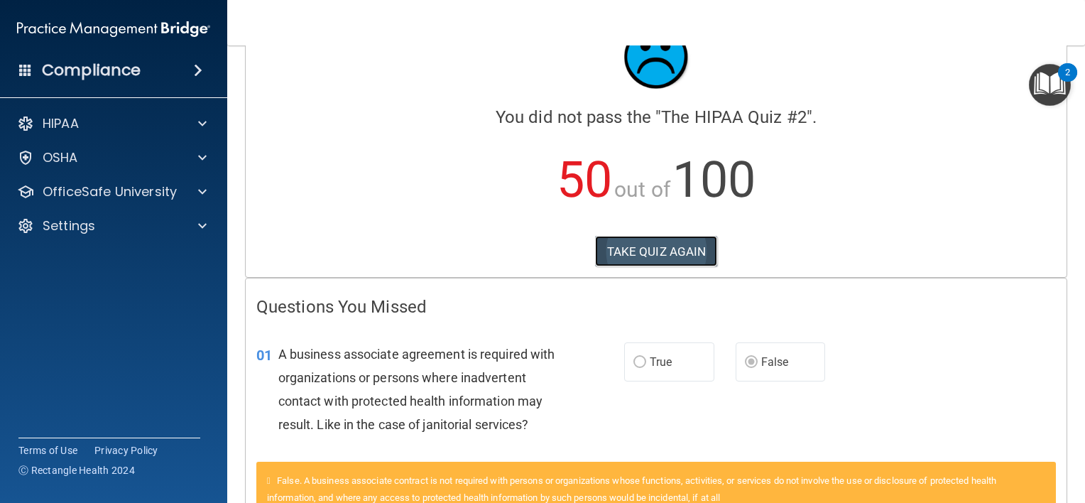
click at [677, 250] on button "TAKE QUIZ AGAIN" at bounding box center [656, 251] width 123 height 31
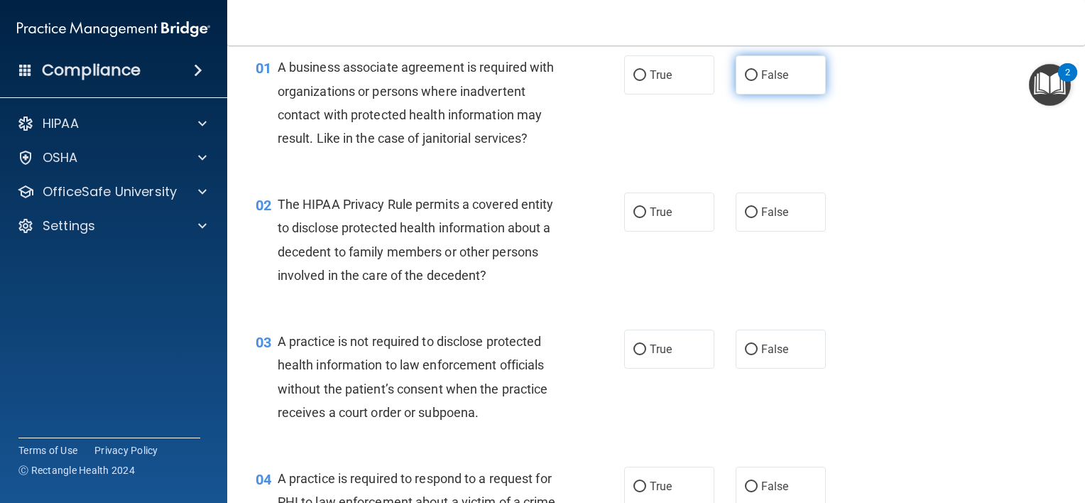
click at [775, 71] on span "False" at bounding box center [775, 74] width 28 height 13
click at [758, 71] on input "False" at bounding box center [751, 75] width 13 height 11
radio input "true"
click at [675, 219] on label "True" at bounding box center [669, 211] width 90 height 39
click at [646, 218] on input "True" at bounding box center [639, 212] width 13 height 11
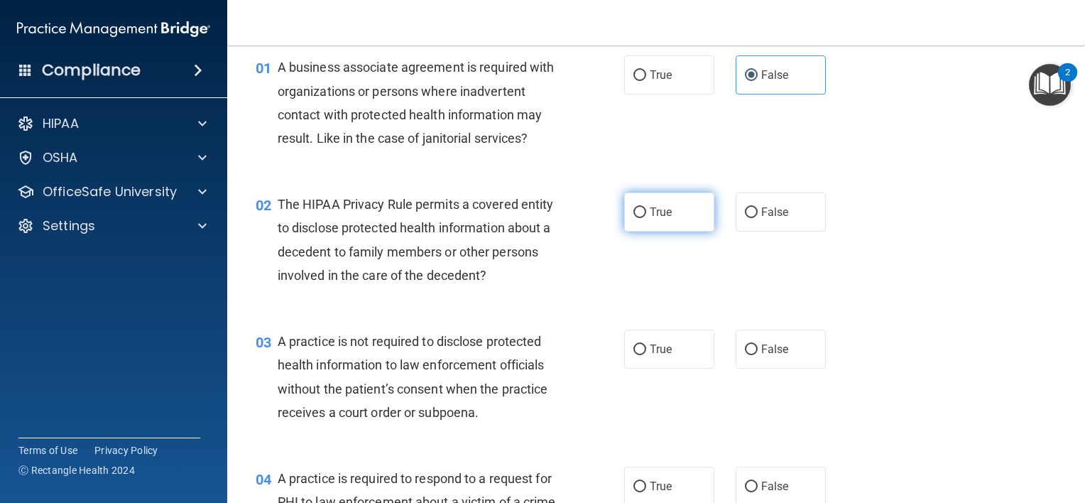
radio input "true"
click at [761, 347] on span "False" at bounding box center [775, 348] width 28 height 13
click at [758, 347] on input "False" at bounding box center [751, 349] width 13 height 11
radio input "true"
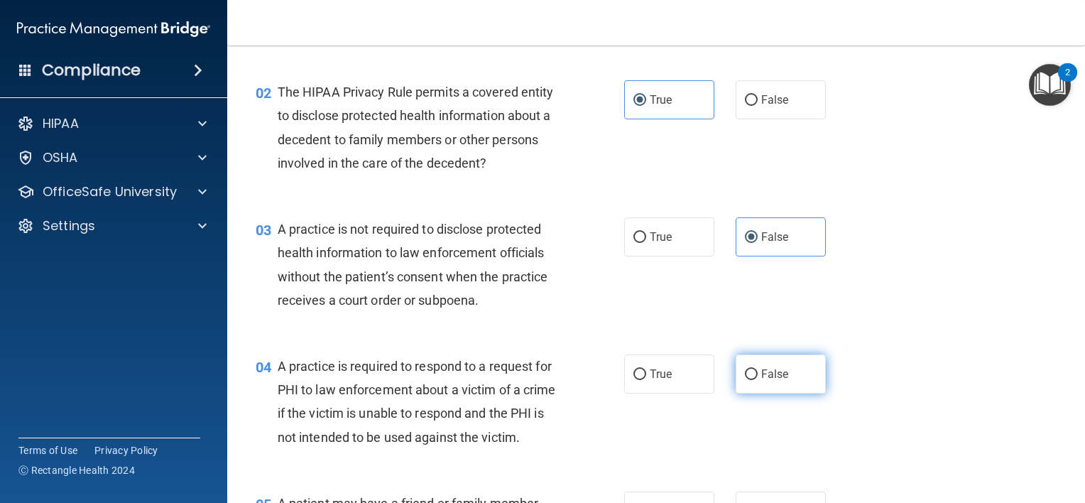
scroll to position [199, 0]
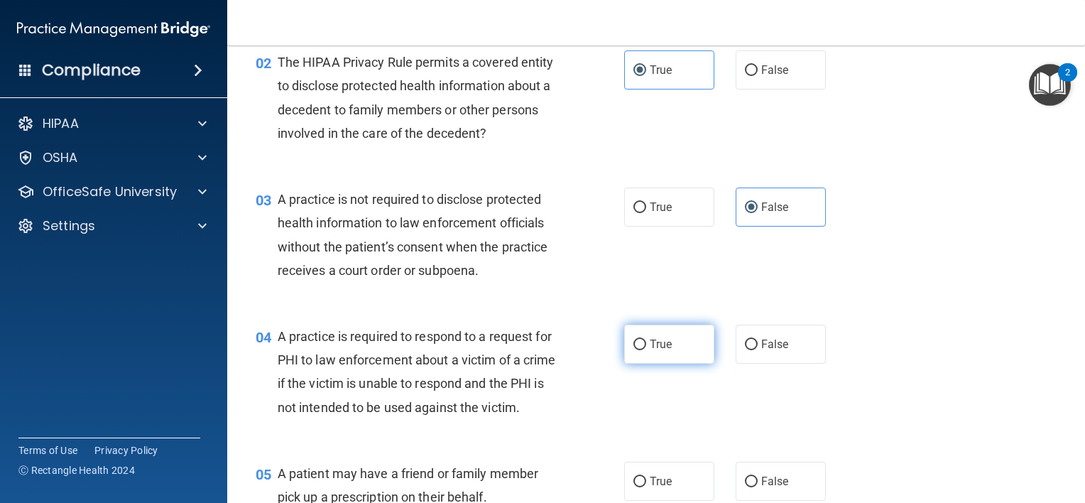
click at [685, 338] on label "True" at bounding box center [669, 344] width 90 height 39
click at [646, 339] on input "True" at bounding box center [639, 344] width 13 height 11
radio input "true"
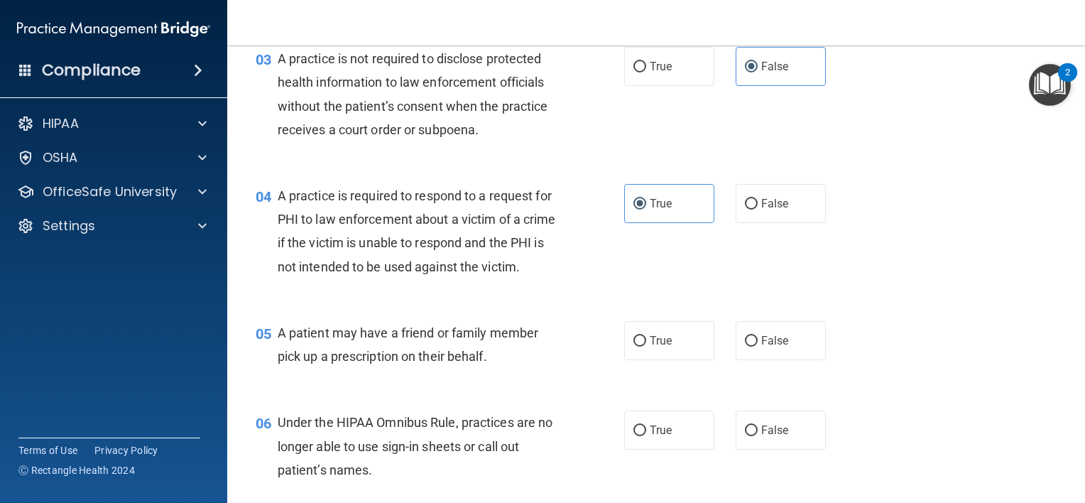
scroll to position [341, 0]
drag, startPoint x: 636, startPoint y: 364, endPoint x: 680, endPoint y: 380, distance: 46.0
click at [636, 345] on input "True" at bounding box center [639, 339] width 13 height 11
radio input "true"
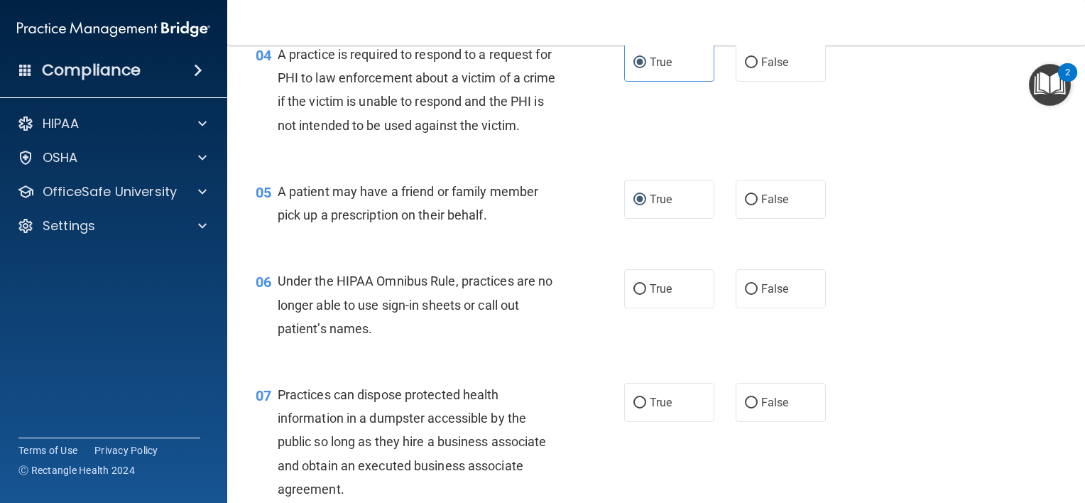
scroll to position [483, 0]
click at [780, 329] on div "06 Under the HIPAA Omnibus Rule, practices are no longer able to use sign-in sh…" at bounding box center [656, 306] width 822 height 114
click at [784, 306] on label "False" at bounding box center [781, 286] width 90 height 39
click at [758, 293] on input "False" at bounding box center [751, 287] width 13 height 11
radio input "true"
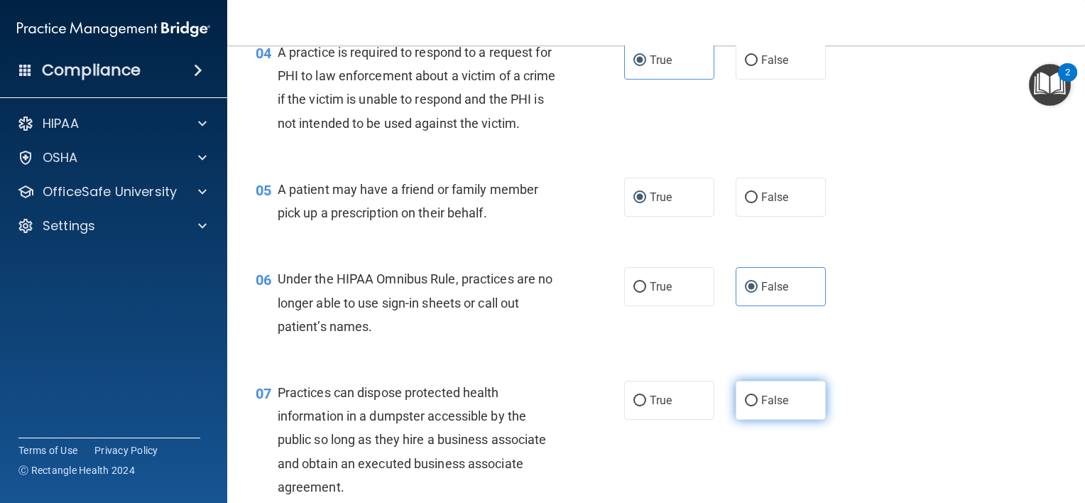
click at [767, 415] on label "False" at bounding box center [781, 400] width 90 height 39
click at [758, 406] on input "False" at bounding box center [751, 401] width 13 height 11
radio input "true"
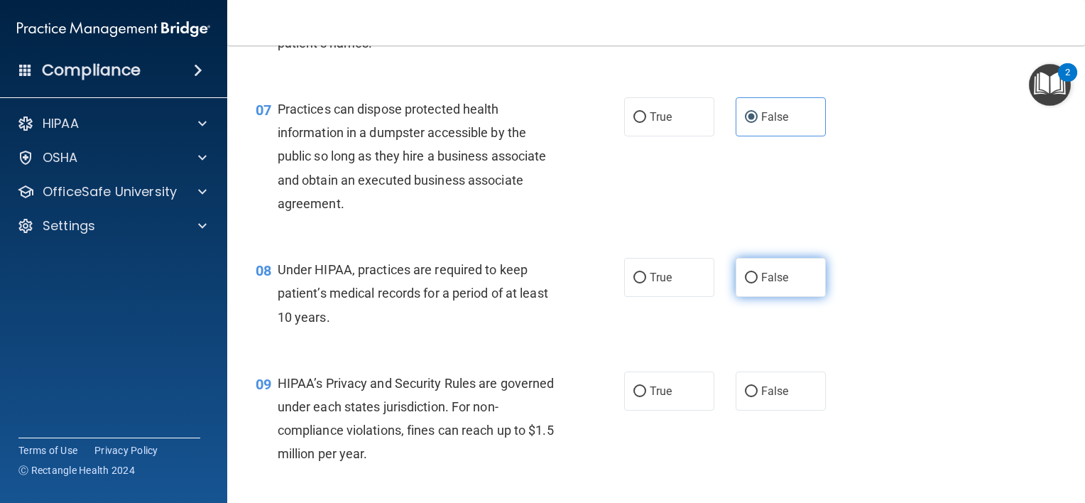
scroll to position [767, 0]
click at [771, 283] on span "False" at bounding box center [775, 276] width 28 height 13
click at [758, 283] on input "False" at bounding box center [751, 277] width 13 height 11
radio input "true"
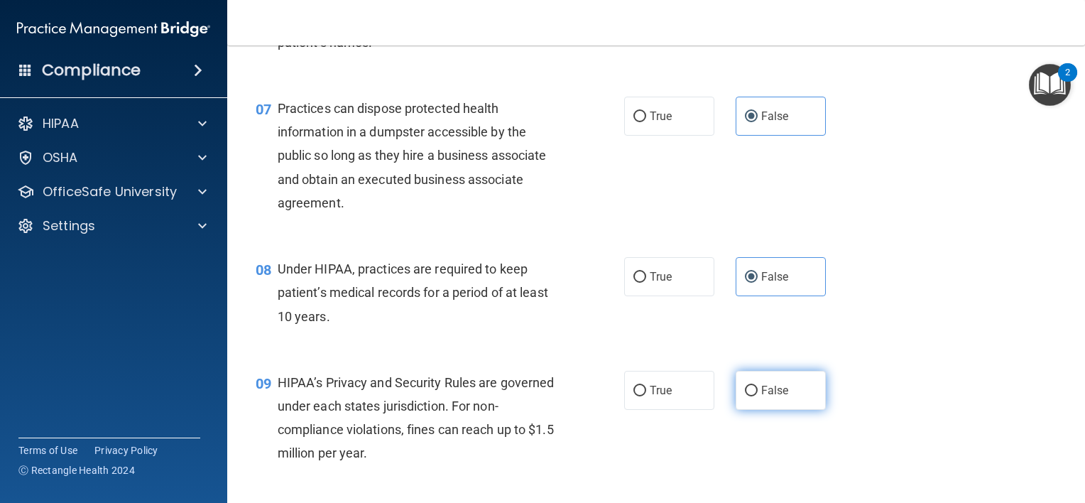
click at [748, 396] on input "False" at bounding box center [751, 391] width 13 height 11
radio input "true"
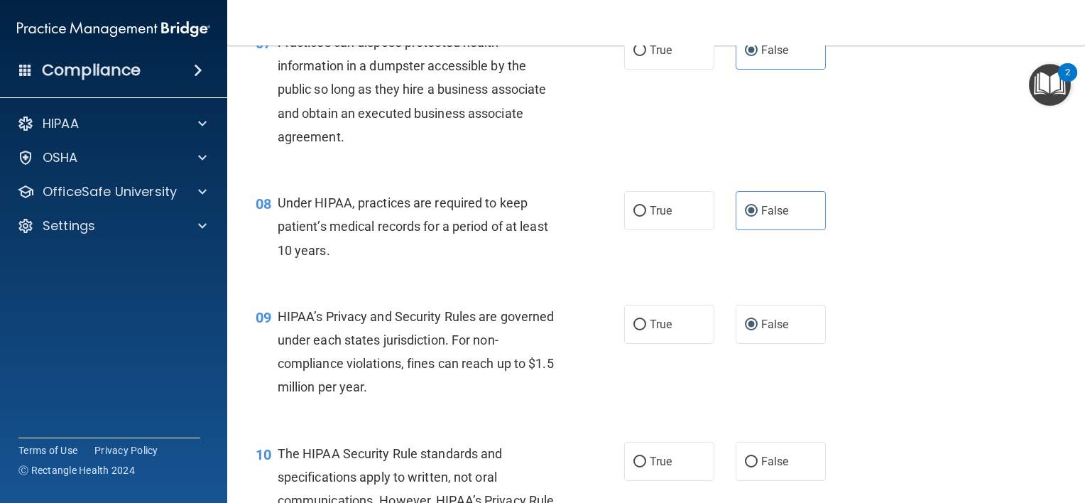
scroll to position [909, 0]
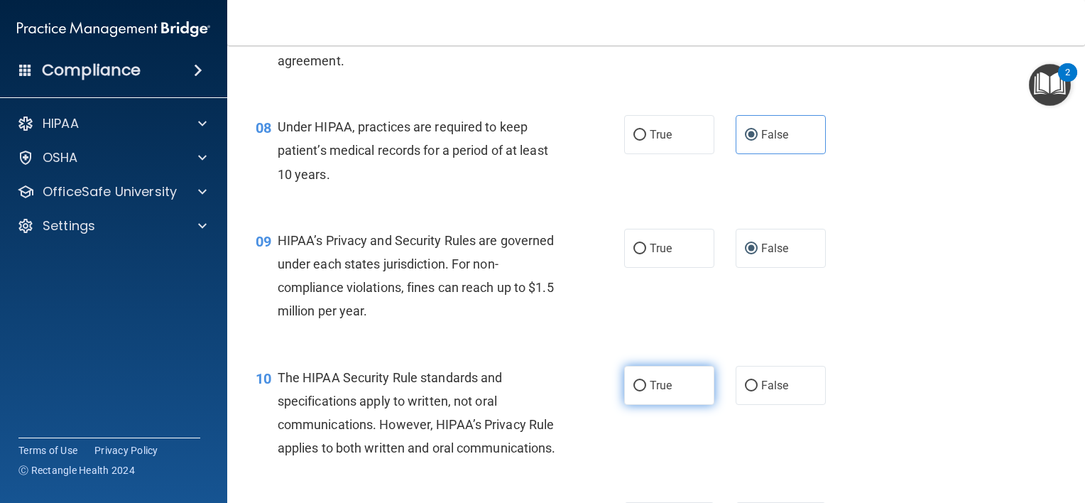
click at [652, 392] on span "True" at bounding box center [661, 384] width 22 height 13
click at [646, 391] on input "True" at bounding box center [639, 386] width 13 height 11
radio input "true"
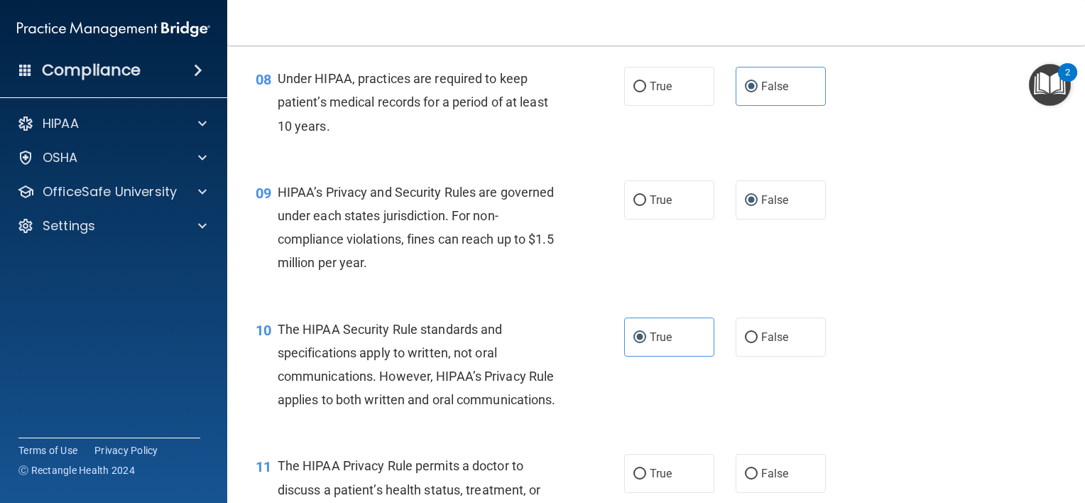
scroll to position [1051, 0]
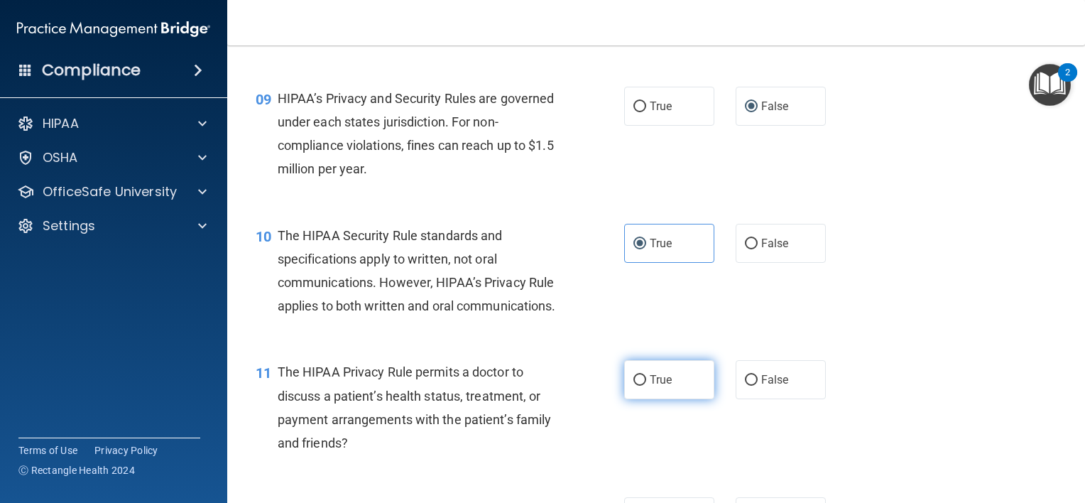
click at [655, 386] on span "True" at bounding box center [661, 379] width 22 height 13
click at [646, 386] on input "True" at bounding box center [639, 380] width 13 height 11
radio input "true"
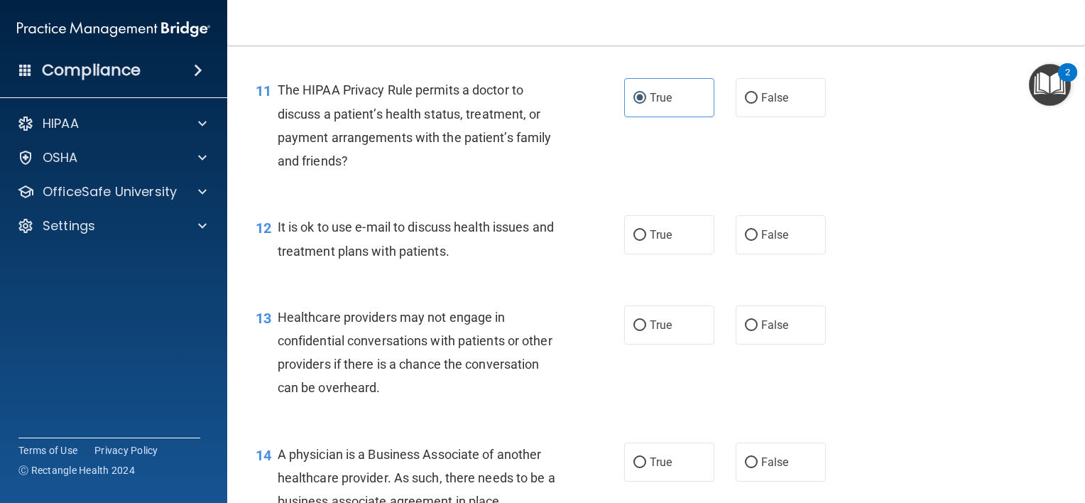
scroll to position [1335, 0]
click at [666, 239] on span "True" at bounding box center [661, 232] width 22 height 13
click at [646, 239] on input "True" at bounding box center [639, 233] width 13 height 11
radio input "true"
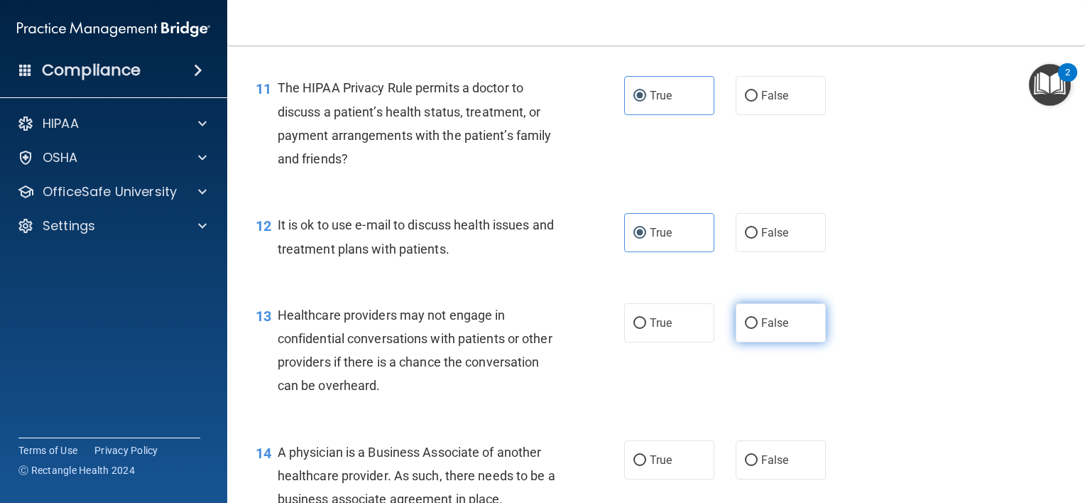
click at [792, 342] on label "False" at bounding box center [781, 322] width 90 height 39
click at [758, 329] on input "False" at bounding box center [751, 323] width 13 height 11
radio input "true"
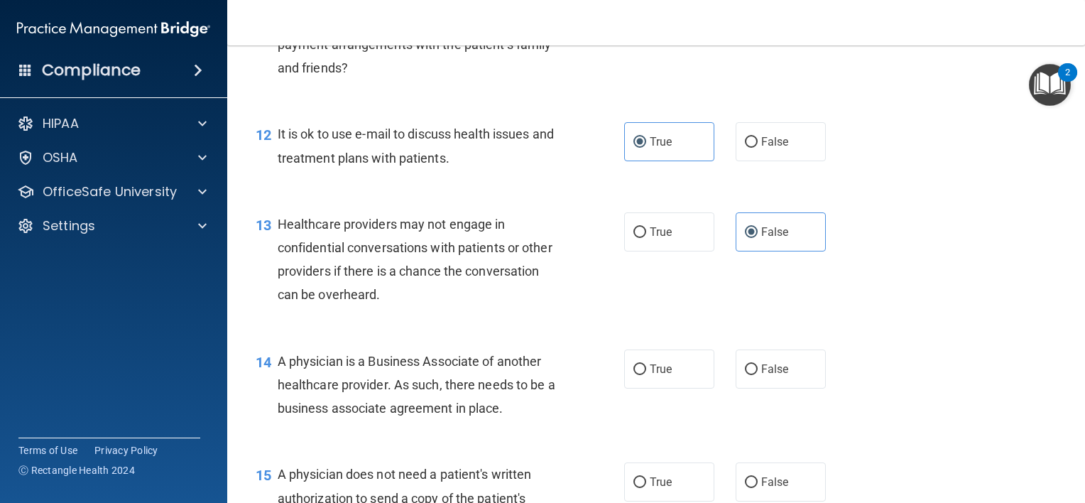
scroll to position [1548, 0]
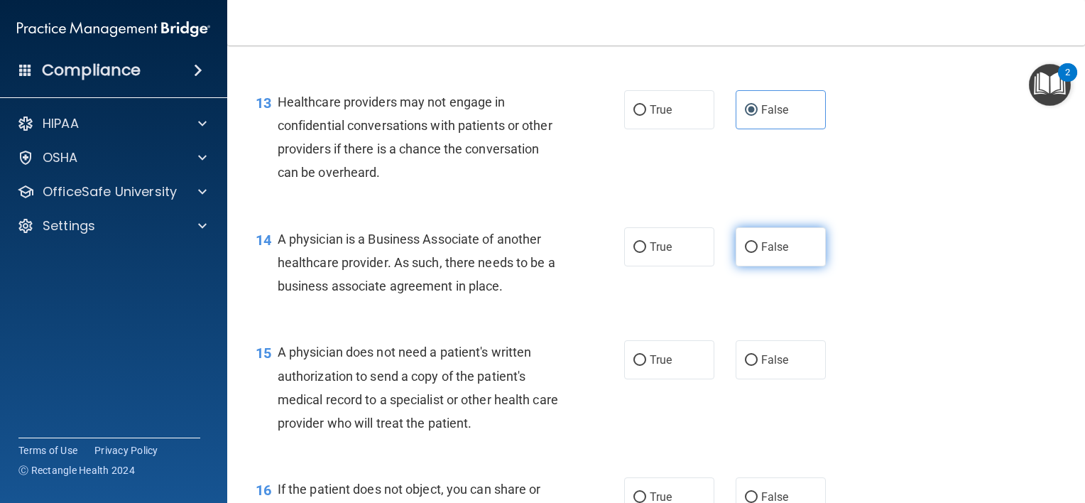
click at [773, 253] on span "False" at bounding box center [775, 246] width 28 height 13
click at [758, 253] on input "False" at bounding box center [751, 247] width 13 height 11
radio input "true"
click at [662, 379] on label "True" at bounding box center [669, 359] width 90 height 39
click at [646, 366] on input "True" at bounding box center [639, 360] width 13 height 11
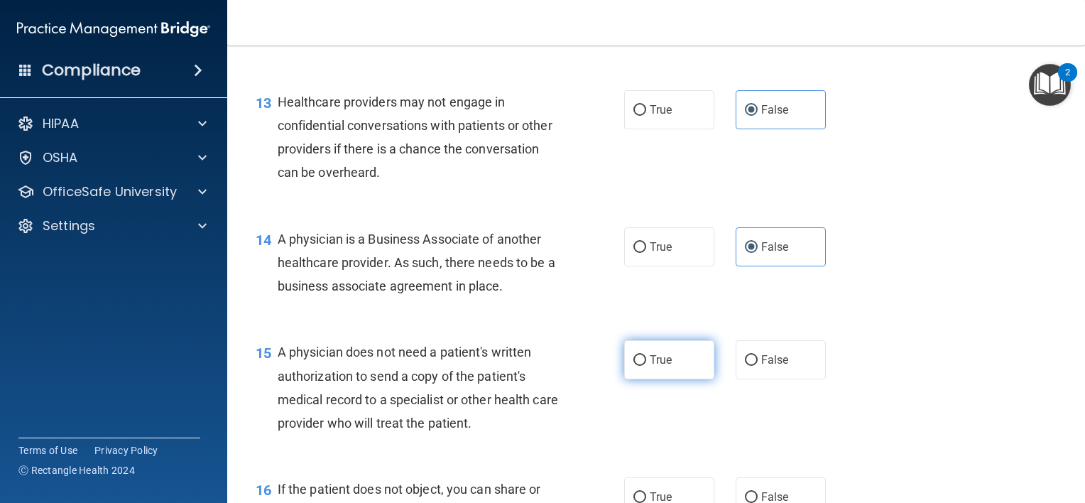
radio input "true"
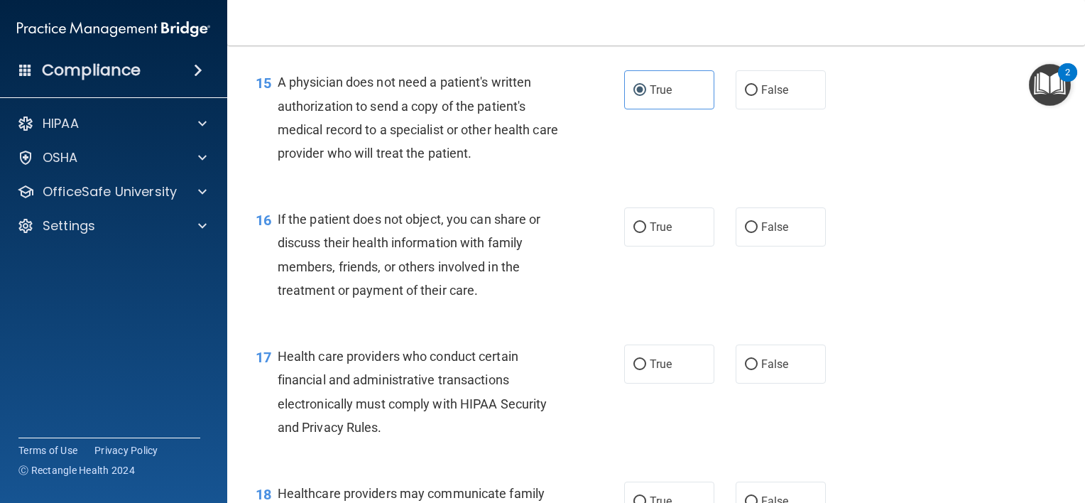
scroll to position [1832, 0]
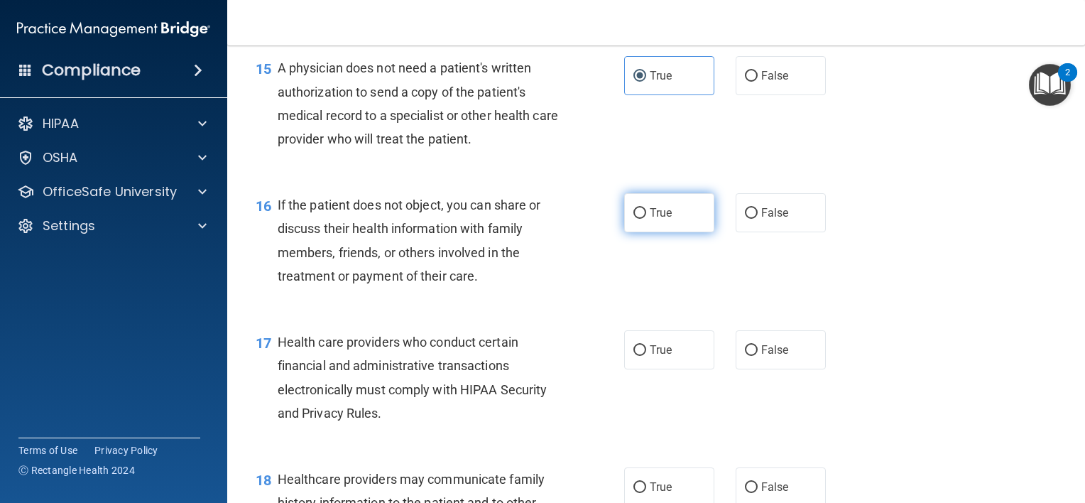
click at [673, 232] on label "True" at bounding box center [669, 212] width 90 height 39
click at [646, 219] on input "True" at bounding box center [639, 213] width 13 height 11
radio input "true"
click at [682, 369] on label "True" at bounding box center [669, 349] width 90 height 39
click at [646, 356] on input "True" at bounding box center [639, 350] width 13 height 11
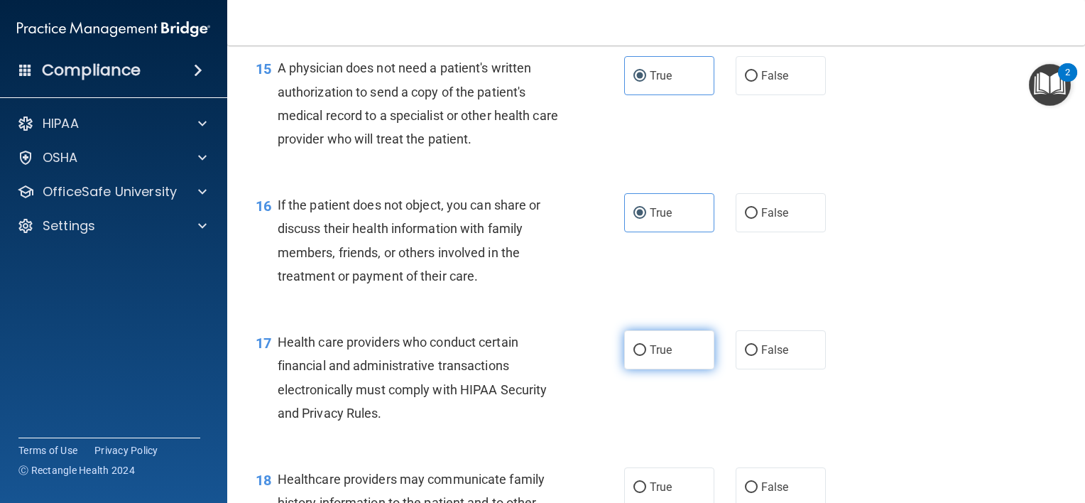
radio input "true"
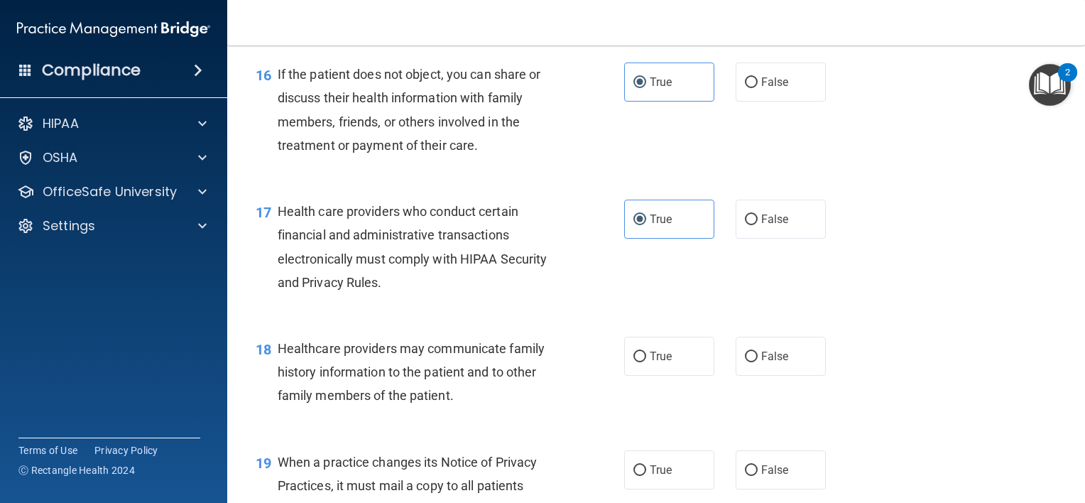
scroll to position [2116, 0]
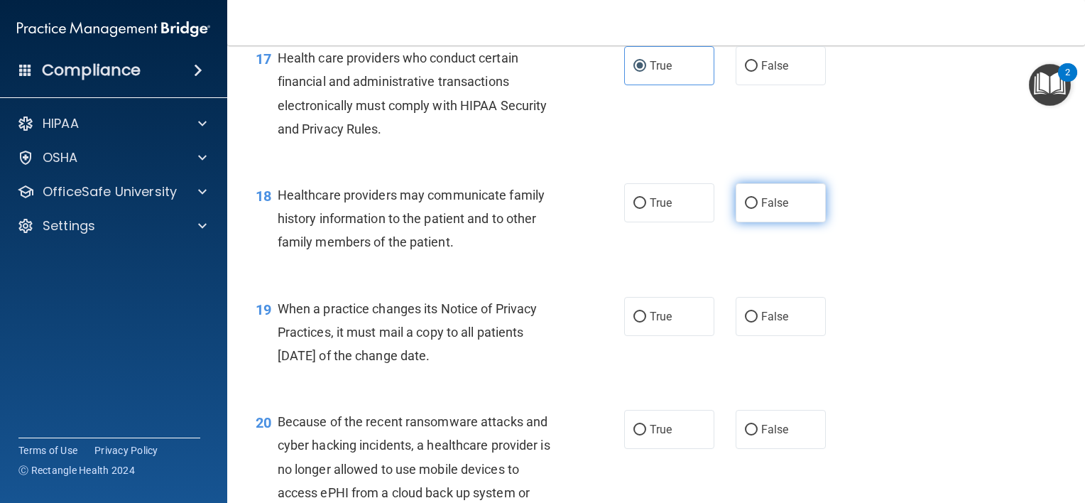
click at [761, 209] on span "False" at bounding box center [775, 202] width 28 height 13
click at [758, 209] on input "False" at bounding box center [751, 203] width 13 height 11
radio input "true"
click at [782, 336] on label "False" at bounding box center [781, 316] width 90 height 39
click at [758, 322] on input "False" at bounding box center [751, 317] width 13 height 11
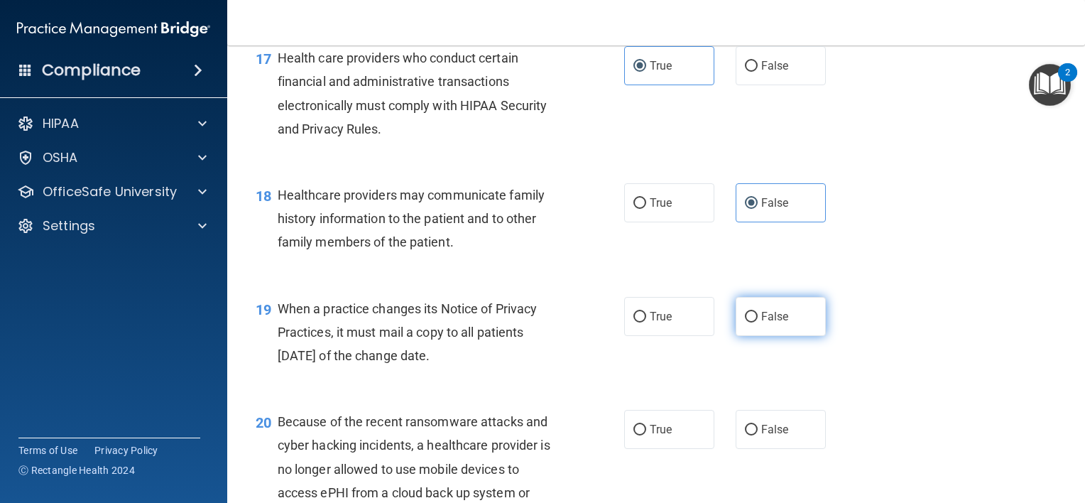
radio input "true"
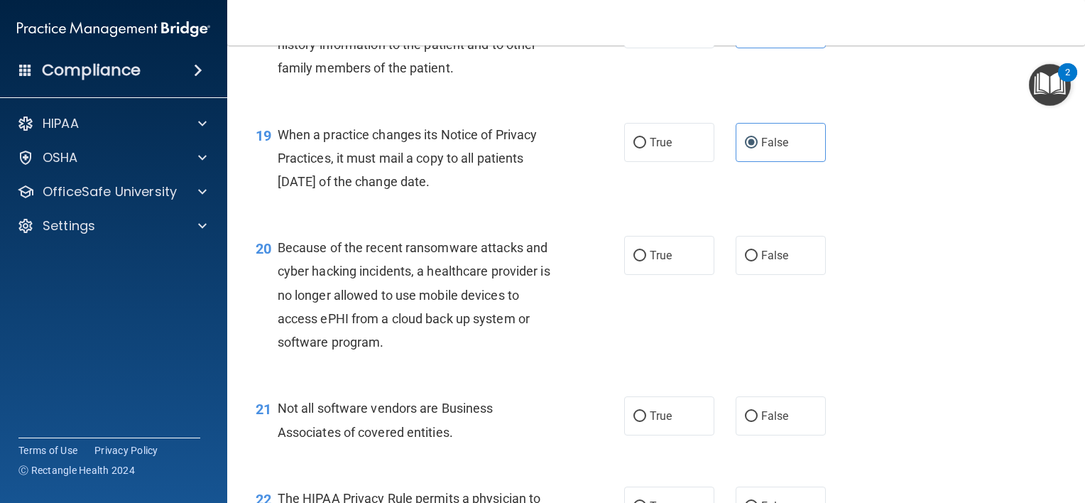
scroll to position [2329, 0]
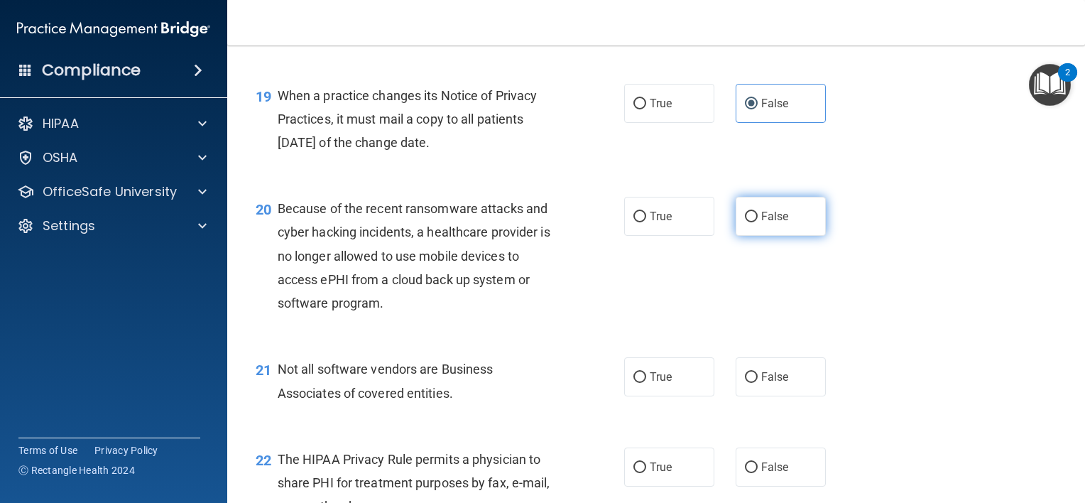
click at [787, 236] on label "False" at bounding box center [781, 216] width 90 height 39
click at [758, 222] on input "False" at bounding box center [751, 217] width 13 height 11
radio input "true"
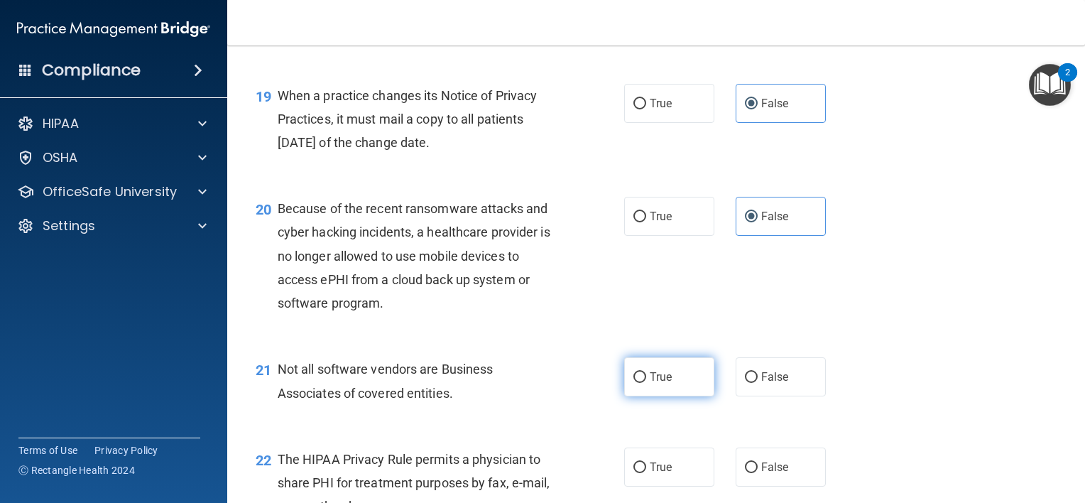
click at [665, 383] on span "True" at bounding box center [661, 376] width 22 height 13
click at [646, 383] on input "True" at bounding box center [639, 377] width 13 height 11
radio input "true"
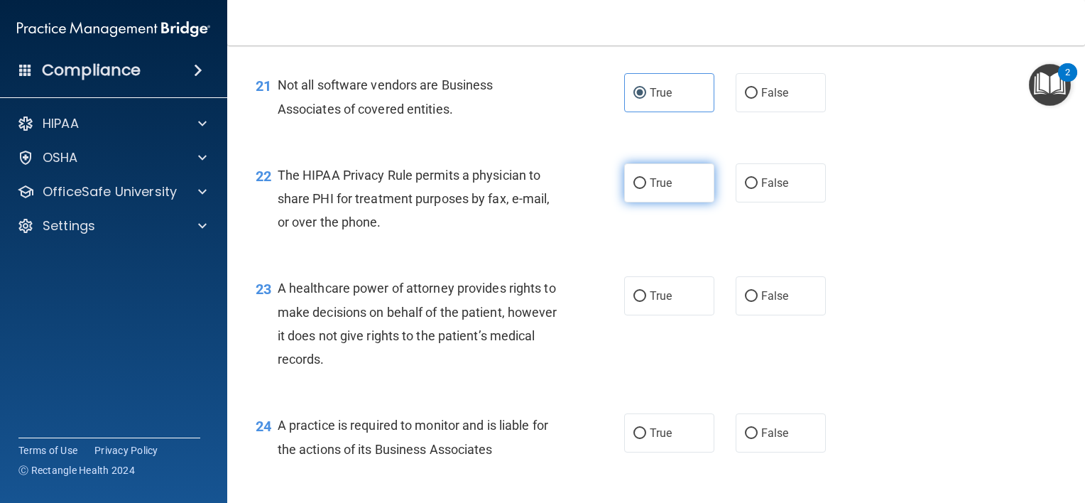
click at [680, 202] on label "True" at bounding box center [669, 182] width 90 height 39
click at [646, 189] on input "True" at bounding box center [639, 183] width 13 height 11
radio input "true"
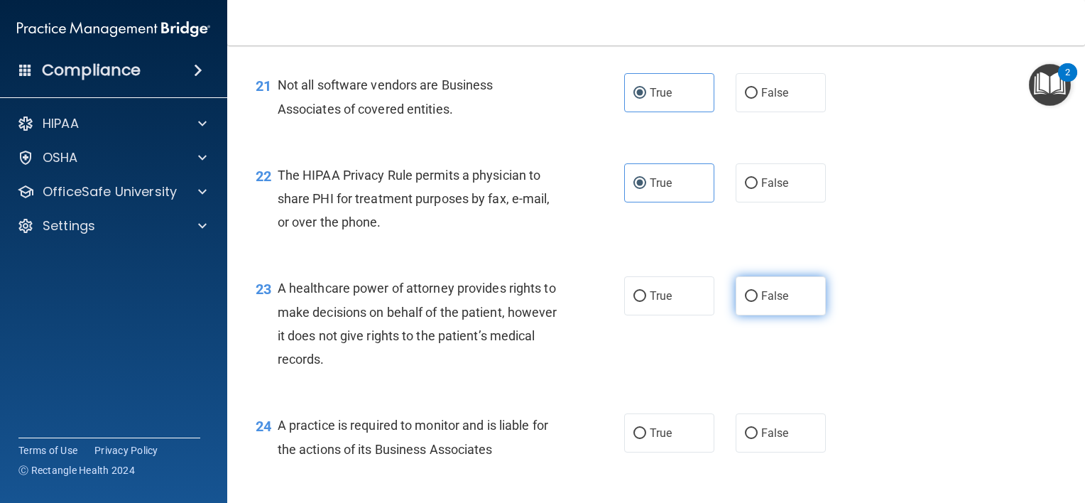
click at [789, 315] on label "False" at bounding box center [781, 295] width 90 height 39
click at [758, 302] on input "False" at bounding box center [751, 296] width 13 height 11
radio input "true"
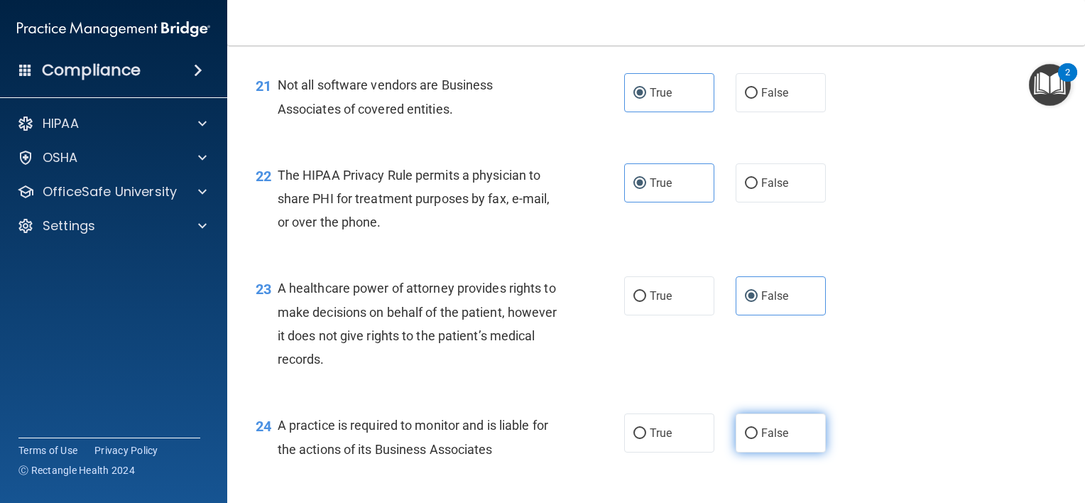
drag, startPoint x: 750, startPoint y: 487, endPoint x: 751, endPoint y: 479, distance: 8.6
click at [750, 452] on label "False" at bounding box center [781, 432] width 90 height 39
click at [750, 439] on input "False" at bounding box center [751, 433] width 13 height 11
radio input "true"
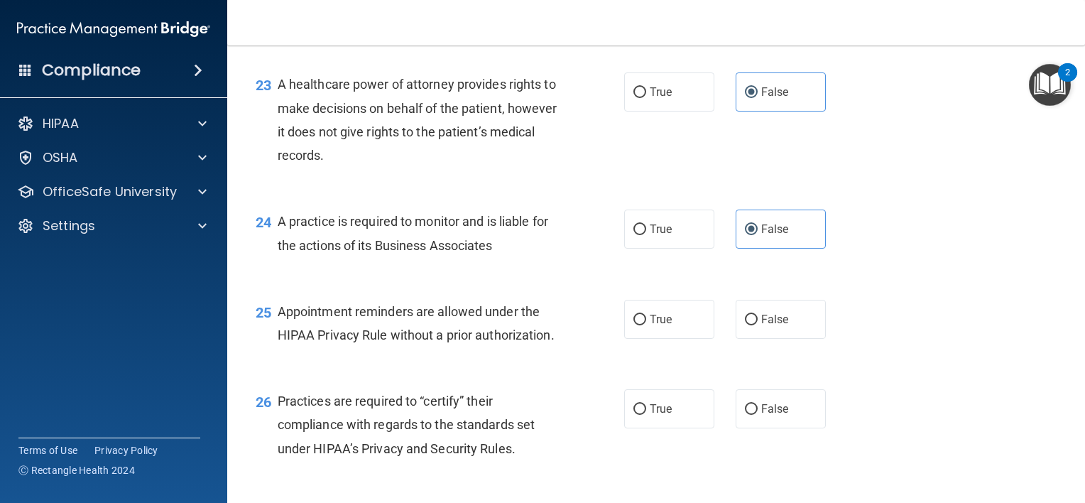
scroll to position [2826, 0]
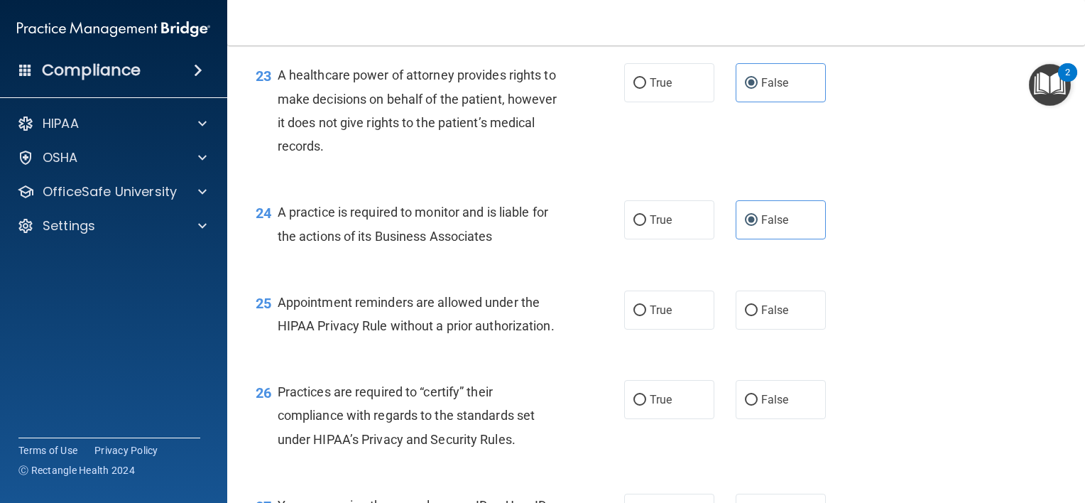
click at [648, 334] on div "25 Appointment reminders are allowed under the HIPAA Privacy Rule without a pri…" at bounding box center [656, 317] width 822 height 89
click at [653, 317] on span "True" at bounding box center [661, 309] width 22 height 13
click at [646, 316] on input "True" at bounding box center [639, 310] width 13 height 11
radio input "true"
click at [759, 419] on label "False" at bounding box center [781, 399] width 90 height 39
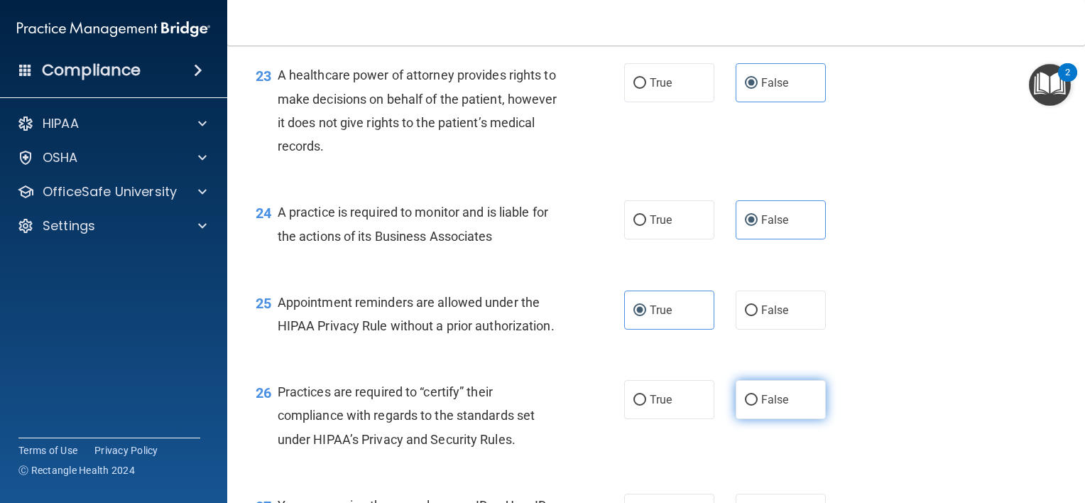
click at [758, 405] on input "False" at bounding box center [751, 400] width 13 height 11
radio input "true"
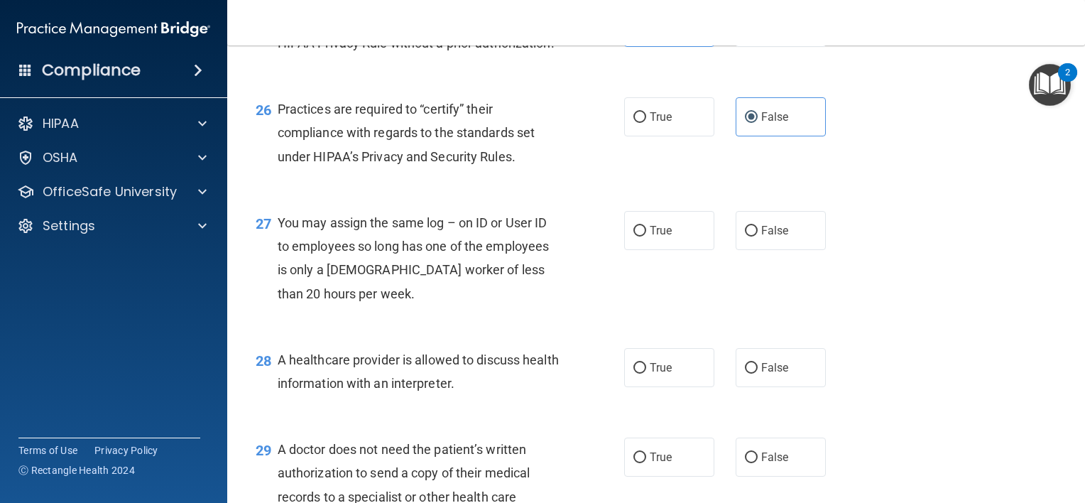
scroll to position [3110, 0]
click at [767, 249] on label "False" at bounding box center [781, 228] width 90 height 39
click at [758, 235] on input "False" at bounding box center [751, 229] width 13 height 11
radio input "true"
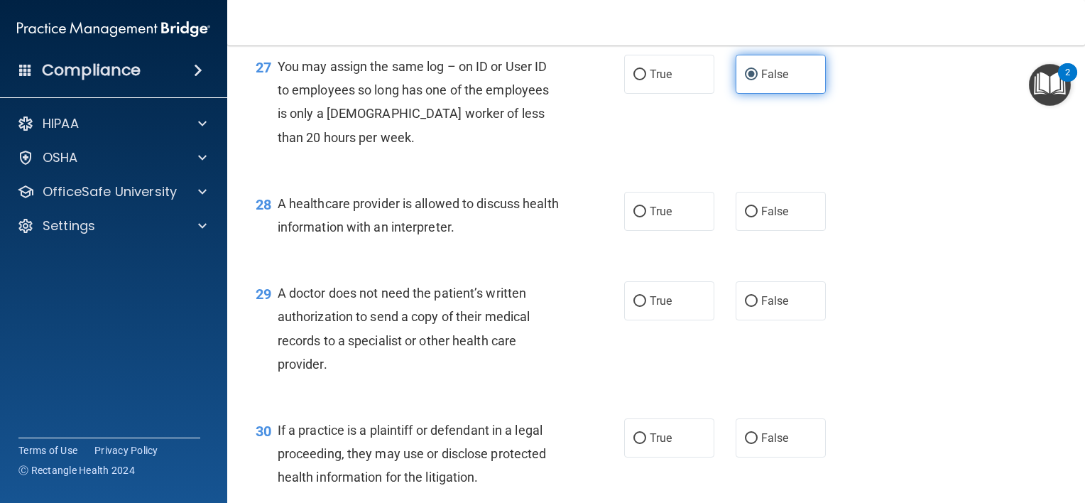
scroll to position [3394, 0]
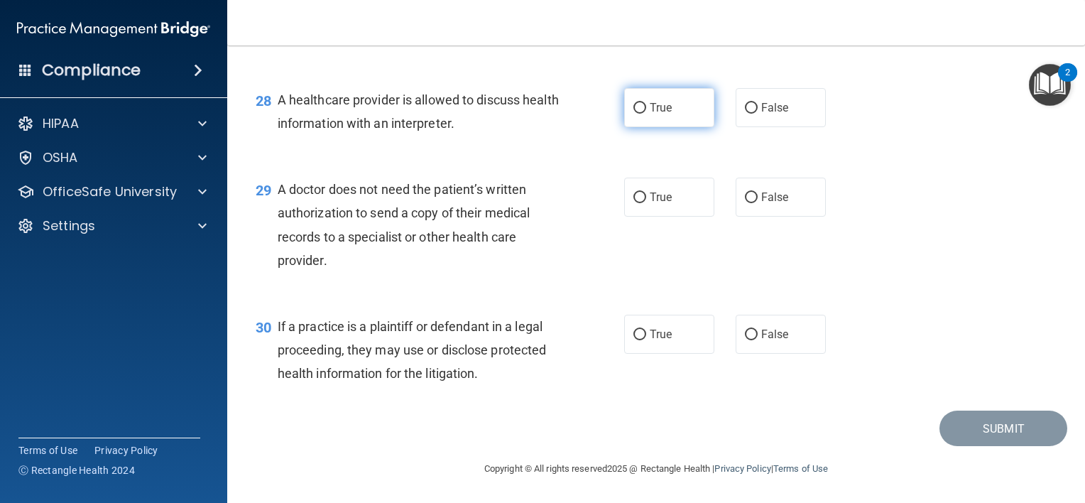
click at [679, 127] on label "True" at bounding box center [669, 107] width 90 height 39
click at [646, 114] on input "True" at bounding box center [639, 108] width 13 height 11
radio input "true"
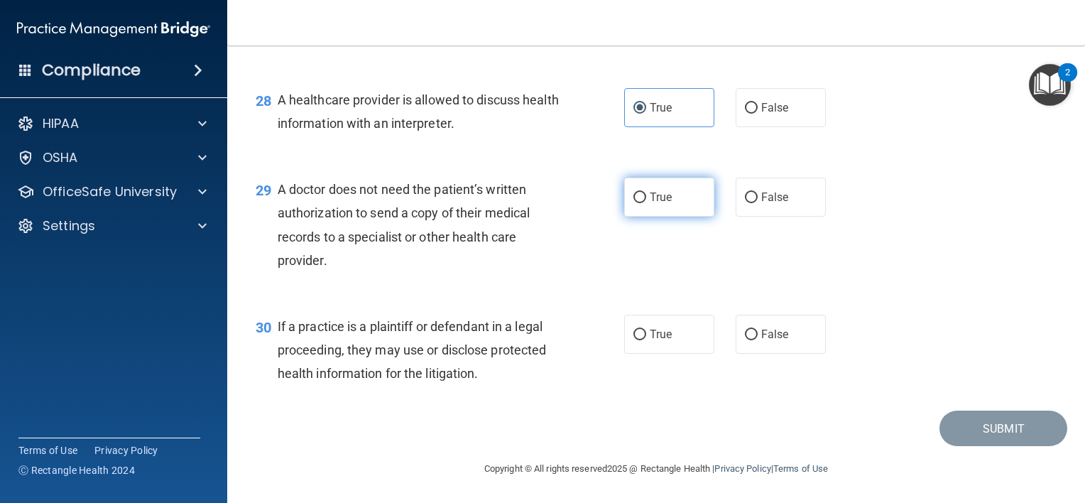
click at [684, 217] on label "True" at bounding box center [669, 197] width 90 height 39
click at [646, 203] on input "True" at bounding box center [639, 197] width 13 height 11
radio input "true"
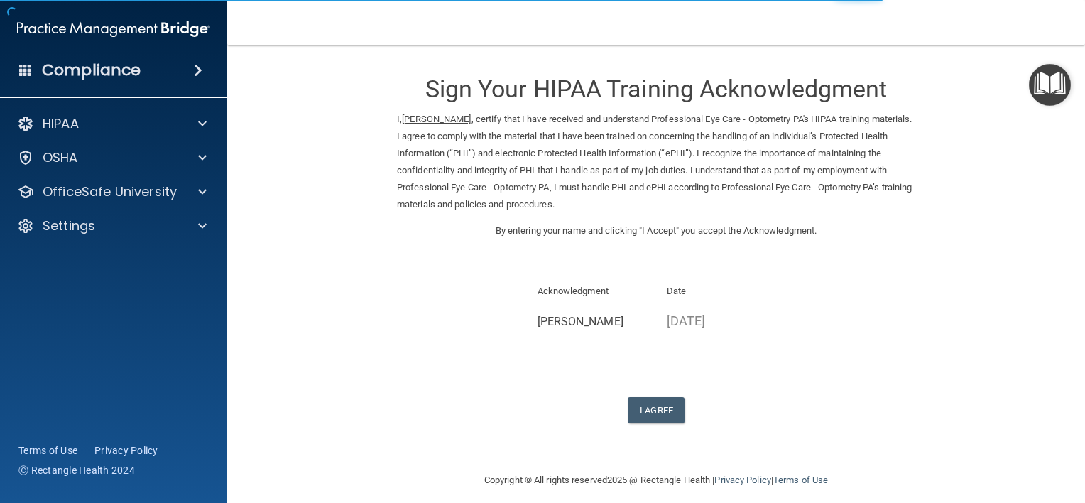
click at [654, 393] on div "Sign Your HIPAA Training Acknowledgment I, [PERSON_NAME] , certify that I have …" at bounding box center [656, 242] width 518 height 364
click at [655, 400] on button "I Agree" at bounding box center [656, 410] width 57 height 26
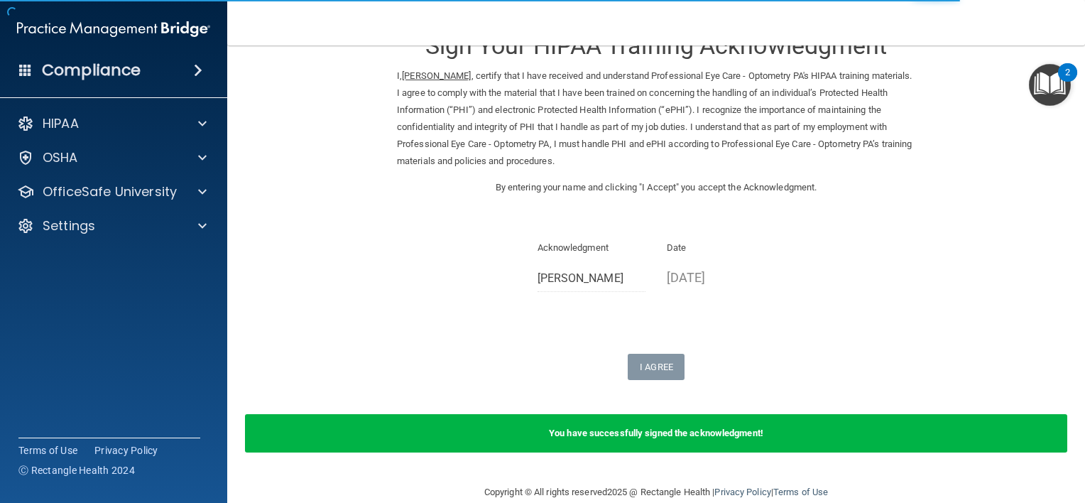
scroll to position [66, 0]
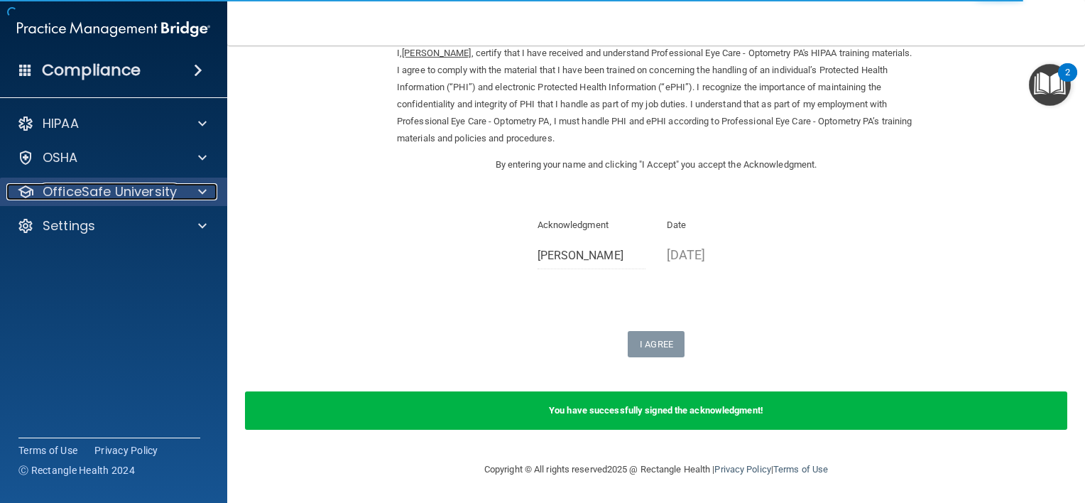
click at [138, 196] on p "OfficeSafe University" at bounding box center [110, 191] width 134 height 17
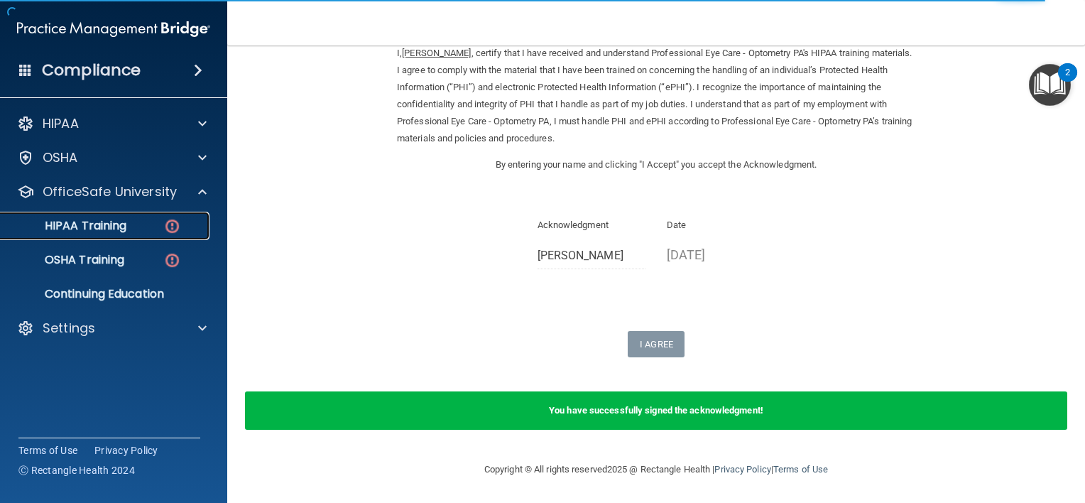
click at [148, 236] on link "HIPAA Training" at bounding box center [98, 226] width 224 height 28
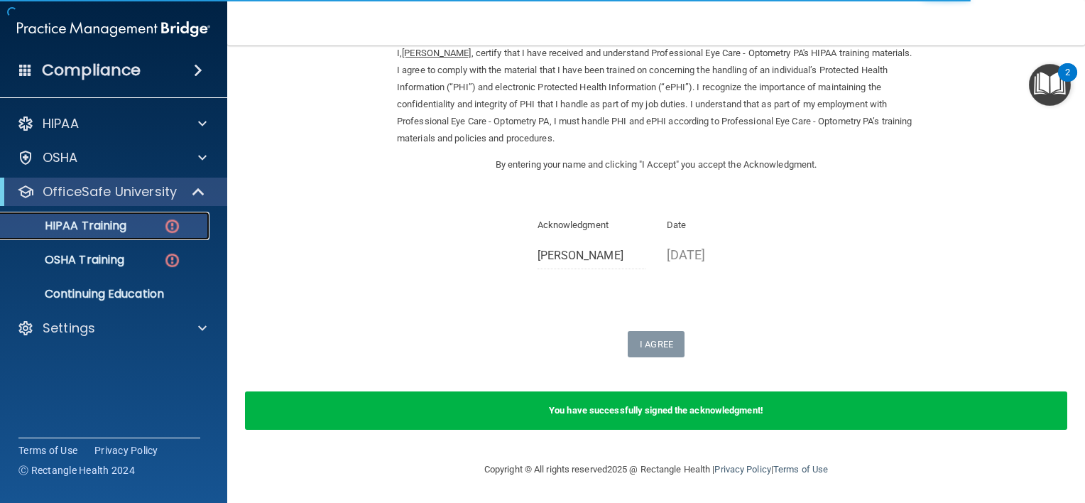
scroll to position [563, 0]
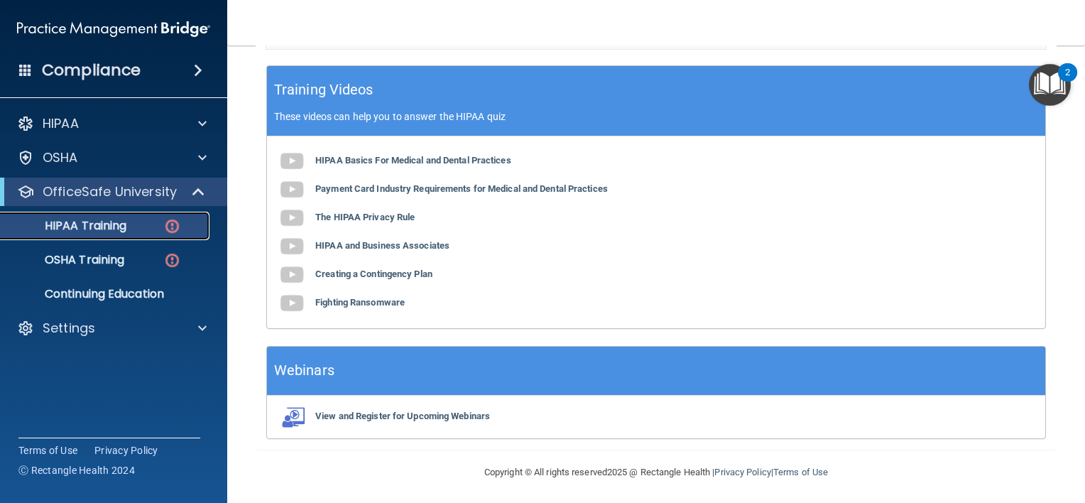
click at [107, 236] on link "HIPAA Training" at bounding box center [98, 226] width 224 height 28
click at [107, 224] on p "HIPAA Training" at bounding box center [67, 226] width 117 height 14
drag, startPoint x: 138, startPoint y: 229, endPoint x: 175, endPoint y: 226, distance: 37.0
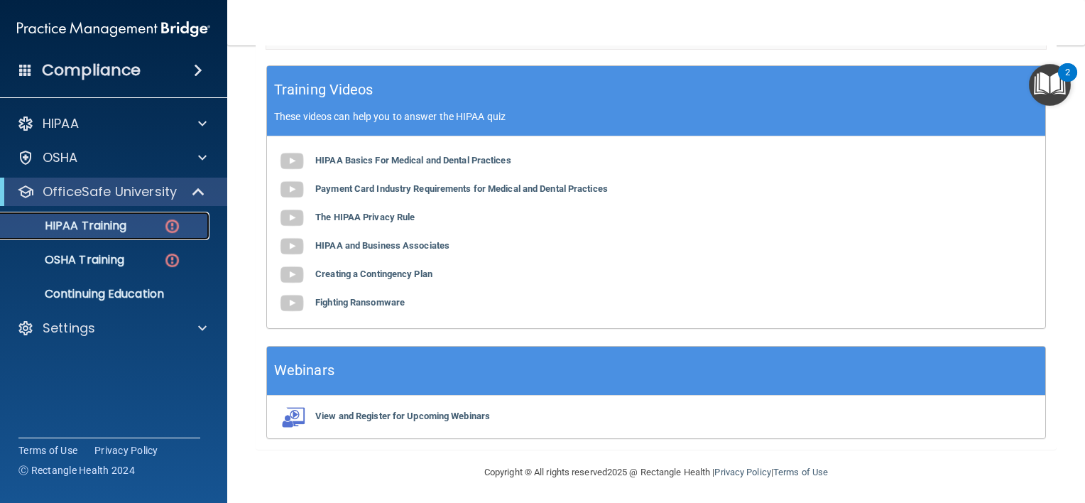
click at [136, 229] on div "HIPAA Training" at bounding box center [106, 226] width 194 height 14
click at [175, 226] on img at bounding box center [172, 226] width 18 height 18
click at [175, 224] on img at bounding box center [172, 226] width 18 height 18
click at [175, 222] on img at bounding box center [172, 226] width 18 height 18
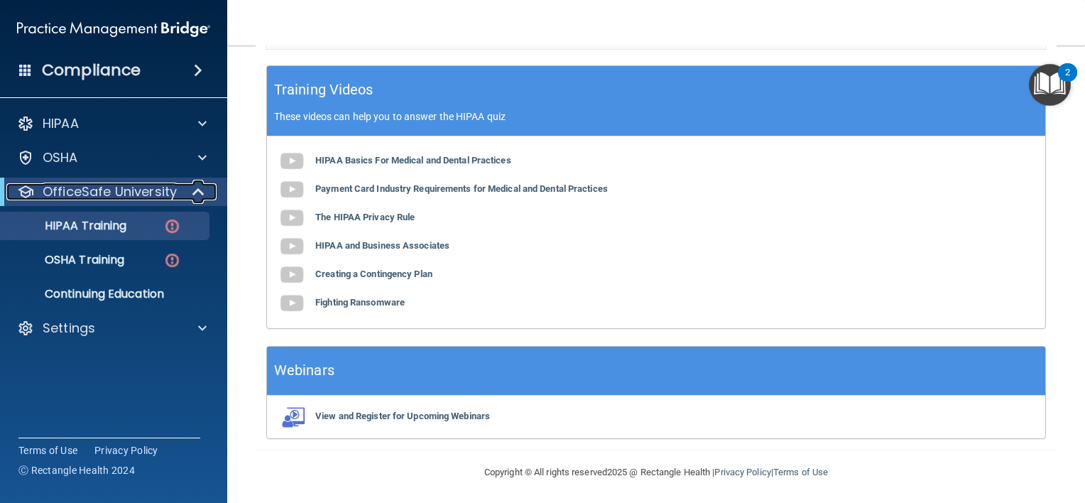
click at [212, 195] on div at bounding box center [199, 191] width 35 height 17
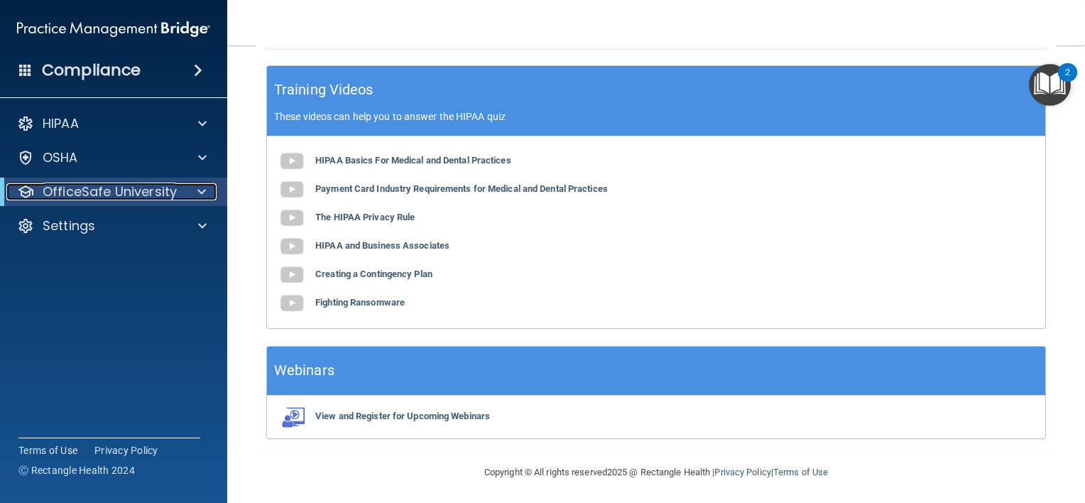
click at [200, 195] on span at bounding box center [201, 191] width 9 height 17
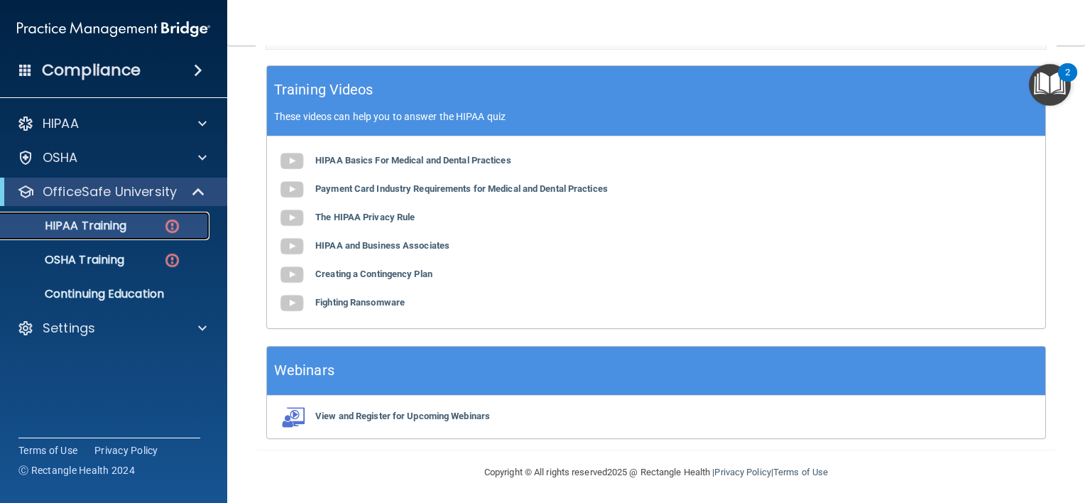
click at [185, 227] on div "HIPAA Training" at bounding box center [106, 226] width 194 height 14
click at [182, 227] on div "HIPAA Training" at bounding box center [106, 226] width 194 height 14
click at [97, 244] on ul "HIPAA Training OSHA Training Continuing Education" at bounding box center [114, 257] width 257 height 102
drag, startPoint x: 94, startPoint y: 263, endPoint x: 95, endPoint y: 253, distance: 10.0
click at [92, 263] on p "OSHA Training" at bounding box center [66, 260] width 115 height 14
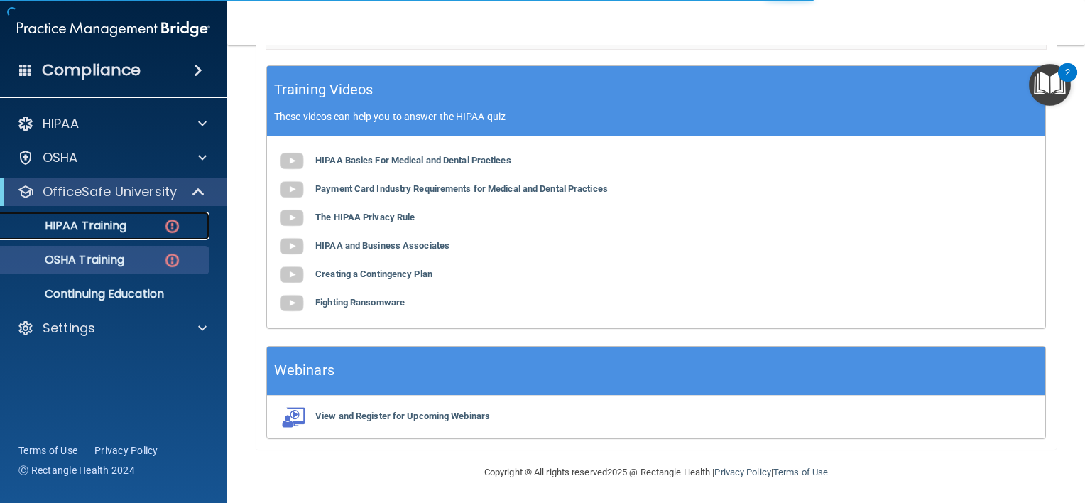
click at [109, 223] on p "HIPAA Training" at bounding box center [67, 226] width 117 height 14
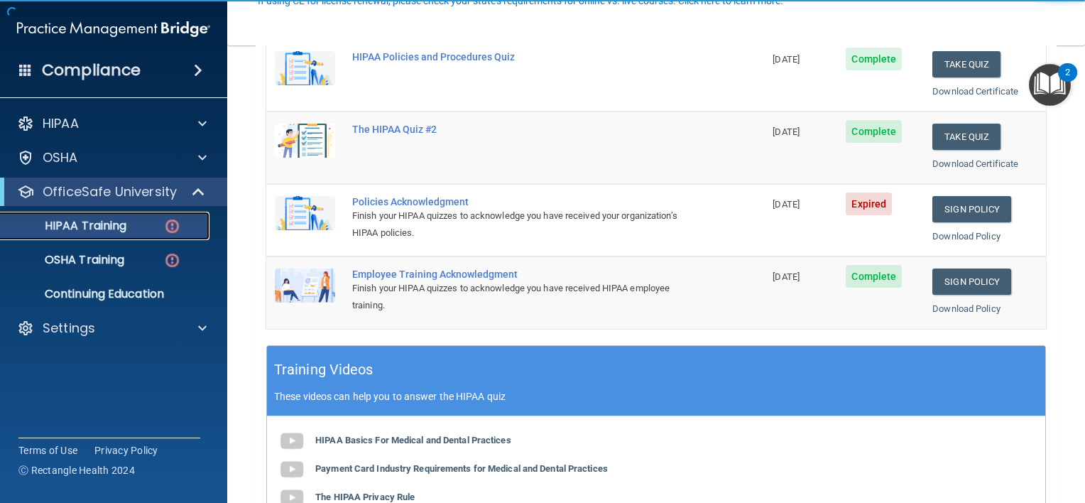
scroll to position [284, 0]
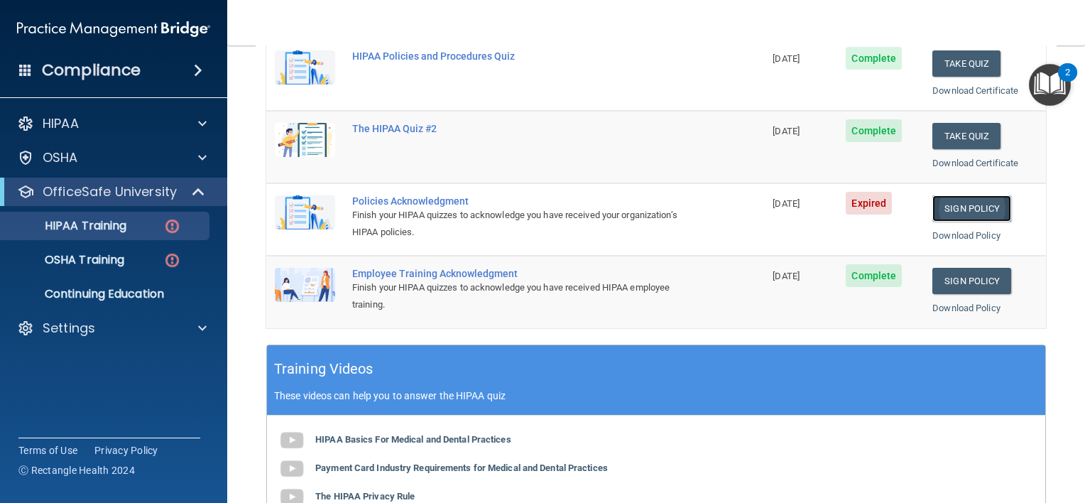
click at [947, 203] on link "Sign Policy" at bounding box center [971, 208] width 79 height 26
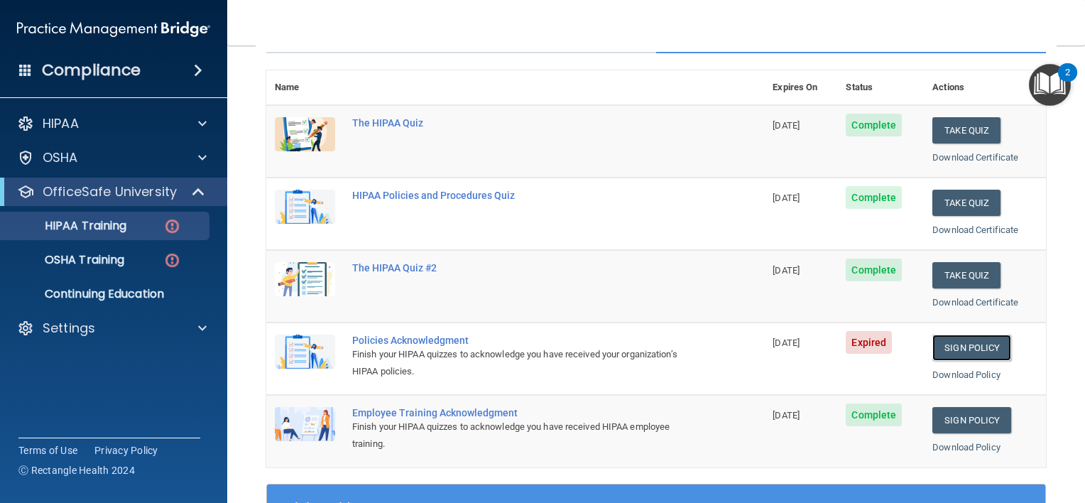
scroll to position [0, 0]
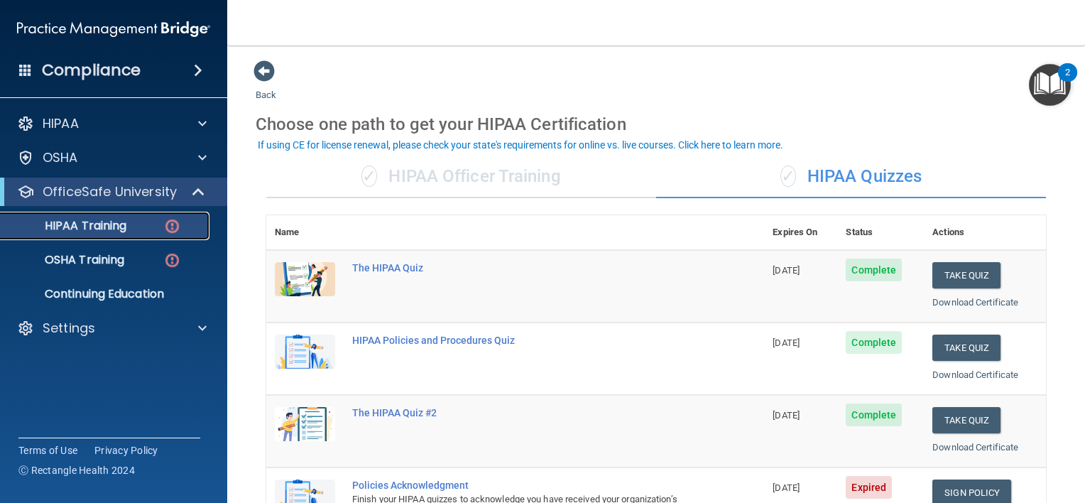
click at [154, 222] on div "HIPAA Training" at bounding box center [106, 226] width 194 height 14
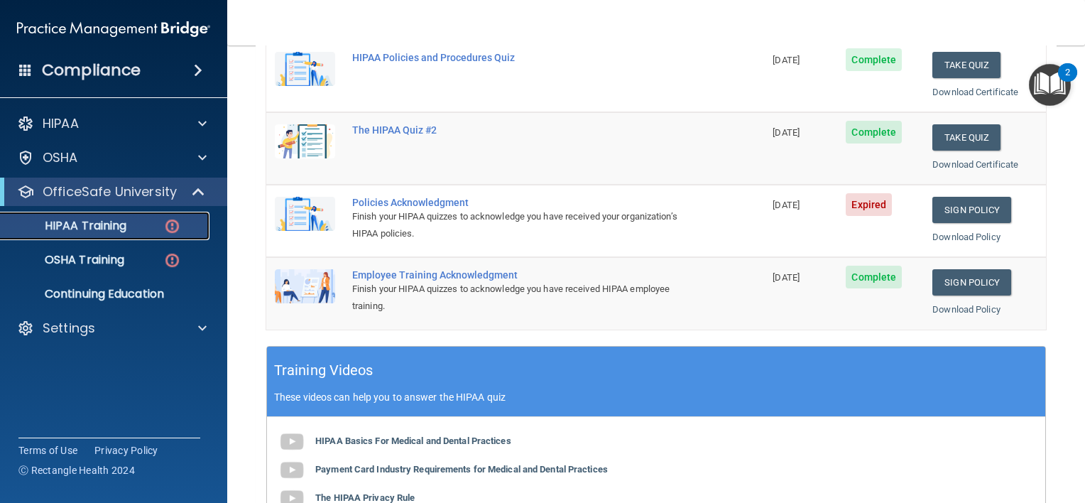
scroll to position [284, 0]
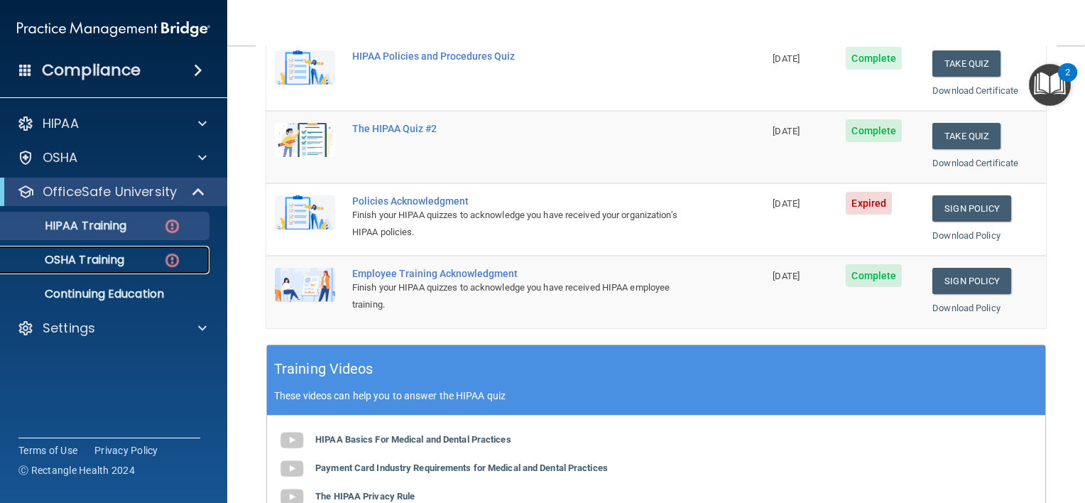
click at [107, 268] on link "OSHA Training" at bounding box center [98, 260] width 224 height 28
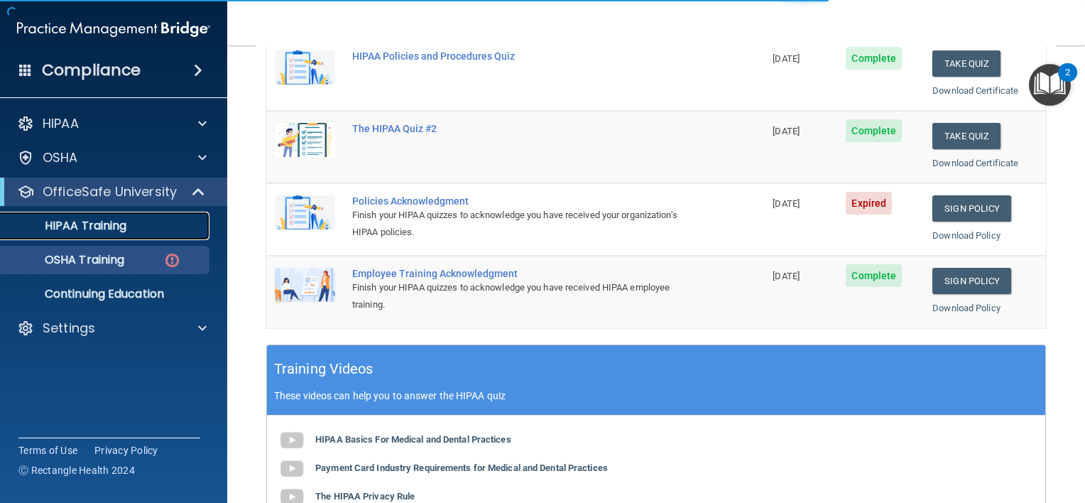
click at [112, 227] on p "HIPAA Training" at bounding box center [67, 226] width 117 height 14
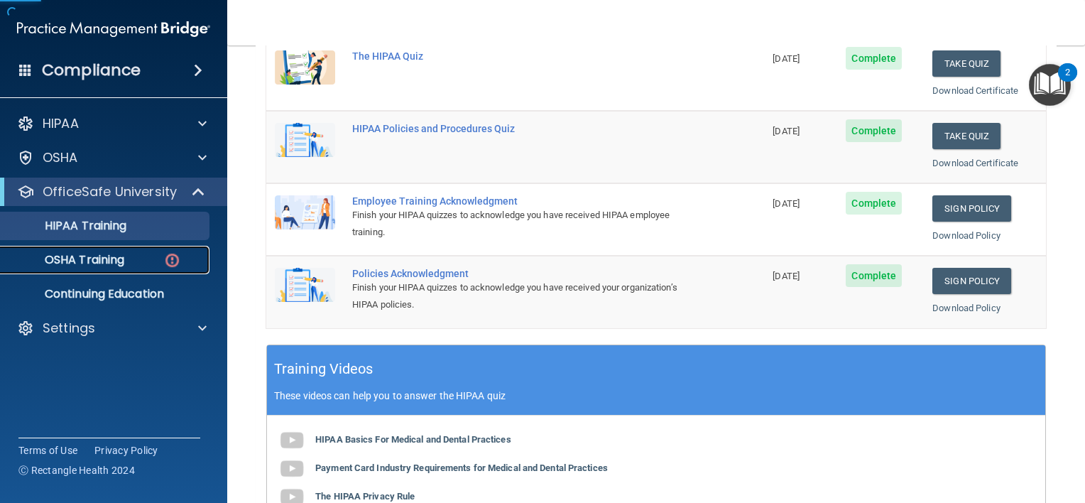
click at [85, 258] on p "OSHA Training" at bounding box center [66, 260] width 115 height 14
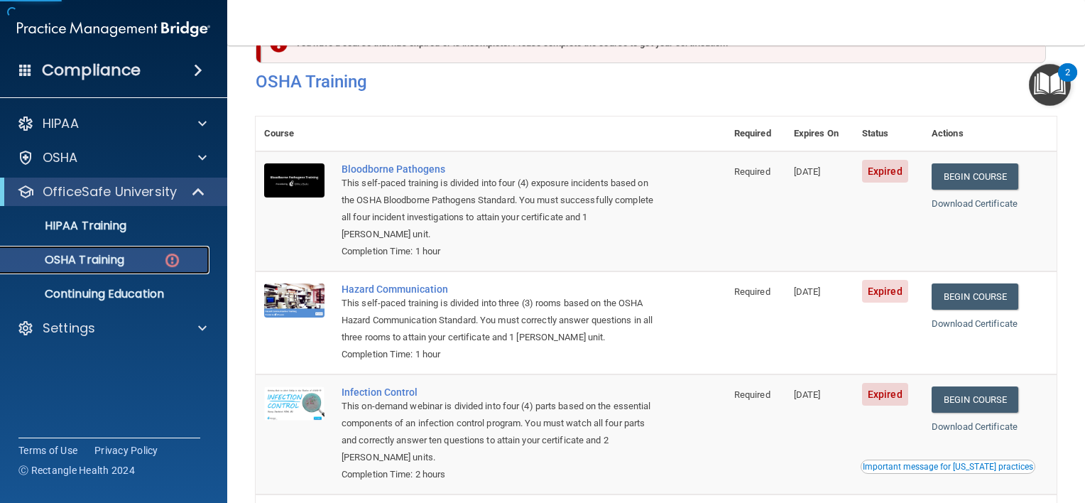
scroll to position [4, 0]
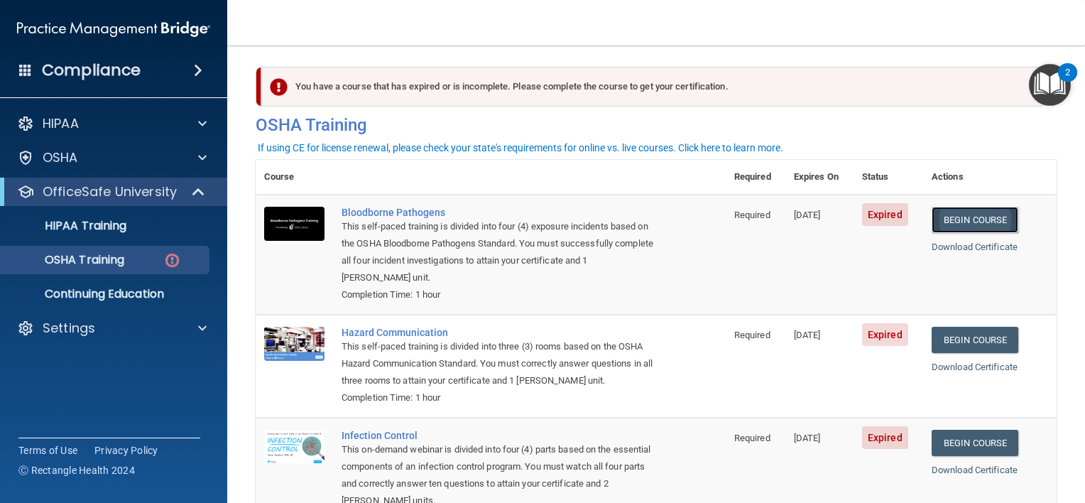
click at [946, 224] on link "Begin Course" at bounding box center [975, 220] width 87 height 26
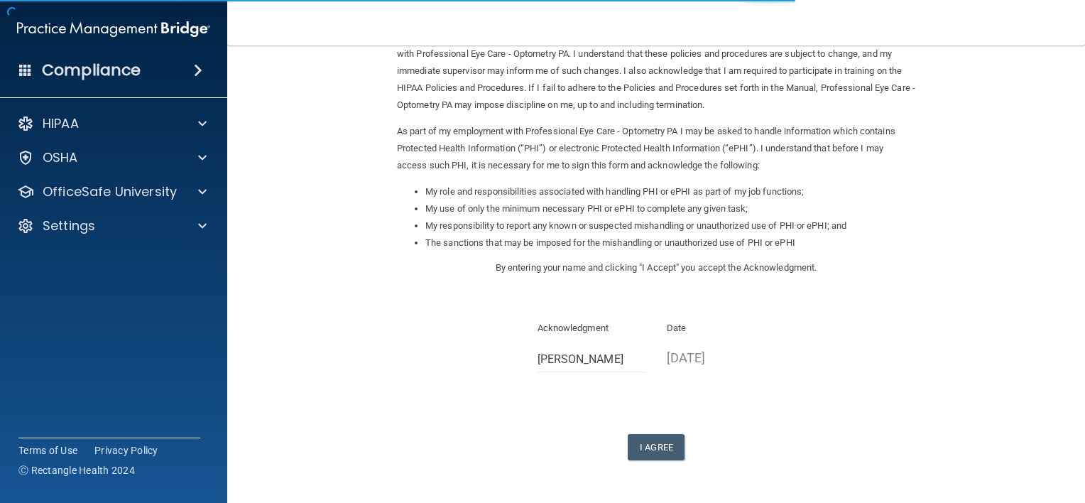
scroll to position [148, 0]
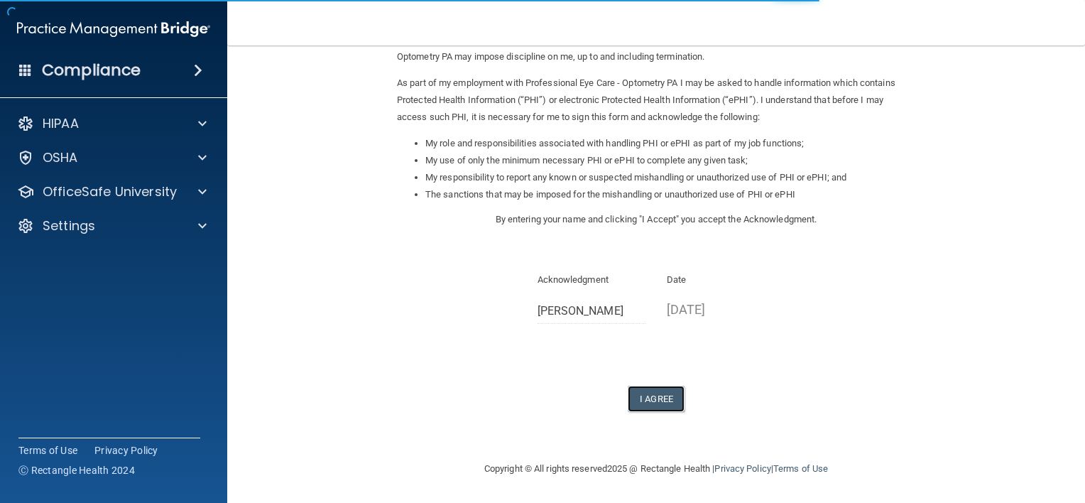
drag, startPoint x: 642, startPoint y: 398, endPoint x: 643, endPoint y: 376, distance: 22.7
click at [640, 400] on button "I Agree" at bounding box center [656, 399] width 57 height 26
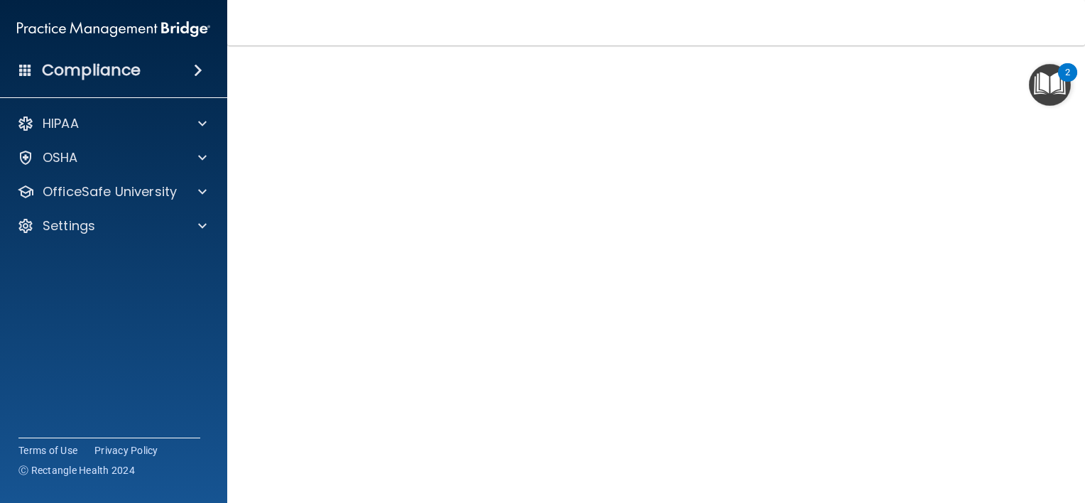
scroll to position [34, 0]
click at [190, 286] on accordion "HIPAA Documents and Policies Report an Incident Business Associates Emergency P…" at bounding box center [114, 211] width 228 height 215
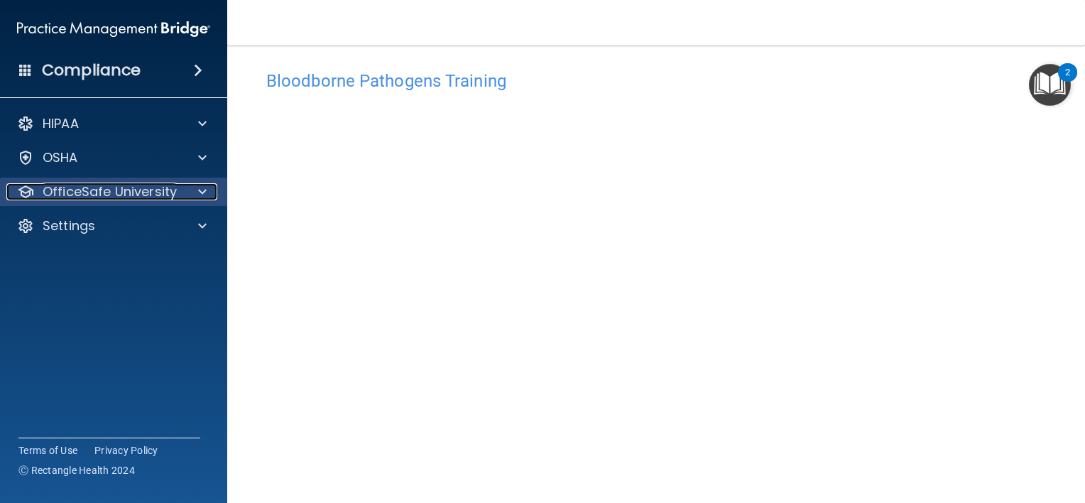
click at [90, 187] on p "OfficeSafe University" at bounding box center [110, 191] width 134 height 17
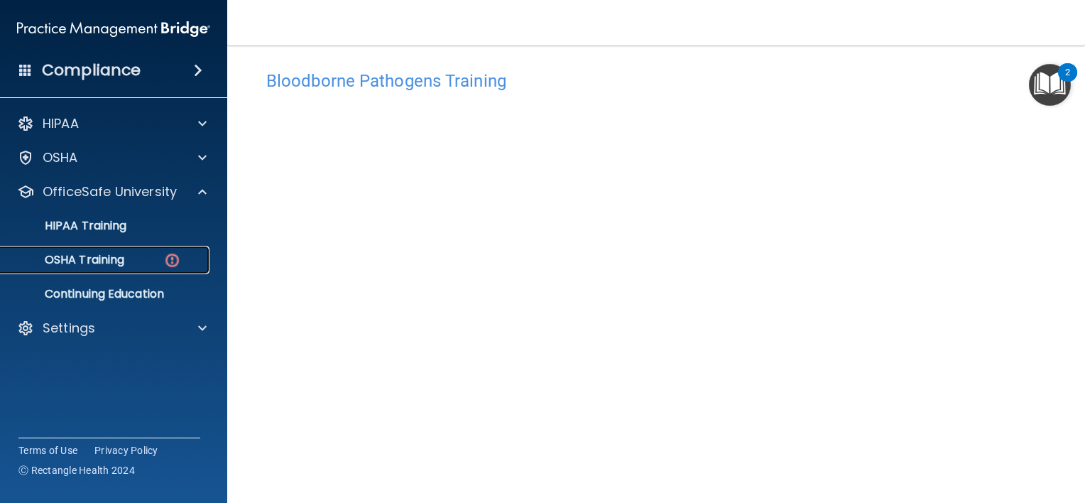
click at [173, 261] on img at bounding box center [172, 260] width 18 height 18
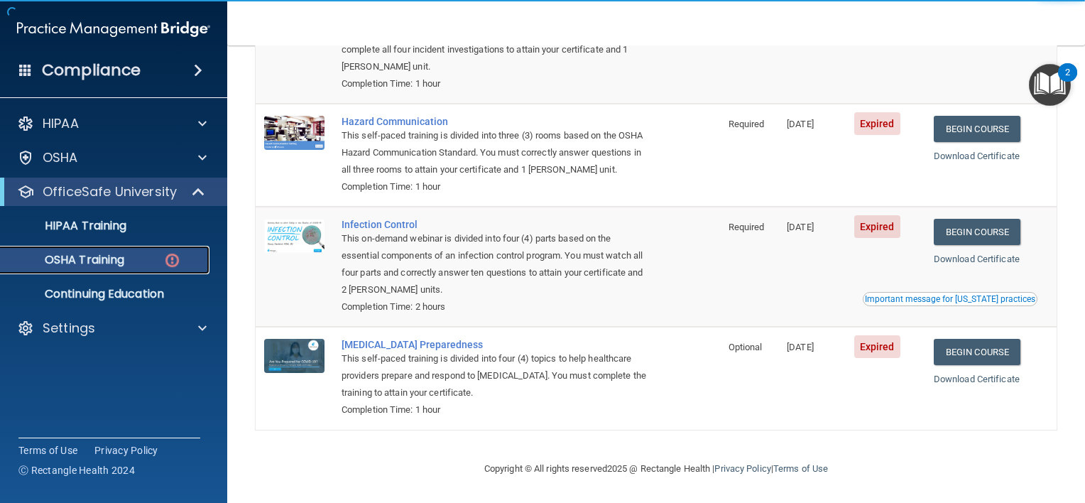
scroll to position [217, 0]
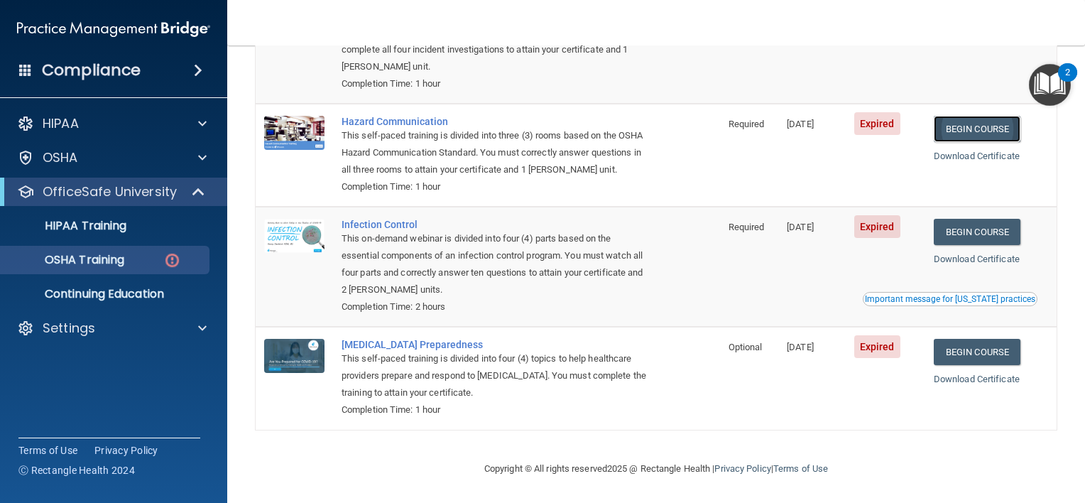
click at [989, 126] on link "Begin Course" at bounding box center [977, 129] width 87 height 26
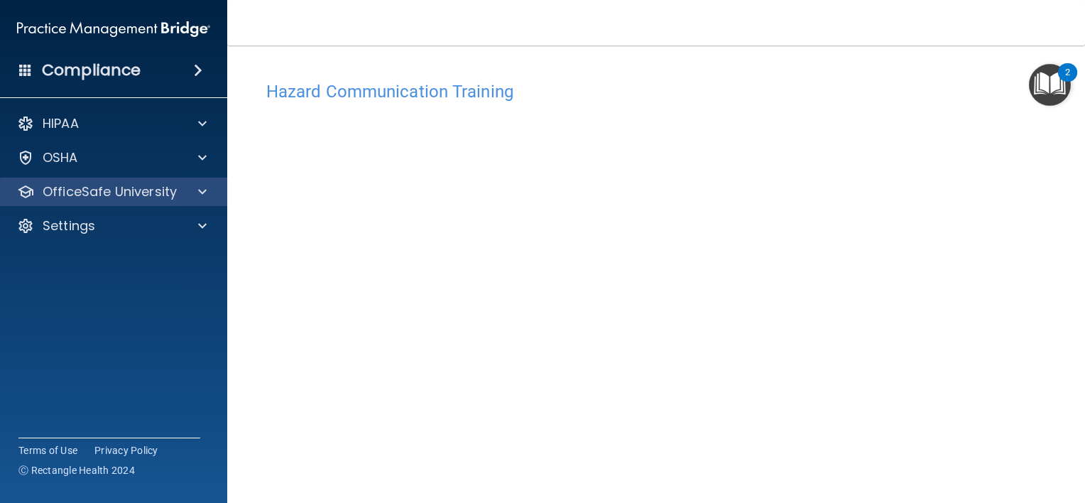
click at [164, 202] on div "OfficeSafe University" at bounding box center [114, 192] width 228 height 28
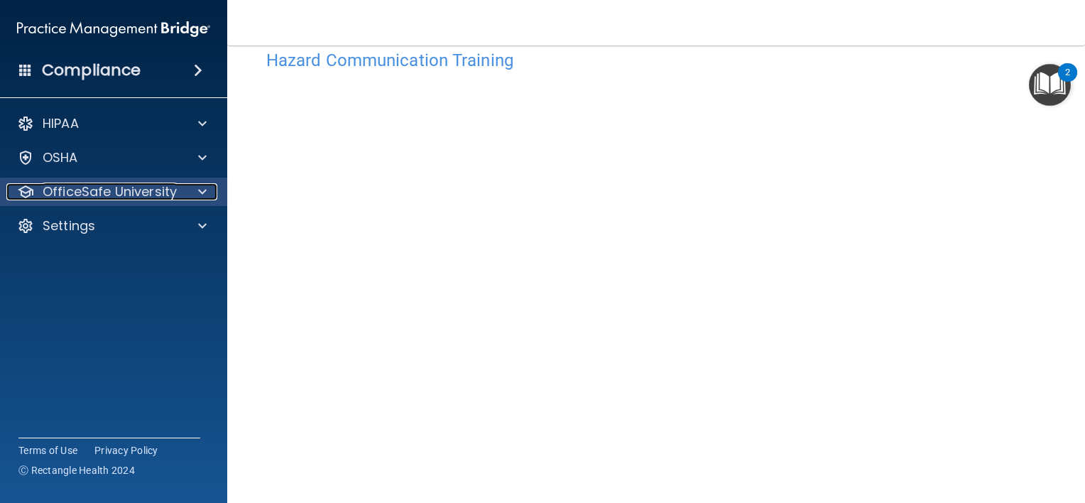
click at [101, 196] on p "OfficeSafe University" at bounding box center [110, 191] width 134 height 17
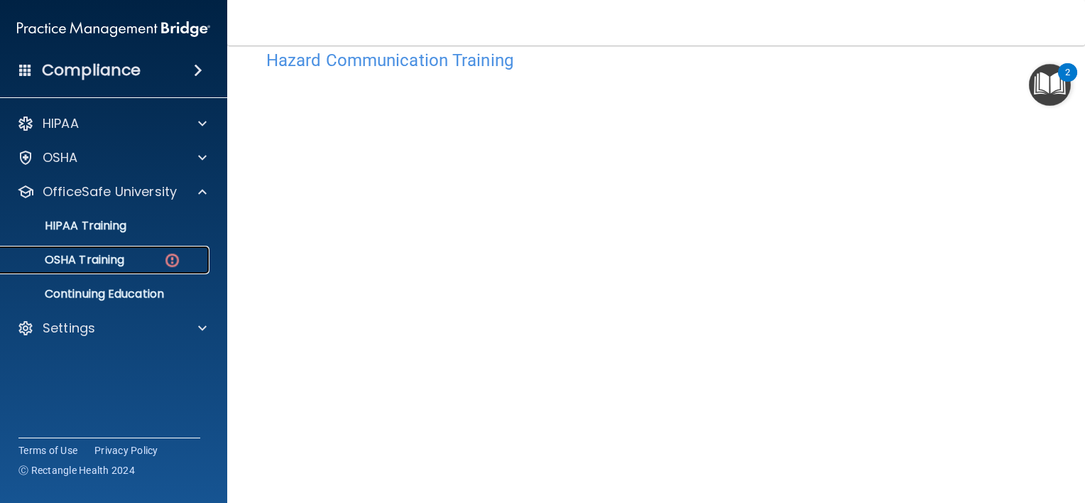
click at [109, 259] on p "OSHA Training" at bounding box center [66, 260] width 115 height 14
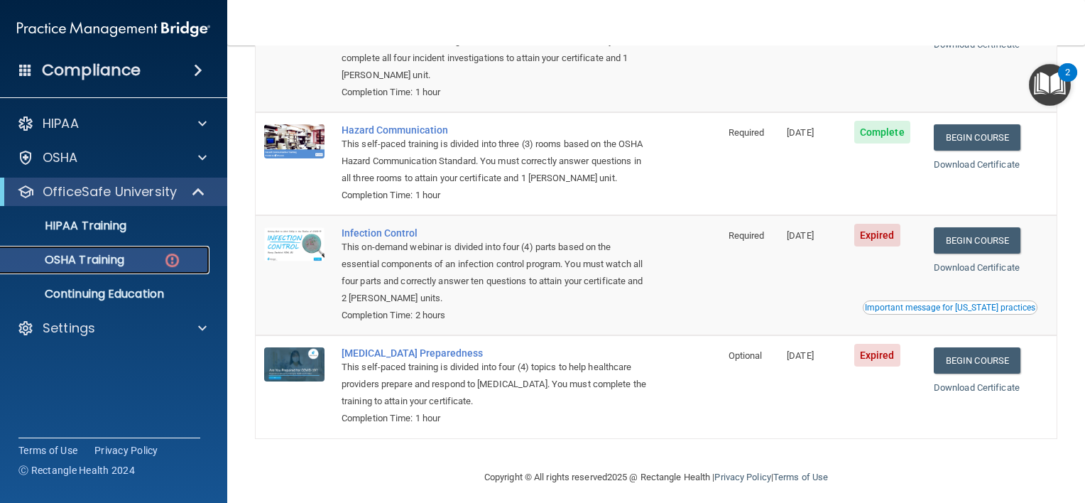
scroll to position [217, 0]
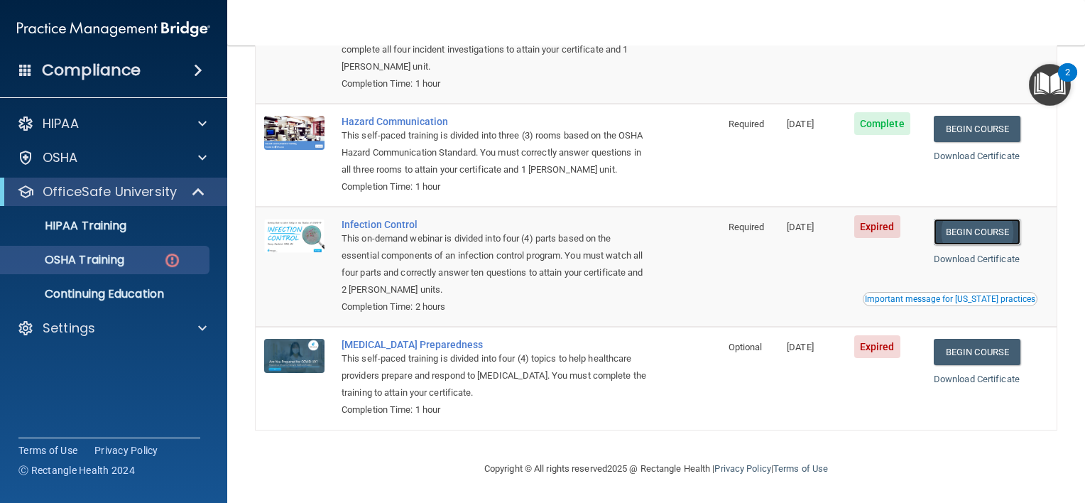
click at [961, 227] on link "Begin Course" at bounding box center [977, 232] width 87 height 26
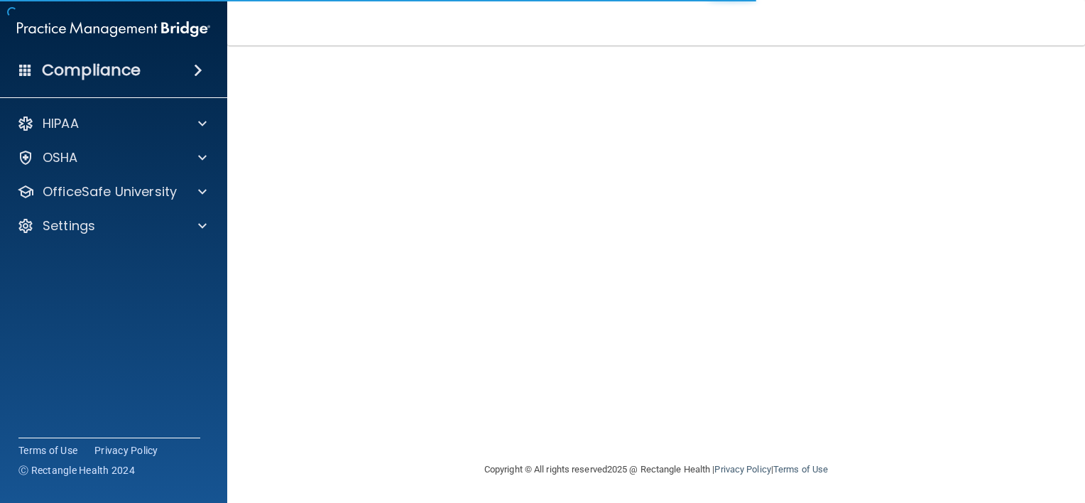
scroll to position [105, 0]
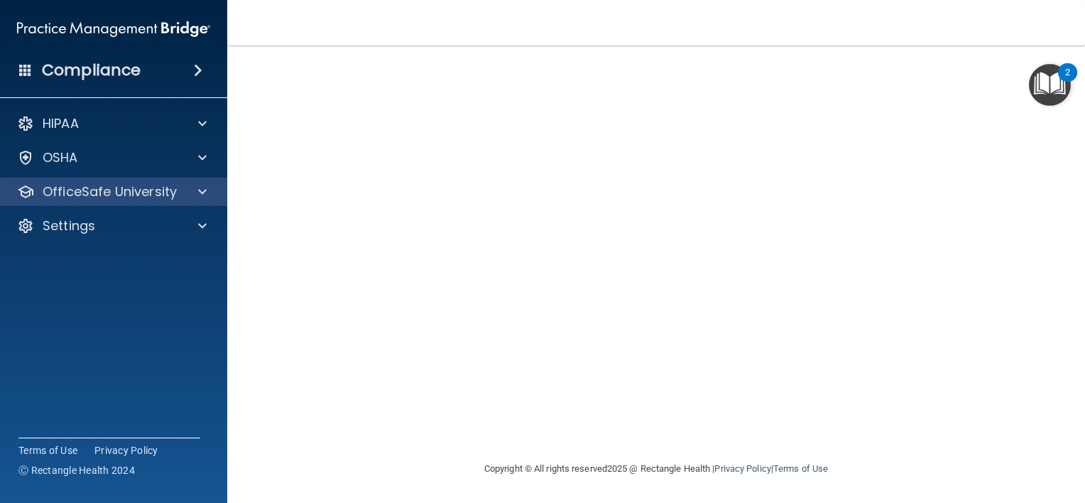
click at [119, 179] on div "OfficeSafe University" at bounding box center [114, 192] width 228 height 28
click at [143, 196] on p "OfficeSafe University" at bounding box center [110, 191] width 134 height 17
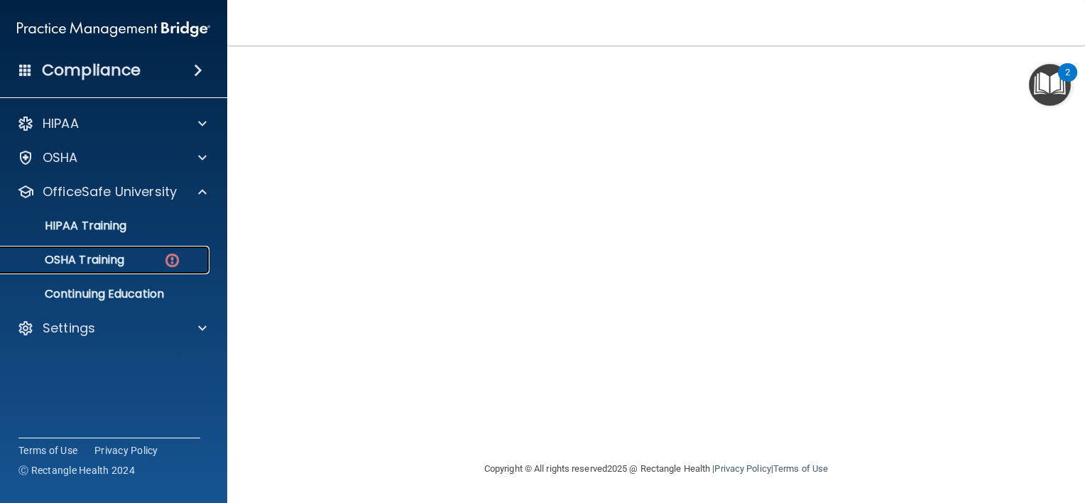
click at [128, 249] on link "OSHA Training" at bounding box center [98, 260] width 224 height 28
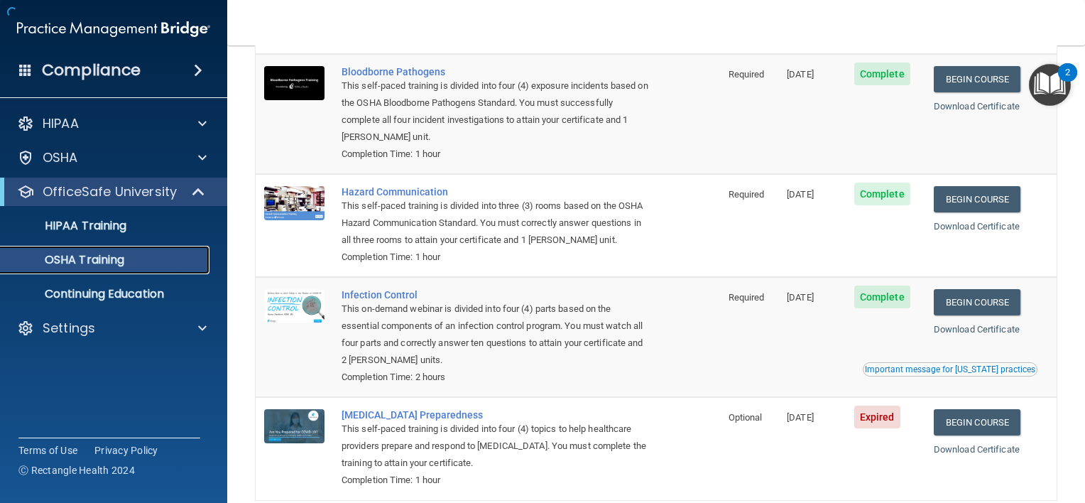
scroll to position [178, 0]
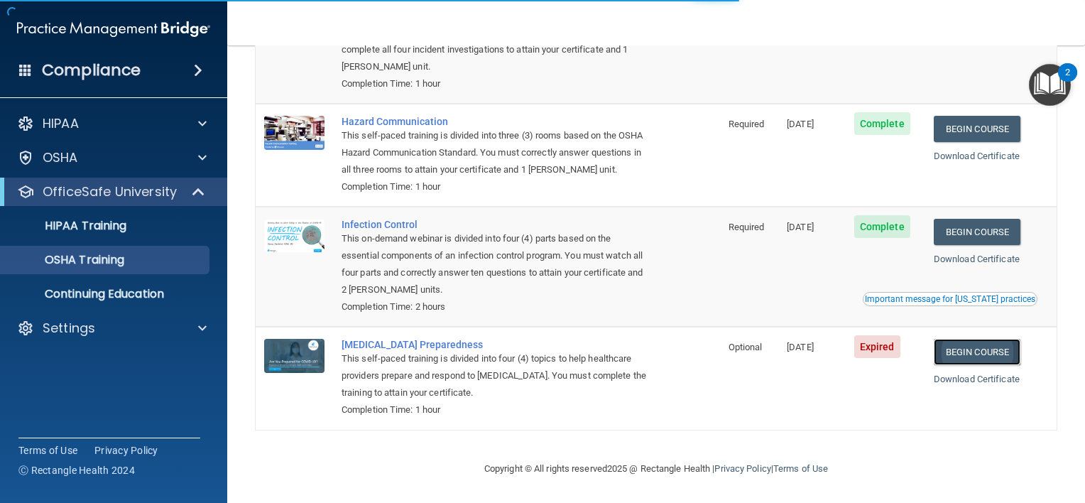
click at [977, 355] on link "Begin Course" at bounding box center [977, 352] width 87 height 26
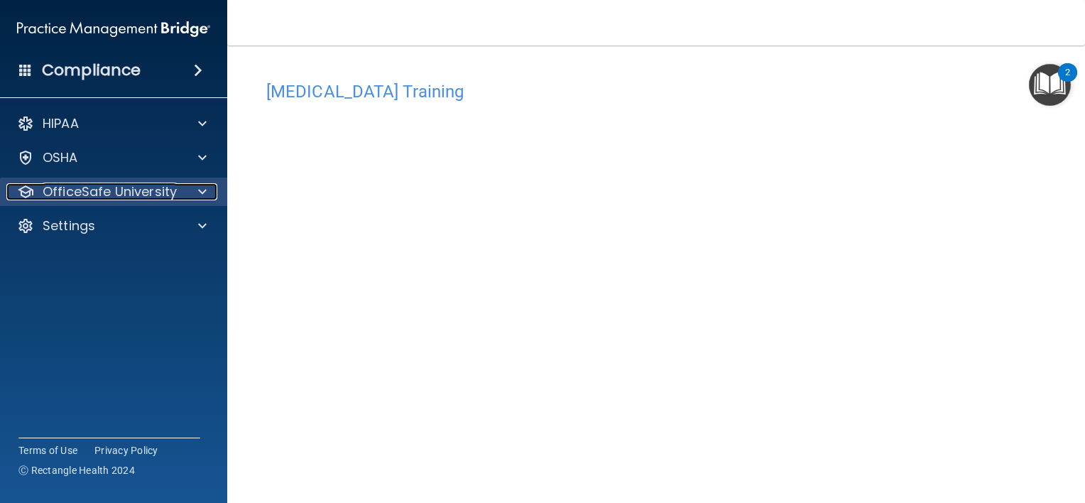
click at [113, 187] on p "OfficeSafe University" at bounding box center [110, 191] width 134 height 17
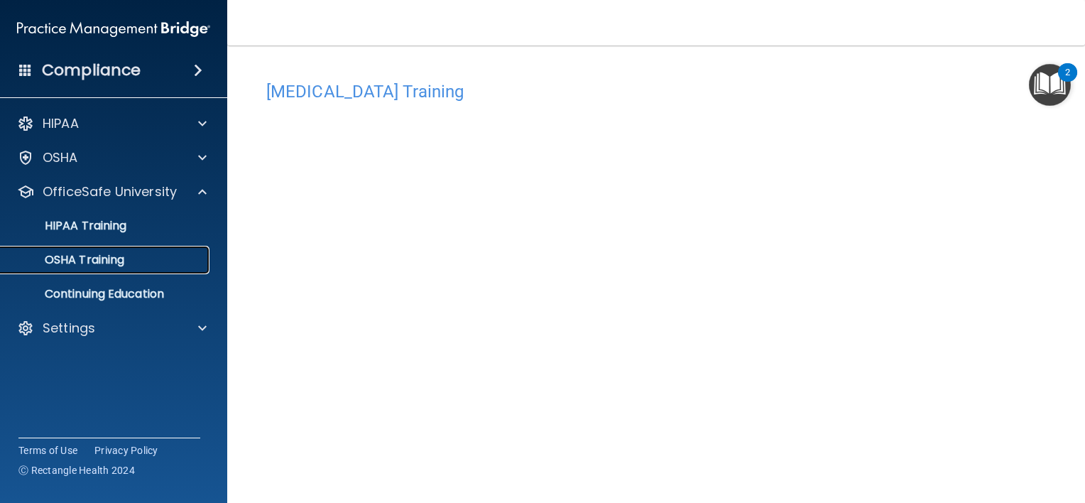
click at [119, 262] on p "OSHA Training" at bounding box center [66, 260] width 115 height 14
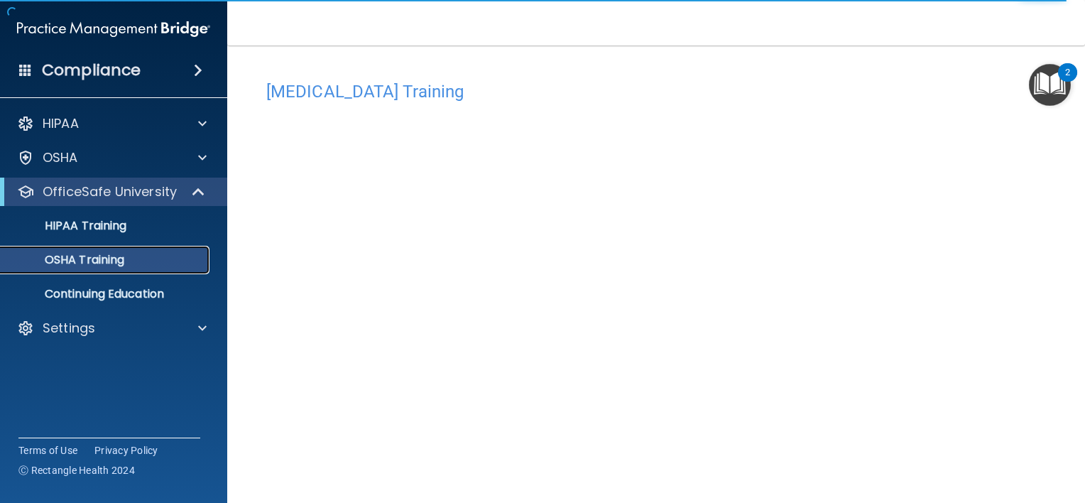
click at [105, 261] on p "OSHA Training" at bounding box center [66, 260] width 115 height 14
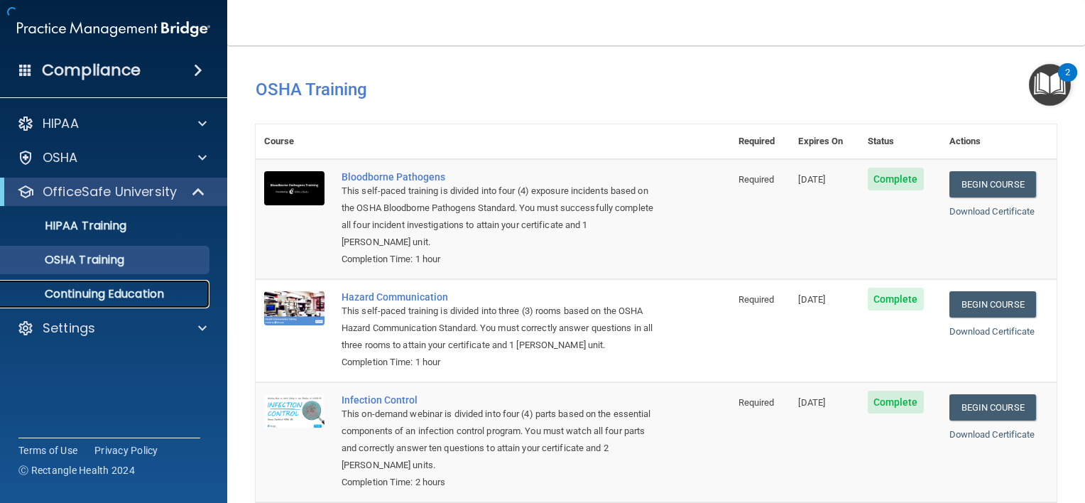
click at [111, 287] on p "Continuing Education" at bounding box center [106, 294] width 194 height 14
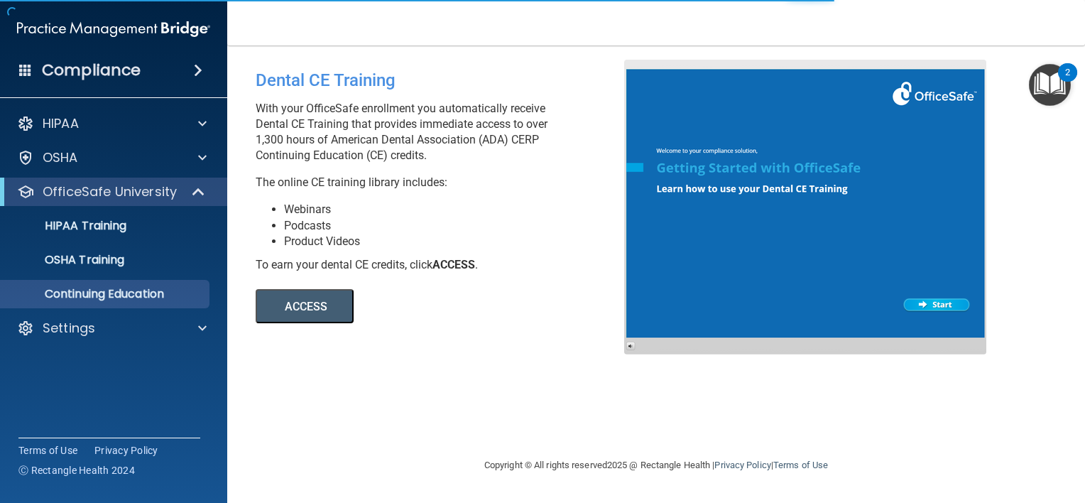
click at [327, 306] on button "ACCESS" at bounding box center [305, 306] width 98 height 34
